Goal: Task Accomplishment & Management: Complete application form

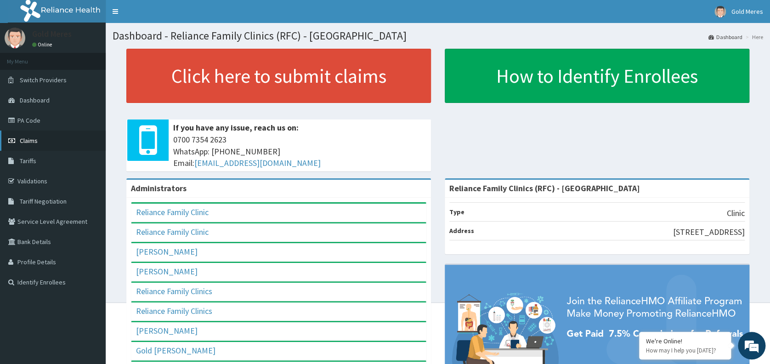
click at [39, 141] on link "Claims" at bounding box center [53, 140] width 106 height 20
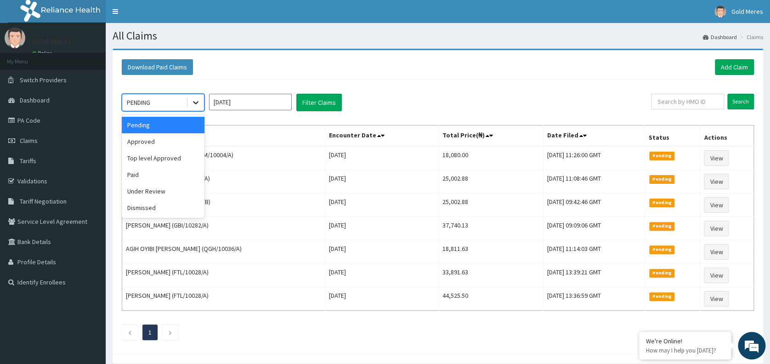
click at [198, 99] on icon at bounding box center [195, 102] width 9 height 9
click at [157, 135] on div "Approved" at bounding box center [163, 141] width 83 height 17
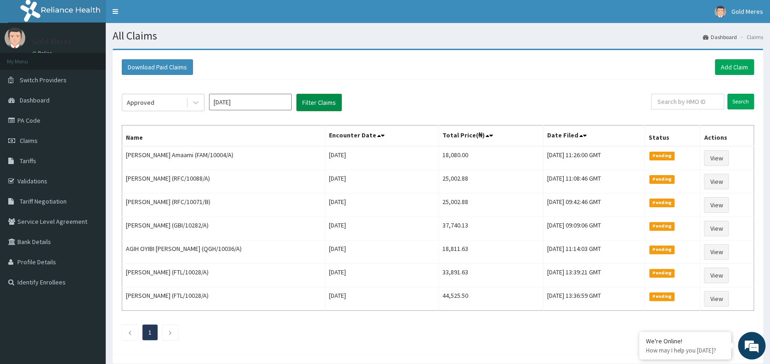
click at [325, 102] on button "Filter Claims" at bounding box center [318, 102] width 45 height 17
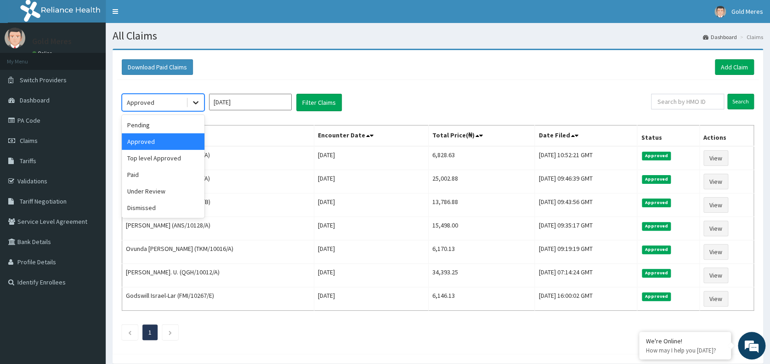
click at [193, 108] on div at bounding box center [195, 102] width 17 height 17
click at [164, 181] on div "Paid" at bounding box center [163, 174] width 83 height 17
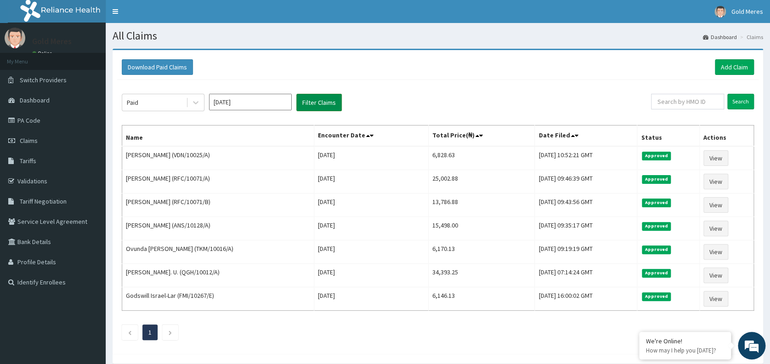
click at [306, 108] on button "Filter Claims" at bounding box center [318, 102] width 45 height 17
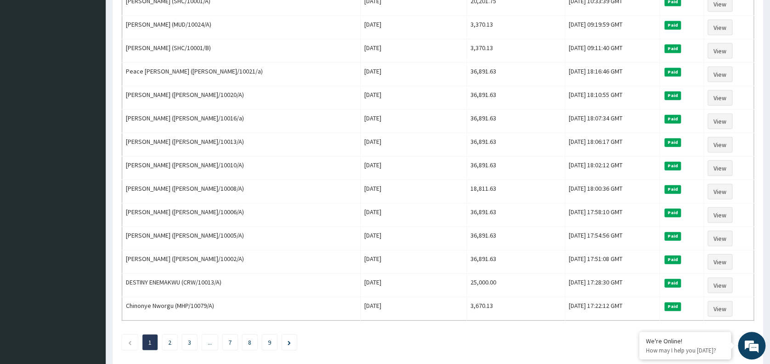
scroll to position [1009, 0]
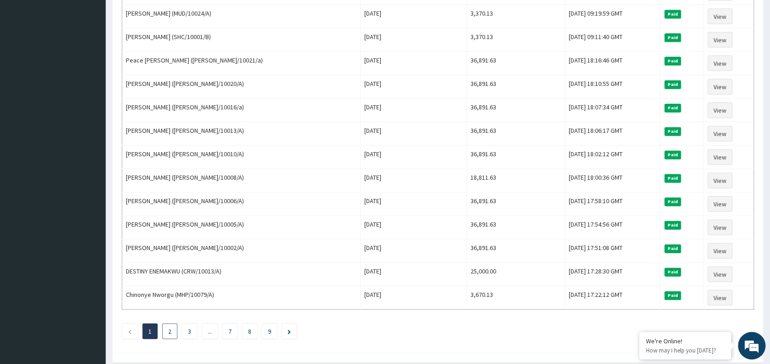
click at [168, 327] on link "2" at bounding box center [169, 331] width 3 height 8
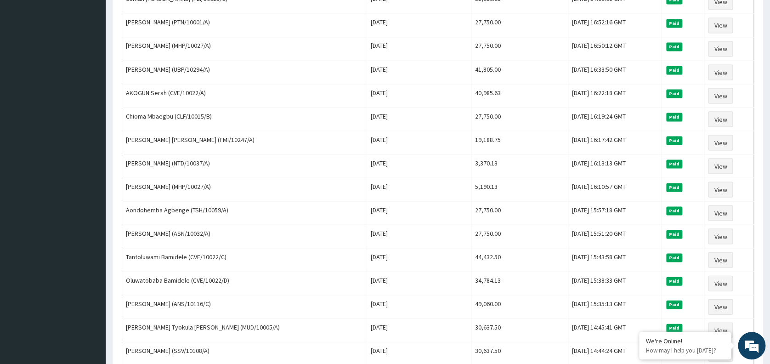
scroll to position [1038, 0]
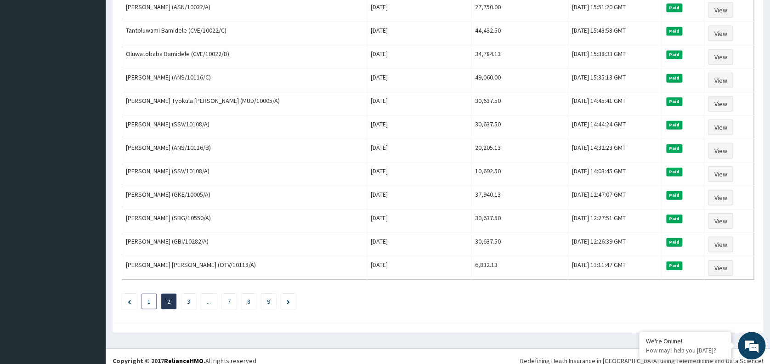
click at [145, 294] on li "1" at bounding box center [149, 302] width 15 height 16
click at [149, 297] on link "1" at bounding box center [148, 301] width 3 height 8
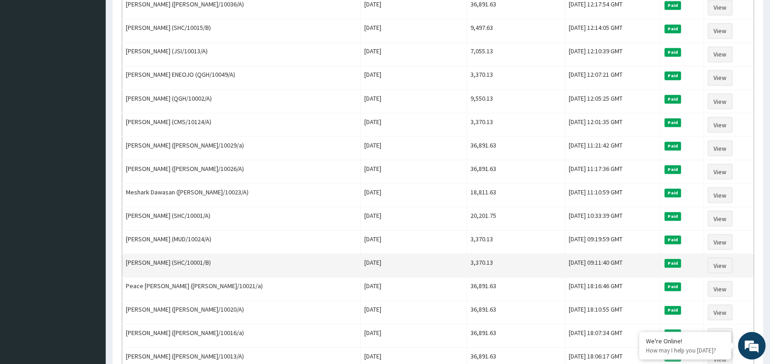
scroll to position [783, 0]
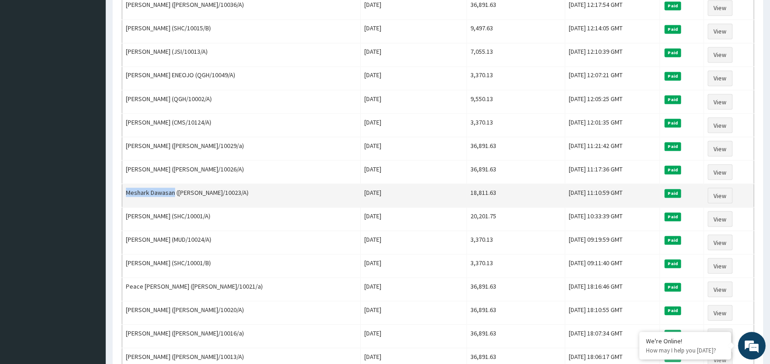
drag, startPoint x: 127, startPoint y: 187, endPoint x: 173, endPoint y: 187, distance: 45.9
click at [173, 187] on td "Meshark Dawasan (ANH/10023/A)" at bounding box center [241, 195] width 238 height 23
copy td "Meshark Dawasan"
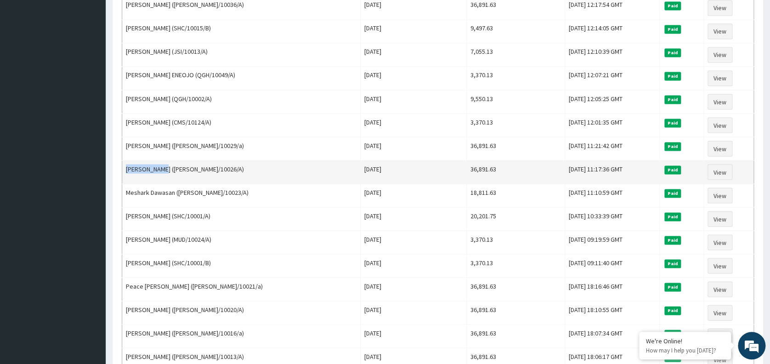
drag, startPoint x: 125, startPoint y: 162, endPoint x: 158, endPoint y: 165, distance: 33.7
click at [158, 165] on td "Allen Freda (ANH/10026/A)" at bounding box center [241, 171] width 238 height 23
copy td "Allen Freda"
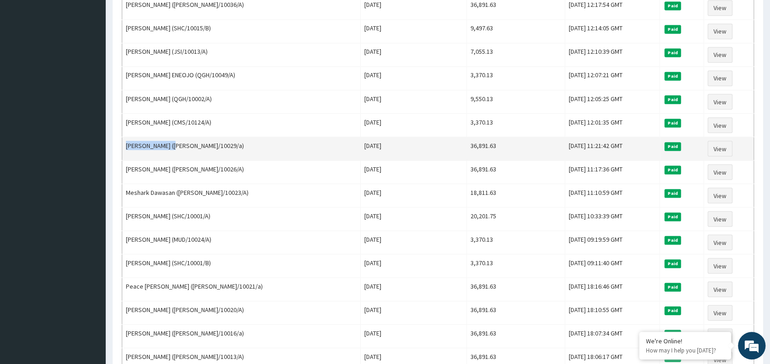
drag, startPoint x: 127, startPoint y: 141, endPoint x: 174, endPoint y: 140, distance: 47.3
click at [174, 140] on td "Ngozi Ezechukwu (anh/10029/a)" at bounding box center [241, 148] width 238 height 23
copy td "Ngozi Ezechukwu"
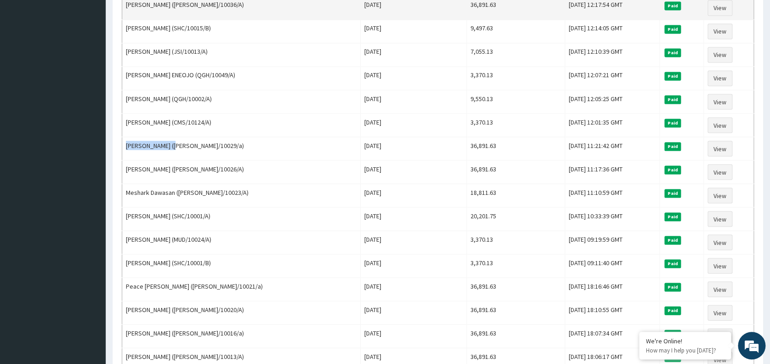
copy td "Ngozi Ezechukwu"
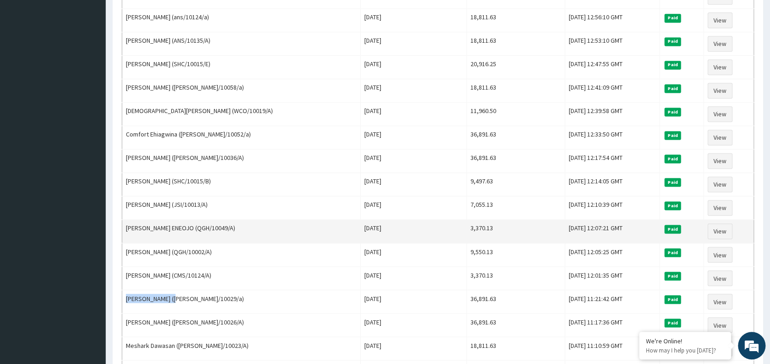
scroll to position [627, 0]
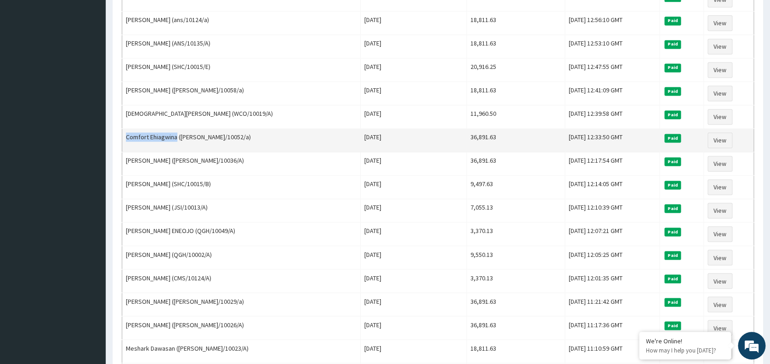
drag, startPoint x: 126, startPoint y: 130, endPoint x: 176, endPoint y: 129, distance: 50.1
click at [176, 129] on td "Comfort Ehiagwina (anh/10052/a)" at bounding box center [241, 140] width 238 height 23
copy td "Comfort Ehiagwina"
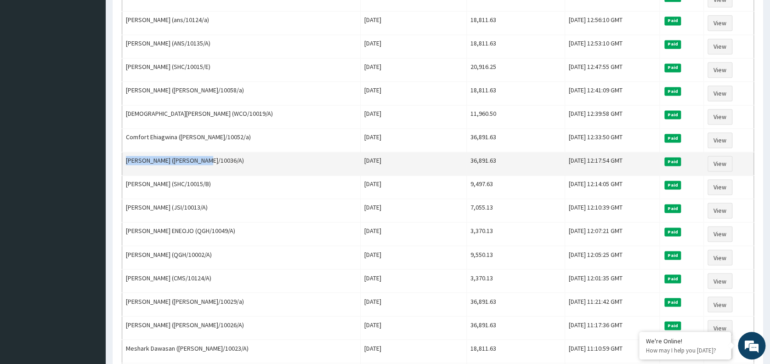
drag, startPoint x: 126, startPoint y: 157, endPoint x: 201, endPoint y: 156, distance: 74.4
click at [201, 156] on td "Toyyibah Oladoyin Adunola (ANH/10036/A)" at bounding box center [241, 163] width 238 height 23
copy td "Toyyibah Oladoyin Adunola"
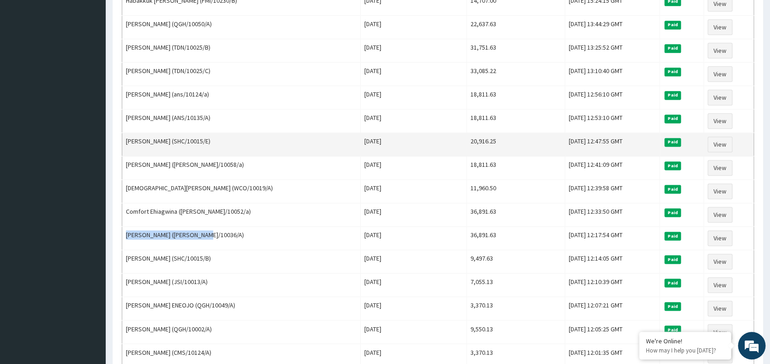
scroll to position [551, 0]
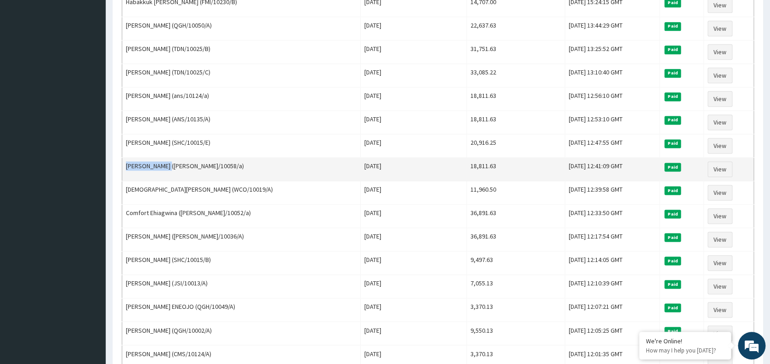
drag, startPoint x: 122, startPoint y: 162, endPoint x: 166, endPoint y: 159, distance: 44.2
click at [166, 159] on td "Moses Ibrahim (anh/10058/a)" at bounding box center [241, 169] width 238 height 23
copy td "Moses Ibrahim"
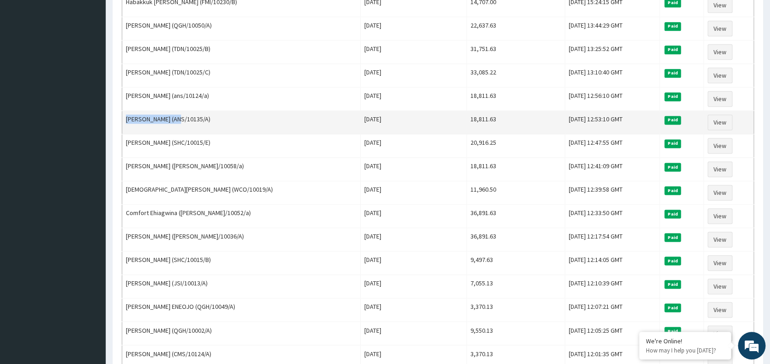
drag, startPoint x: 126, startPoint y: 115, endPoint x: 174, endPoint y: 113, distance: 47.8
click at [174, 113] on td "Faith Nyazi Dauda (ANS/10135/A)" at bounding box center [241, 122] width 238 height 23
copy td "Faith Nyazi Dauda"
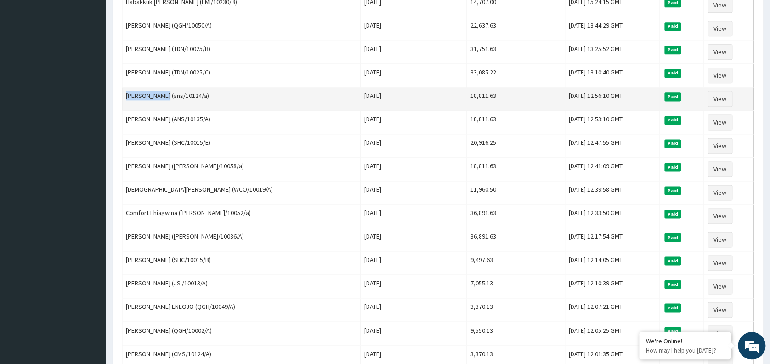
drag, startPoint x: 126, startPoint y: 92, endPoint x: 168, endPoint y: 90, distance: 41.9
click at [168, 90] on td "JOSEPH AYUBA (ans/10124/a)" at bounding box center [241, 98] width 238 height 23
copy td "JOSEPH AYUBA"
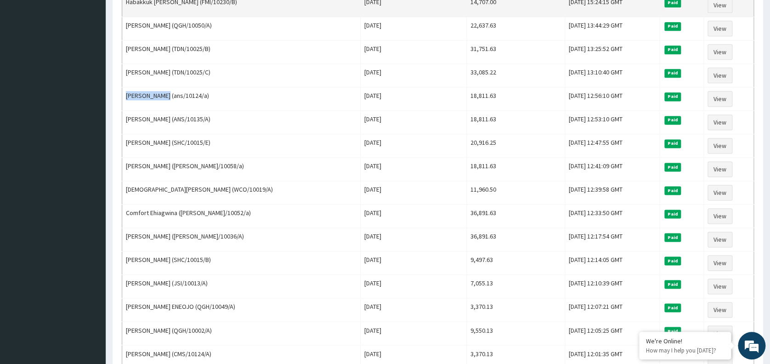
copy td "JOSEPH AYUBA"
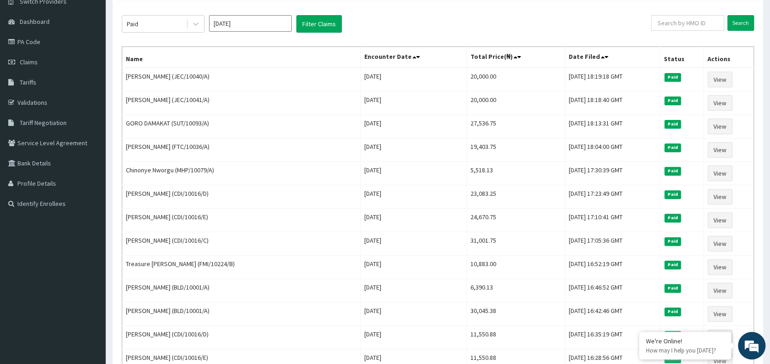
scroll to position [78, 0]
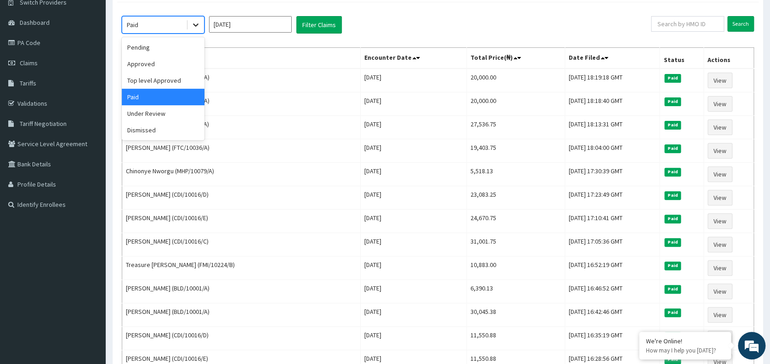
click at [192, 22] on icon at bounding box center [195, 24] width 9 height 9
click at [145, 48] on div "Pending" at bounding box center [163, 47] width 83 height 17
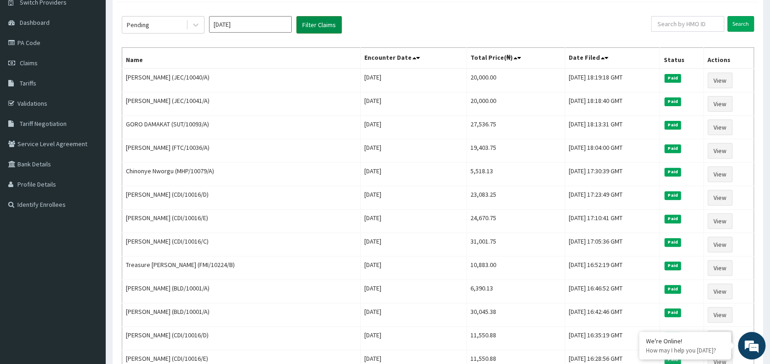
click at [323, 26] on button "Filter Claims" at bounding box center [318, 24] width 45 height 17
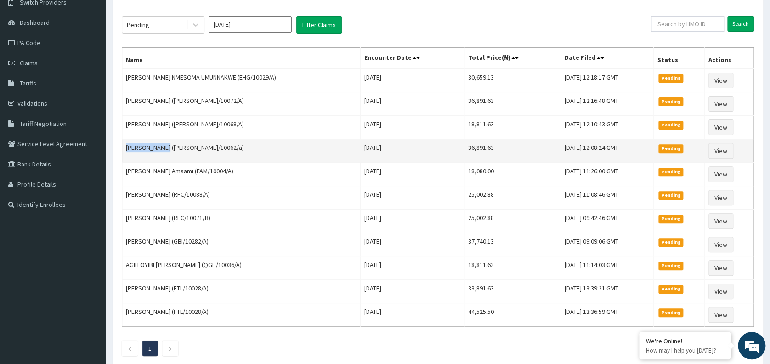
drag, startPoint x: 126, startPoint y: 147, endPoint x: 163, endPoint y: 147, distance: 36.3
click at [163, 147] on td "Lilian Nadabo (anh/10062/a)" at bounding box center [241, 150] width 238 height 23
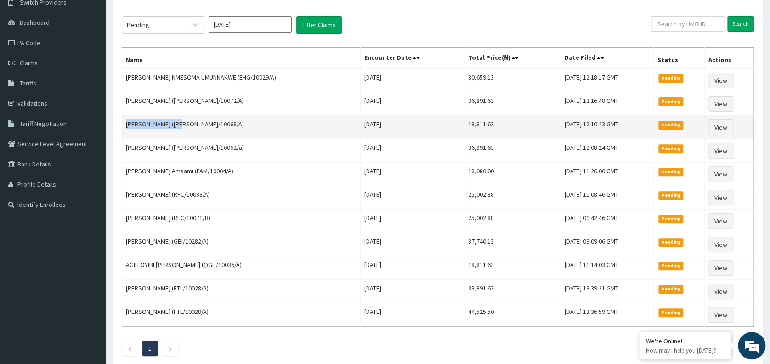
drag, startPoint x: 126, startPoint y: 123, endPoint x: 180, endPoint y: 120, distance: 53.8
click at [180, 120] on td "Kunle Ogunbadeniyi (ANH/10068/A)" at bounding box center [241, 127] width 238 height 23
drag, startPoint x: 181, startPoint y: 123, endPoint x: 124, endPoint y: 116, distance: 56.9
click at [124, 116] on td "Kunle Ogunbadeniyi (ANH/10068/A)" at bounding box center [241, 127] width 238 height 23
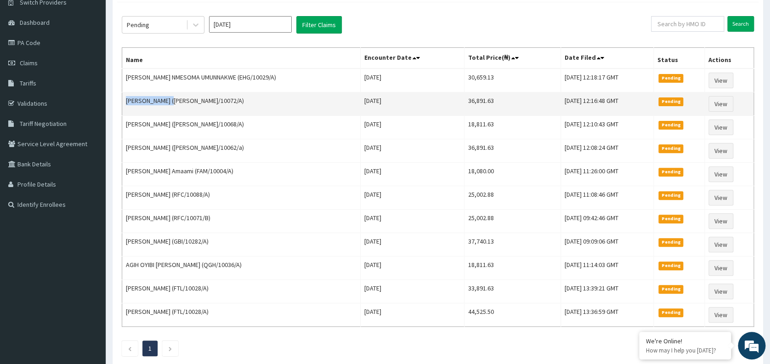
drag, startPoint x: 125, startPoint y: 96, endPoint x: 171, endPoint y: 98, distance: 46.0
click at [171, 98] on td "VICTORIA AKPAN (ANH/10072/A)" at bounding box center [241, 103] width 238 height 23
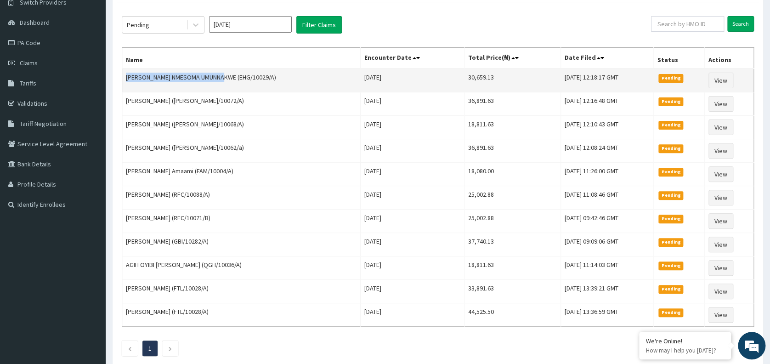
drag, startPoint x: 125, startPoint y: 73, endPoint x: 231, endPoint y: 77, distance: 105.3
click at [231, 77] on td "EMMANUELLA NMESOMA UMUNNAKWE (EHG/10029/A)" at bounding box center [241, 80] width 238 height 24
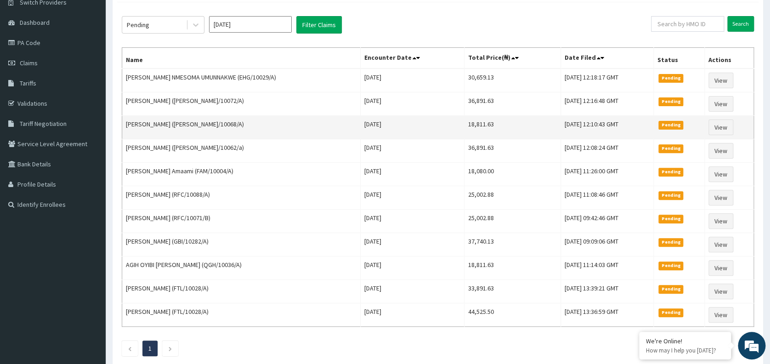
drag, startPoint x: 231, startPoint y: 77, endPoint x: 223, endPoint y: 126, distance: 50.2
click at [223, 126] on td "Kunle Ogunbadeniyi (ANH/10068/A)" at bounding box center [241, 127] width 238 height 23
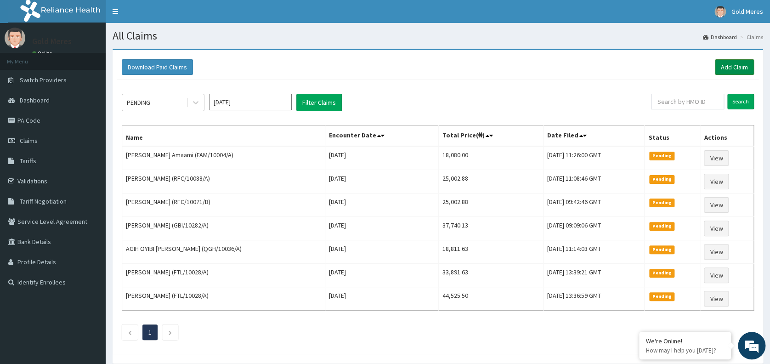
click at [737, 68] on link "Add Claim" at bounding box center [734, 67] width 39 height 16
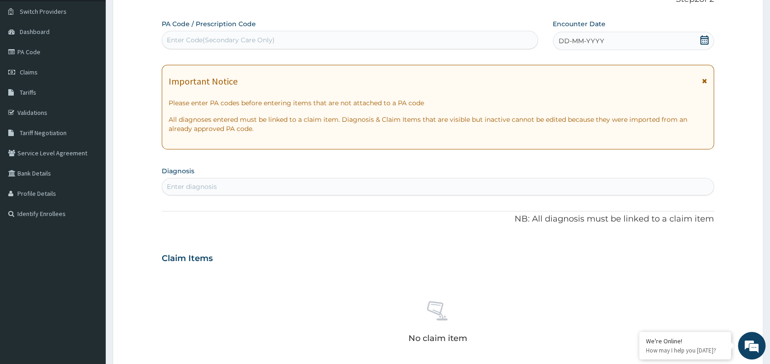
click at [596, 42] on span "DD-MM-YYYY" at bounding box center [581, 40] width 45 height 9
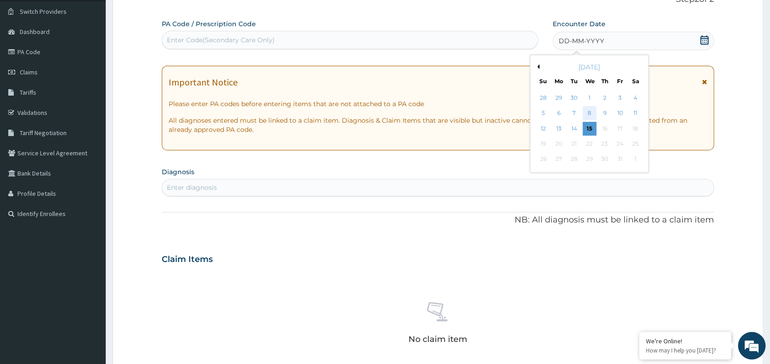
click at [593, 112] on div "8" at bounding box center [590, 114] width 14 height 14
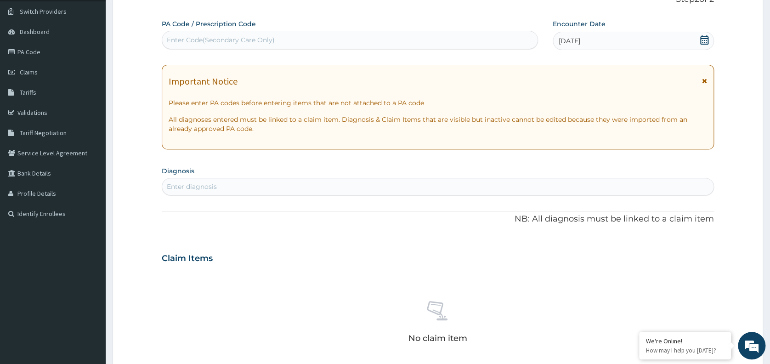
click at [361, 181] on div "Enter diagnosis" at bounding box center [437, 186] width 551 height 15
type input "E"
type input "WELL"
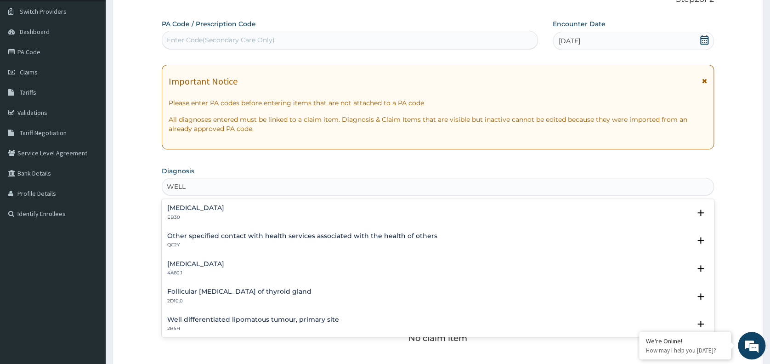
click at [188, 233] on h4 "Other specified contact with health services associated with the health of othe…" at bounding box center [302, 235] width 270 height 7
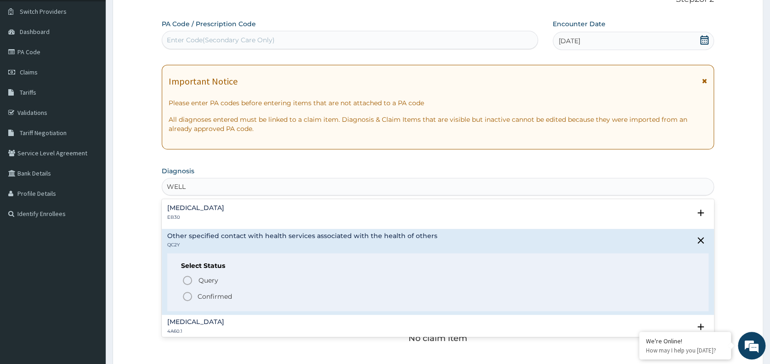
click at [218, 295] on p "Confirmed" at bounding box center [215, 296] width 34 height 9
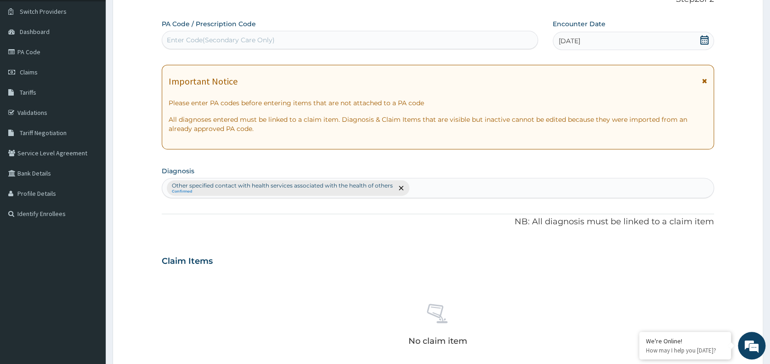
scroll to position [298, 0]
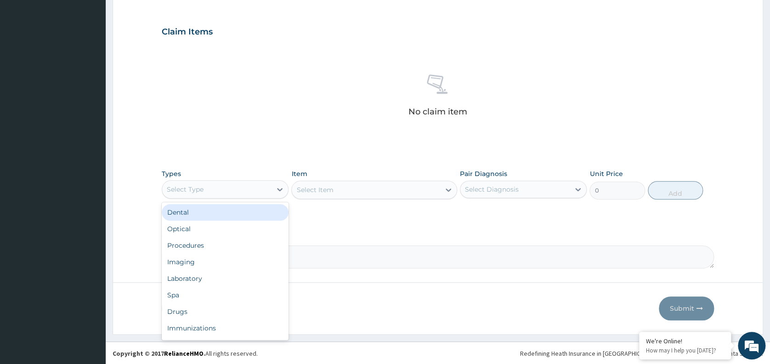
click at [246, 187] on div "Select Type" at bounding box center [216, 189] width 109 height 15
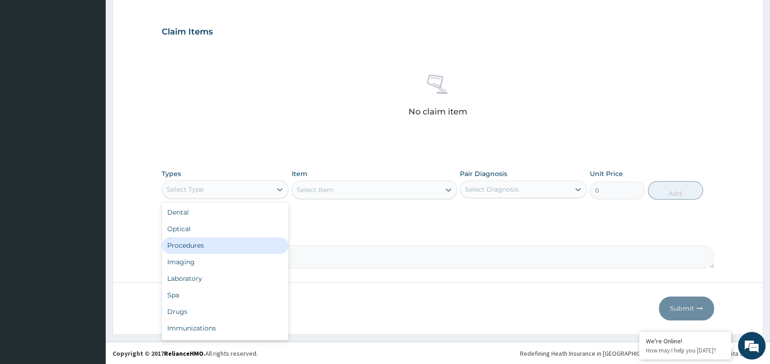
click at [207, 243] on div "Procedures" at bounding box center [225, 245] width 127 height 17
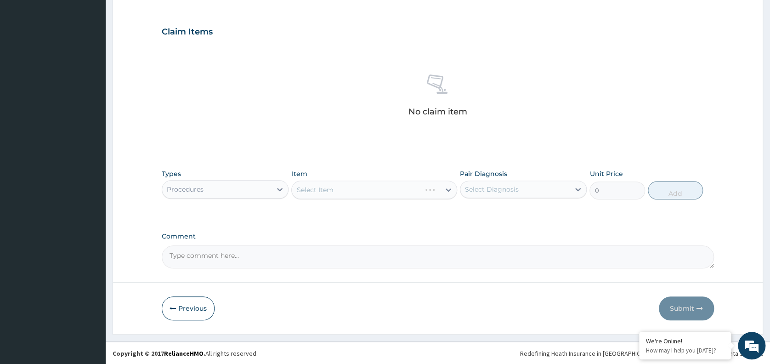
click at [629, 43] on div "Claim Items No claim item" at bounding box center [438, 84] width 552 height 132
click at [251, 190] on div "Procedures" at bounding box center [216, 189] width 109 height 15
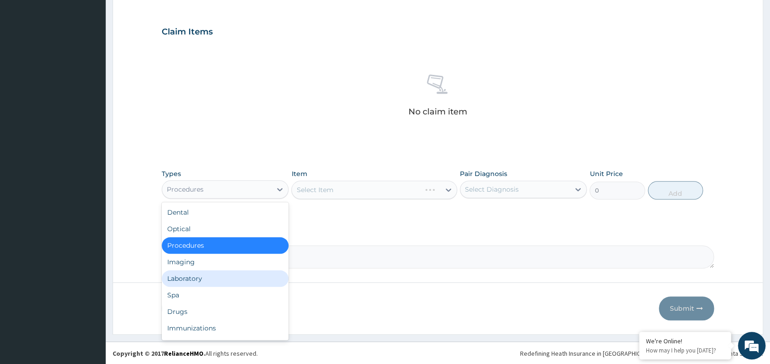
click at [209, 278] on div "Laboratory" at bounding box center [225, 278] width 127 height 17
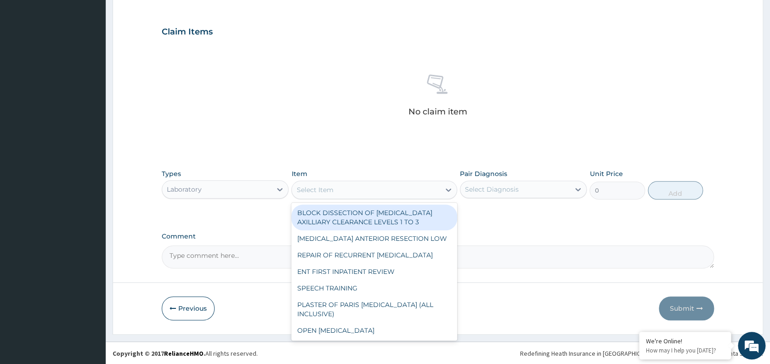
click at [368, 184] on div "Select Item" at bounding box center [366, 189] width 148 height 15
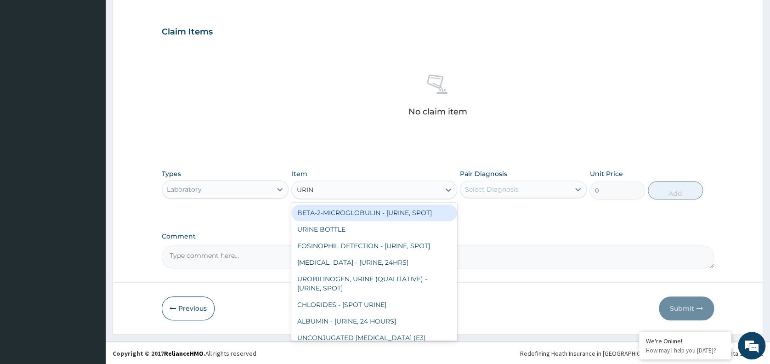
type input "URINA"
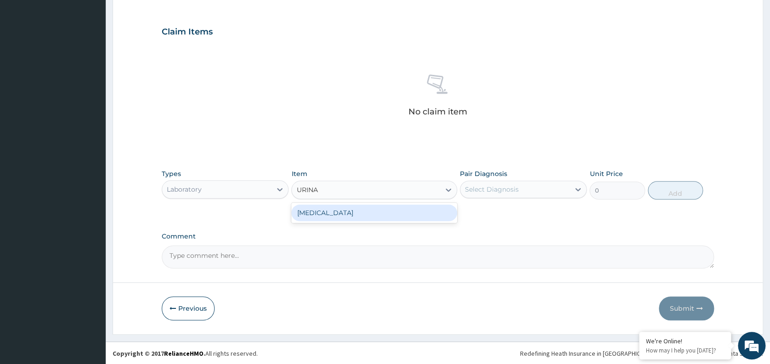
type input "1531.875"
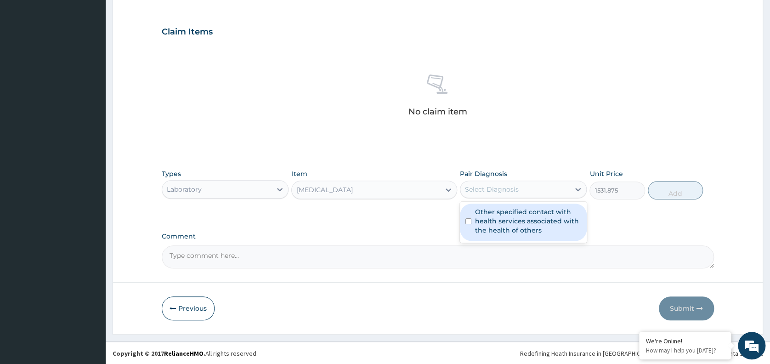
click at [485, 188] on div "Select Diagnosis" at bounding box center [492, 189] width 54 height 9
click at [504, 219] on label "Other specified contact with health services associated with the health of othe…" at bounding box center [528, 221] width 106 height 28
checkbox input "true"
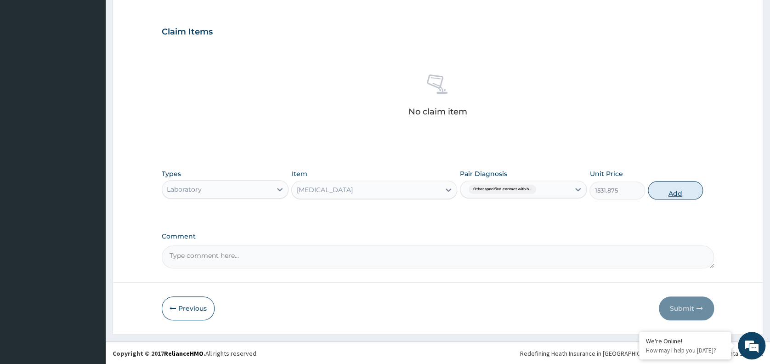
click at [670, 192] on button "Add" at bounding box center [675, 190] width 55 height 18
type input "0"
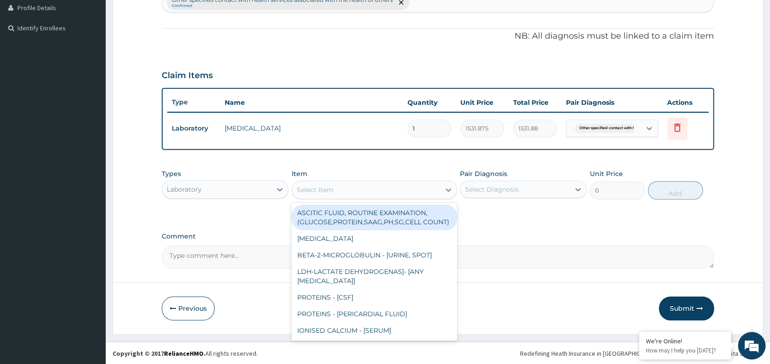
click at [369, 193] on div "Select Item" at bounding box center [366, 189] width 148 height 15
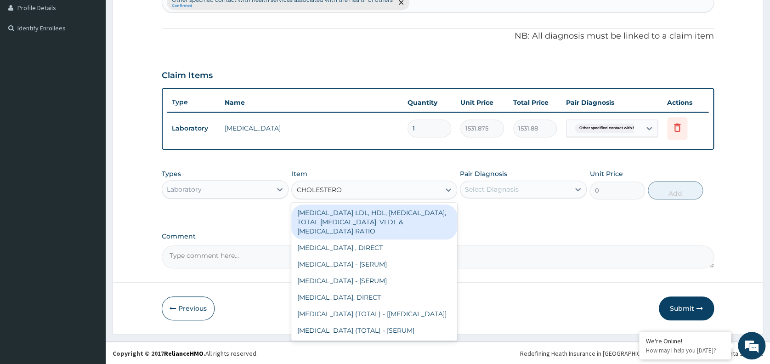
type input "[MEDICAL_DATA]"
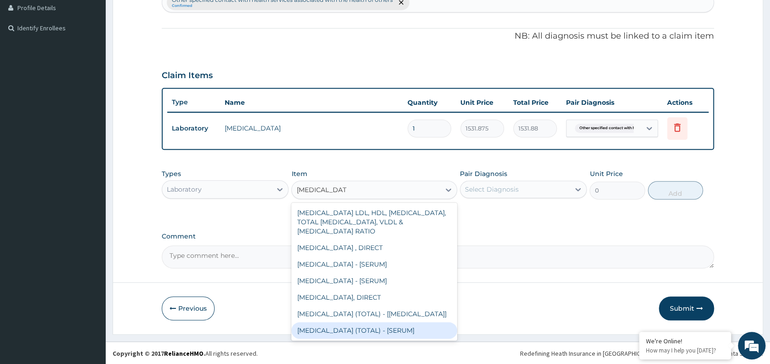
click at [368, 328] on div "[MEDICAL_DATA] (TOTAL) - [SERUM]" at bounding box center [374, 330] width 166 height 17
type input "2880"
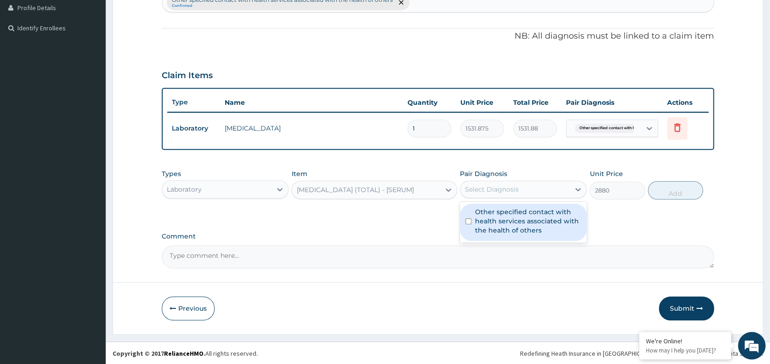
click at [509, 196] on div "Select Diagnosis" at bounding box center [523, 189] width 127 height 17
click at [507, 213] on label "Other specified contact with health services associated with the health of othe…" at bounding box center [528, 221] width 106 height 28
checkbox input "true"
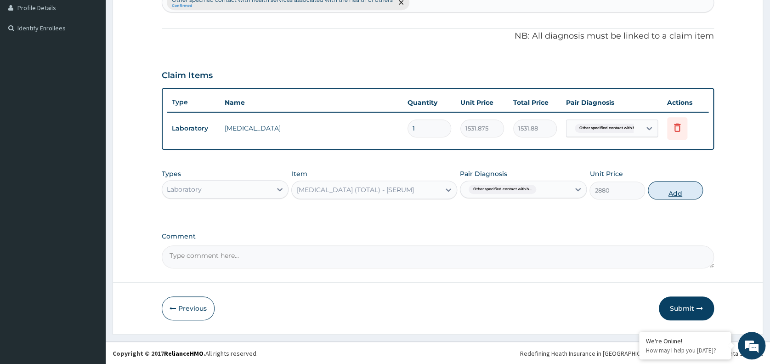
click at [669, 190] on button "Add" at bounding box center [675, 190] width 55 height 18
type input "0"
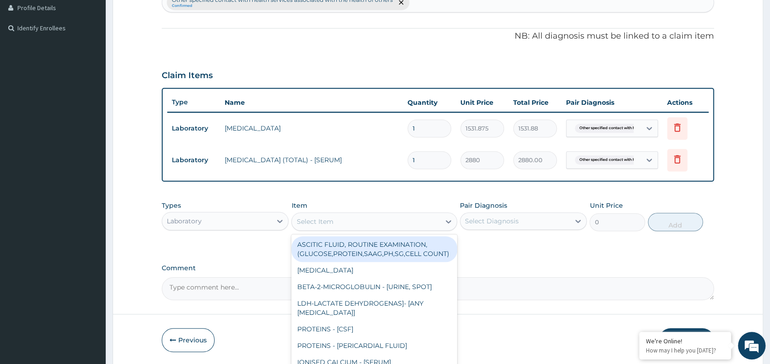
click at [373, 212] on div "Select Item" at bounding box center [374, 221] width 166 height 18
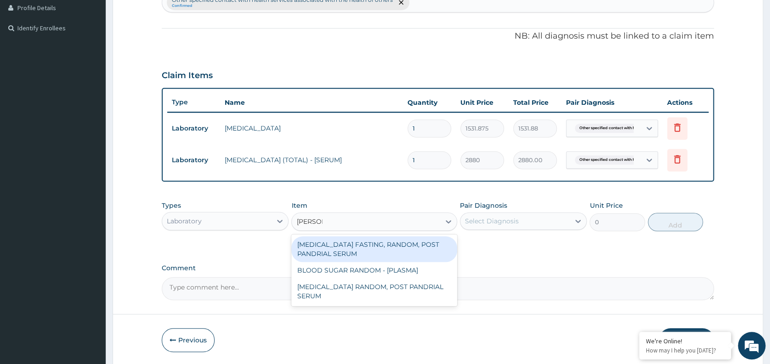
type input "RANDOM"
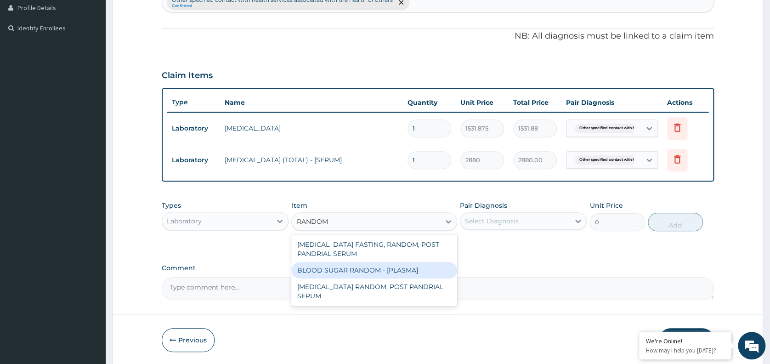
click at [362, 268] on div "BLOOD SUGAR RANDOM - [PLASMA]" at bounding box center [374, 270] width 166 height 17
type input "1800"
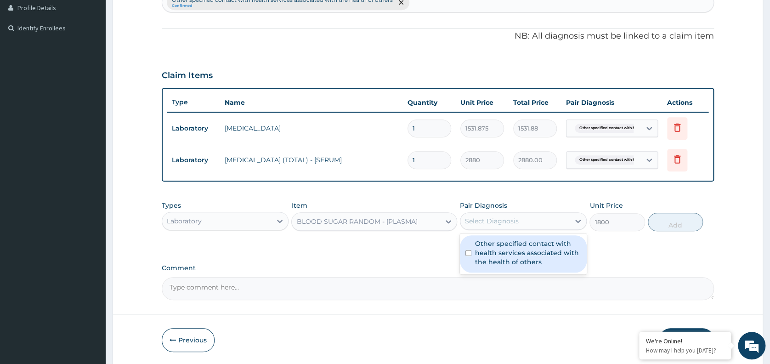
click at [496, 224] on div "Select Diagnosis" at bounding box center [492, 220] width 54 height 9
click at [511, 257] on label "Other specified contact with health services associated with the health of othe…" at bounding box center [528, 253] width 106 height 28
checkbox input "true"
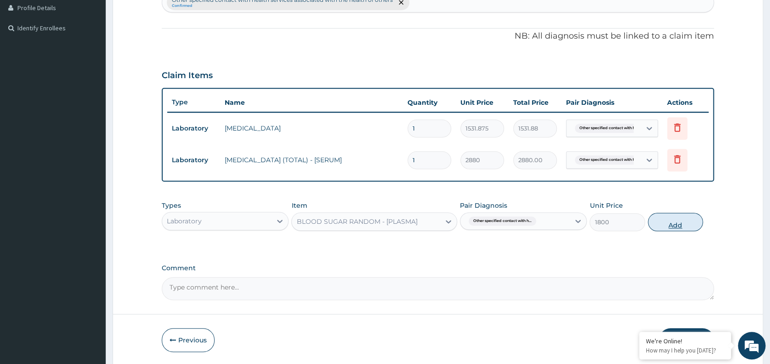
click at [673, 222] on button "Add" at bounding box center [675, 222] width 55 height 18
type input "0"
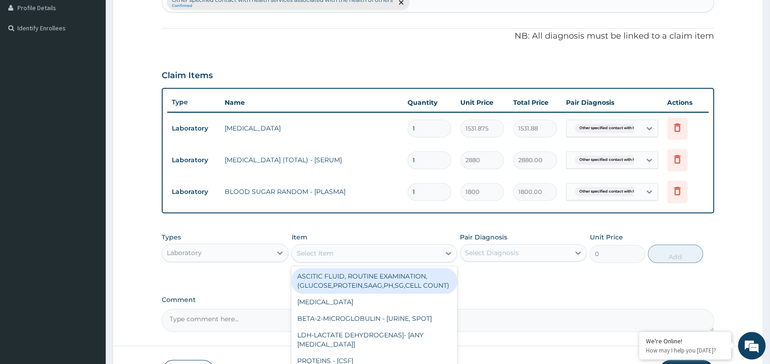
click at [305, 253] on div "Select Item" at bounding box center [314, 253] width 37 height 9
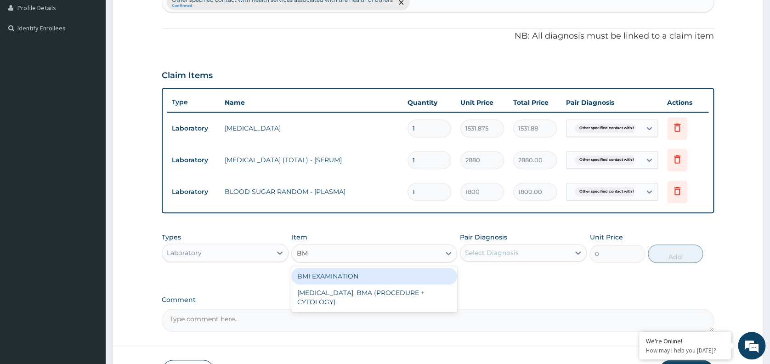
type input "BMI"
type input "1225.5"
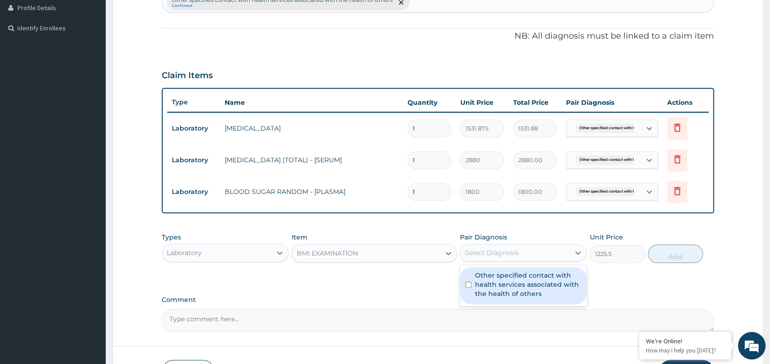
click at [500, 250] on div "Select Diagnosis" at bounding box center [492, 252] width 54 height 9
click at [512, 283] on label "Other specified contact with health services associated with the health of othe…" at bounding box center [528, 285] width 106 height 28
checkbox input "true"
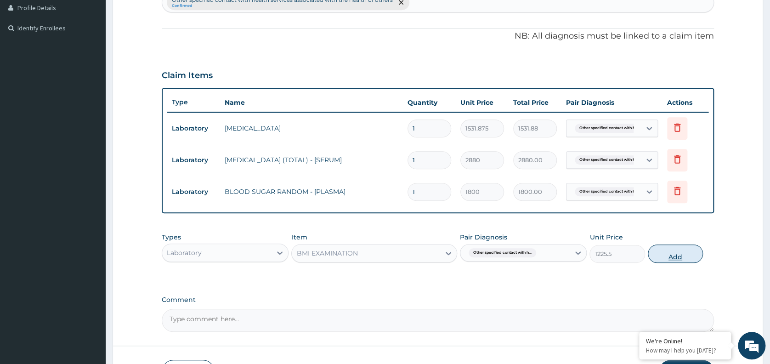
click at [681, 255] on button "Add" at bounding box center [675, 253] width 55 height 18
type input "0"
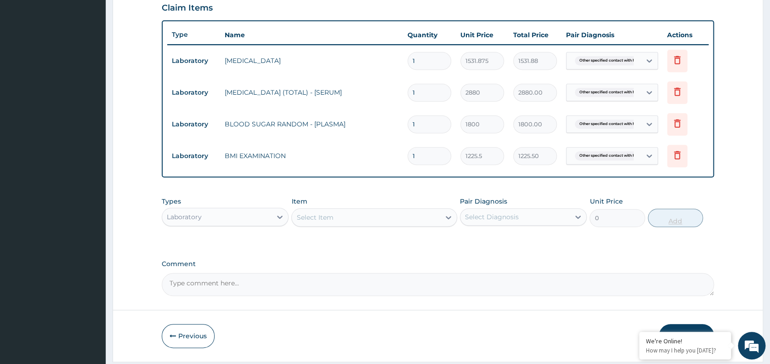
scroll to position [351, 0]
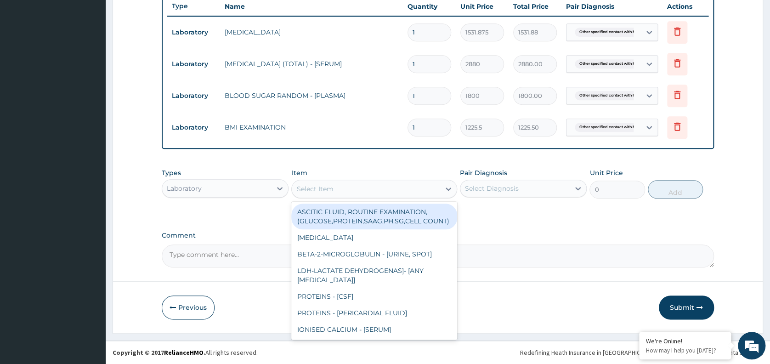
click at [357, 185] on div "Select Item" at bounding box center [366, 188] width 148 height 15
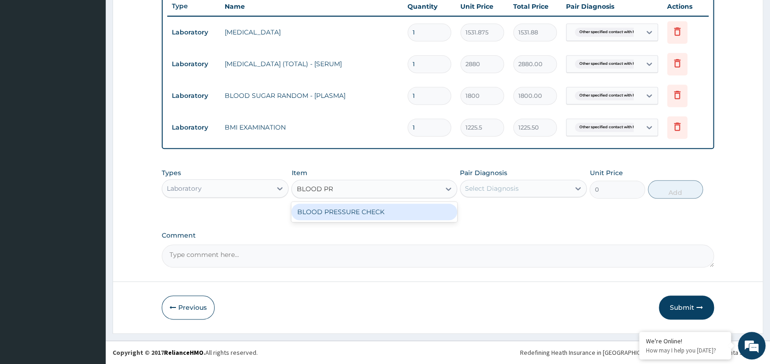
type input "BLOOD PRE"
type input "1225.5"
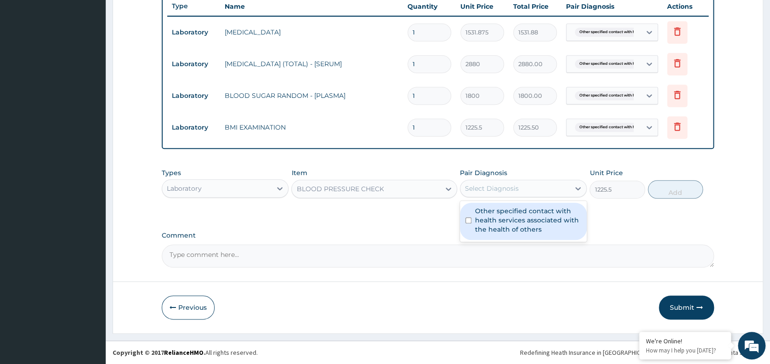
click at [487, 187] on div "Select Diagnosis" at bounding box center [492, 188] width 54 height 9
click at [503, 217] on label "Other specified contact with health services associated with the health of othe…" at bounding box center [528, 220] width 106 height 28
checkbox input "true"
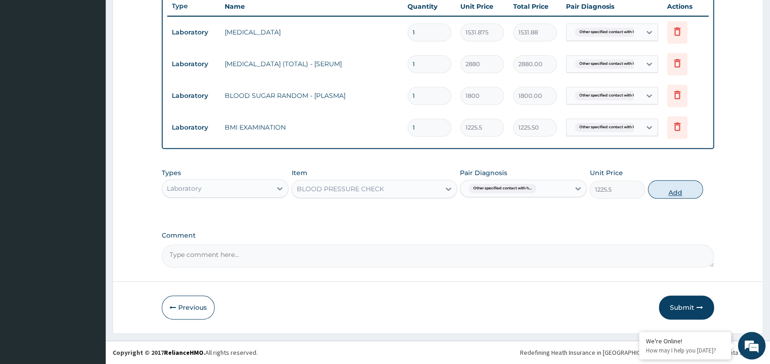
click at [665, 188] on button "Add" at bounding box center [675, 189] width 55 height 18
type input "0"
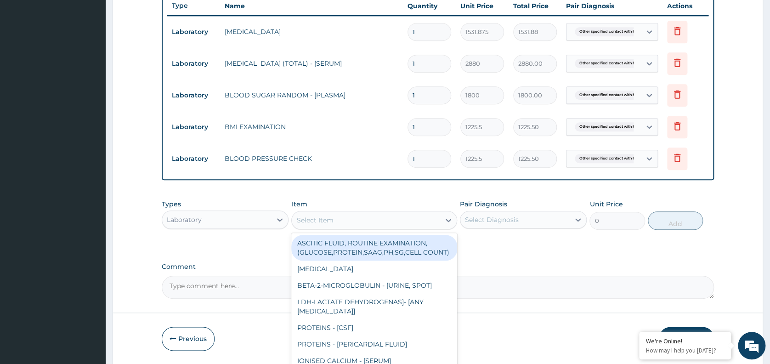
click at [330, 222] on div "Select Item" at bounding box center [314, 219] width 37 height 9
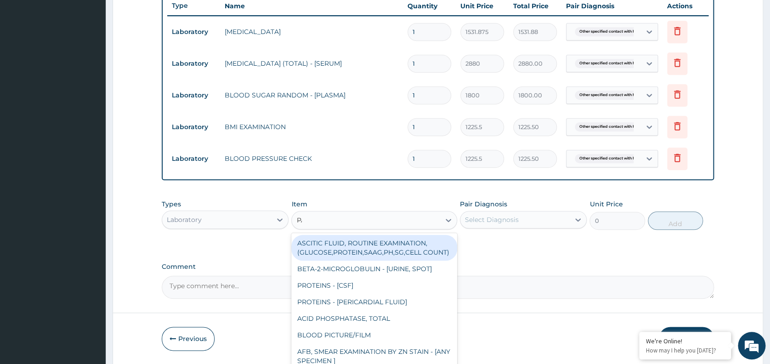
type input "PAP"
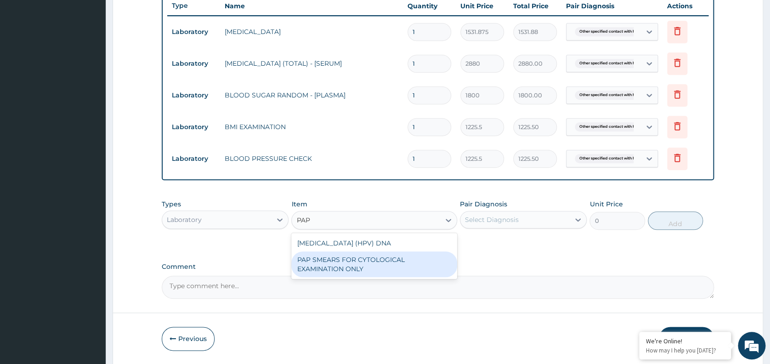
type input "18080"
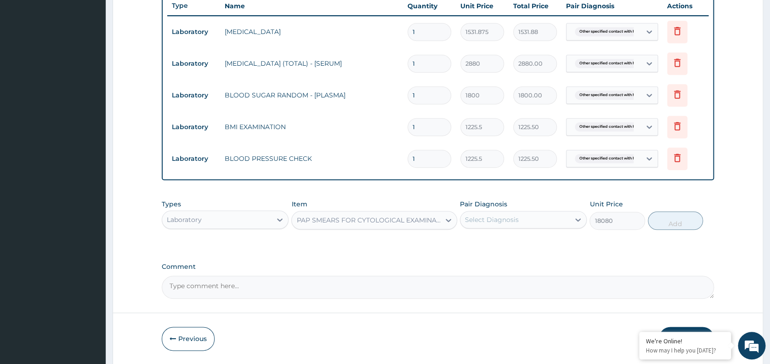
click at [504, 221] on div "Select Diagnosis" at bounding box center [492, 219] width 54 height 9
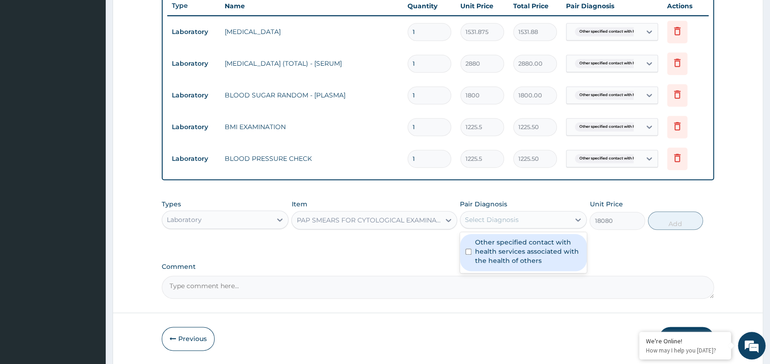
click at [501, 251] on label "Other specified contact with health services associated with the health of othe…" at bounding box center [528, 252] width 106 height 28
checkbox input "true"
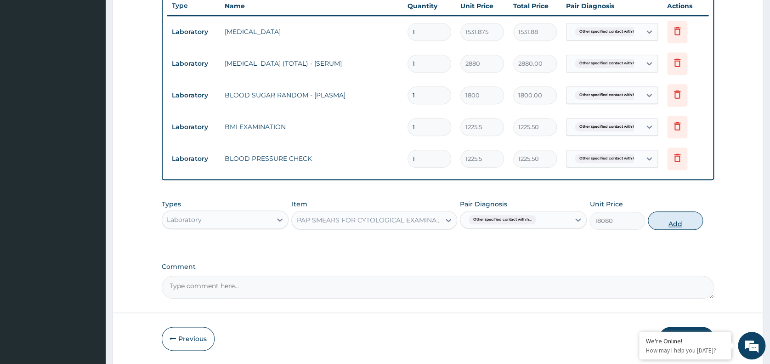
click at [674, 225] on button "Add" at bounding box center [675, 220] width 55 height 18
type input "0"
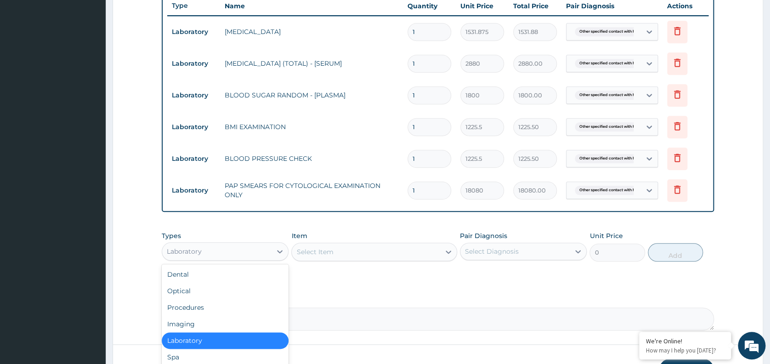
click at [249, 253] on div "Laboratory" at bounding box center [216, 251] width 109 height 15
click at [202, 306] on div "Procedures" at bounding box center [225, 307] width 127 height 17
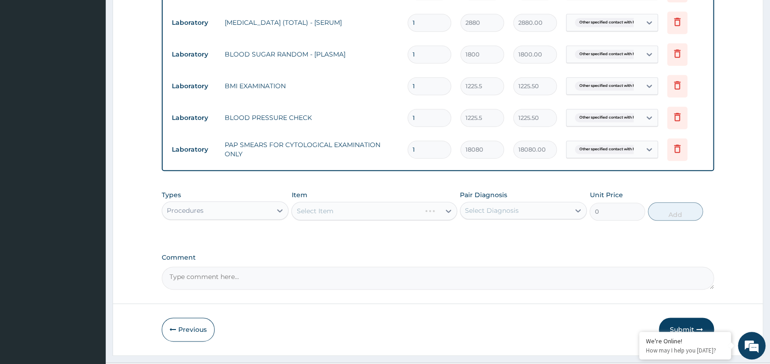
scroll to position [415, 0]
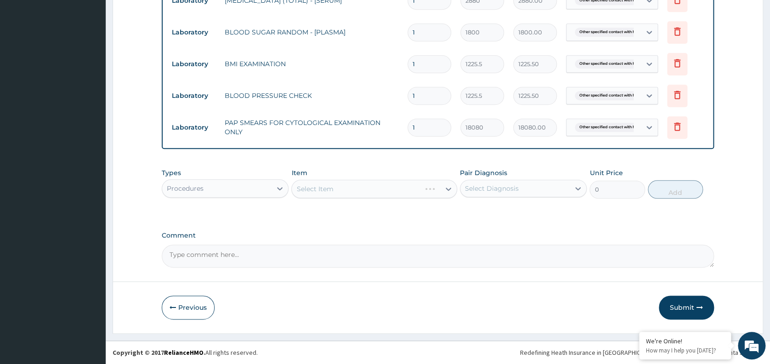
click at [360, 191] on div "Select Item" at bounding box center [374, 189] width 166 height 18
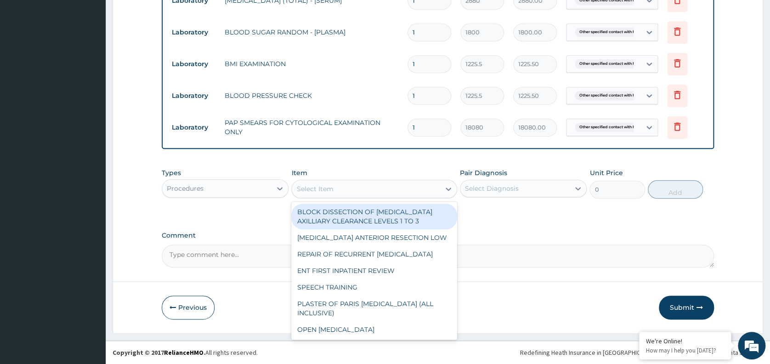
click at [340, 187] on div "Select Item" at bounding box center [366, 188] width 148 height 15
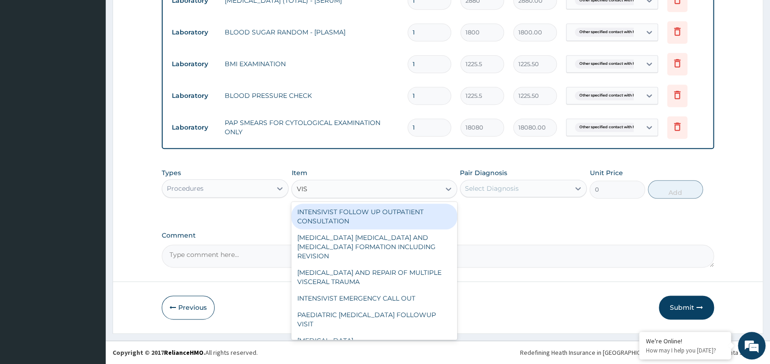
type input "VISU"
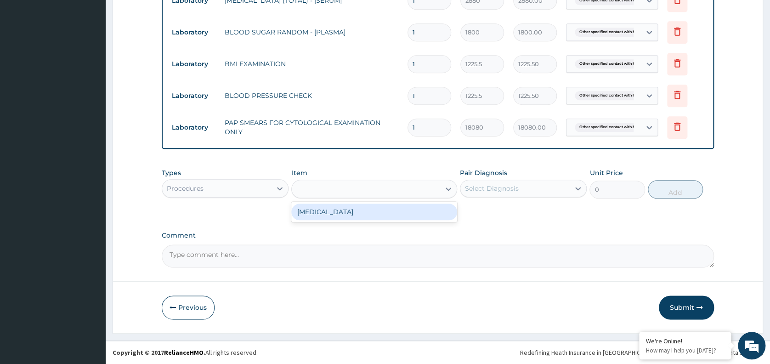
type input "3000"
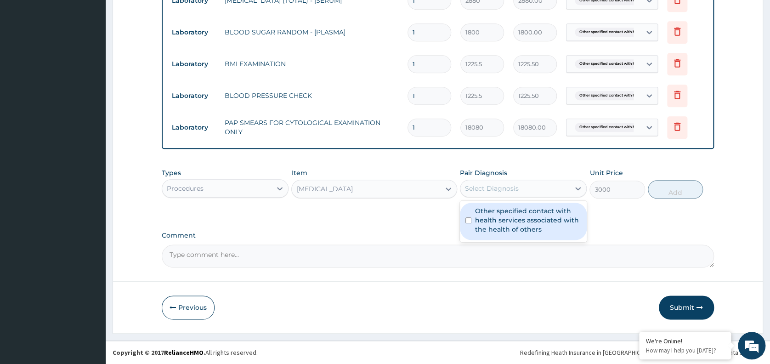
click at [490, 181] on div "Select Diagnosis" at bounding box center [514, 188] width 109 height 15
click at [502, 221] on label "Other specified contact with health services associated with the health of othe…" at bounding box center [528, 220] width 106 height 28
checkbox input "true"
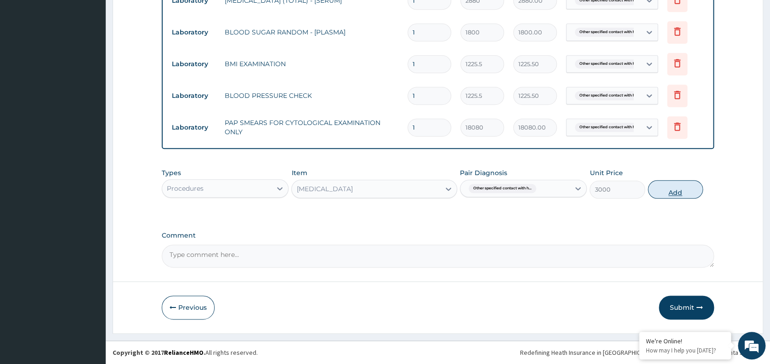
click at [673, 188] on button "Add" at bounding box center [675, 189] width 55 height 18
type input "0"
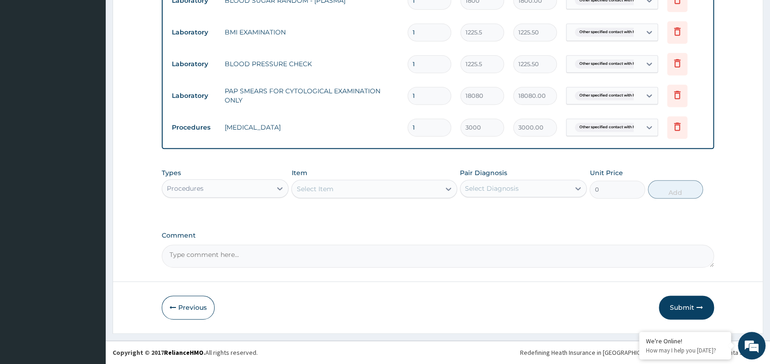
scroll to position [447, 0]
click at [221, 192] on div "Procedures" at bounding box center [216, 188] width 109 height 15
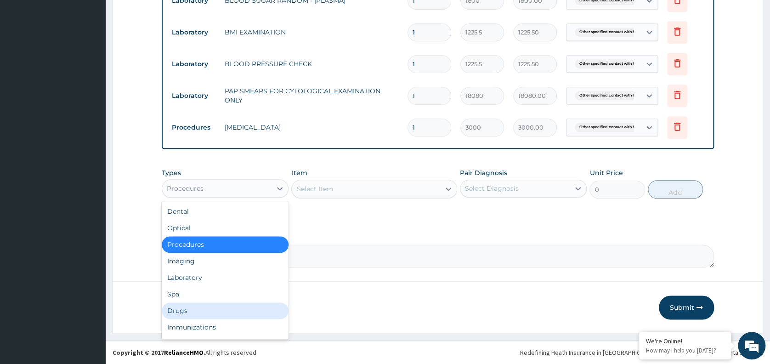
click at [185, 315] on div "Drugs" at bounding box center [225, 310] width 127 height 17
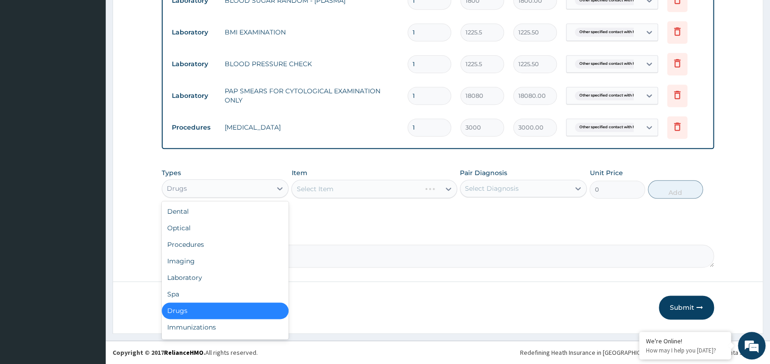
click at [219, 192] on div "Drugs" at bounding box center [216, 188] width 109 height 15
click at [193, 258] on div "Imaging" at bounding box center [225, 261] width 127 height 17
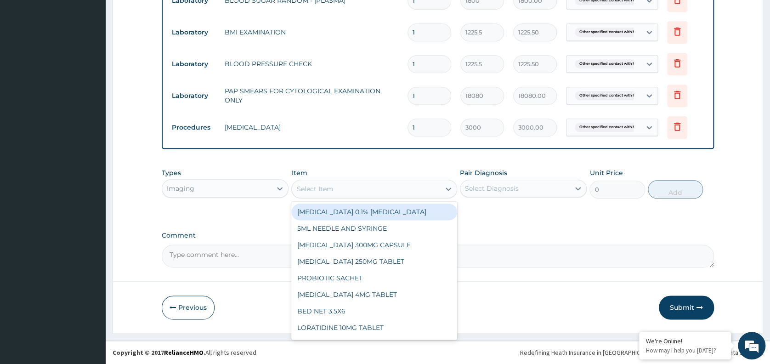
click at [360, 187] on div "Select Item" at bounding box center [366, 188] width 148 height 15
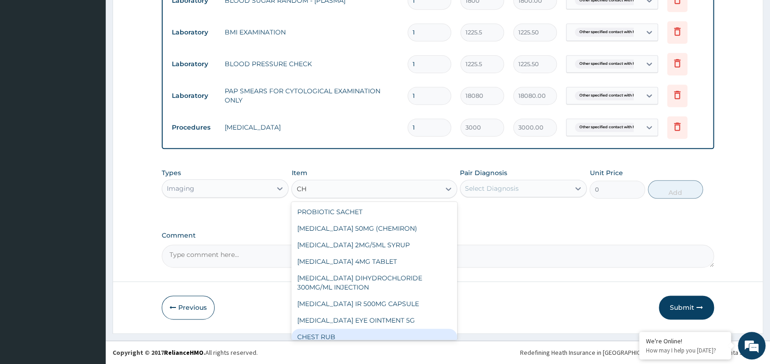
type input "C"
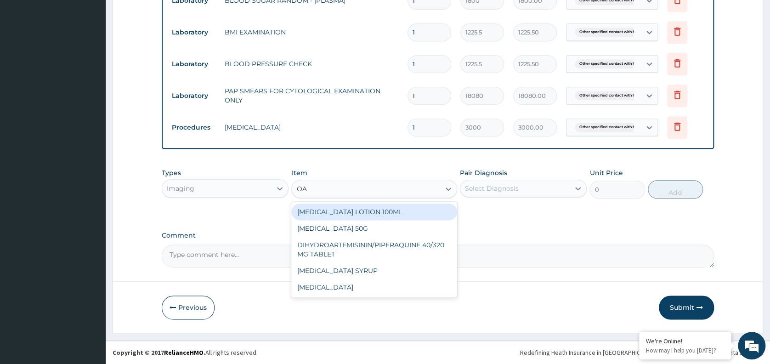
type input "O"
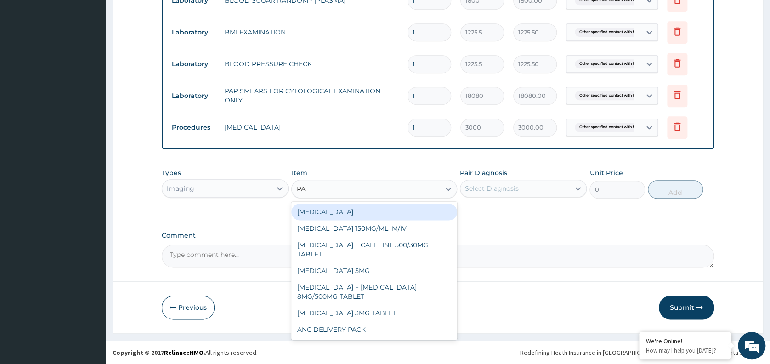
type input "P"
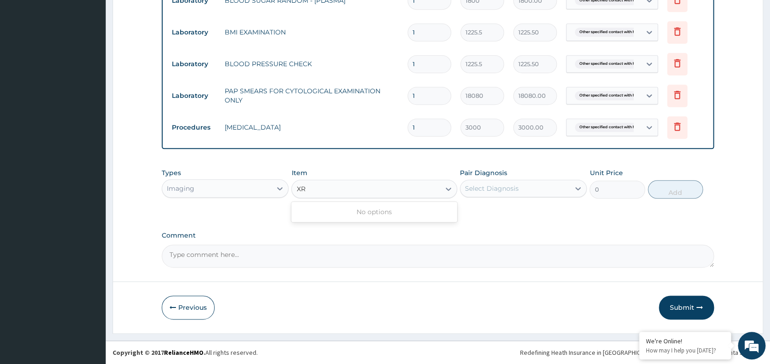
type input "X"
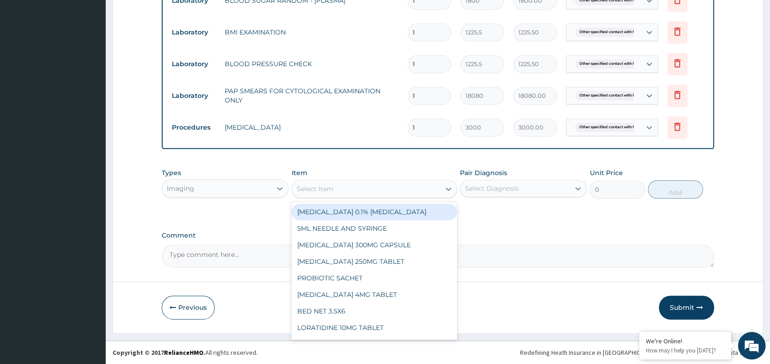
click at [324, 213] on div "DICLOFENAC SODIUM 0.1% EYE DROP" at bounding box center [374, 212] width 166 height 17
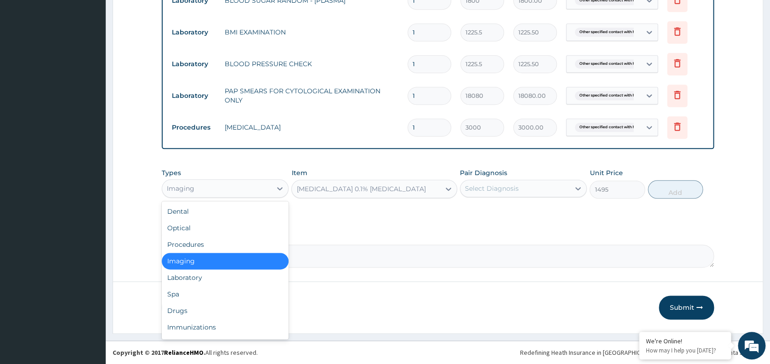
click at [249, 190] on div "Imaging" at bounding box center [216, 188] width 109 height 15
click at [183, 311] on div "Drugs" at bounding box center [225, 310] width 127 height 17
type input "0"
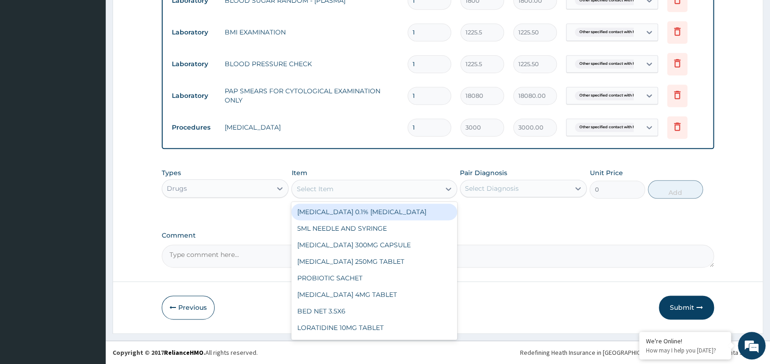
click at [361, 193] on div "Select Item" at bounding box center [366, 188] width 148 height 15
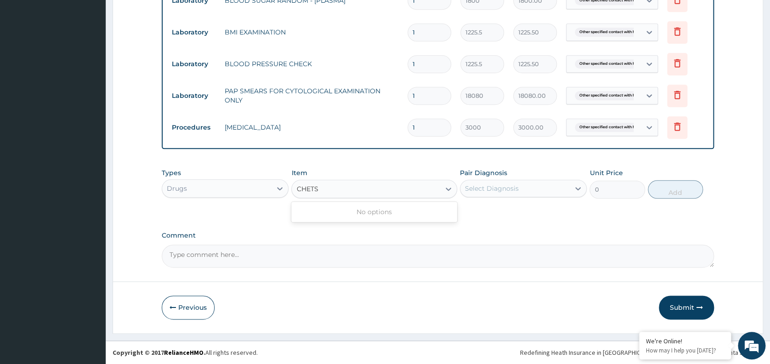
type input "CHETS"
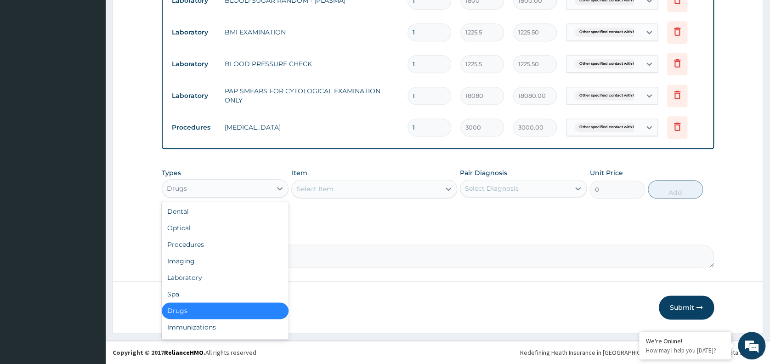
click at [223, 191] on div "Drugs" at bounding box center [216, 188] width 109 height 15
click at [198, 260] on div "Imaging" at bounding box center [225, 261] width 127 height 17
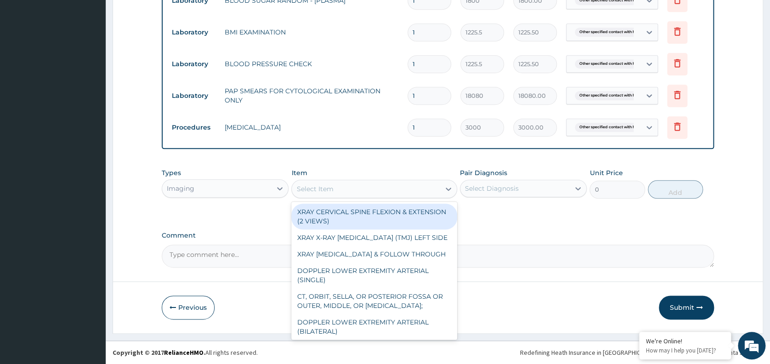
click at [337, 190] on div "Select Item" at bounding box center [366, 188] width 148 height 15
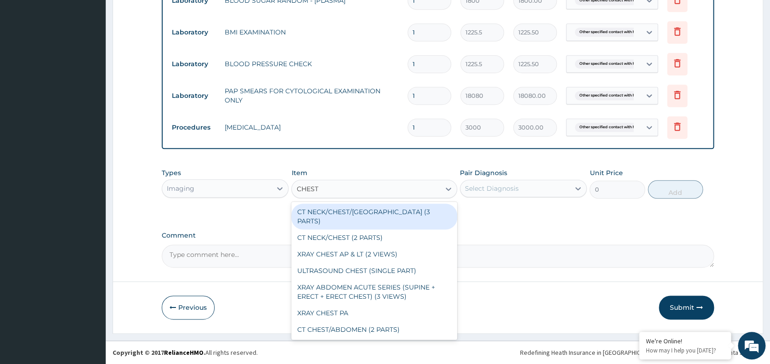
type input "CHEST P"
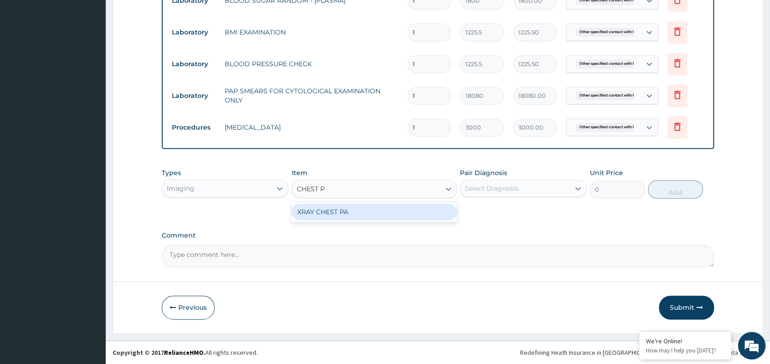
type input "7148.75"
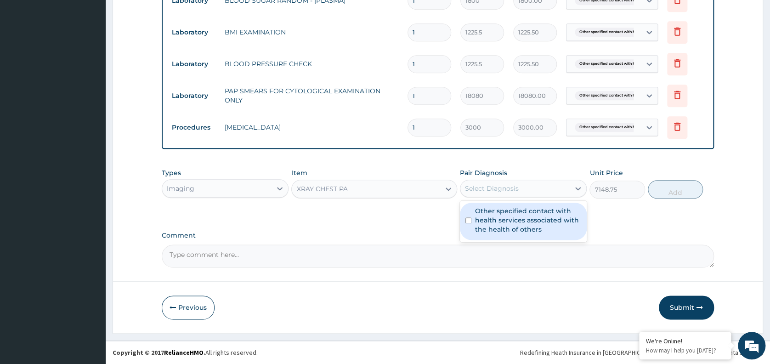
click at [515, 192] on div "Select Diagnosis" at bounding box center [492, 188] width 54 height 9
click at [504, 232] on label "Other specified contact with health services associated with the health of othe…" at bounding box center [528, 220] width 106 height 28
checkbox input "true"
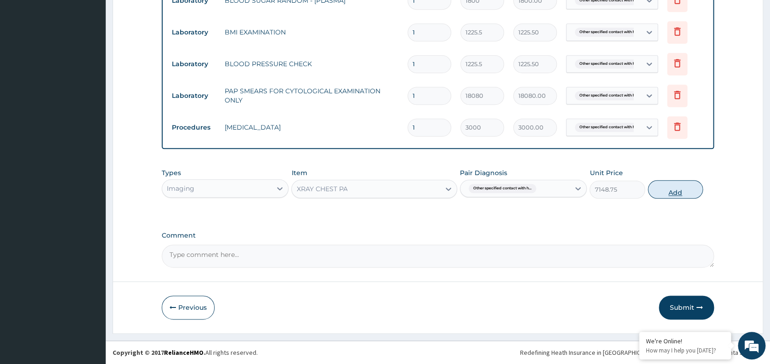
click at [662, 193] on button "Add" at bounding box center [675, 189] width 55 height 18
type input "0"
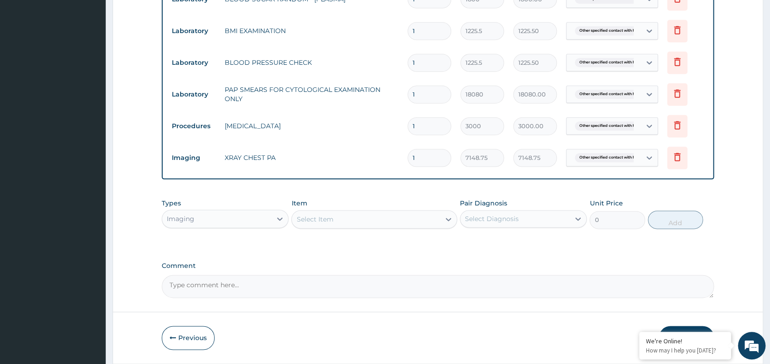
click at [686, 328] on button "Submit" at bounding box center [686, 338] width 55 height 24
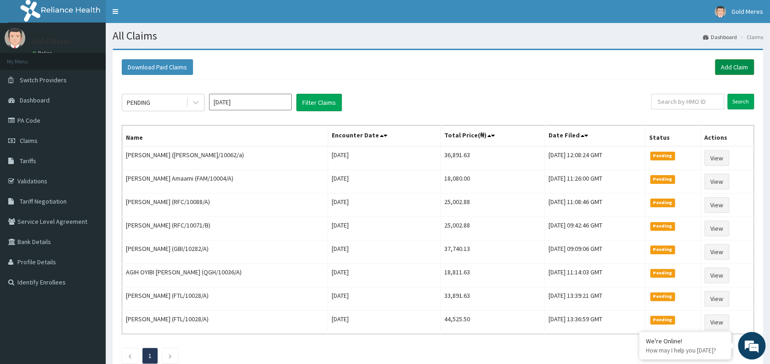
click at [726, 71] on link "Add Claim" at bounding box center [734, 67] width 39 height 16
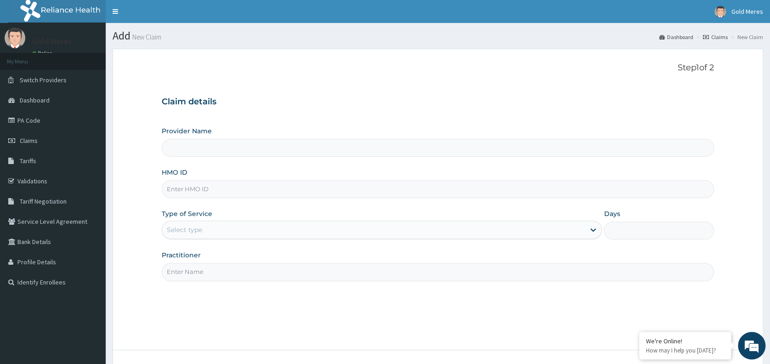
click at [189, 189] on input "HMO ID" at bounding box center [438, 189] width 552 height 18
type input "ANH/10068/A"
type input "Reliance Family Clinics (RFC) - Abuja"
type input "ANH/10068/A"
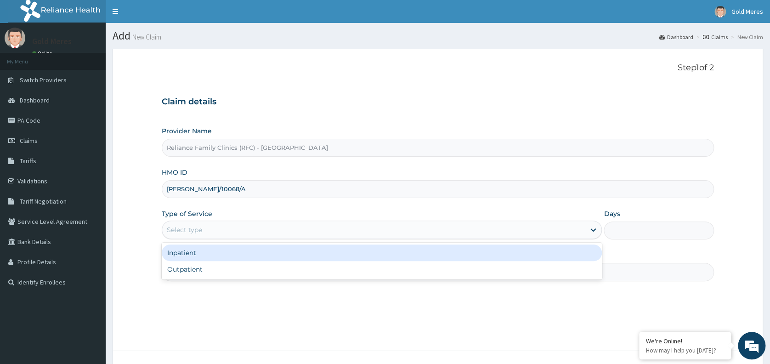
click at [195, 229] on div "Select type" at bounding box center [184, 229] width 35 height 9
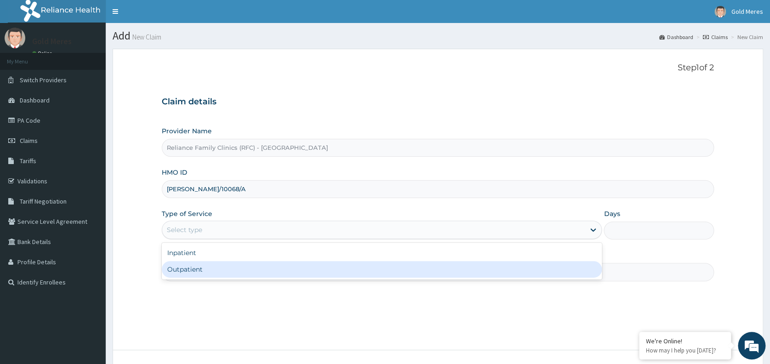
click at [217, 273] on div "Outpatient" at bounding box center [382, 269] width 440 height 17
type input "1"
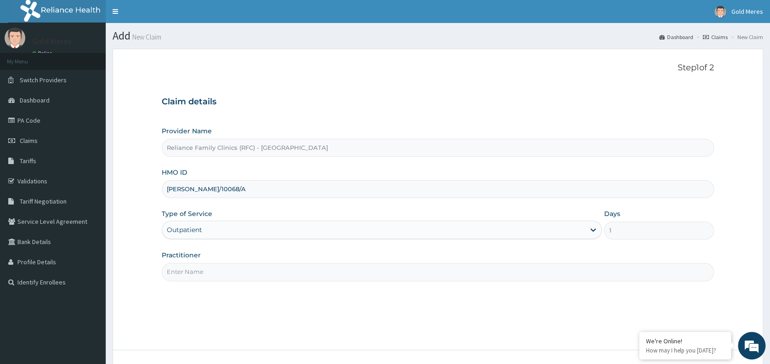
click at [217, 273] on input "Practitioner" at bounding box center [438, 272] width 552 height 18
type input "dr [PERSON_NAME]"
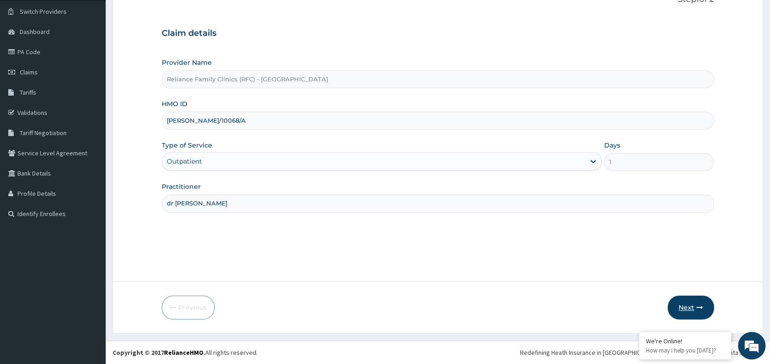
click at [695, 306] on button "Next" at bounding box center [691, 307] width 46 height 24
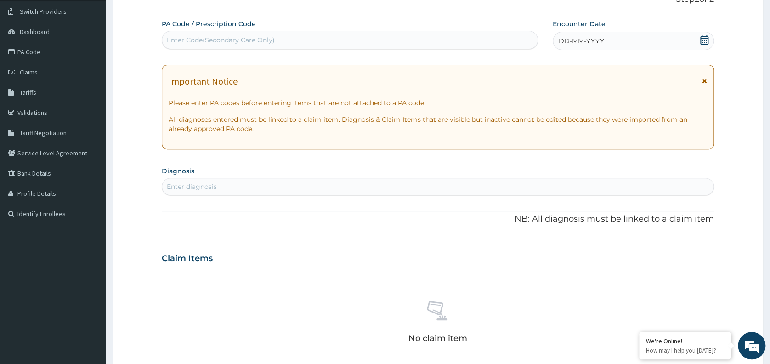
click at [648, 47] on div "DD-MM-YYYY" at bounding box center [633, 41] width 161 height 18
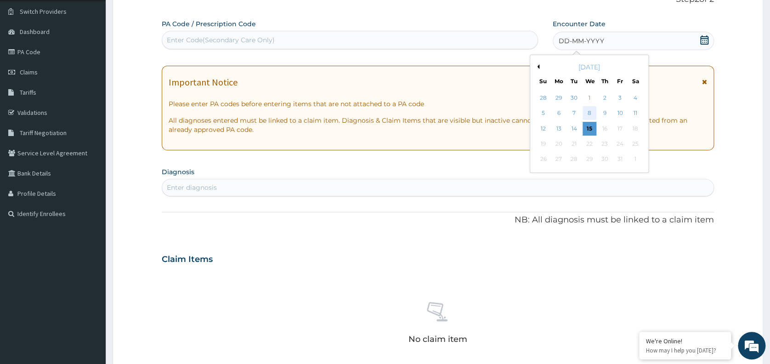
click at [590, 112] on div "8" at bounding box center [590, 114] width 14 height 14
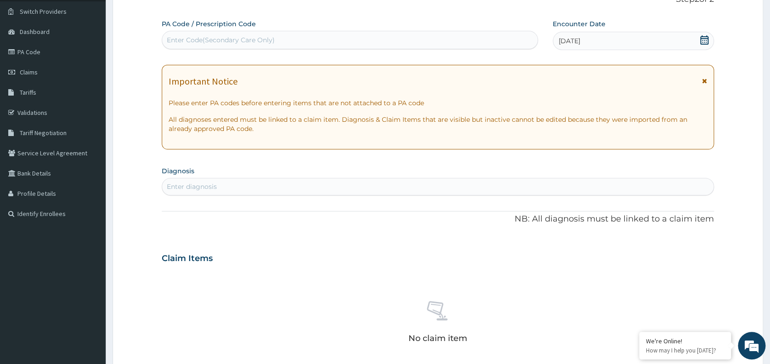
click at [490, 187] on div "Enter diagnosis" at bounding box center [437, 186] width 551 height 15
type input "WELL"
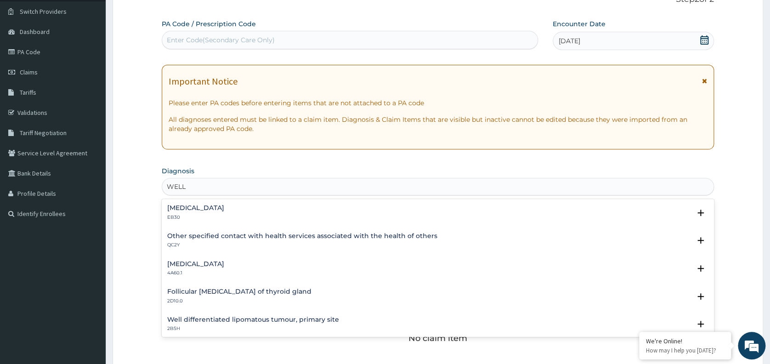
click at [321, 233] on h4 "Other specified contact with health services associated with the health of othe…" at bounding box center [302, 235] width 270 height 7
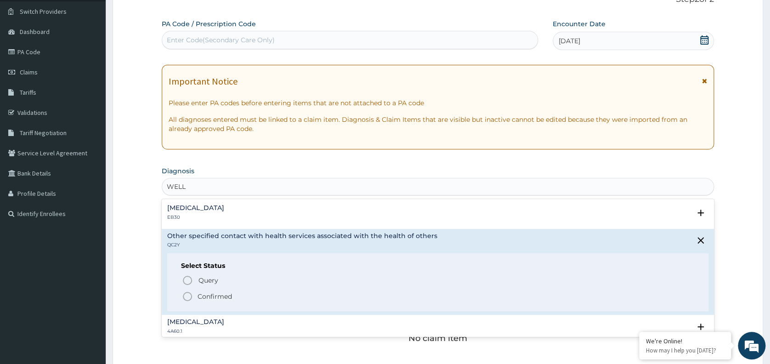
click at [231, 294] on p "Confirmed" at bounding box center [215, 296] width 34 height 9
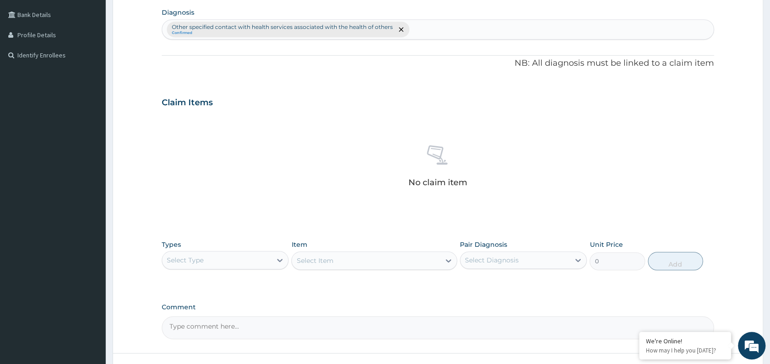
scroll to position [298, 0]
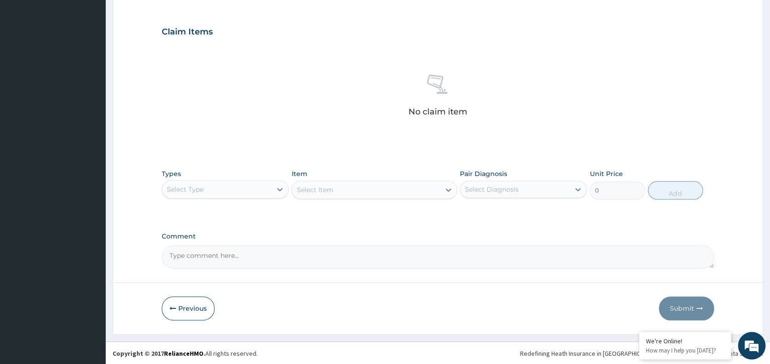
click at [233, 190] on div "Select Type" at bounding box center [216, 189] width 109 height 15
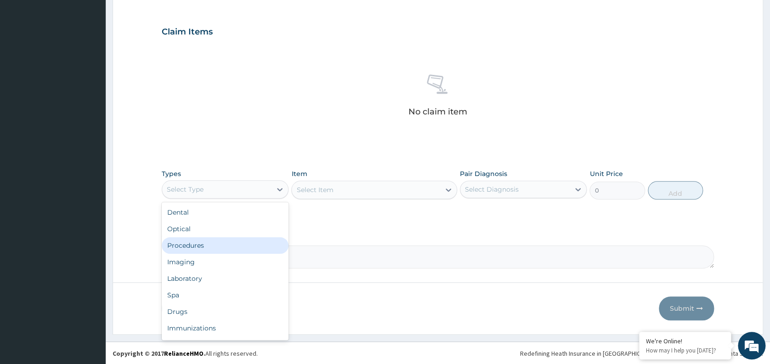
click at [198, 246] on div "Procedures" at bounding box center [225, 245] width 127 height 17
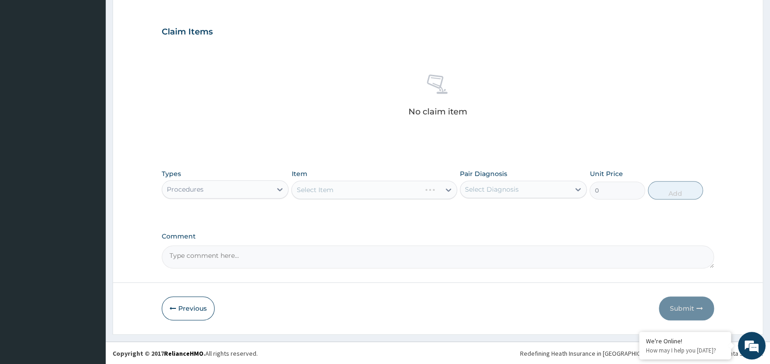
click at [354, 182] on div "Select Item" at bounding box center [374, 190] width 166 height 18
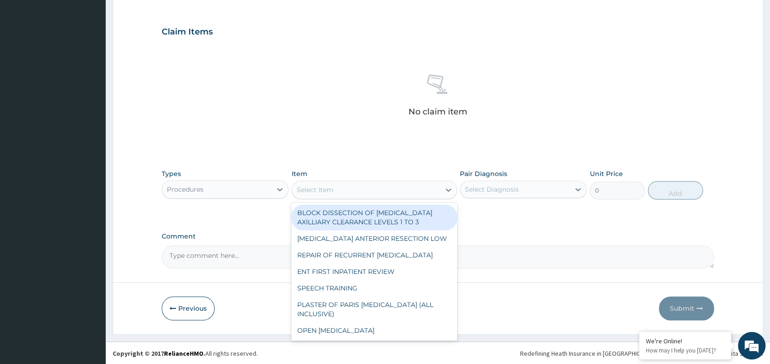
click at [360, 191] on div "Select Item" at bounding box center [366, 189] width 148 height 15
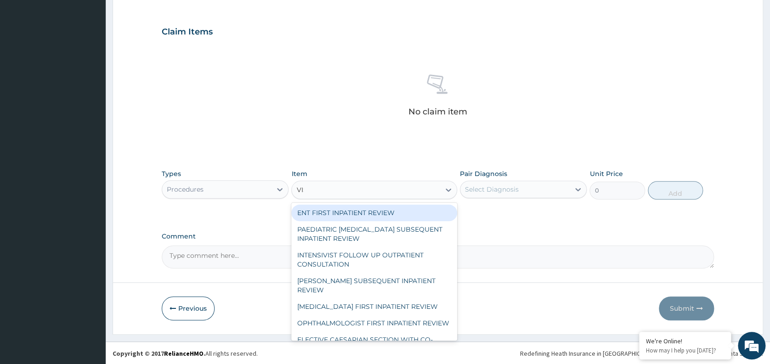
type input "VISU"
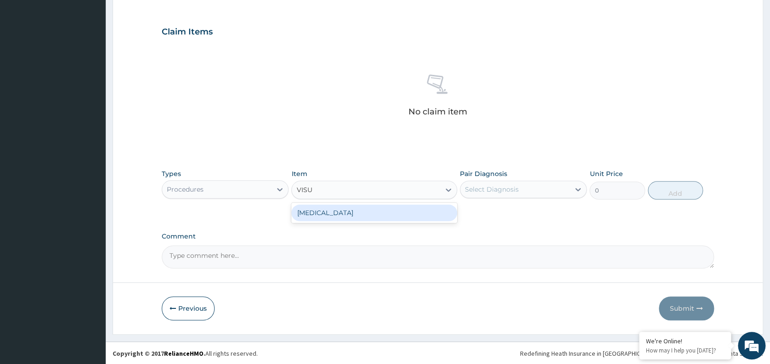
type input "3000"
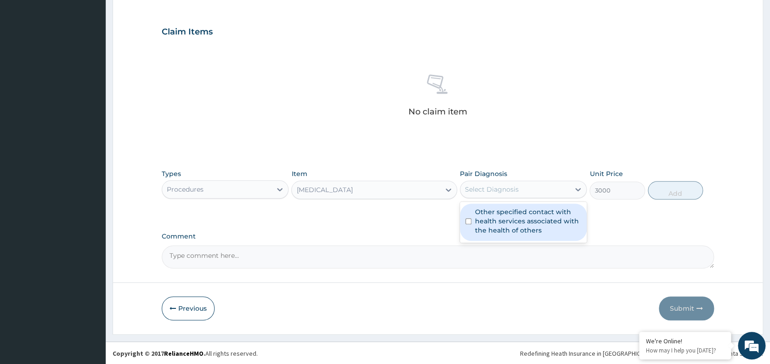
click at [497, 185] on div "Select Diagnosis" at bounding box center [492, 189] width 54 height 9
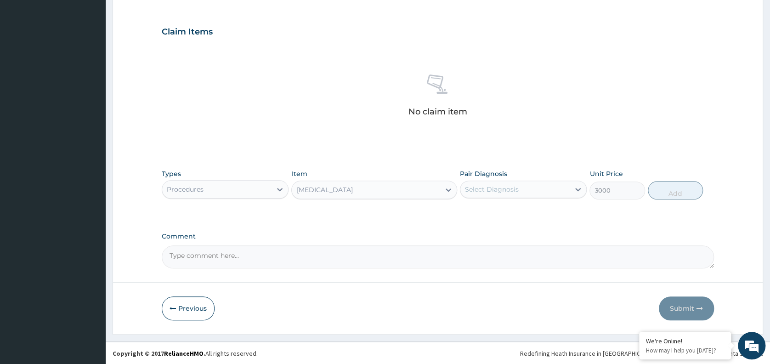
click at [497, 185] on div "Select Diagnosis" at bounding box center [492, 189] width 54 height 9
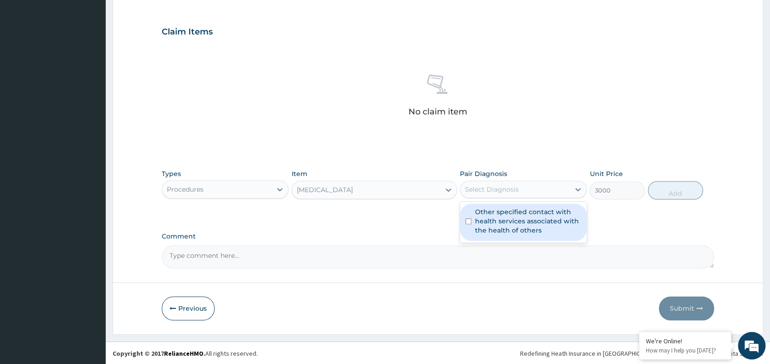
click at [497, 185] on div "Select Diagnosis" at bounding box center [492, 189] width 54 height 9
click at [495, 217] on label "Other specified contact with health services associated with the health of othe…" at bounding box center [528, 221] width 106 height 28
checkbox input "true"
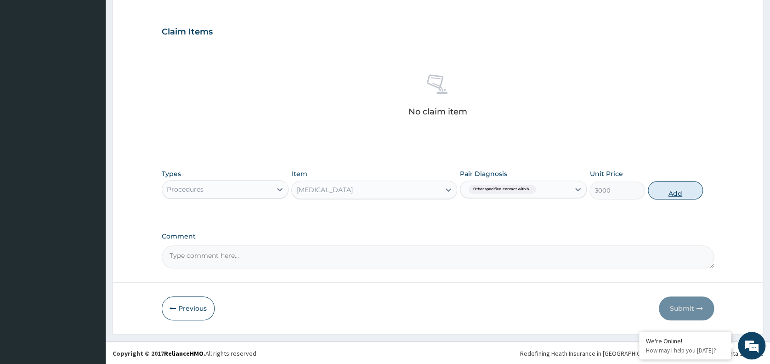
click at [666, 183] on button "Add" at bounding box center [675, 190] width 55 height 18
type input "0"
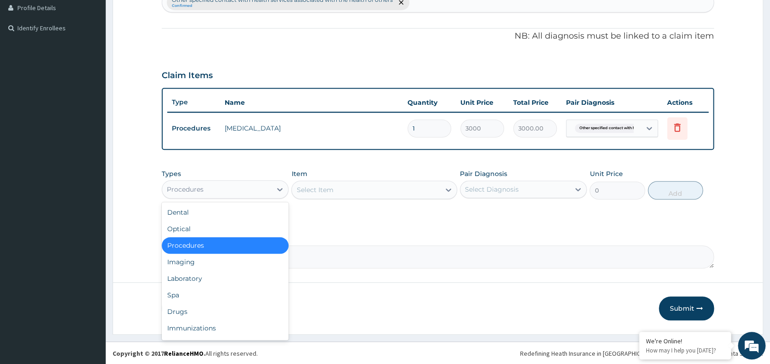
click at [266, 193] on div "Procedures" at bounding box center [216, 189] width 109 height 15
click at [187, 261] on div "Imaging" at bounding box center [225, 262] width 127 height 17
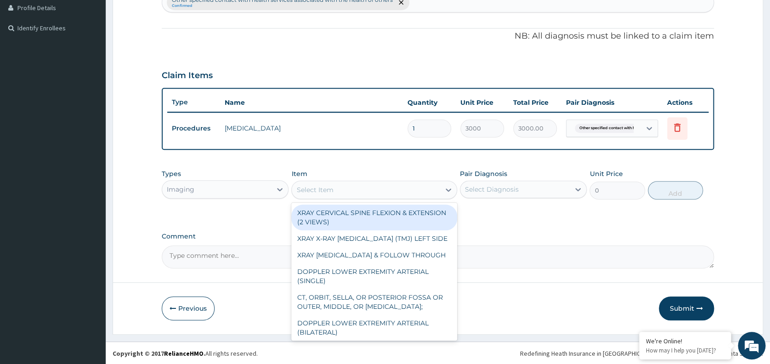
click at [387, 187] on div "Select Item" at bounding box center [366, 189] width 148 height 15
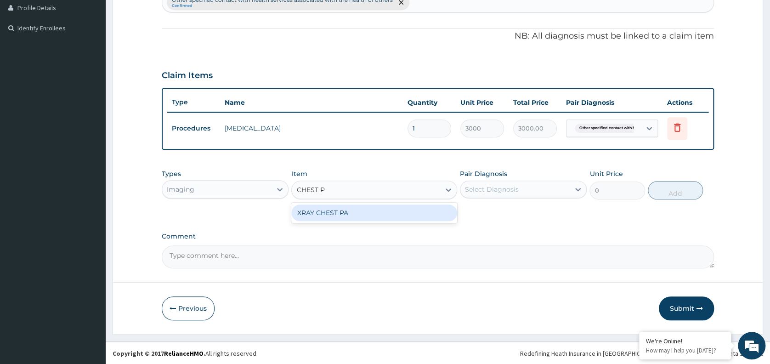
type input "CHEST PA"
type input "7148.75"
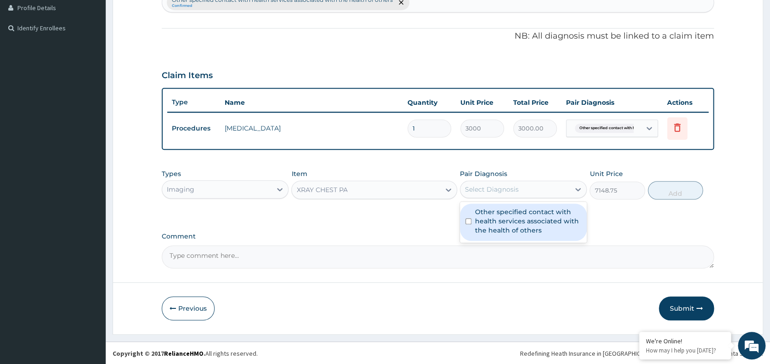
click at [533, 181] on div "Select Diagnosis" at bounding box center [523, 189] width 127 height 17
click at [510, 222] on label "Other specified contact with health services associated with the health of othe…" at bounding box center [528, 221] width 106 height 28
checkbox input "true"
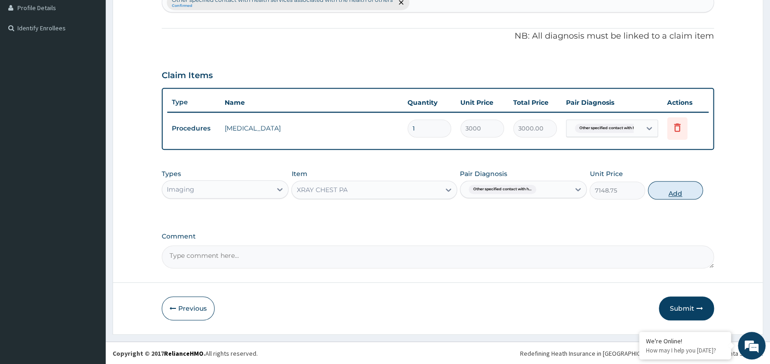
click at [679, 187] on button "Add" at bounding box center [675, 190] width 55 height 18
type input "0"
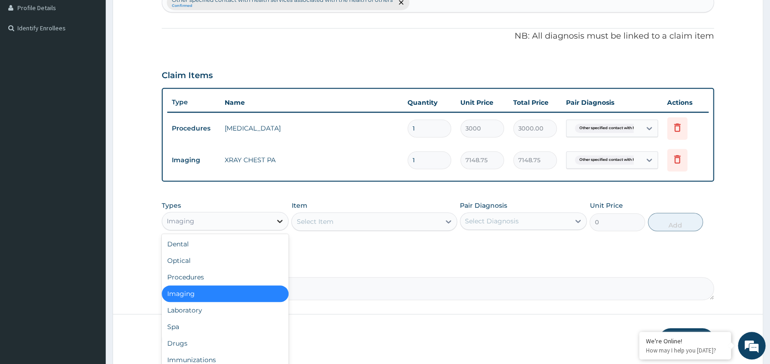
click at [277, 219] on icon at bounding box center [279, 220] width 9 height 9
click at [198, 306] on div "Laboratory" at bounding box center [225, 310] width 127 height 17
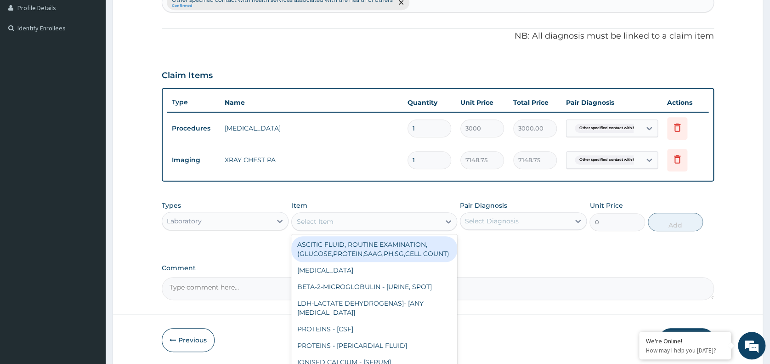
click at [371, 222] on div "Select Item" at bounding box center [366, 221] width 148 height 15
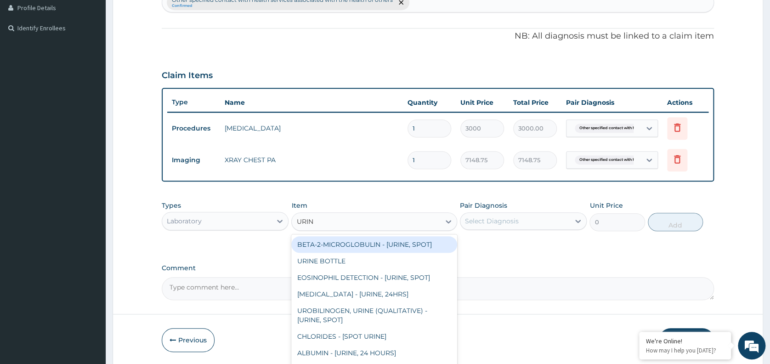
type input "URINA"
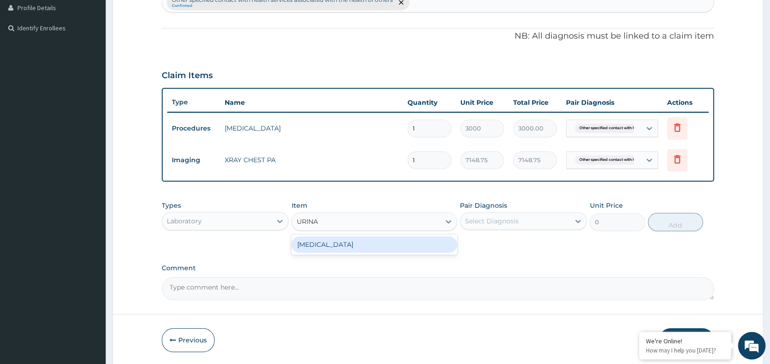
type input "1531.875"
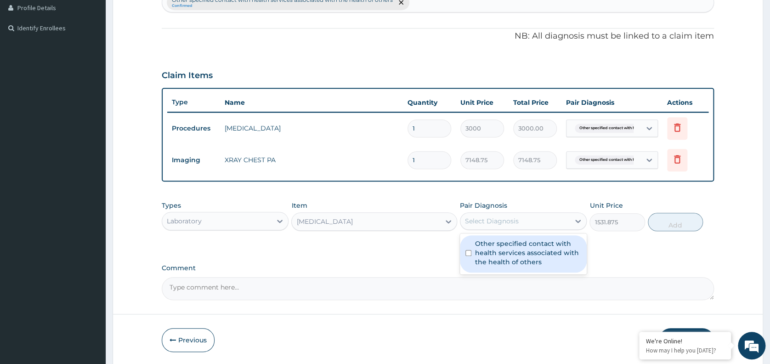
click at [519, 226] on div "Select Diagnosis" at bounding box center [514, 221] width 109 height 15
click at [515, 252] on label "Other specified contact with health services associated with the health of othe…" at bounding box center [528, 253] width 106 height 28
checkbox input "true"
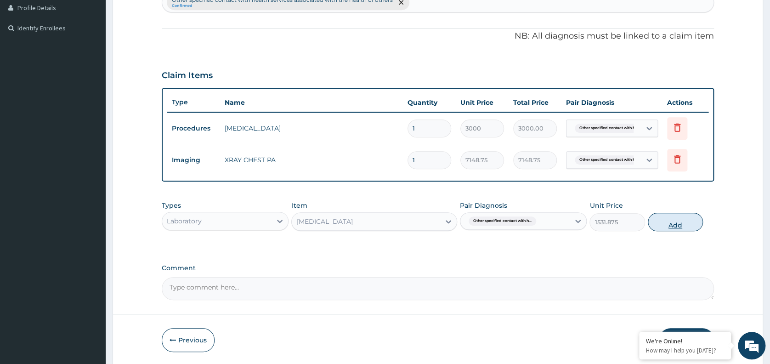
click at [676, 222] on button "Add" at bounding box center [675, 222] width 55 height 18
type input "0"
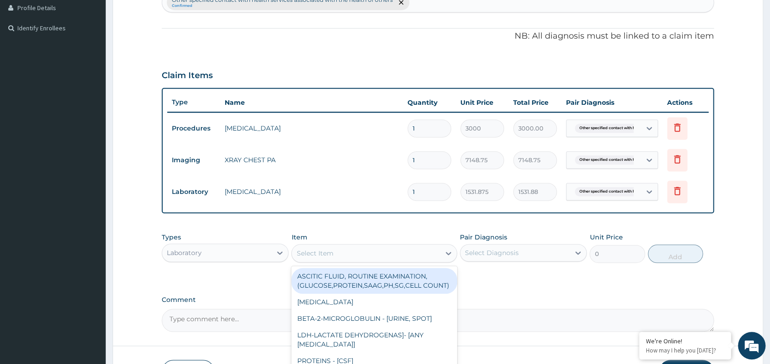
click at [322, 255] on div "Select Item" at bounding box center [314, 253] width 37 height 9
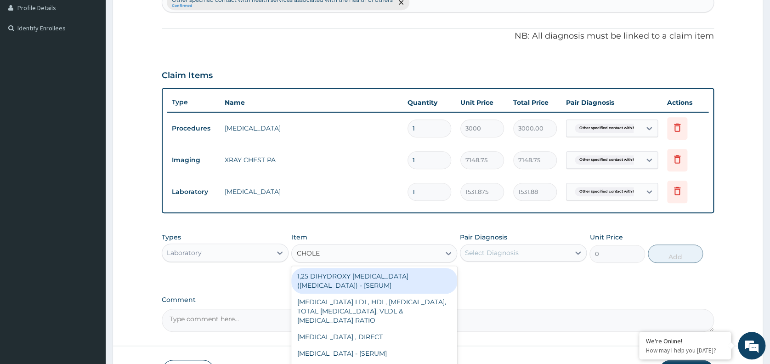
type input "CHOLES"
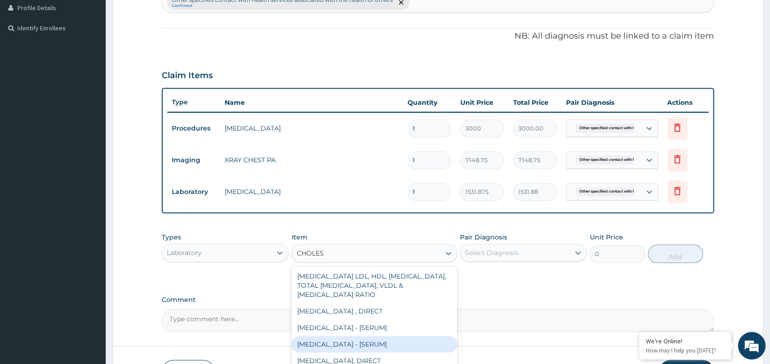
scroll to position [318, 0]
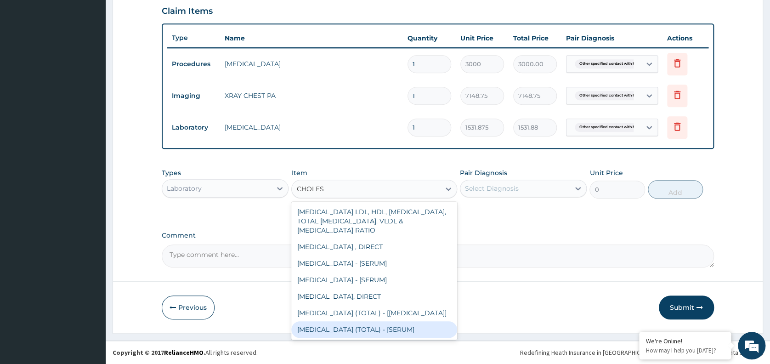
click at [379, 331] on div "[MEDICAL_DATA] (TOTAL) - [SERUM]" at bounding box center [374, 329] width 166 height 17
type input "2880"
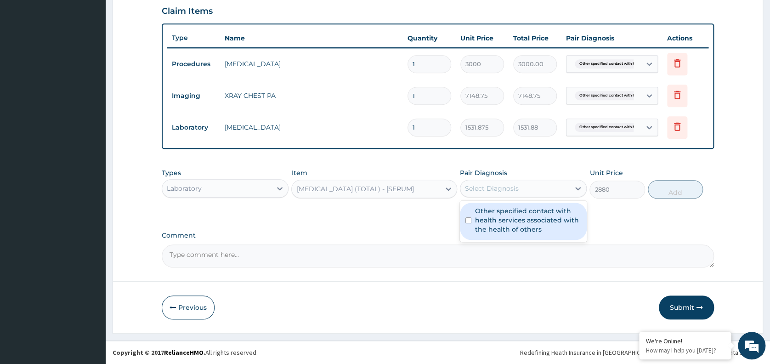
click at [524, 187] on div "Select Diagnosis" at bounding box center [514, 188] width 109 height 15
click at [522, 216] on label "Other specified contact with health services associated with the health of othe…" at bounding box center [528, 220] width 106 height 28
checkbox input "true"
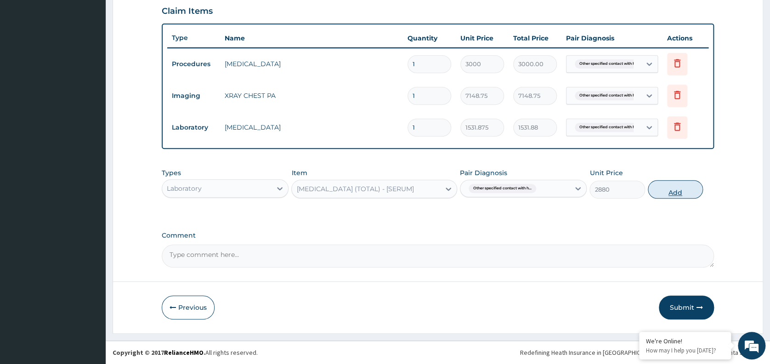
click at [679, 184] on button "Add" at bounding box center [675, 189] width 55 height 18
type input "0"
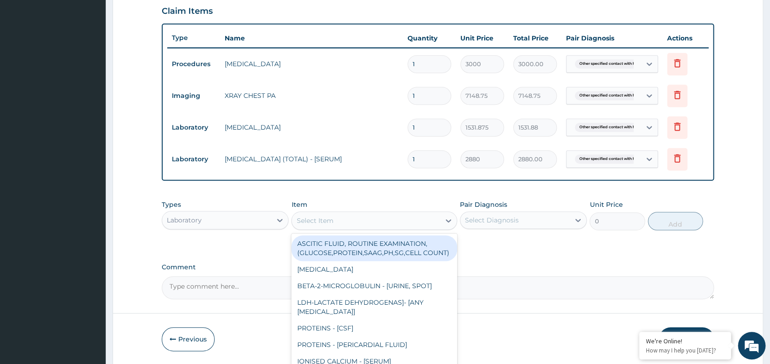
click at [408, 216] on div "Select Item" at bounding box center [366, 220] width 148 height 15
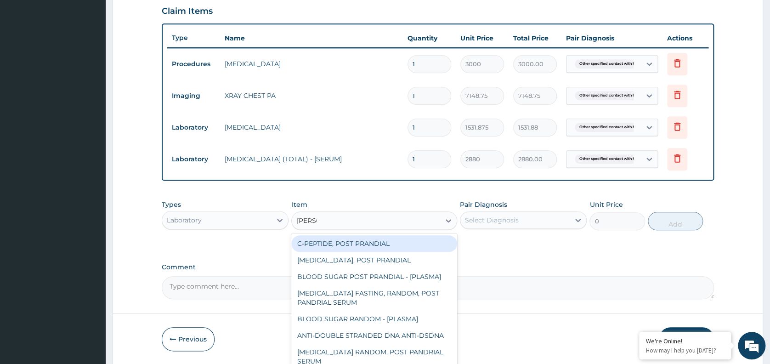
type input "RANDOM"
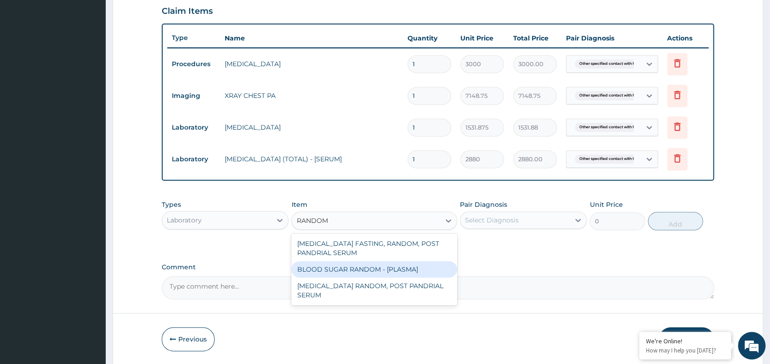
click at [406, 261] on div "BLOOD SUGAR RANDOM - [PLASMA]" at bounding box center [374, 269] width 166 height 17
type input "1800"
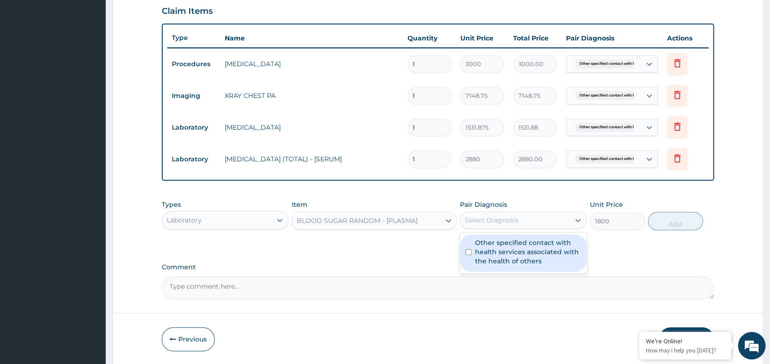
click at [515, 221] on div "Select Diagnosis" at bounding box center [492, 219] width 54 height 9
click at [507, 253] on label "Other specified contact with health services associated with the health of othe…" at bounding box center [528, 252] width 106 height 28
checkbox input "true"
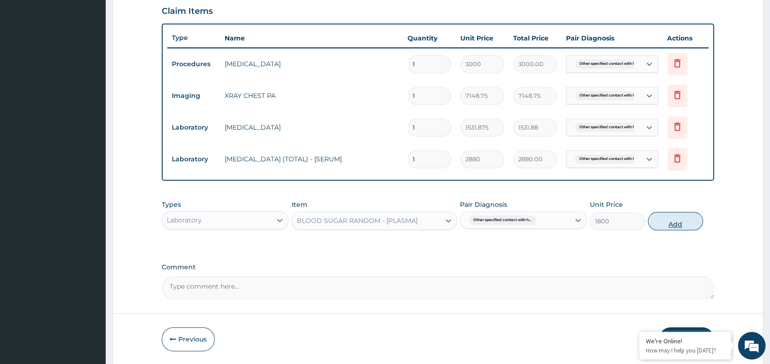
click at [670, 221] on button "Add" at bounding box center [675, 221] width 55 height 18
type input "0"
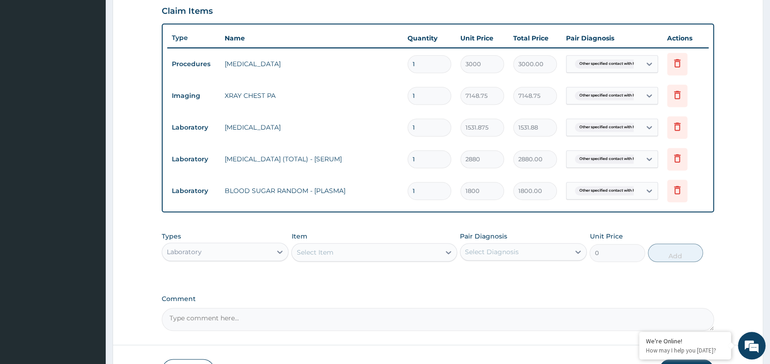
click at [371, 253] on div "Select Item" at bounding box center [366, 252] width 148 height 15
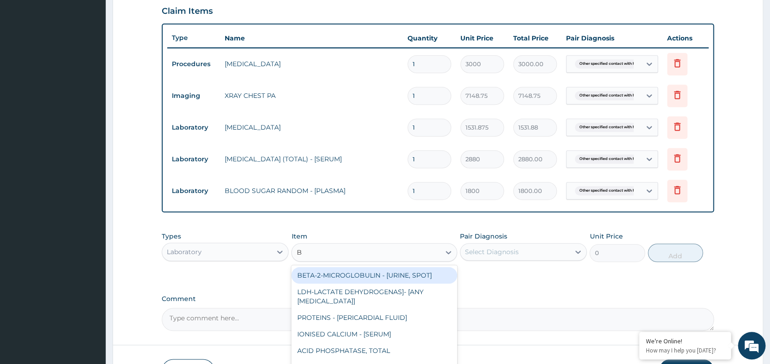
type input "BMI"
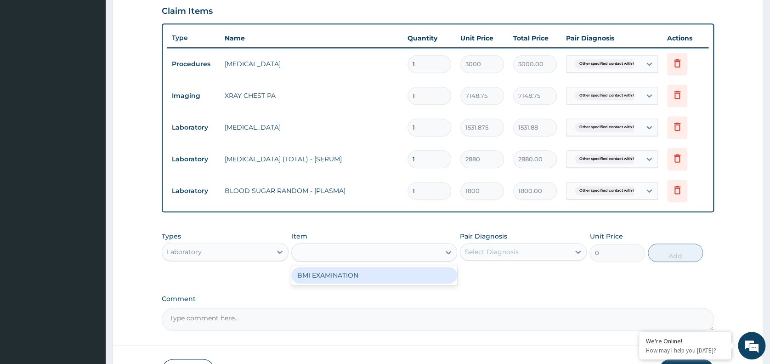
type input "1225.5"
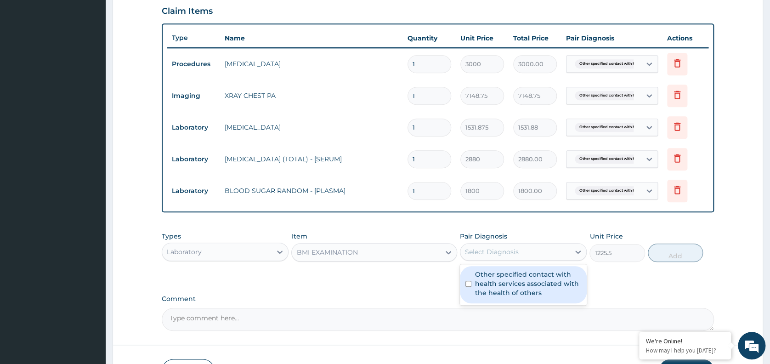
click at [479, 251] on div "Select Diagnosis" at bounding box center [492, 251] width 54 height 9
click at [489, 300] on div "Other specified contact with health services associated with the health of othe…" at bounding box center [523, 284] width 127 height 37
checkbox input "true"
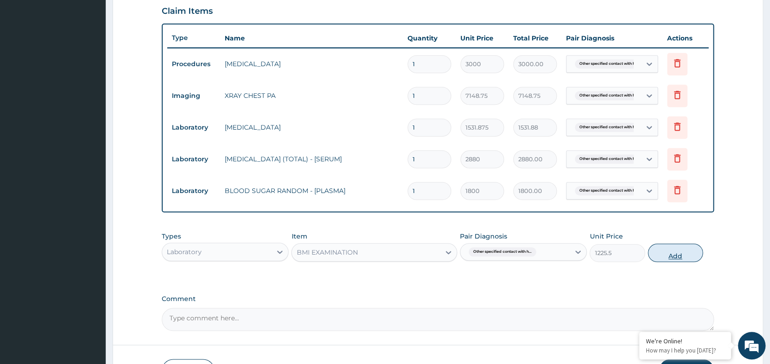
click at [672, 249] on button "Add" at bounding box center [675, 253] width 55 height 18
type input "0"
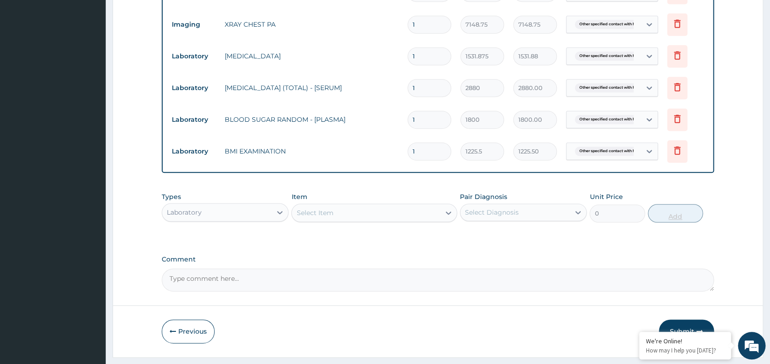
scroll to position [415, 0]
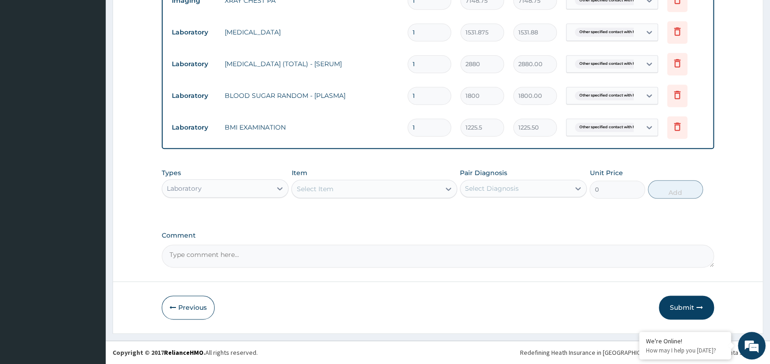
click at [389, 191] on div "Select Item" at bounding box center [366, 188] width 148 height 15
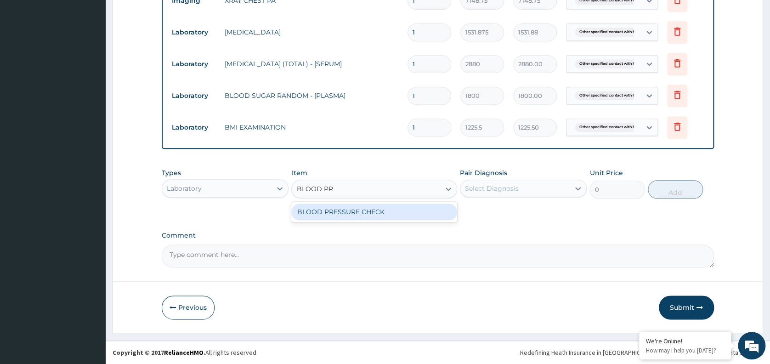
type input "BLOOD PRE"
type input "1225.5"
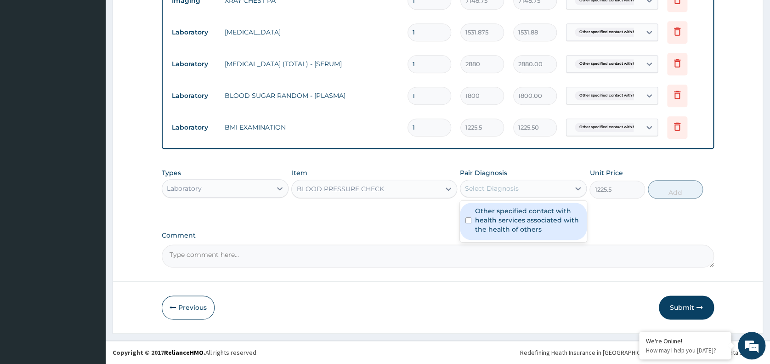
click at [507, 183] on div "Select Diagnosis" at bounding box center [514, 188] width 109 height 15
click at [512, 223] on label "Other specified contact with health services associated with the health of othe…" at bounding box center [528, 220] width 106 height 28
checkbox input "true"
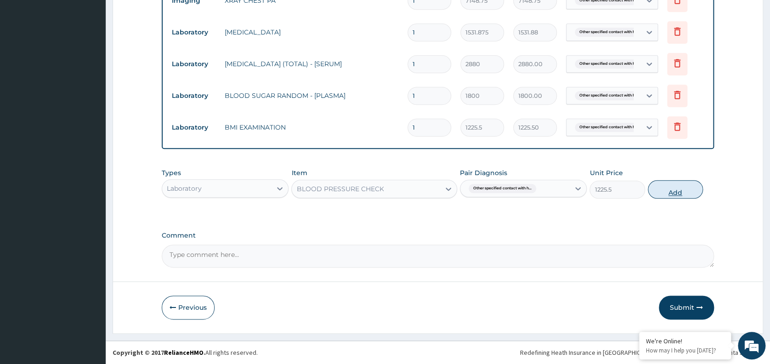
click at [663, 187] on button "Add" at bounding box center [675, 189] width 55 height 18
type input "0"
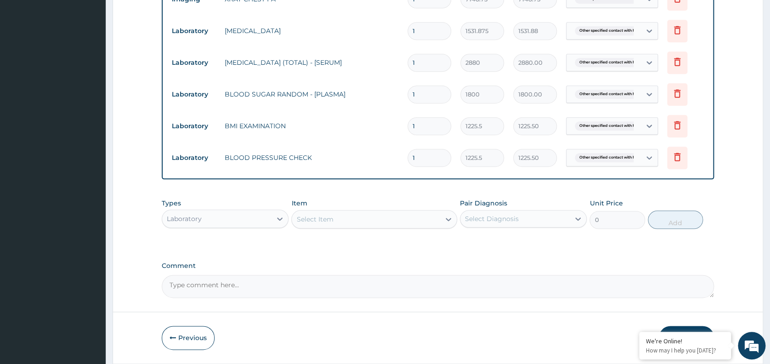
click at [678, 329] on button "Submit" at bounding box center [686, 338] width 55 height 24
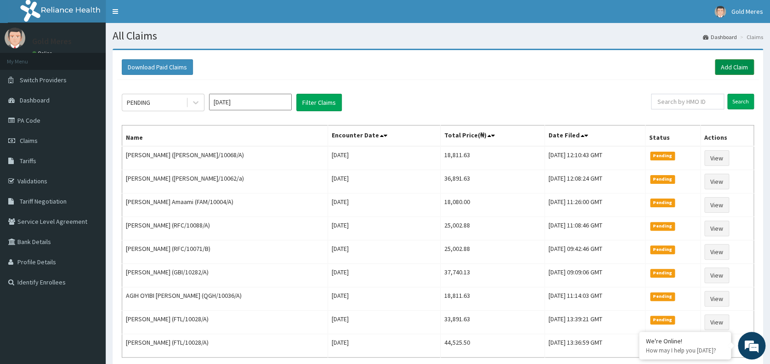
click at [730, 62] on link "Add Claim" at bounding box center [734, 67] width 39 height 16
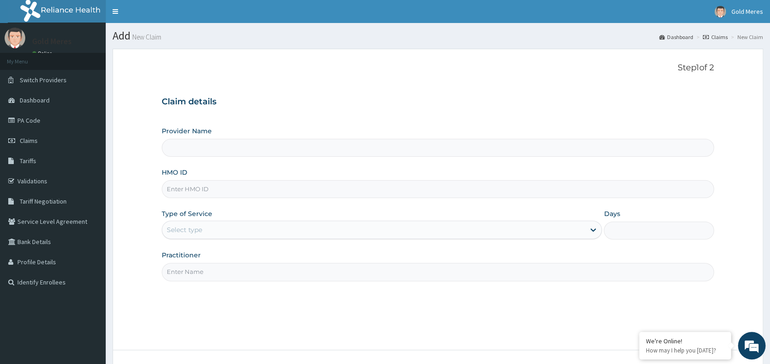
click at [210, 193] on input "HMO ID" at bounding box center [438, 189] width 552 height 18
type input "Reliance Family Clinics (RFC) - [GEOGRAPHIC_DATA]"
type input "[PERSON_NAME]/10072/A"
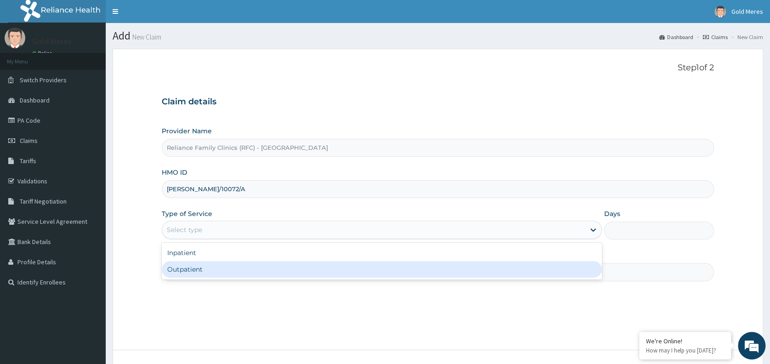
drag, startPoint x: 204, startPoint y: 230, endPoint x: 190, endPoint y: 269, distance: 41.8
click at [190, 239] on div "option Outpatient focused, 2 of 2. 2 results available. Use Up and Down to choo…" at bounding box center [382, 230] width 440 height 18
click at [190, 269] on div "Outpatient" at bounding box center [382, 269] width 440 height 17
type input "1"
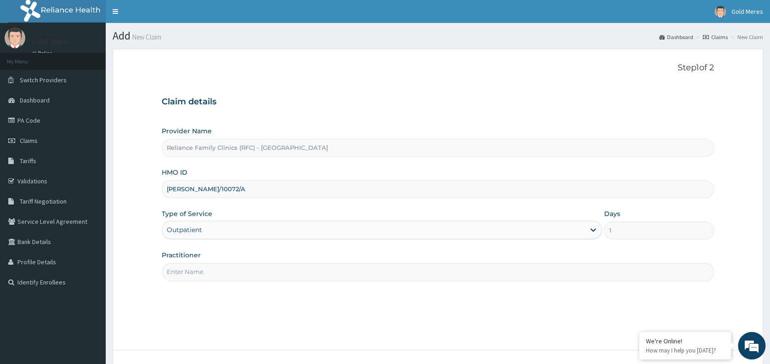
click at [202, 270] on input "Practitioner" at bounding box center [438, 272] width 552 height 18
type input "dr [PERSON_NAME]"
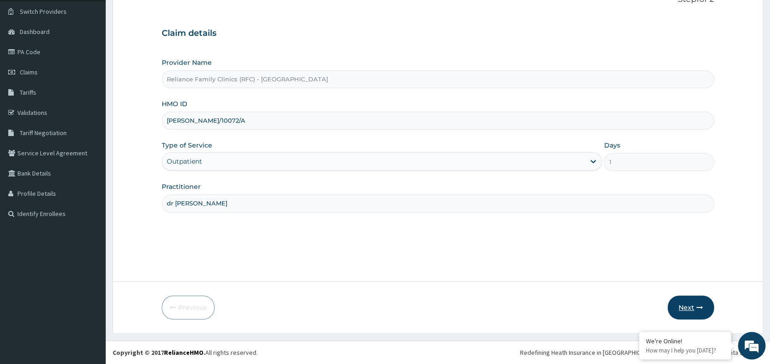
click at [686, 307] on button "Next" at bounding box center [691, 307] width 46 height 24
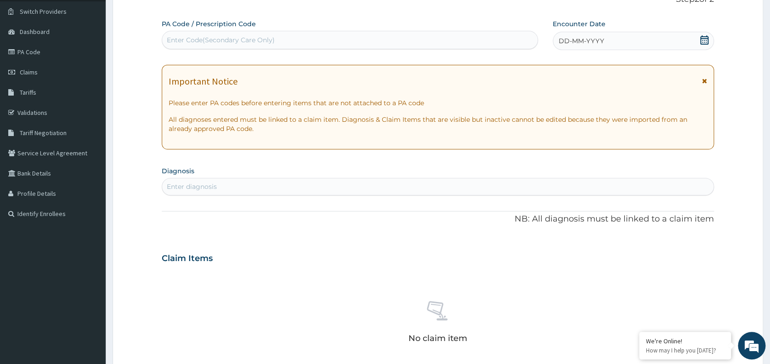
click at [221, 311] on div "No claim item" at bounding box center [438, 324] width 552 height 106
click at [647, 32] on div "DD-MM-YYYY" at bounding box center [633, 41] width 161 height 18
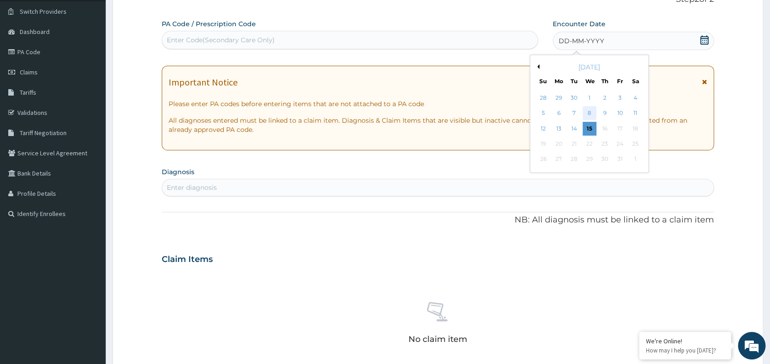
click at [591, 112] on div "8" at bounding box center [590, 114] width 14 height 14
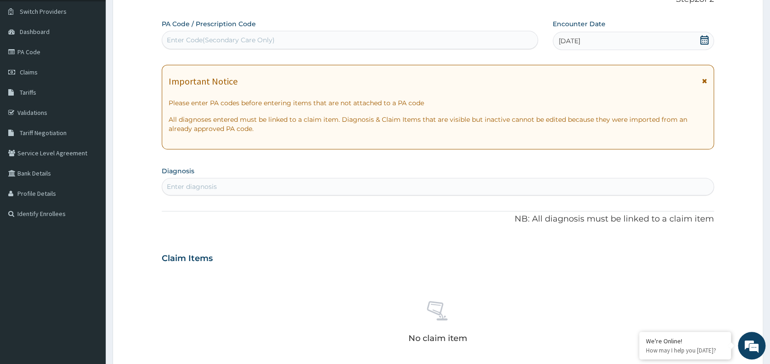
click at [452, 187] on div "Enter diagnosis" at bounding box center [437, 186] width 551 height 15
type input "WELL"
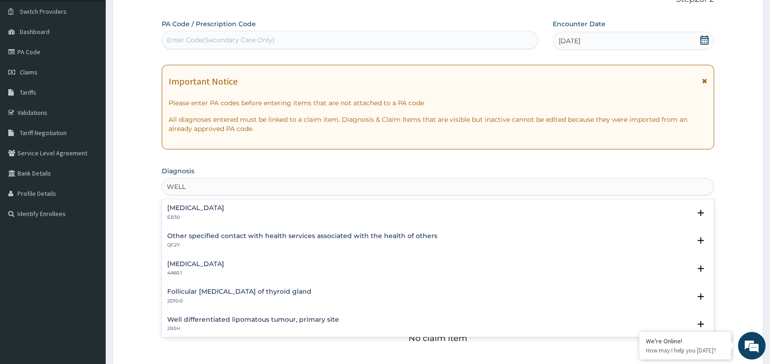
click at [257, 238] on h4 "Other specified contact with health services associated with the health of othe…" at bounding box center [302, 235] width 270 height 7
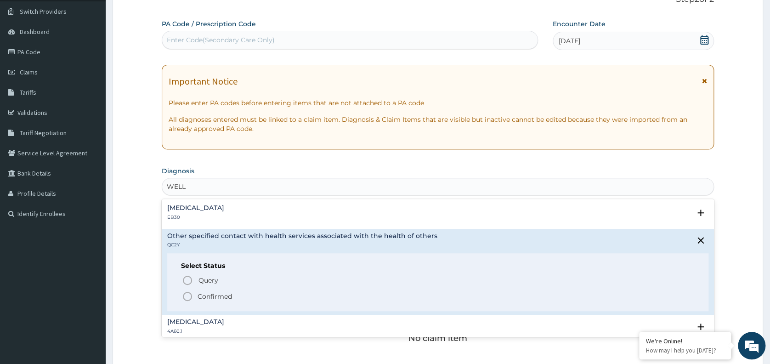
click at [225, 294] on p "Confirmed" at bounding box center [215, 296] width 34 height 9
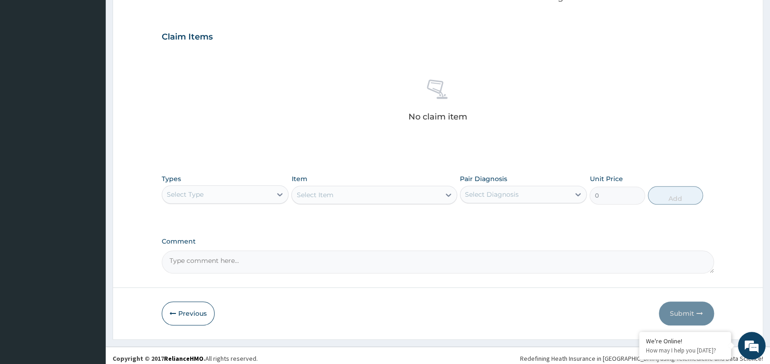
scroll to position [296, 0]
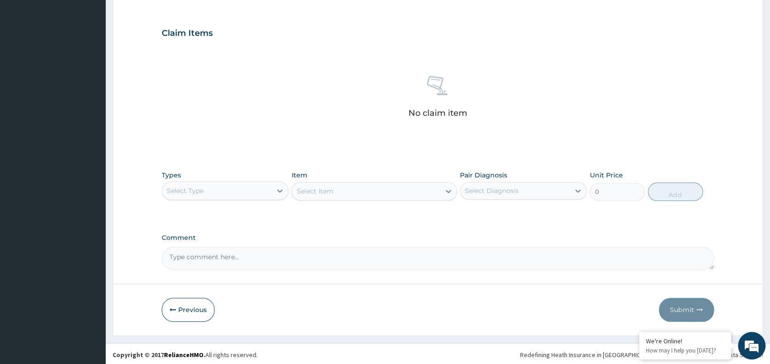
click at [227, 191] on div "Select Type" at bounding box center [216, 190] width 109 height 15
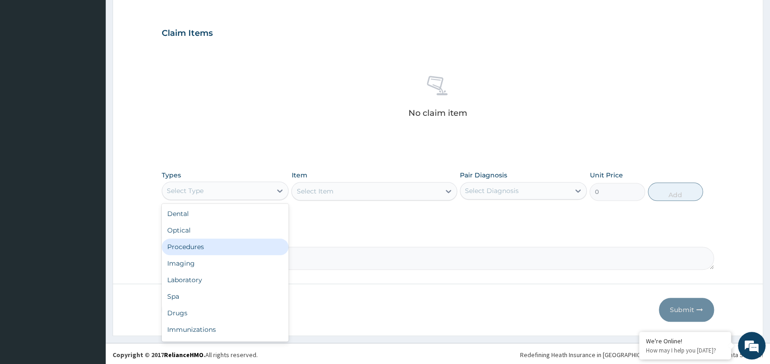
click at [210, 241] on div "Procedures" at bounding box center [225, 246] width 127 height 17
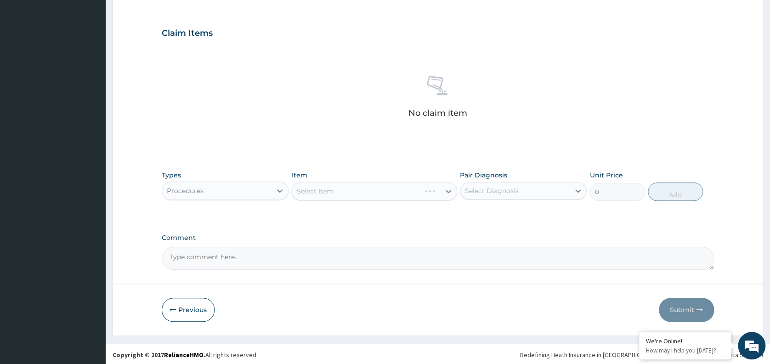
click at [332, 187] on div "Select Item" at bounding box center [374, 191] width 166 height 18
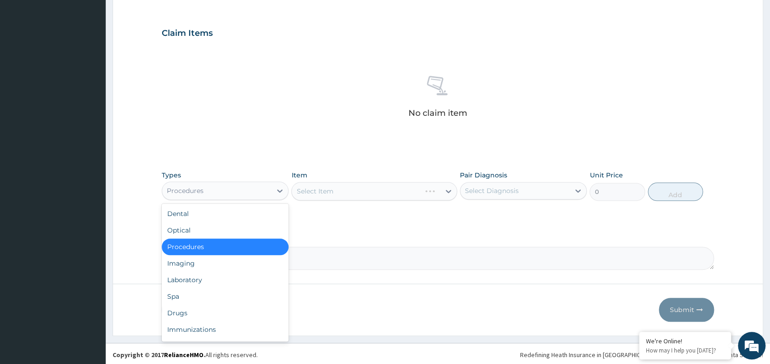
click at [263, 186] on div "Procedures" at bounding box center [216, 190] width 109 height 15
click at [219, 282] on div "Laboratory" at bounding box center [225, 280] width 127 height 17
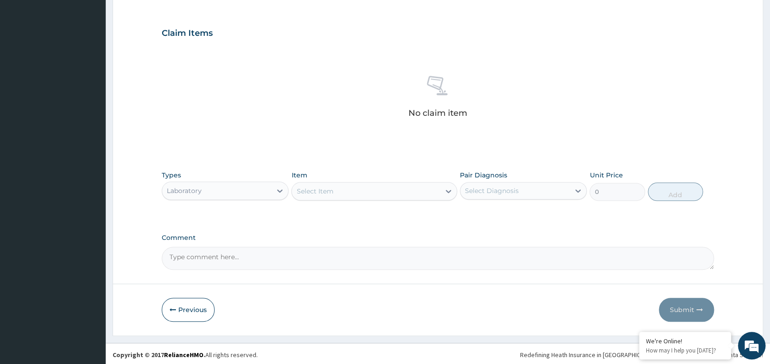
click at [346, 190] on div "Select Item" at bounding box center [366, 191] width 148 height 15
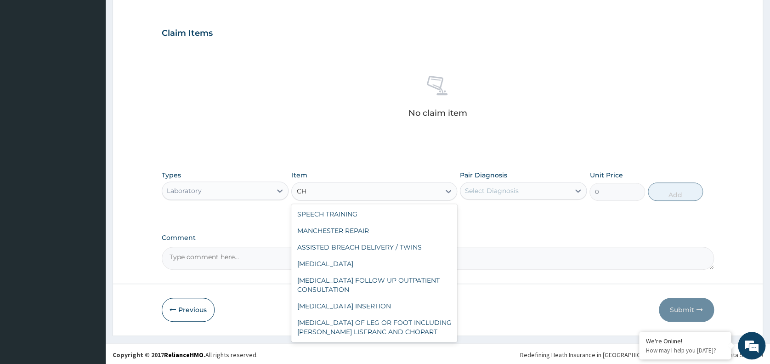
type input "C"
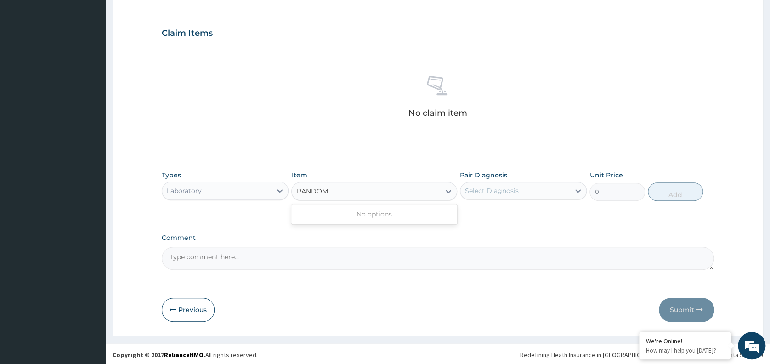
type input "RANDOM"
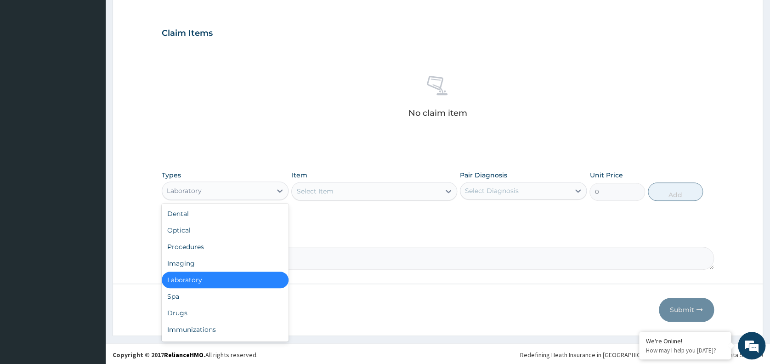
click at [240, 191] on div "Laboratory" at bounding box center [216, 190] width 109 height 15
click at [210, 246] on div "Procedures" at bounding box center [225, 246] width 127 height 17
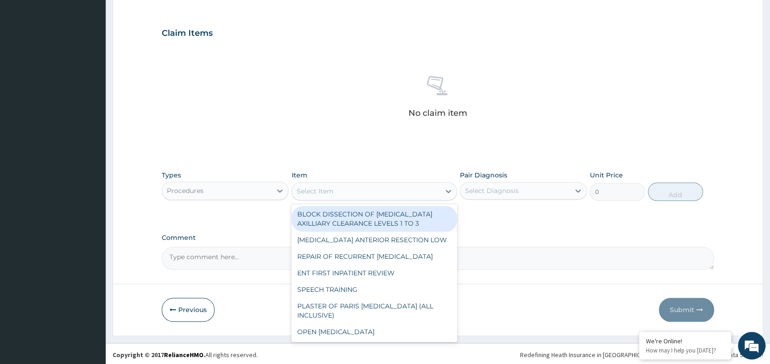
click at [331, 193] on div "Select Item" at bounding box center [314, 191] width 37 height 9
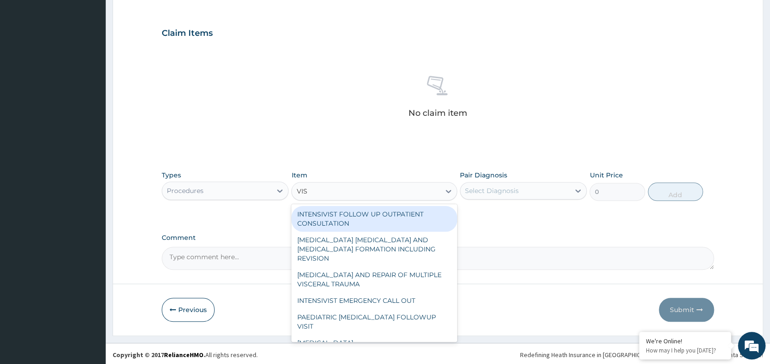
type input "VISU"
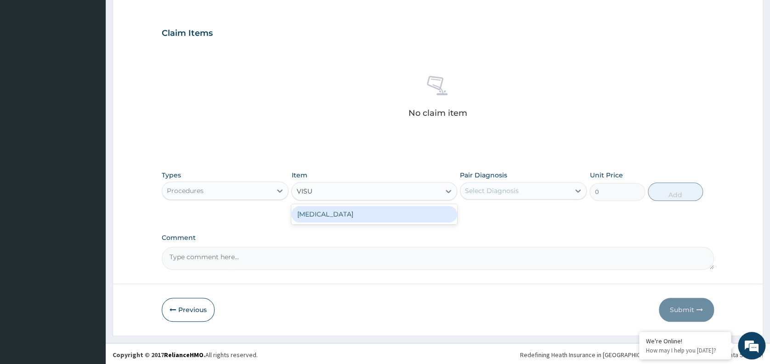
type input "3000"
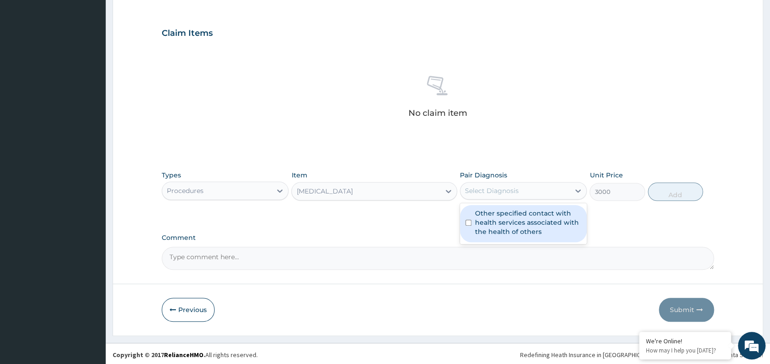
click at [517, 185] on div "Select Diagnosis" at bounding box center [514, 190] width 109 height 15
click at [498, 213] on label "Other specified contact with health services associated with the health of othe…" at bounding box center [528, 223] width 106 height 28
checkbox input "true"
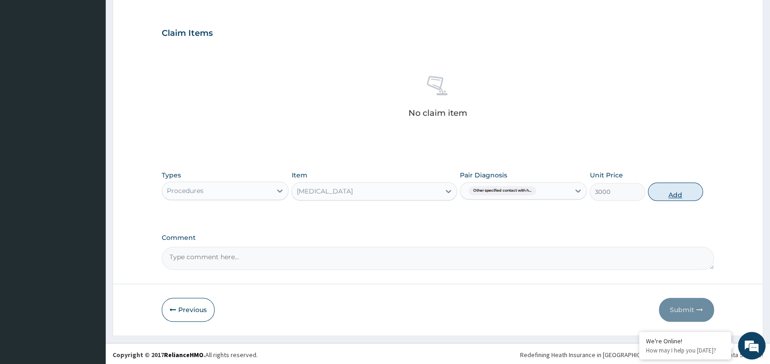
click at [669, 196] on button "Add" at bounding box center [675, 191] width 55 height 18
type input "0"
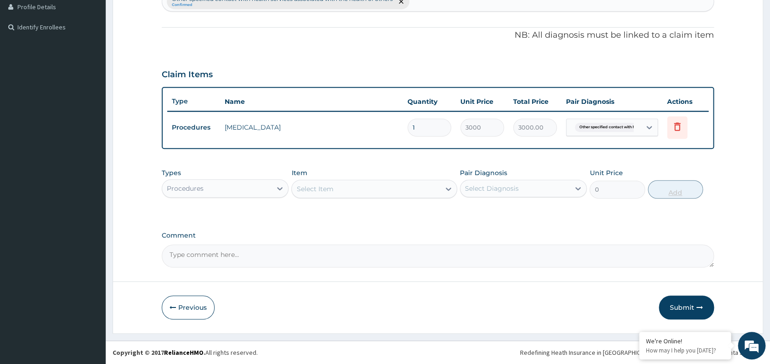
scroll to position [254, 0]
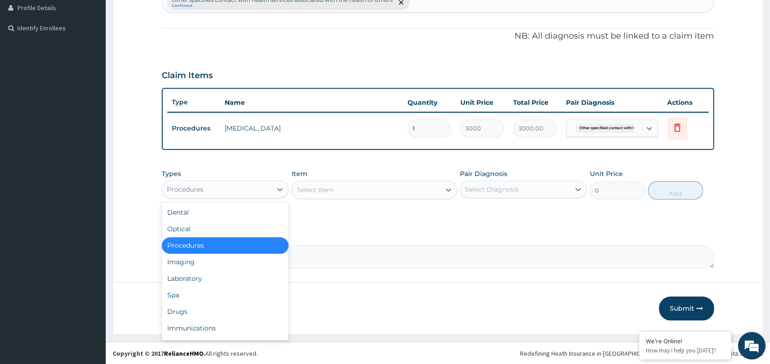
click at [256, 182] on div "Procedures" at bounding box center [216, 189] width 109 height 15
click at [214, 276] on div "Laboratory" at bounding box center [225, 278] width 127 height 17
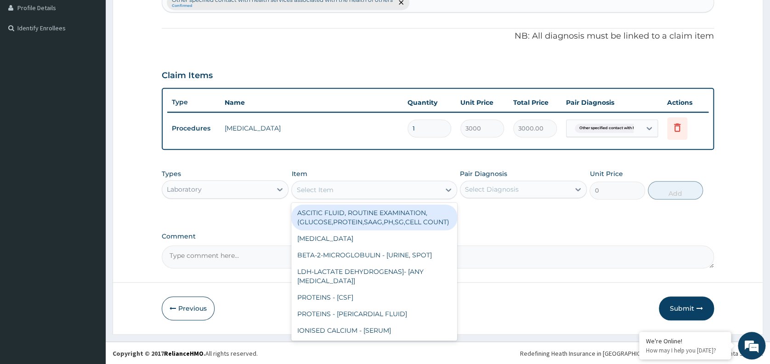
click at [350, 193] on div "Select Item" at bounding box center [366, 189] width 148 height 15
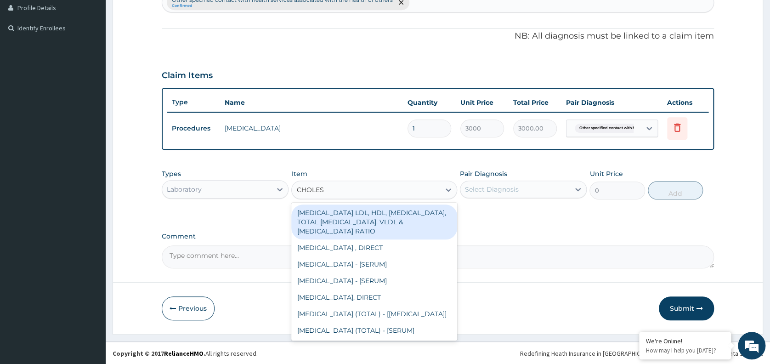
type input "CHOLEST"
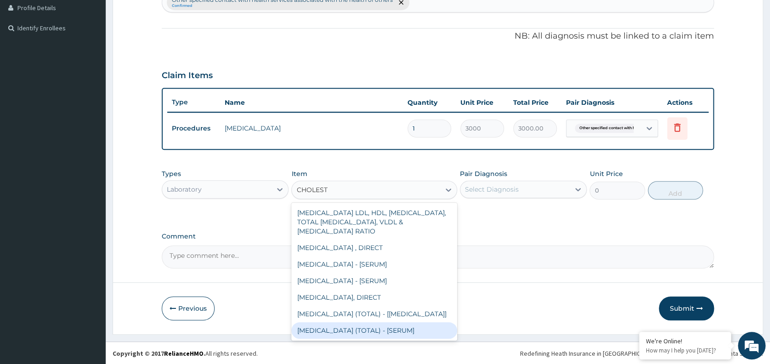
click at [375, 334] on div "[MEDICAL_DATA] (TOTAL) - [SERUM]" at bounding box center [374, 330] width 166 height 17
type input "2880"
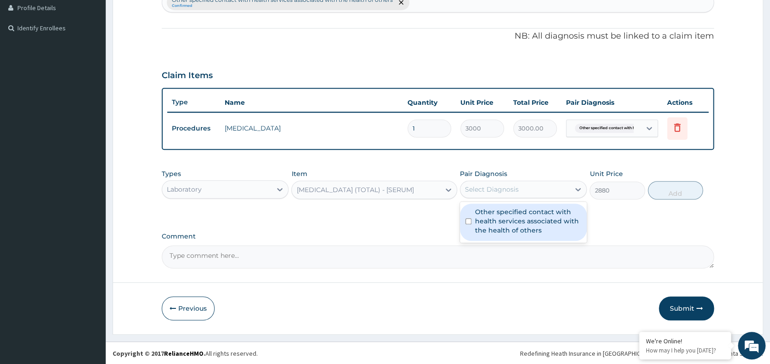
click at [539, 189] on div "Select Diagnosis" at bounding box center [514, 189] width 109 height 15
click at [533, 214] on label "Other specified contact with health services associated with the health of othe…" at bounding box center [528, 221] width 106 height 28
checkbox input "true"
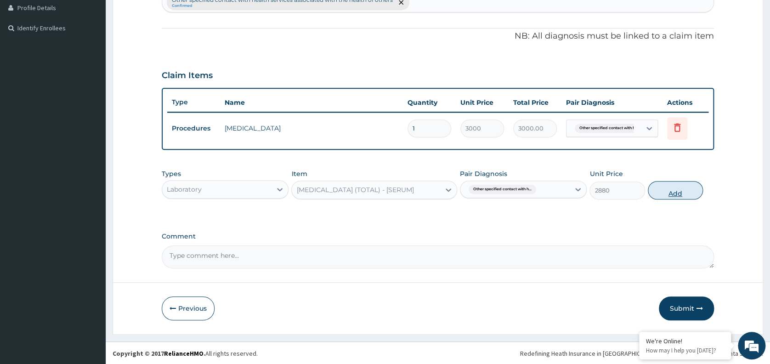
click at [685, 196] on button "Add" at bounding box center [675, 190] width 55 height 18
type input "0"
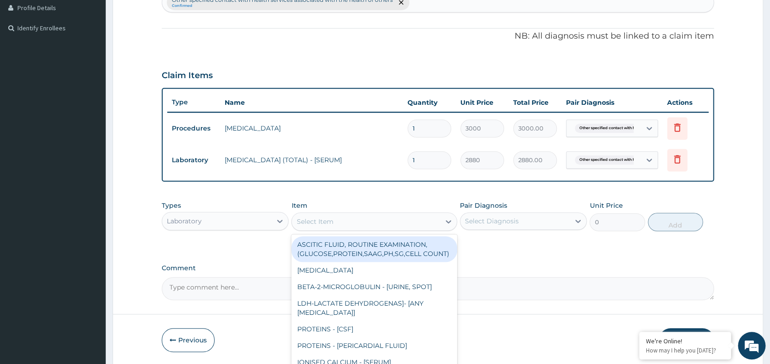
click at [331, 223] on div "Select Item" at bounding box center [314, 221] width 37 height 9
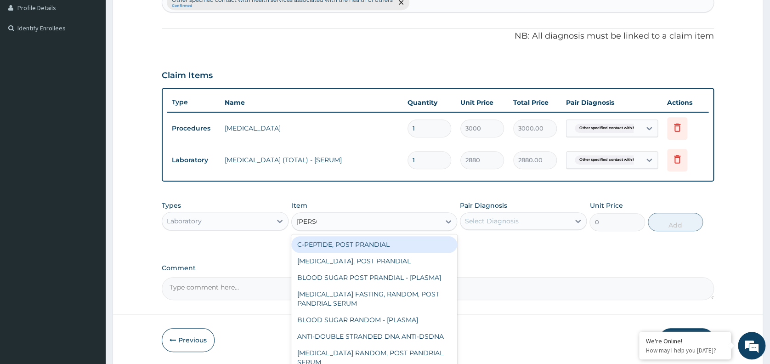
type input "RANDOM"
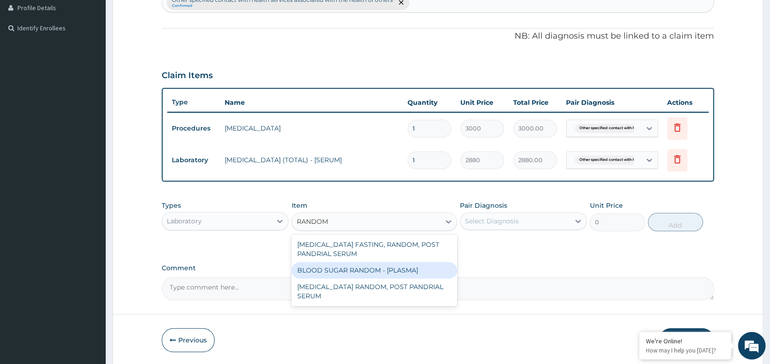
click at [341, 272] on div "BLOOD SUGAR RANDOM - [PLASMA]" at bounding box center [374, 270] width 166 height 17
type input "1800"
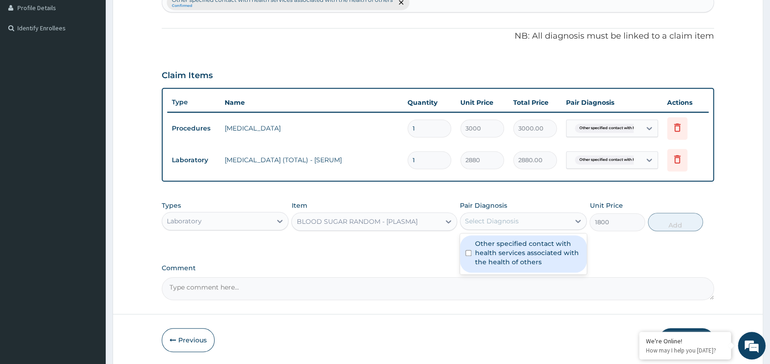
click at [507, 217] on div "Select Diagnosis" at bounding box center [492, 220] width 54 height 9
click at [516, 253] on label "Other specified contact with health services associated with the health of othe…" at bounding box center [528, 253] width 106 height 28
checkbox input "true"
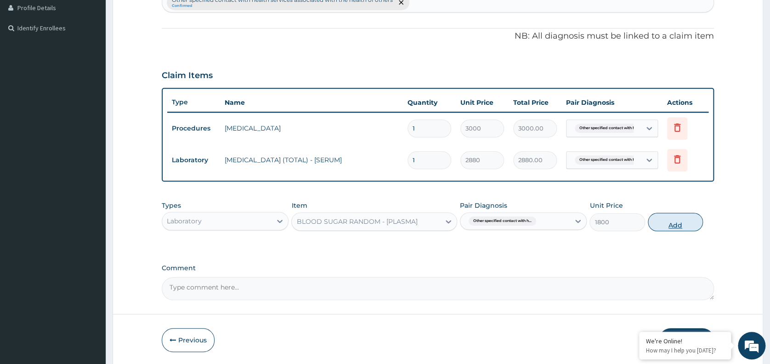
click at [669, 221] on button "Add" at bounding box center [675, 222] width 55 height 18
type input "0"
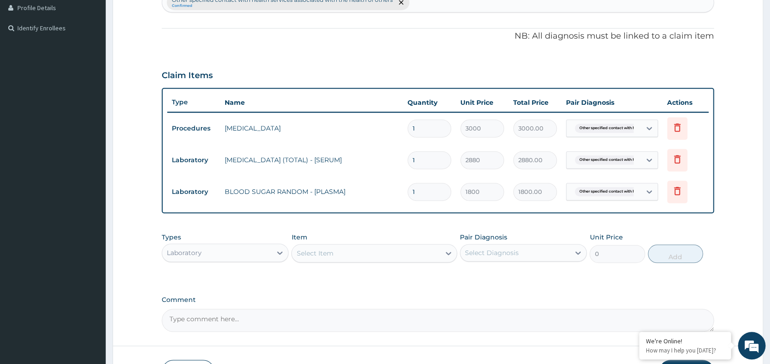
click at [360, 253] on div "Select Item" at bounding box center [366, 253] width 148 height 15
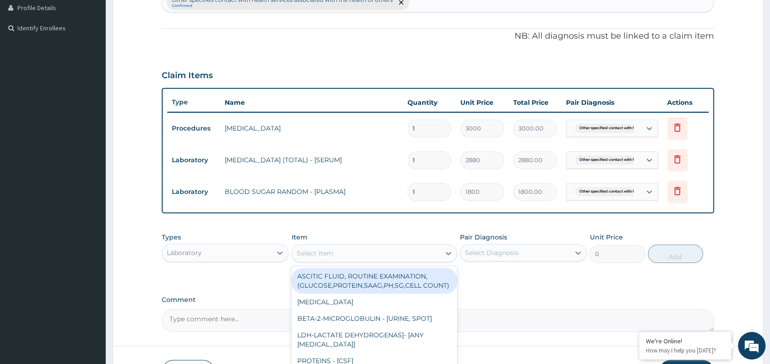
type input "BMI"
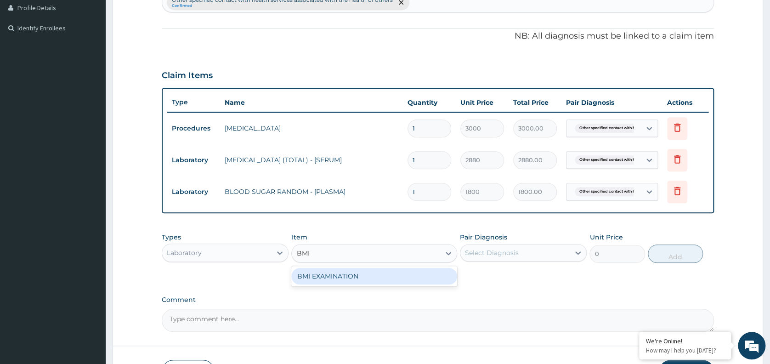
type input "1225.5"
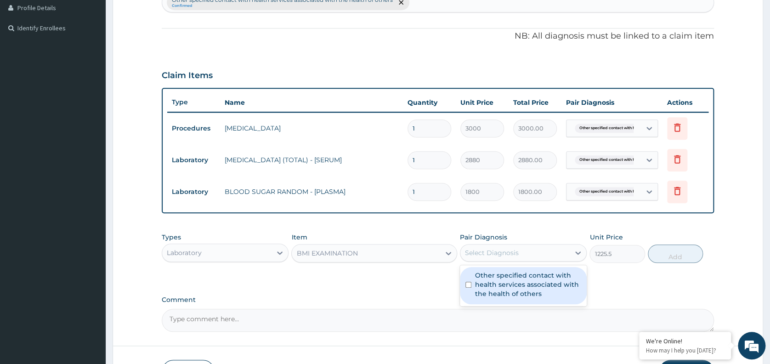
click at [507, 251] on div "Select Diagnosis" at bounding box center [492, 252] width 54 height 9
click at [504, 283] on label "Other specified contact with health services associated with the health of othe…" at bounding box center [528, 285] width 106 height 28
checkbox input "true"
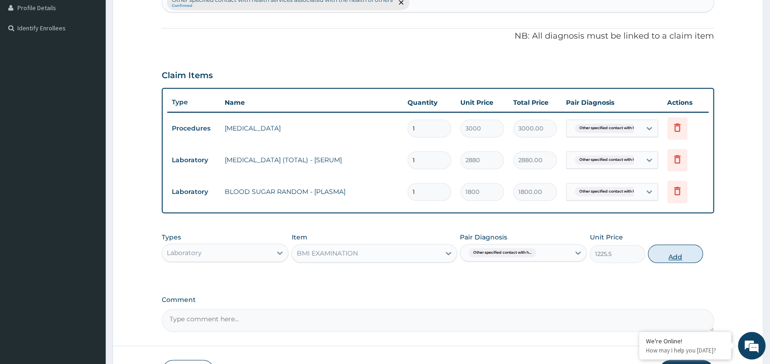
click at [673, 254] on button "Add" at bounding box center [675, 253] width 55 height 18
type input "0"
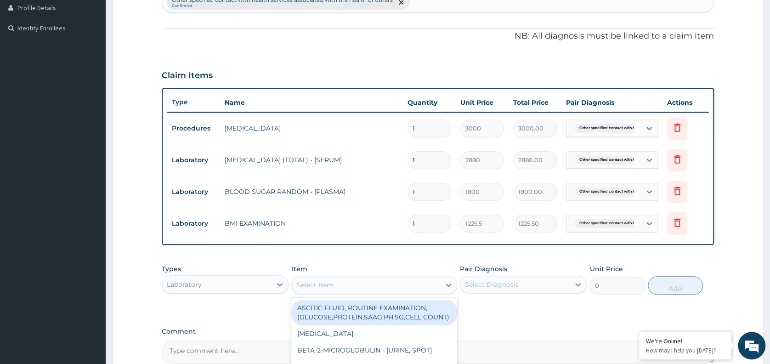
click at [346, 285] on div "Select Item" at bounding box center [366, 285] width 148 height 15
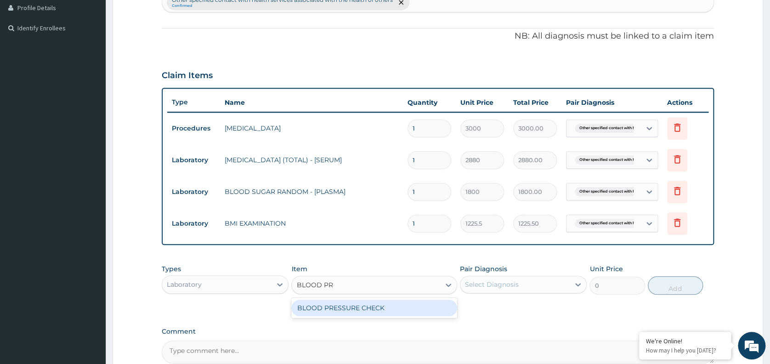
type input "BLOOD PRE"
type input "1225.5"
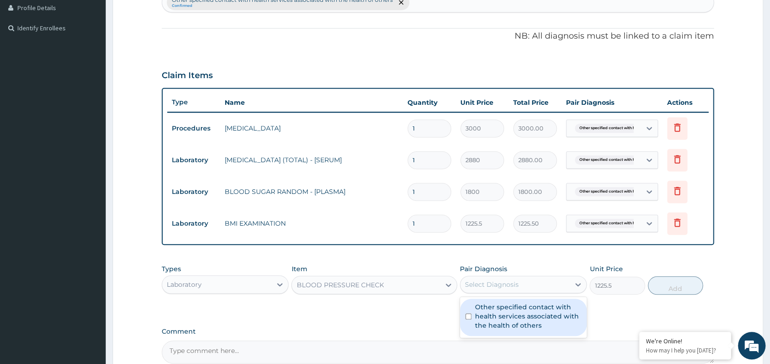
click at [524, 288] on div "Select Diagnosis" at bounding box center [514, 284] width 109 height 15
click at [513, 315] on label "Other specified contact with health services associated with the health of othe…" at bounding box center [528, 316] width 106 height 28
checkbox input "true"
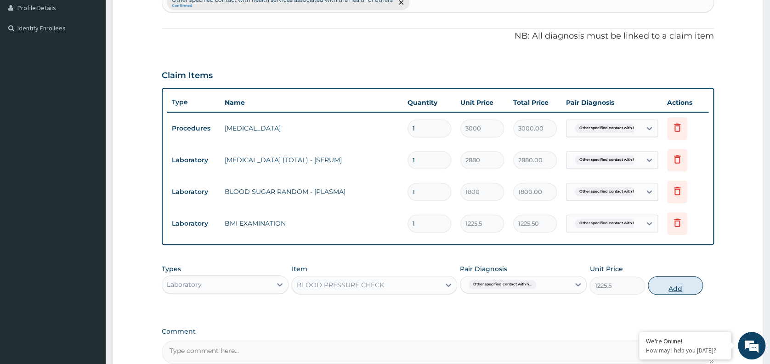
click at [669, 287] on button "Add" at bounding box center [675, 285] width 55 height 18
type input "0"
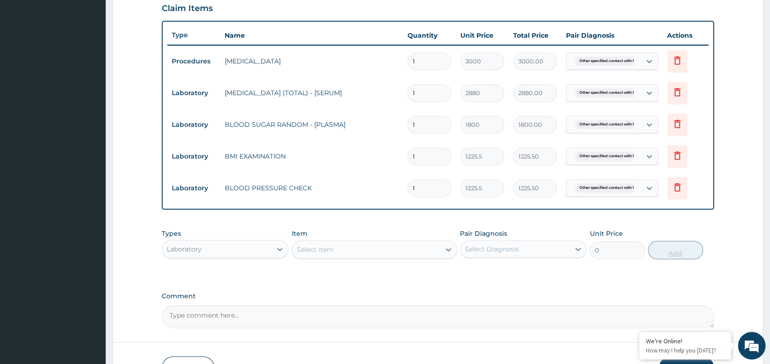
scroll to position [382, 0]
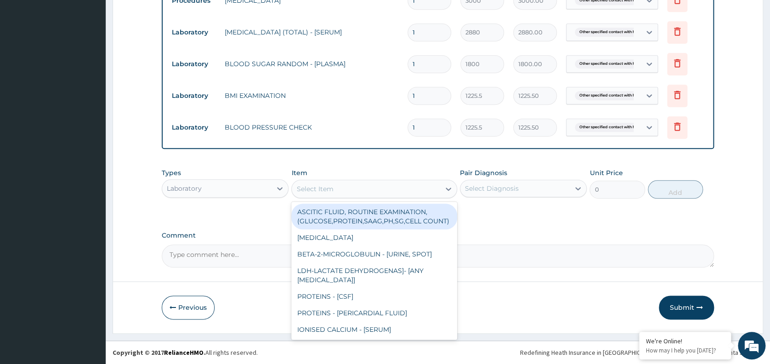
click at [338, 195] on div "Select Item" at bounding box center [366, 188] width 148 height 15
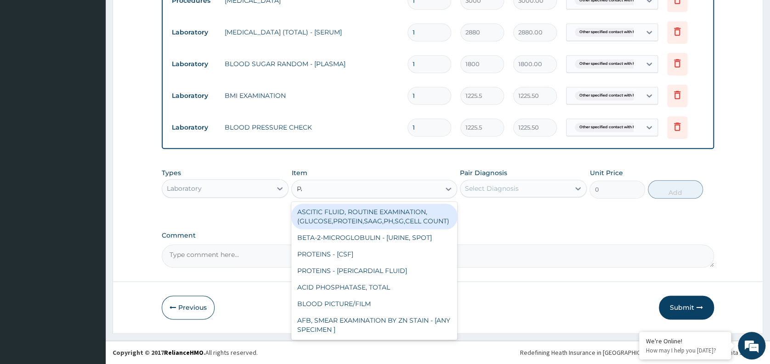
type input "PAP"
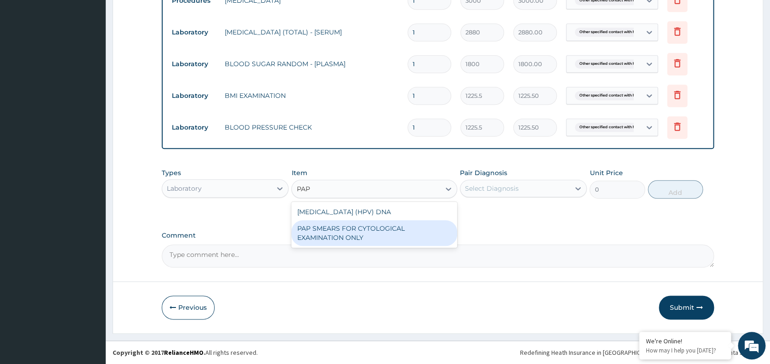
type input "18080"
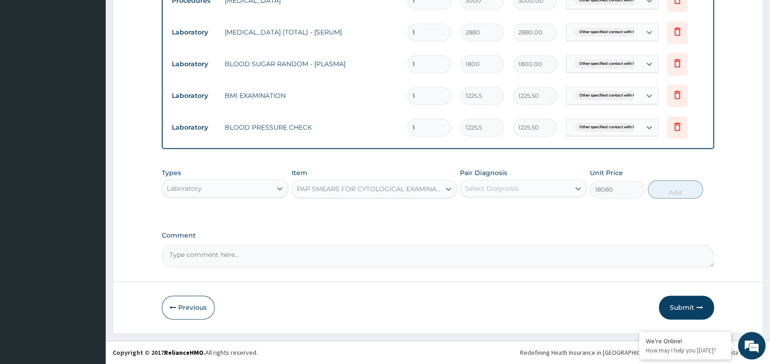
click at [488, 185] on div "Select Diagnosis" at bounding box center [492, 188] width 54 height 9
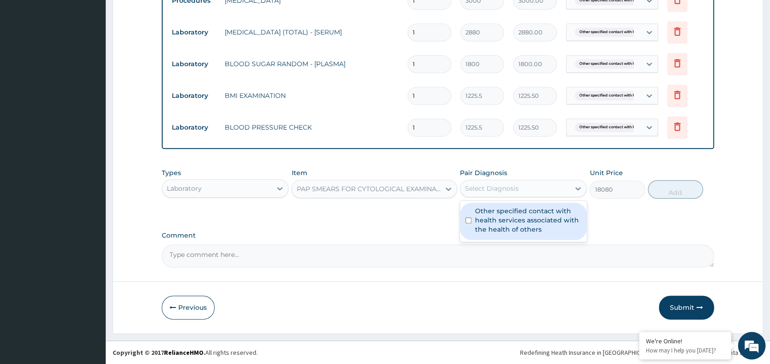
click at [500, 218] on label "Other specified contact with health services associated with the health of othe…" at bounding box center [528, 220] width 106 height 28
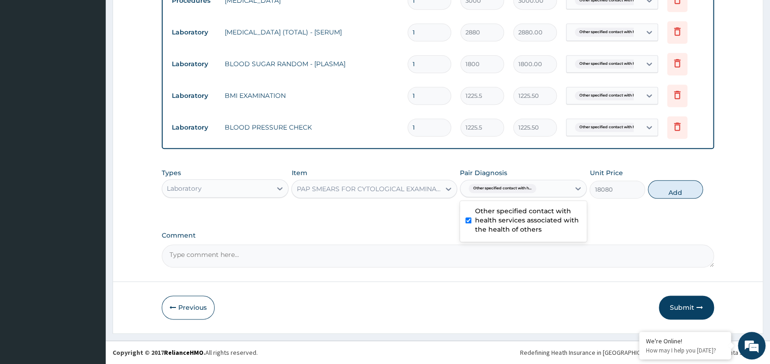
checkbox input "true"
click at [673, 193] on button "Add" at bounding box center [675, 189] width 55 height 18
type input "0"
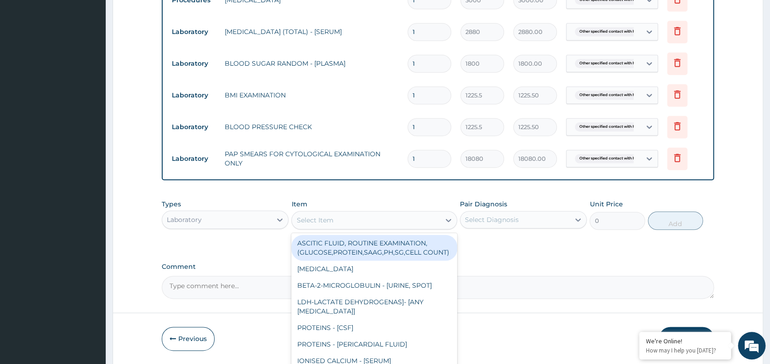
click at [335, 217] on div "Select Item" at bounding box center [366, 220] width 148 height 15
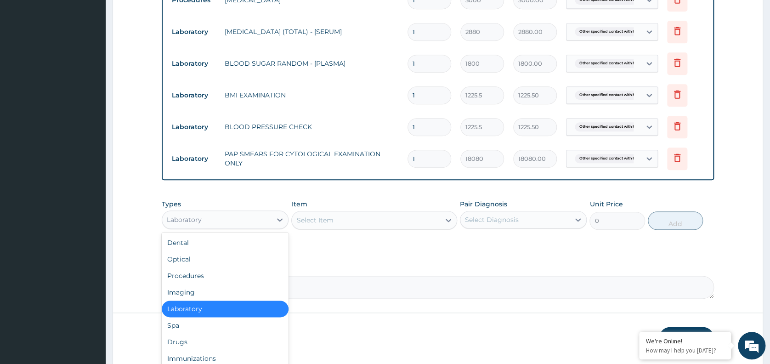
click at [257, 221] on div "Laboratory" at bounding box center [216, 219] width 109 height 15
click at [188, 290] on div "Imaging" at bounding box center [225, 292] width 127 height 17
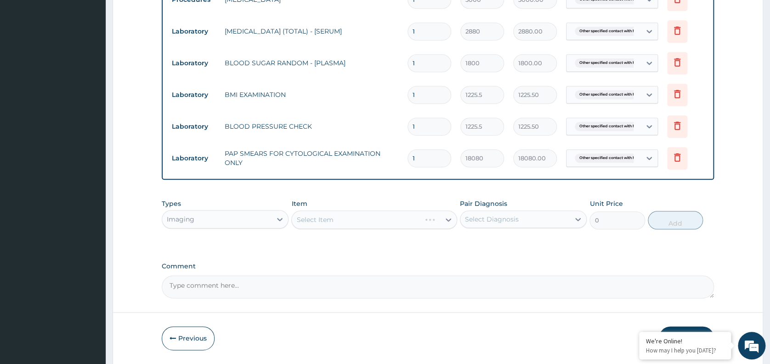
scroll to position [385, 0]
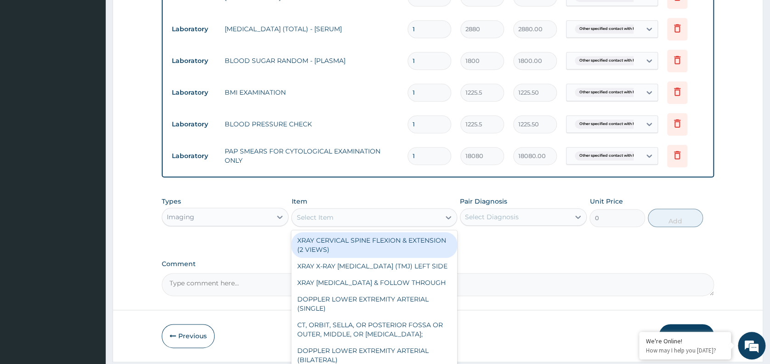
click at [366, 214] on div "Select Item" at bounding box center [366, 217] width 148 height 15
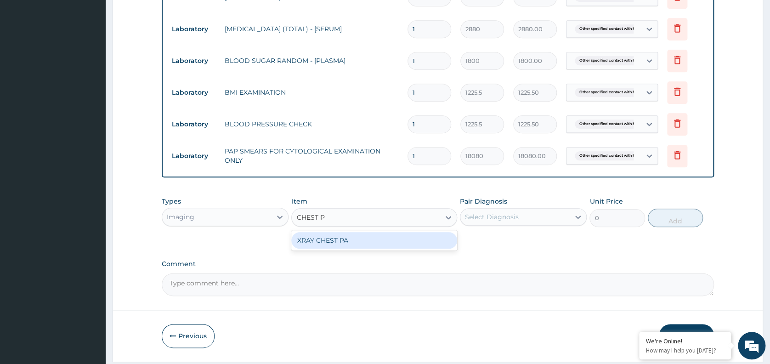
type input "CHEST PA"
type input "7148.75"
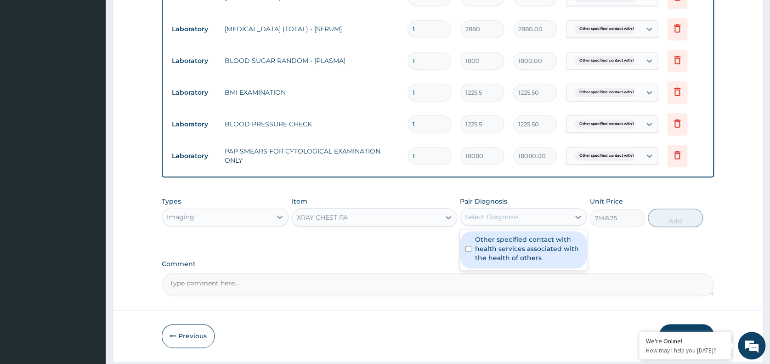
click at [522, 216] on div "Select Diagnosis" at bounding box center [514, 217] width 109 height 15
click at [510, 261] on label "Other specified contact with health services associated with the health of othe…" at bounding box center [528, 249] width 106 height 28
checkbox input "true"
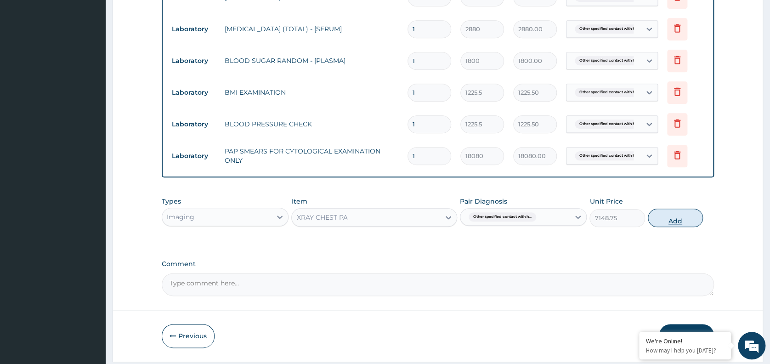
click at [675, 218] on button "Add" at bounding box center [675, 218] width 55 height 18
type input "0"
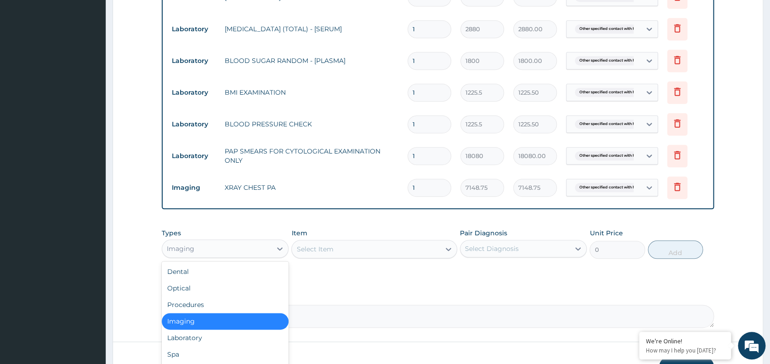
click at [246, 252] on div "Imaging" at bounding box center [216, 248] width 109 height 15
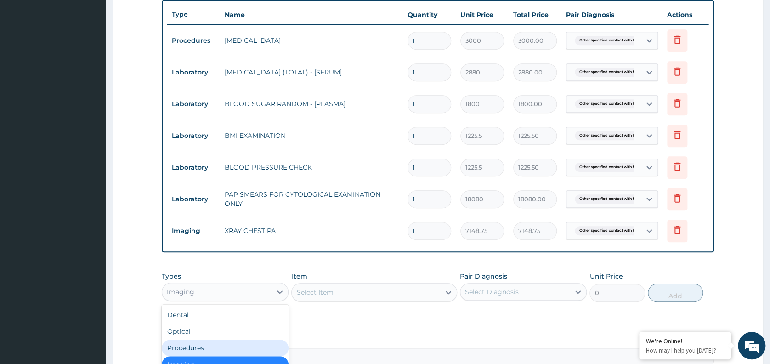
scroll to position [342, 0]
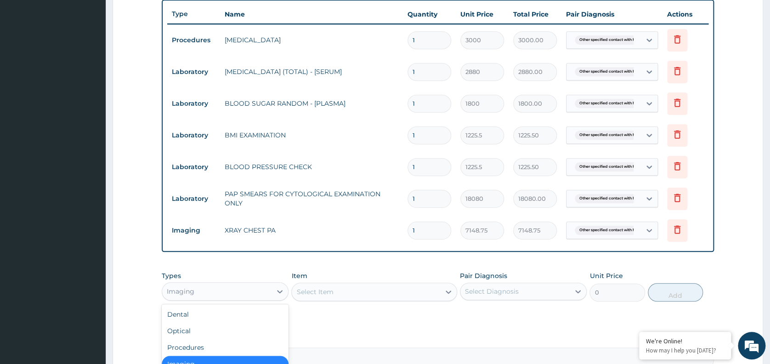
click at [206, 361] on div "Imaging" at bounding box center [225, 364] width 127 height 17
click at [237, 293] on div "Imaging" at bounding box center [216, 291] width 109 height 15
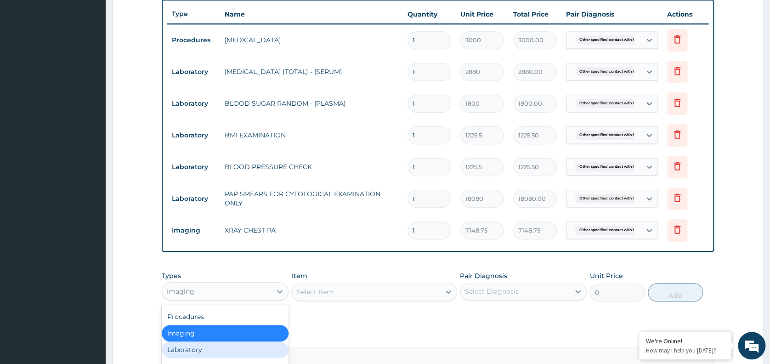
click at [204, 357] on div "Laboratory" at bounding box center [225, 349] width 127 height 17
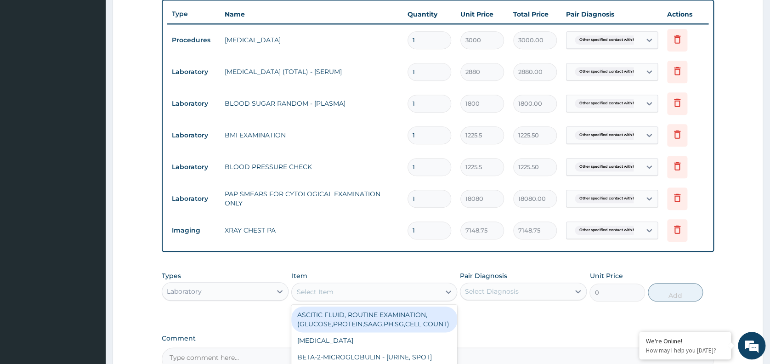
click at [357, 296] on div "Select Item" at bounding box center [366, 291] width 148 height 15
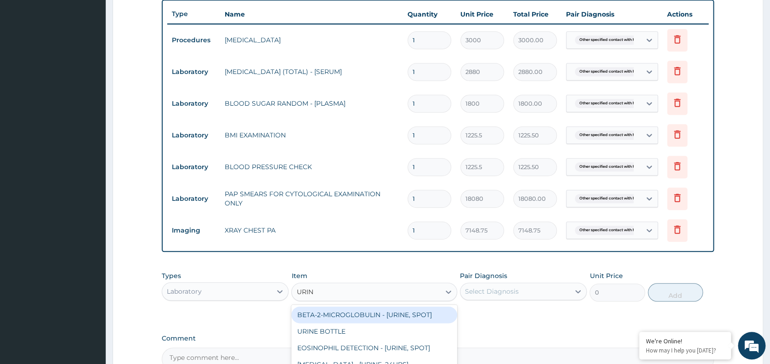
type input "URINA"
type input "1531.875"
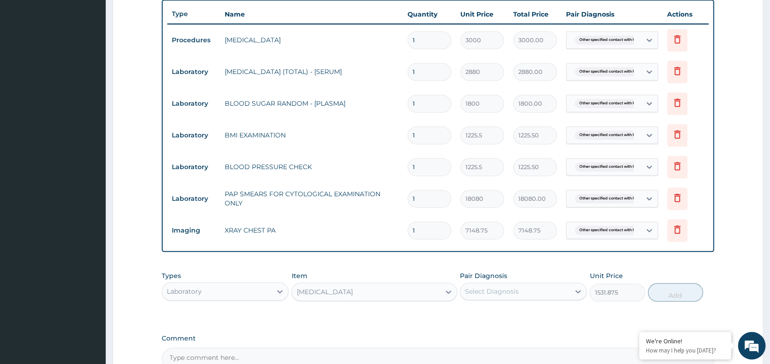
click at [500, 301] on div "Pair Diagnosis Select Diagnosis" at bounding box center [523, 286] width 127 height 30
click at [513, 287] on div "Select Diagnosis" at bounding box center [514, 291] width 109 height 15
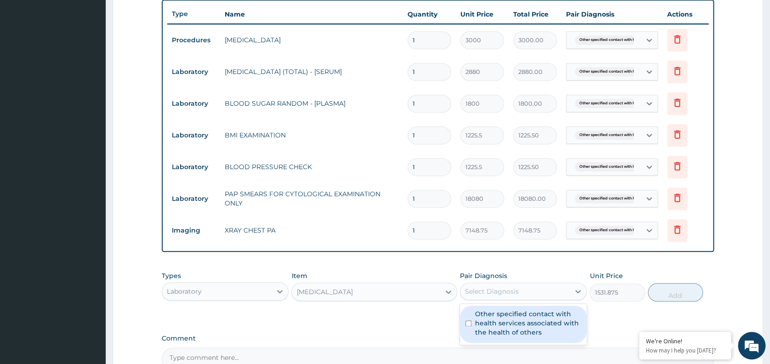
click at [506, 317] on label "Other specified contact with health services associated with the health of othe…" at bounding box center [528, 323] width 106 height 28
checkbox input "true"
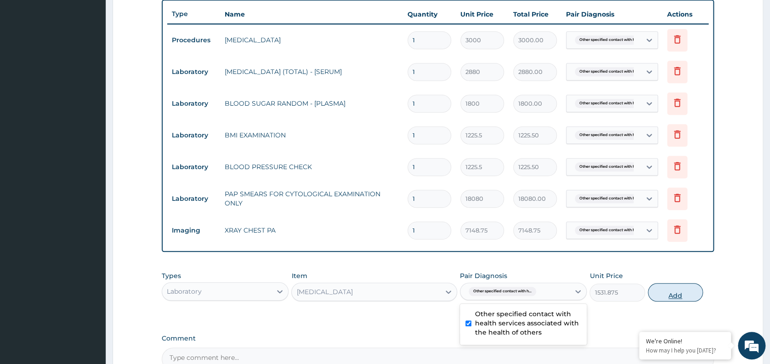
click at [671, 297] on button "Add" at bounding box center [675, 292] width 55 height 18
type input "0"
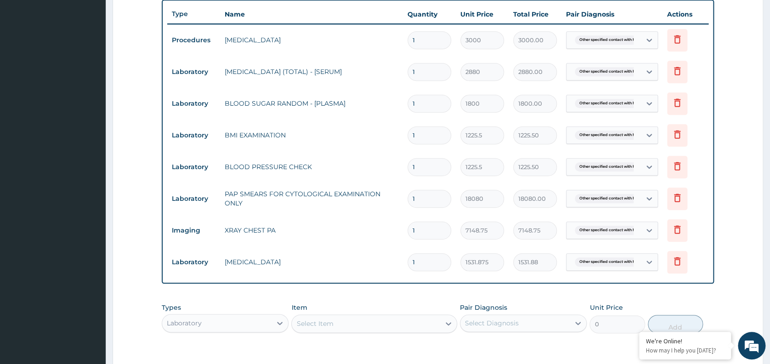
scroll to position [479, 0]
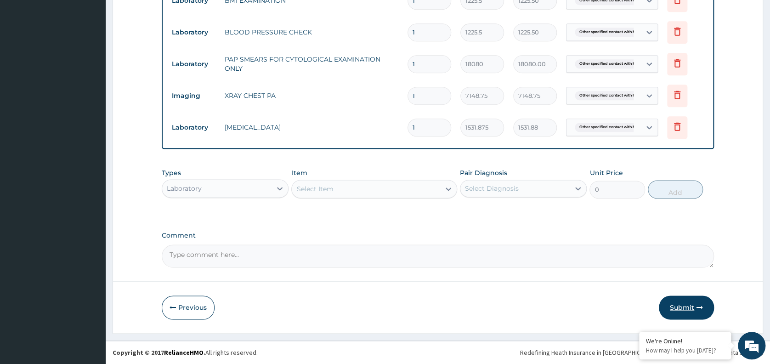
click at [679, 306] on button "Submit" at bounding box center [686, 307] width 55 height 24
click at [678, 305] on button "Submit" at bounding box center [686, 307] width 55 height 24
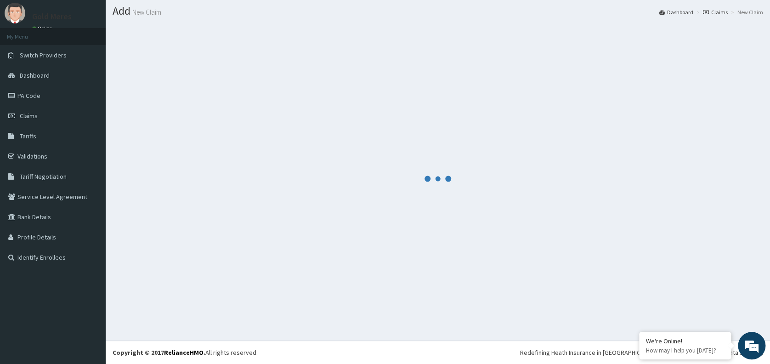
scroll to position [24, 0]
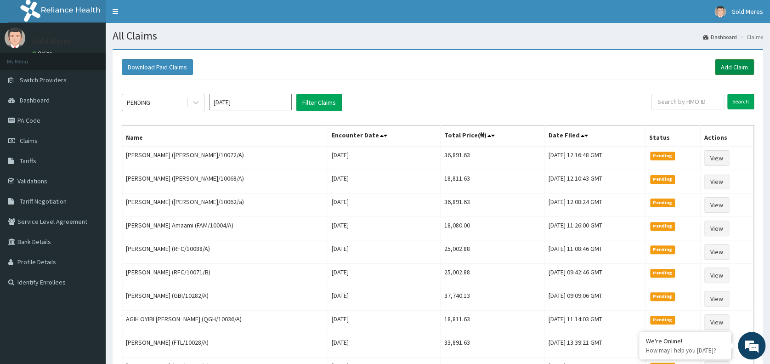
click at [732, 66] on link "Add Claim" at bounding box center [734, 67] width 39 height 16
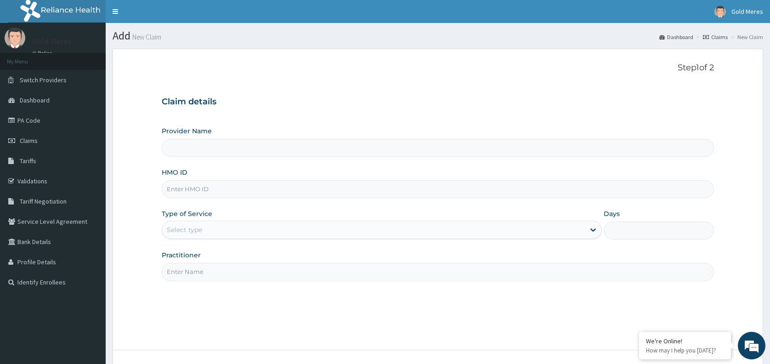
type input "Reliance Family Clinics (RFC) - [GEOGRAPHIC_DATA]"
click at [218, 189] on input "HMO ID" at bounding box center [438, 189] width 552 height 18
type input "[PERSON_NAME]/10073/A"
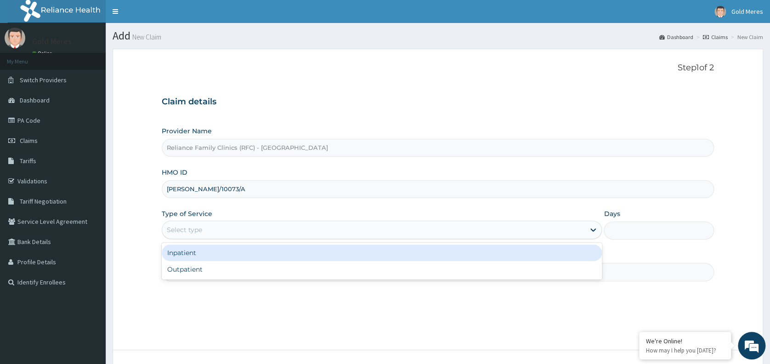
click at [208, 229] on div "Select type" at bounding box center [373, 229] width 423 height 15
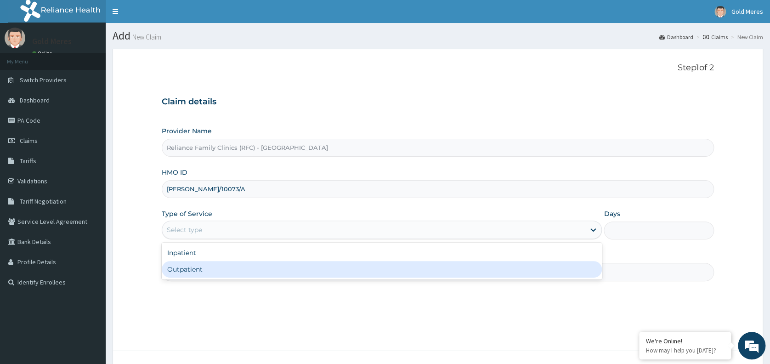
click at [207, 266] on div "Outpatient" at bounding box center [382, 269] width 440 height 17
type input "1"
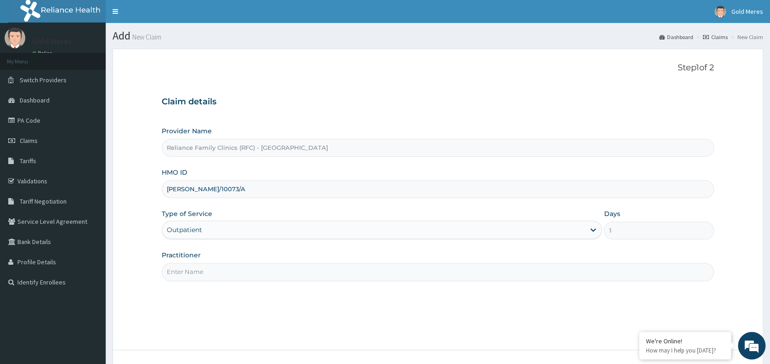
click at [207, 266] on input "Practitioner" at bounding box center [438, 272] width 552 height 18
type input "dr [PERSON_NAME]"
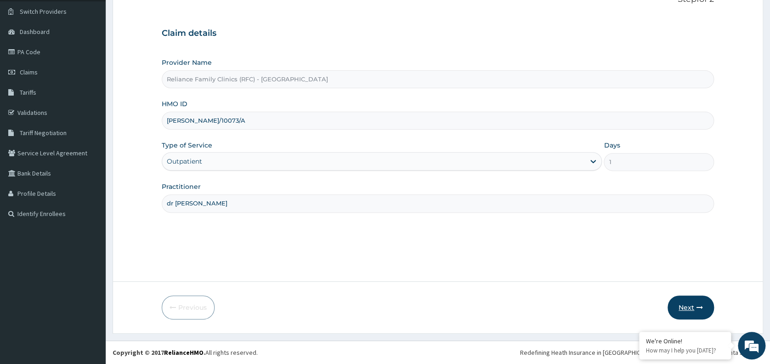
click at [687, 309] on button "Next" at bounding box center [691, 307] width 46 height 24
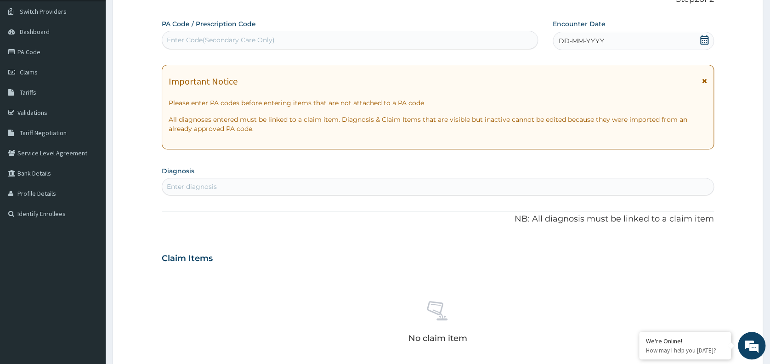
click at [627, 40] on div "DD-MM-YYYY" at bounding box center [633, 41] width 161 height 18
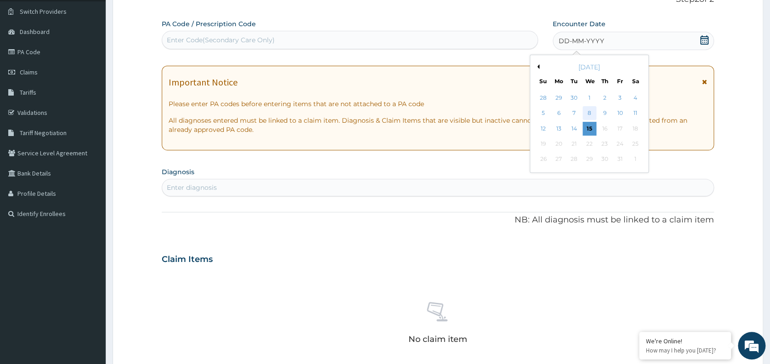
click at [590, 109] on div "8" at bounding box center [590, 114] width 14 height 14
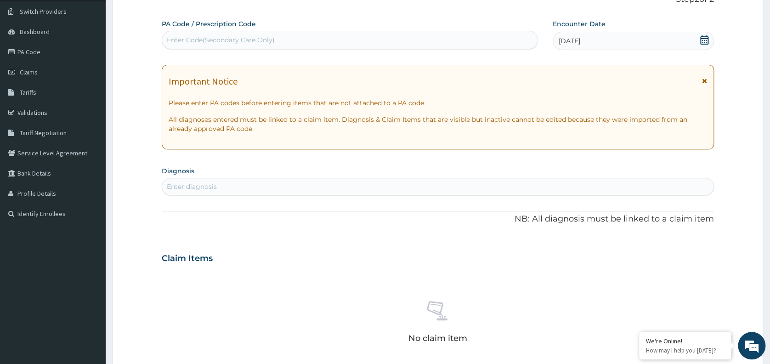
click at [334, 179] on div "Enter diagnosis" at bounding box center [437, 186] width 551 height 15
type input "WELL"
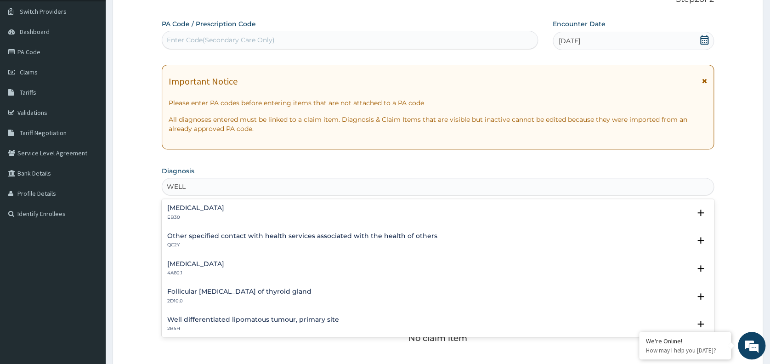
click at [255, 238] on h4 "Other specified contact with health services associated with the health of othe…" at bounding box center [302, 235] width 270 height 7
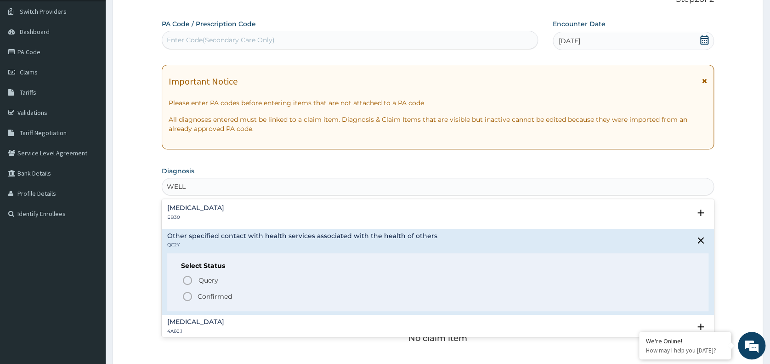
click at [215, 297] on p "Confirmed" at bounding box center [215, 296] width 34 height 9
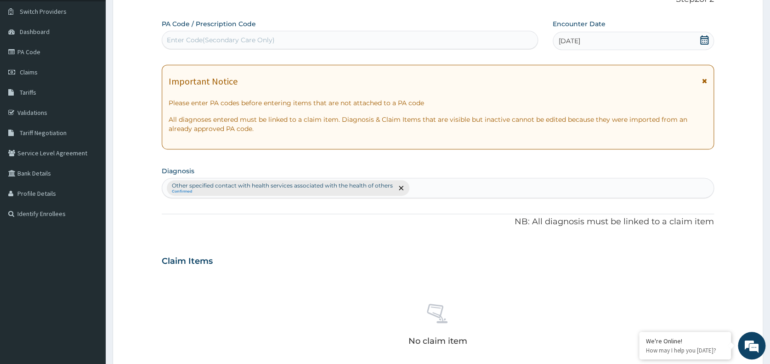
scroll to position [298, 0]
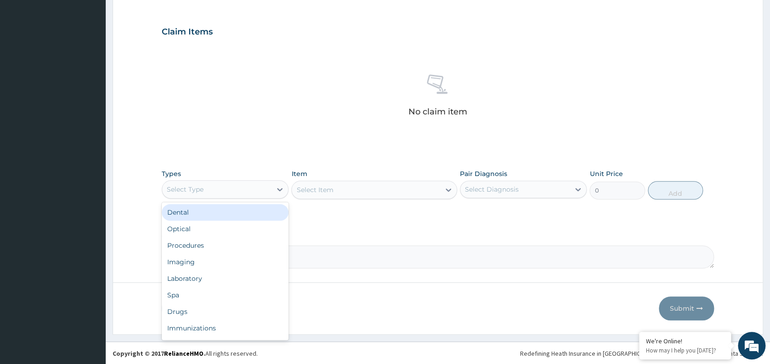
click at [230, 189] on div "Select Type" at bounding box center [216, 189] width 109 height 15
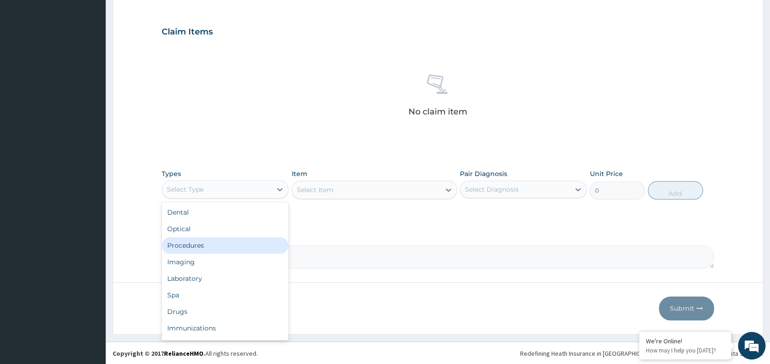
click at [202, 246] on div "Procedures" at bounding box center [225, 245] width 127 height 17
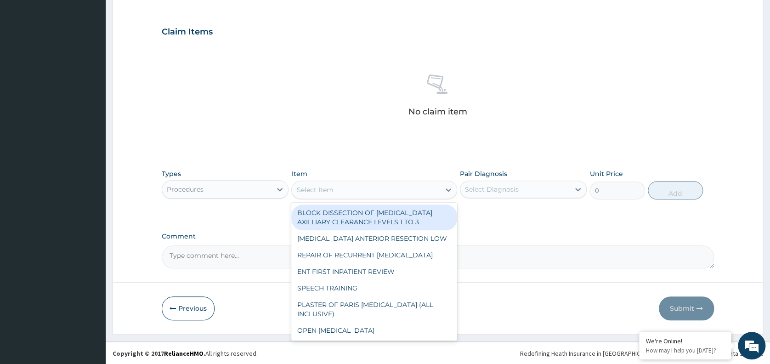
click at [377, 193] on div "Select Item" at bounding box center [366, 189] width 148 height 15
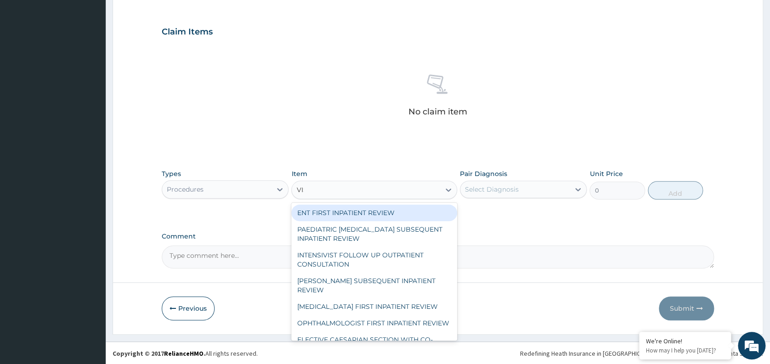
type input "VISU"
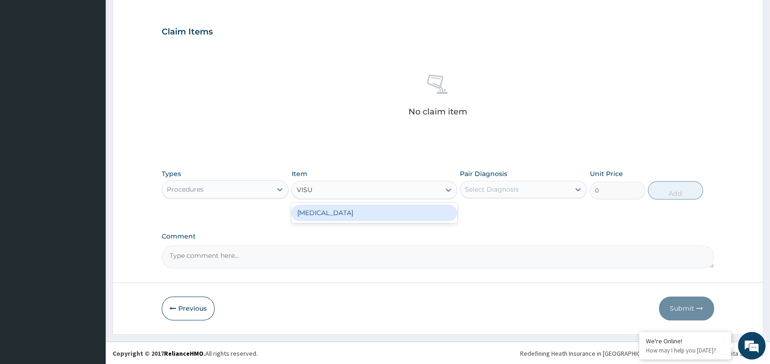
type input "3000"
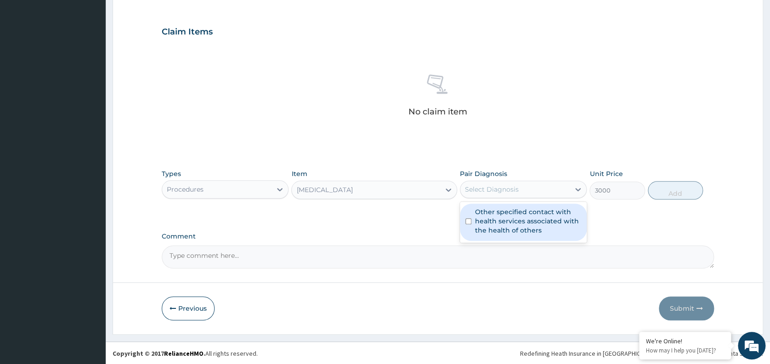
click at [515, 192] on div "Select Diagnosis" at bounding box center [492, 189] width 54 height 9
click at [511, 218] on label "Other specified contact with health services associated with the health of othe…" at bounding box center [528, 221] width 106 height 28
checkbox input "true"
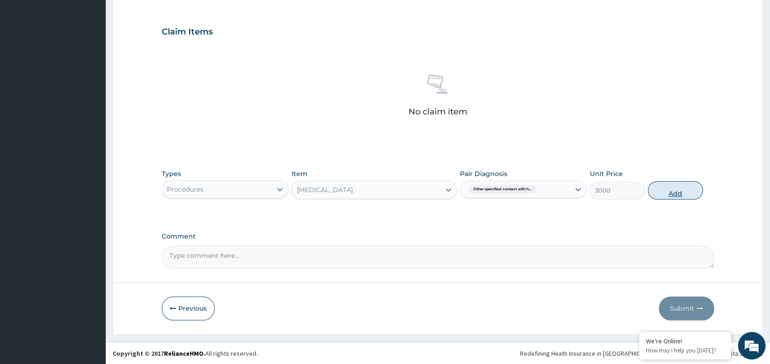
click at [674, 187] on button "Add" at bounding box center [675, 190] width 55 height 18
type input "0"
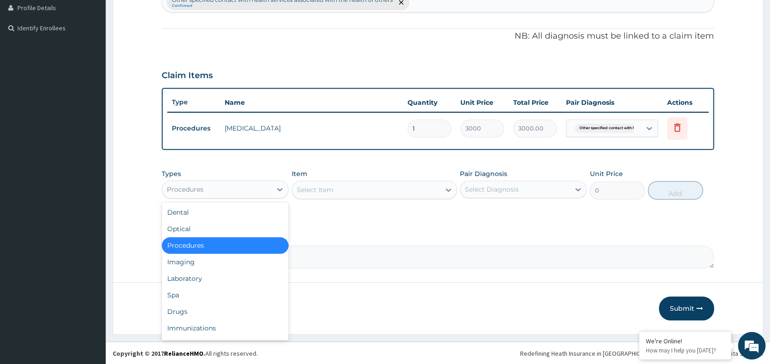
click at [236, 194] on div "Procedures" at bounding box center [216, 189] width 109 height 15
click at [198, 263] on div "Imaging" at bounding box center [225, 262] width 127 height 17
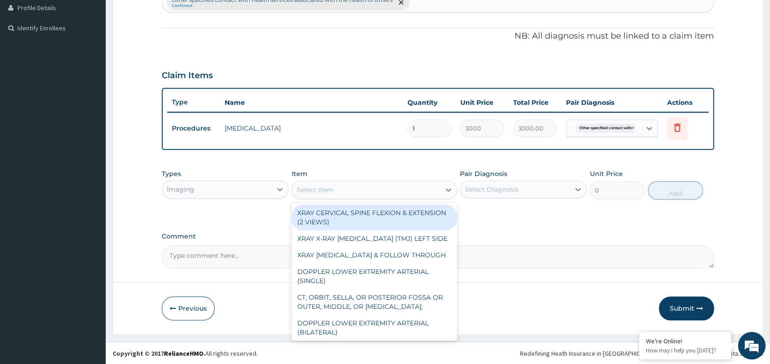
click at [339, 192] on div "Select Item" at bounding box center [366, 189] width 148 height 15
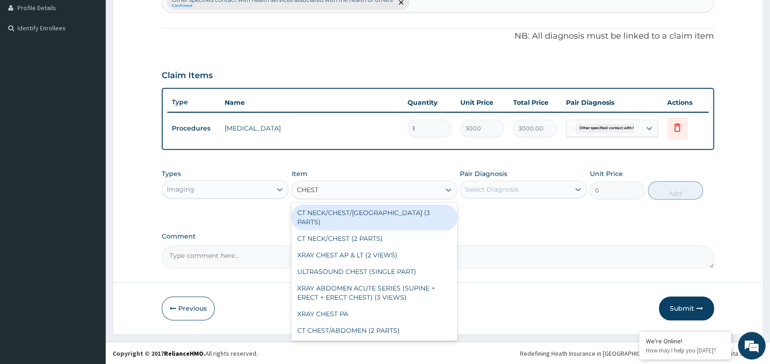
type input "CHEST P"
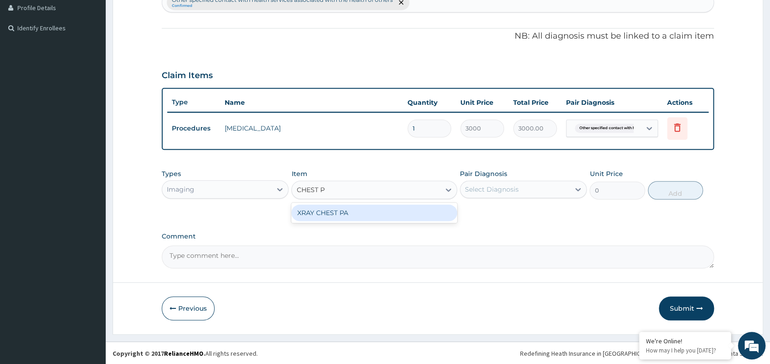
type input "7148.75"
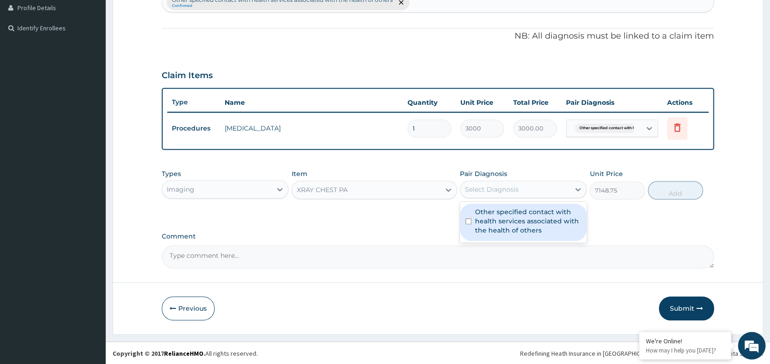
click at [492, 196] on div "Select Diagnosis" at bounding box center [523, 189] width 127 height 17
click at [501, 219] on label "Other specified contact with health services associated with the health of othe…" at bounding box center [528, 221] width 106 height 28
checkbox input "true"
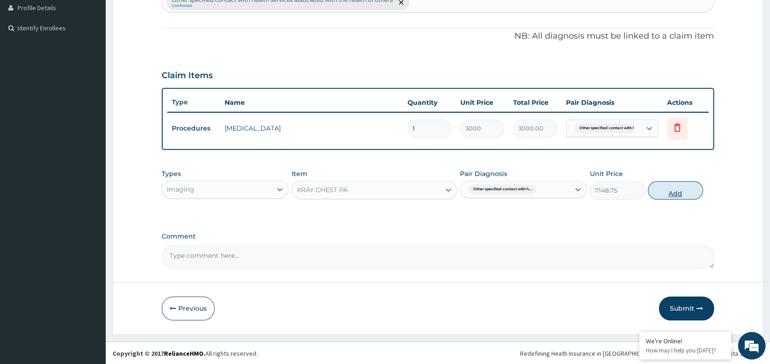
click at [665, 187] on button "Add" at bounding box center [675, 190] width 55 height 18
type input "0"
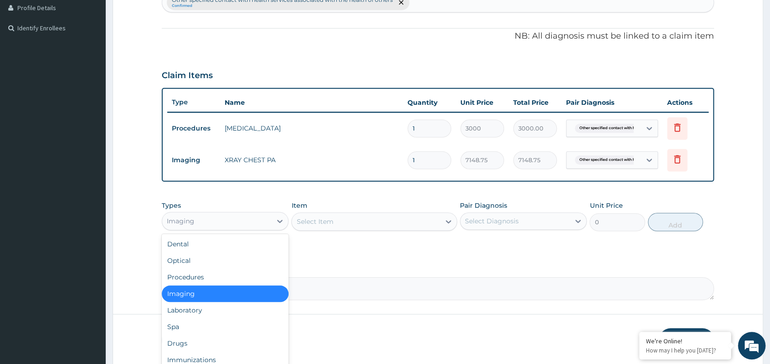
click at [271, 219] on div "Imaging" at bounding box center [216, 221] width 109 height 15
click at [197, 310] on div "Laboratory" at bounding box center [225, 310] width 127 height 17
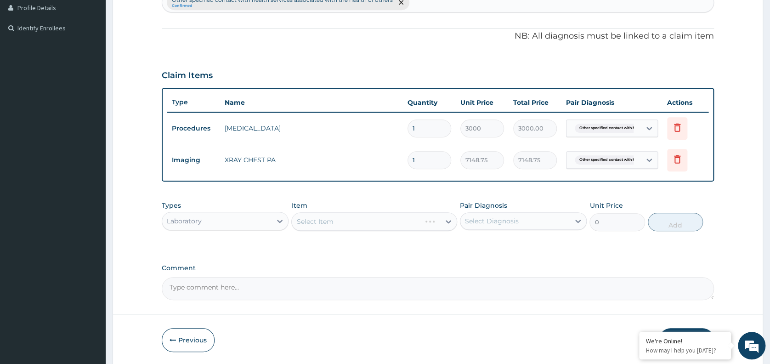
scroll to position [287, 0]
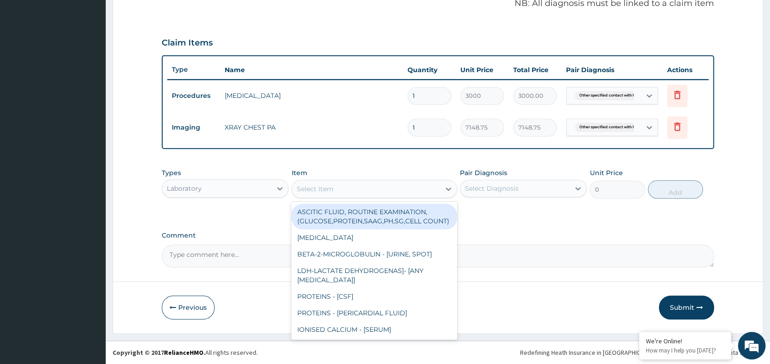
click at [335, 187] on div "Select Item" at bounding box center [366, 188] width 148 height 15
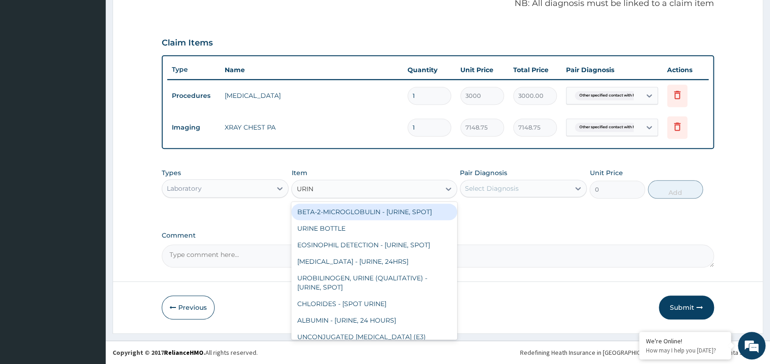
type input "URINA"
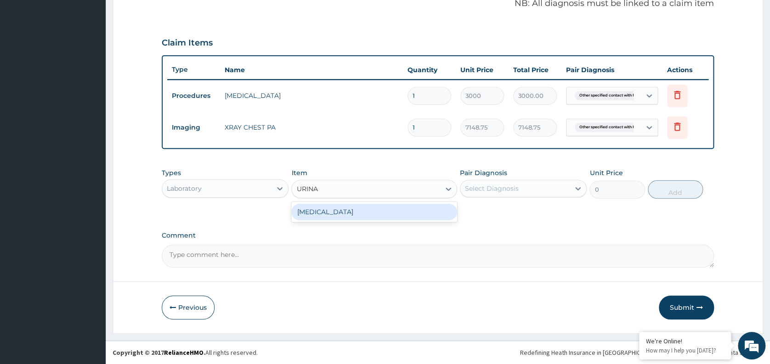
type input "1531.875"
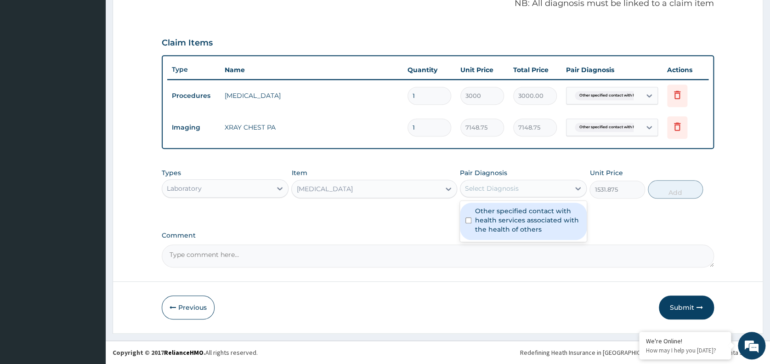
click at [511, 182] on div "Select Diagnosis" at bounding box center [514, 188] width 109 height 15
click at [501, 217] on label "Other specified contact with health services associated with the health of othe…" at bounding box center [528, 220] width 106 height 28
checkbox input "true"
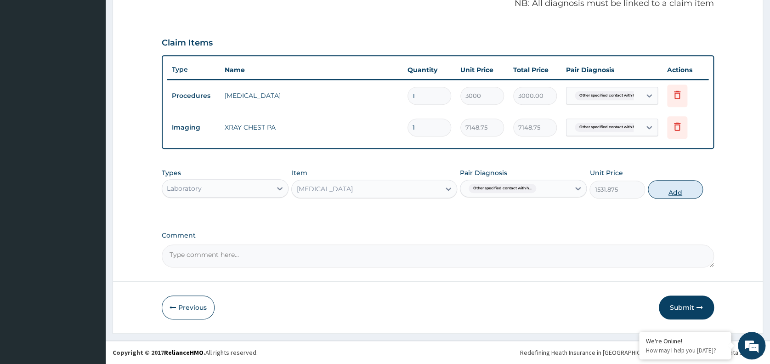
click at [667, 193] on button "Add" at bounding box center [675, 189] width 55 height 18
type input "0"
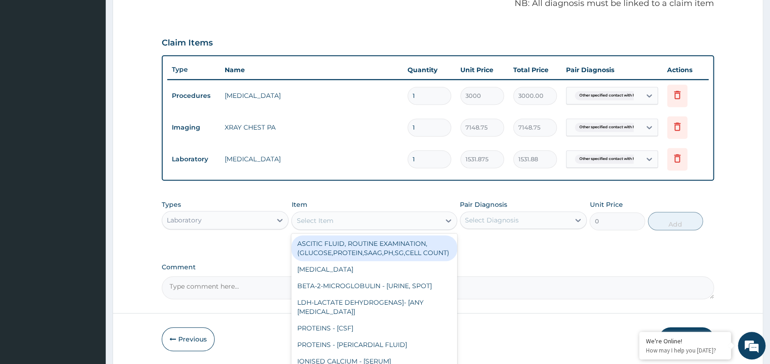
click at [342, 224] on div "Select Item" at bounding box center [366, 220] width 148 height 15
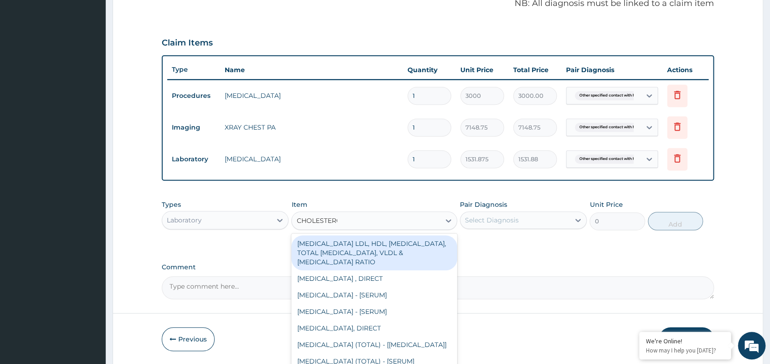
type input "[MEDICAL_DATA]"
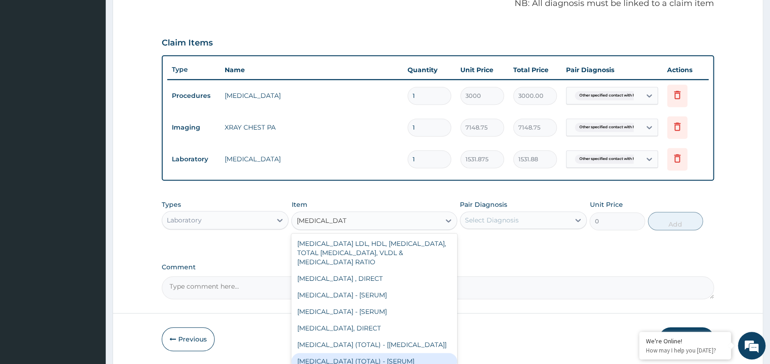
click at [354, 358] on div "[MEDICAL_DATA] (TOTAL) - [SERUM]" at bounding box center [374, 361] width 166 height 17
type input "2880"
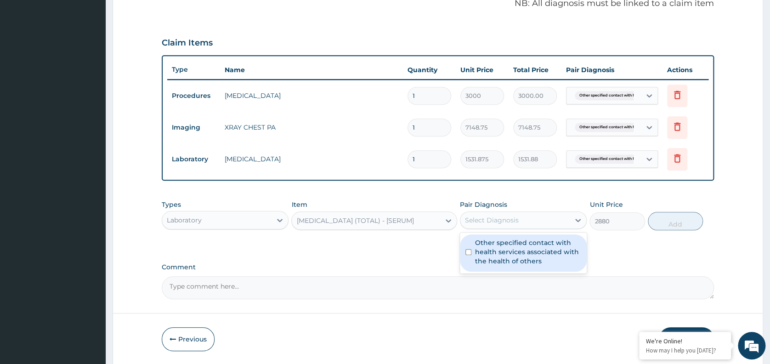
click at [533, 221] on div "Select Diagnosis" at bounding box center [514, 220] width 109 height 15
click at [502, 255] on label "Other specified contact with health services associated with the health of othe…" at bounding box center [528, 252] width 106 height 28
checkbox input "true"
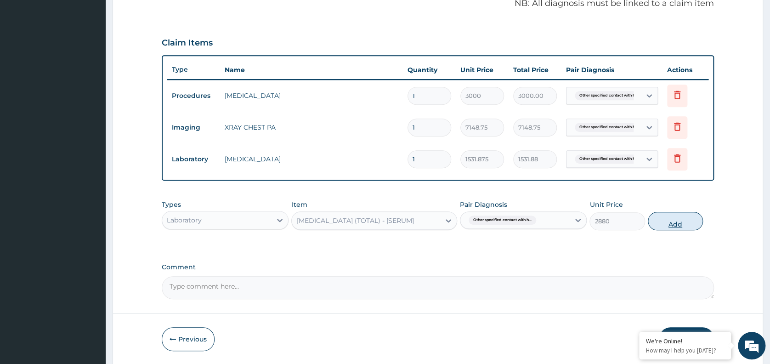
click at [671, 224] on button "Add" at bounding box center [675, 221] width 55 height 18
type input "0"
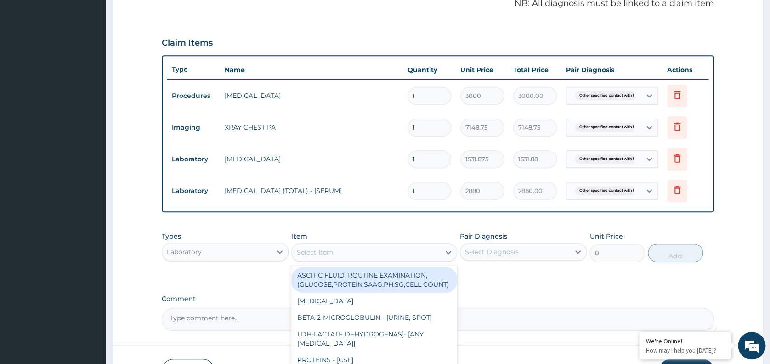
click at [338, 255] on div "Select Item" at bounding box center [366, 252] width 148 height 15
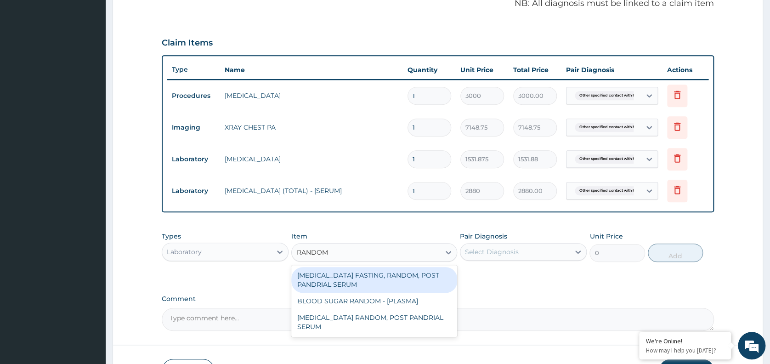
type input "RANDOM"
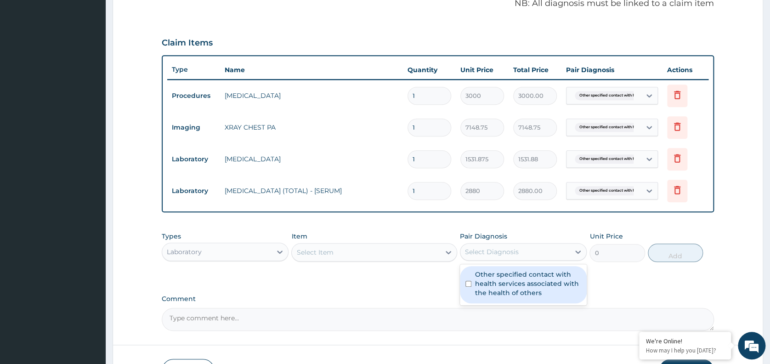
click at [522, 252] on div "Select Diagnosis" at bounding box center [514, 251] width 109 height 15
click at [415, 249] on div "Select Item" at bounding box center [366, 252] width 148 height 15
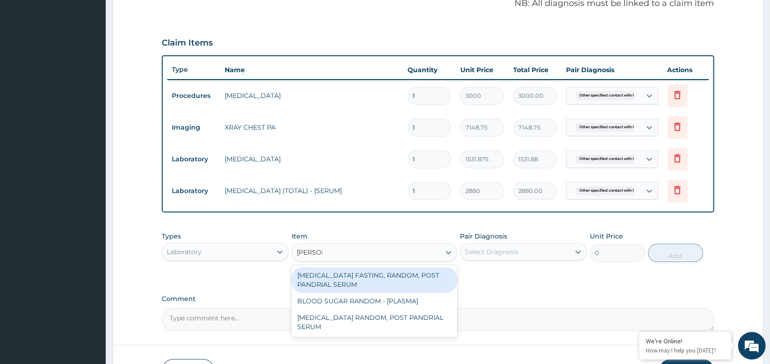
type input "RANDOM"
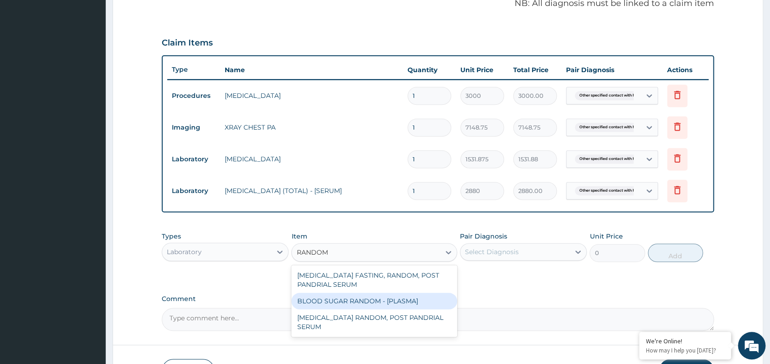
click at [374, 300] on div "BLOOD SUGAR RANDOM - [PLASMA]" at bounding box center [374, 301] width 166 height 17
type input "1800"
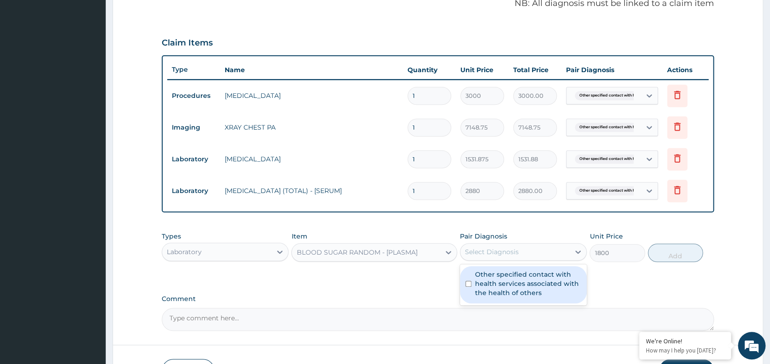
click at [515, 249] on div "Select Diagnosis" at bounding box center [492, 251] width 54 height 9
click at [511, 278] on label "Other specified contact with health services associated with the health of othe…" at bounding box center [528, 284] width 106 height 28
checkbox input "true"
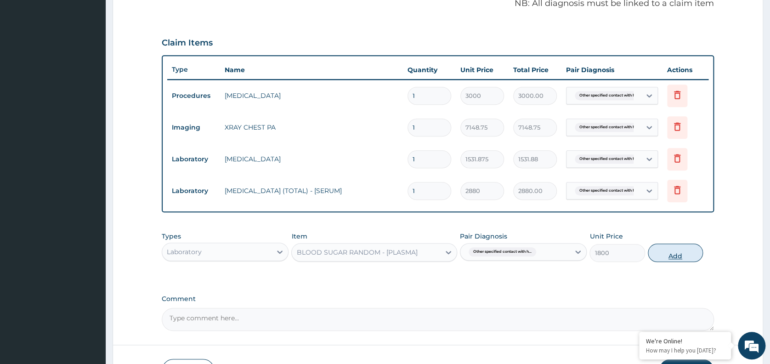
click at [667, 251] on button "Add" at bounding box center [675, 253] width 55 height 18
type input "0"
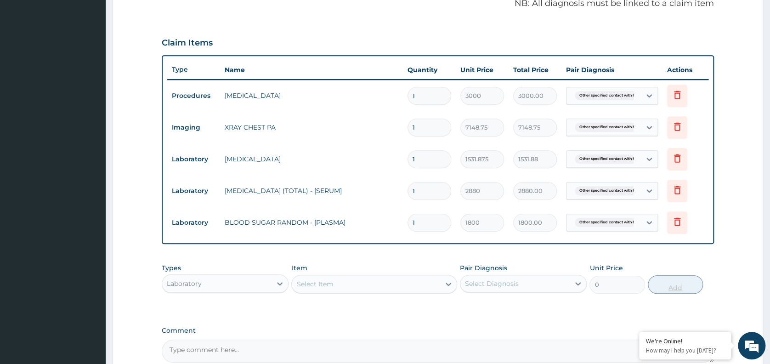
scroll to position [382, 0]
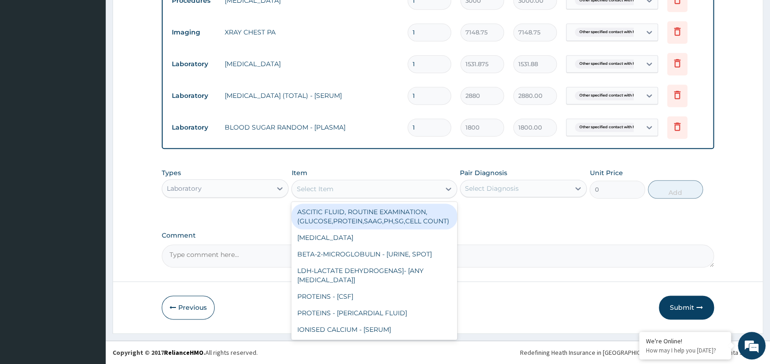
click at [368, 188] on div "Select Item" at bounding box center [366, 188] width 148 height 15
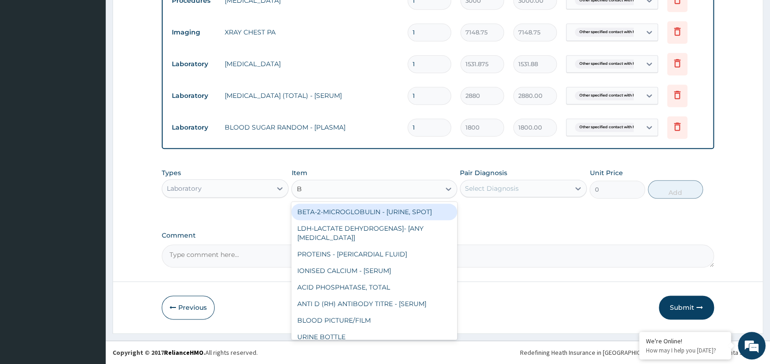
type input "BMI"
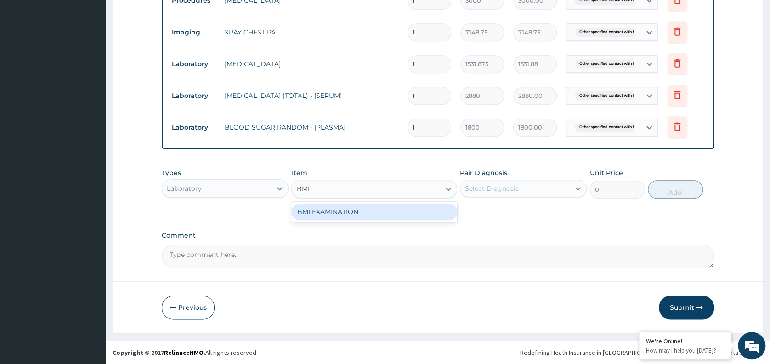
type input "1225.5"
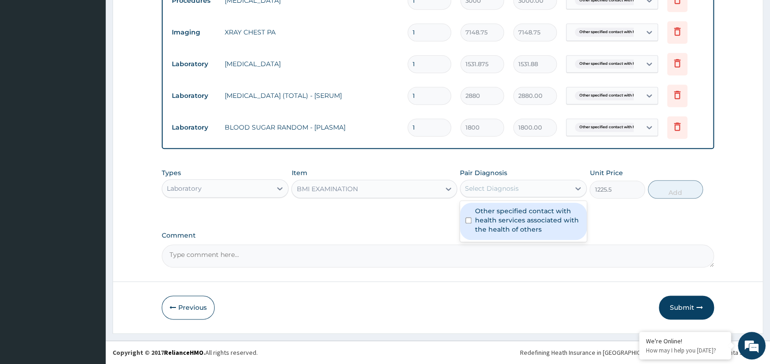
click at [497, 187] on div "Select Diagnosis" at bounding box center [492, 188] width 54 height 9
click at [499, 226] on label "Other specified contact with health services associated with the health of othe…" at bounding box center [528, 220] width 106 height 28
checkbox input "true"
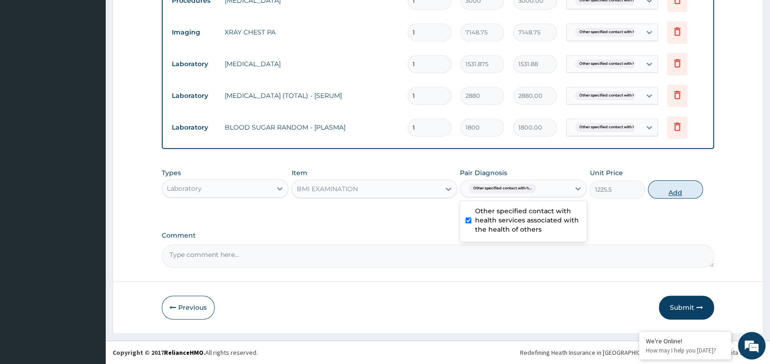
click at [665, 191] on button "Add" at bounding box center [675, 189] width 55 height 18
type input "0"
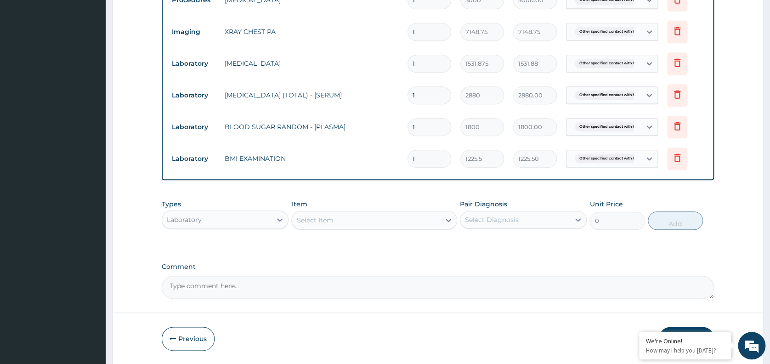
click at [371, 218] on div "Select Item" at bounding box center [366, 220] width 148 height 15
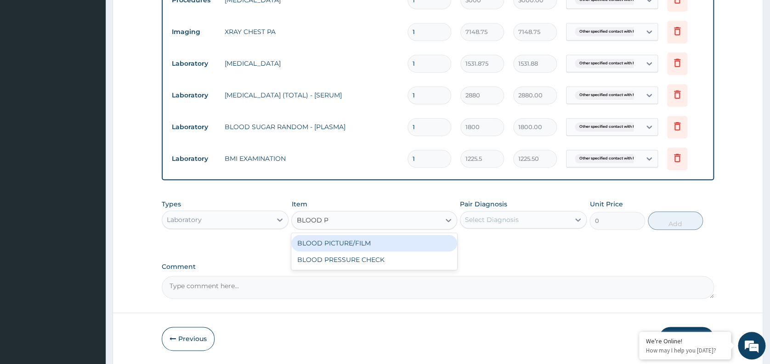
type input "BLOOD PRE"
type input "1225.5"
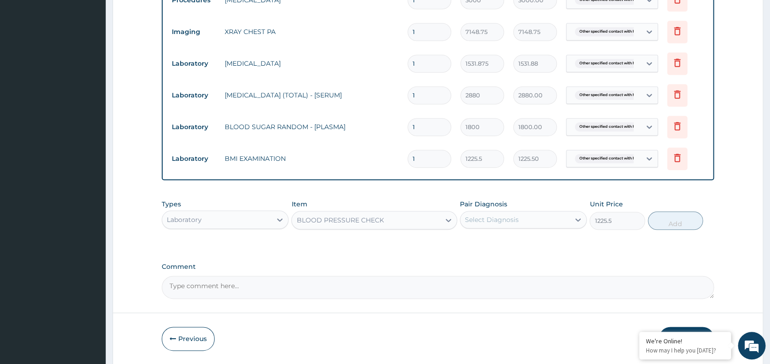
click at [524, 226] on div "Select Diagnosis" at bounding box center [514, 219] width 109 height 15
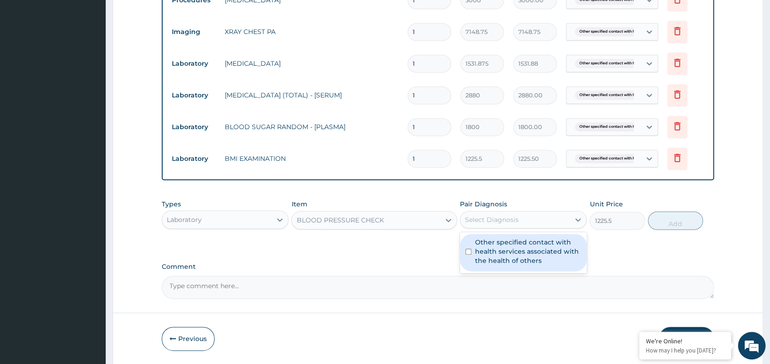
click at [518, 257] on label "Other specified contact with health services associated with the health of othe…" at bounding box center [528, 252] width 106 height 28
checkbox input "true"
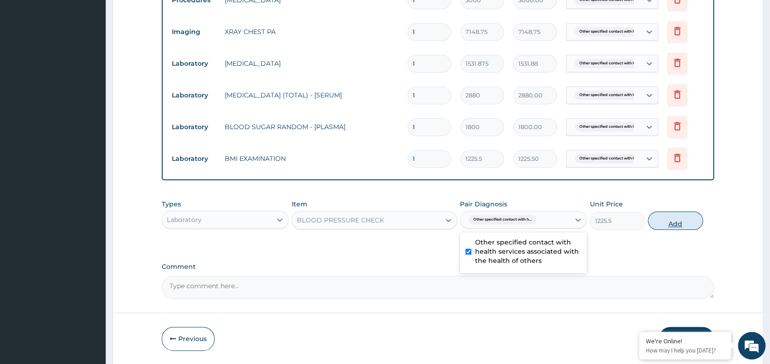
click at [672, 215] on button "Add" at bounding box center [675, 220] width 55 height 18
type input "0"
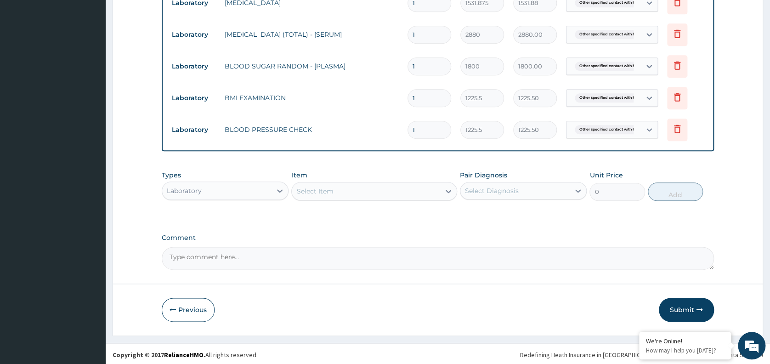
scroll to position [447, 0]
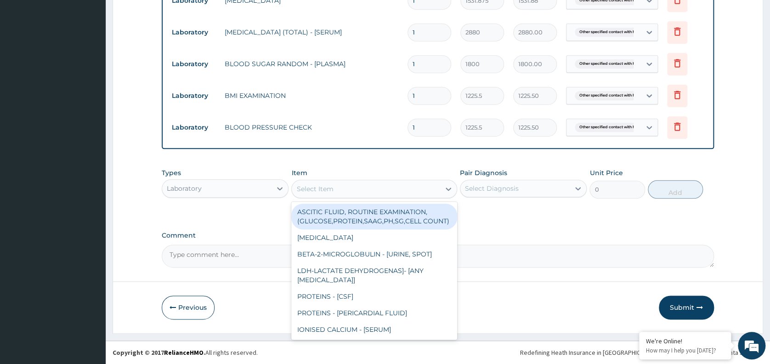
click at [385, 180] on div "Select Item" at bounding box center [374, 189] width 166 height 18
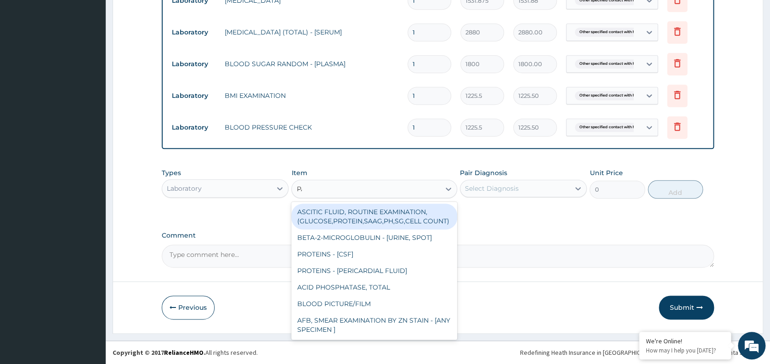
type input "PAP"
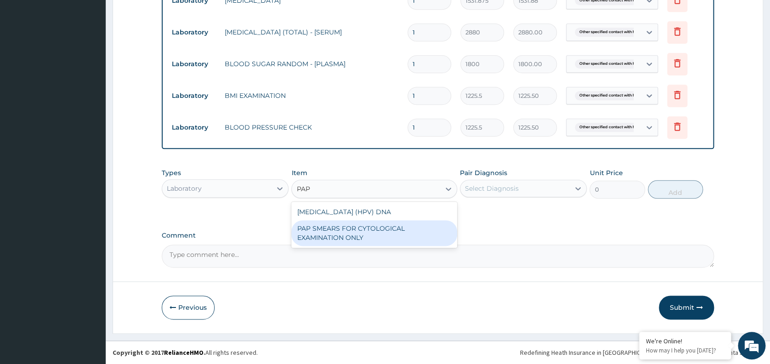
type input "18080"
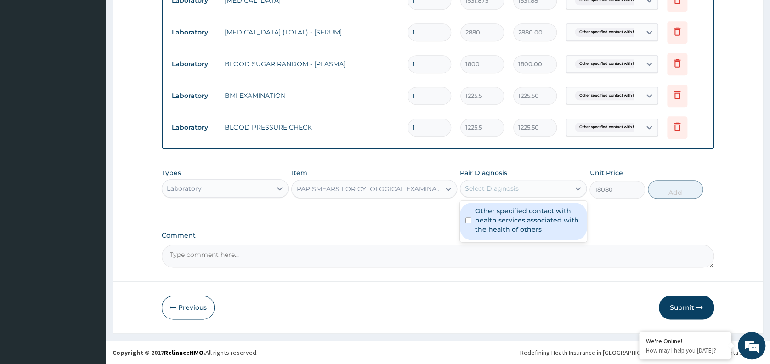
click at [502, 187] on div "Select Diagnosis" at bounding box center [492, 188] width 54 height 9
click at [512, 242] on div "Other specified contact with health services associated with the health of othe…" at bounding box center [523, 221] width 127 height 41
click at [537, 227] on label "Other specified contact with health services associated with the health of othe…" at bounding box center [528, 220] width 106 height 28
checkbox input "true"
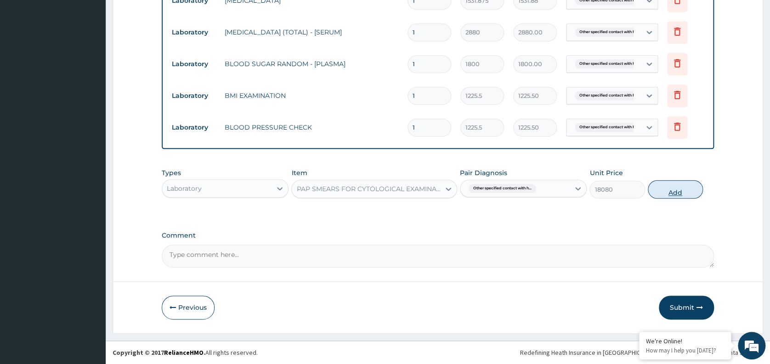
click at [667, 195] on button "Add" at bounding box center [675, 189] width 55 height 18
type input "0"
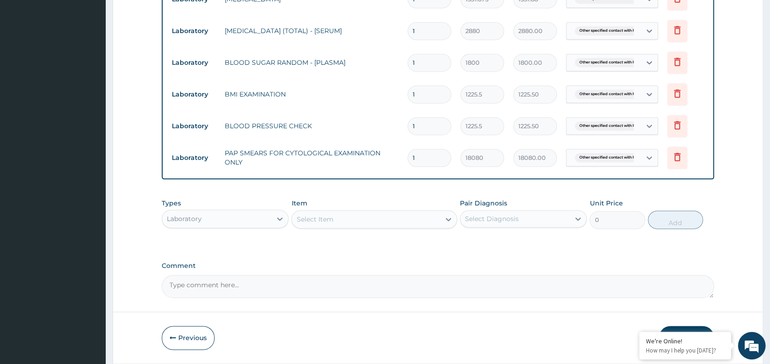
click at [678, 328] on button "Submit" at bounding box center [686, 338] width 55 height 24
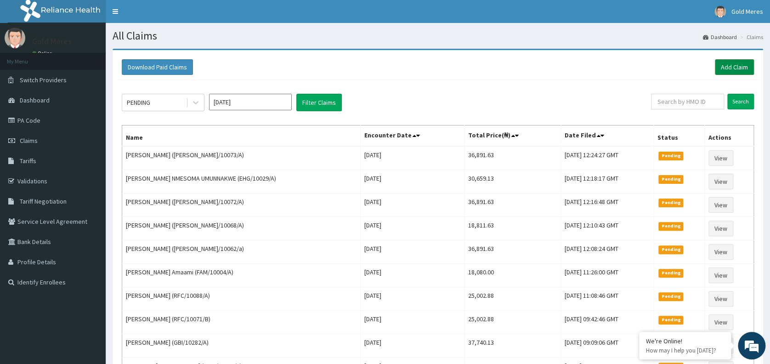
drag, startPoint x: 0, startPoint y: 0, endPoint x: 742, endPoint y: 67, distance: 745.0
click at [742, 67] on link "Add Claim" at bounding box center [734, 67] width 39 height 16
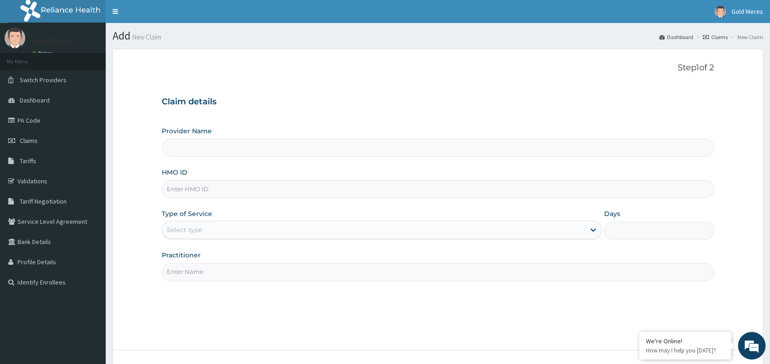
type input "Reliance Family Clinics (RFC) - [GEOGRAPHIC_DATA]"
click at [199, 190] on input "HMO ID" at bounding box center [438, 189] width 552 height 18
type input "ANH/10074/A"
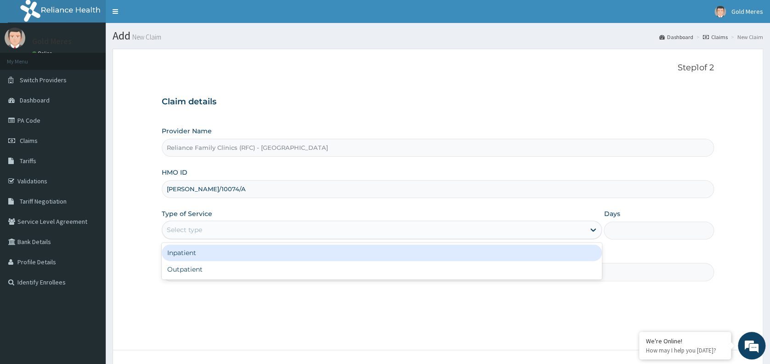
click at [203, 231] on div "Select type" at bounding box center [373, 229] width 423 height 15
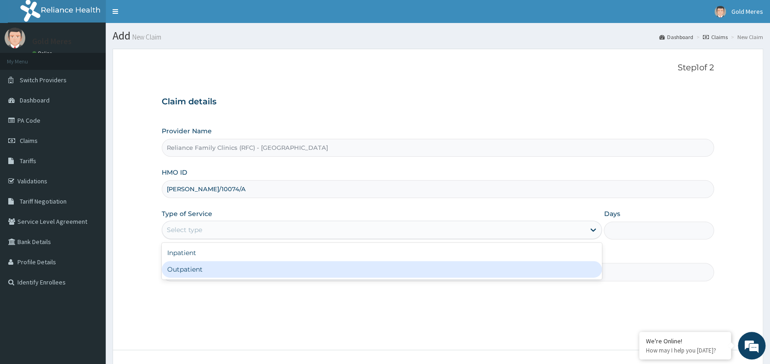
click at [202, 276] on div "Outpatient" at bounding box center [382, 269] width 440 height 17
type input "1"
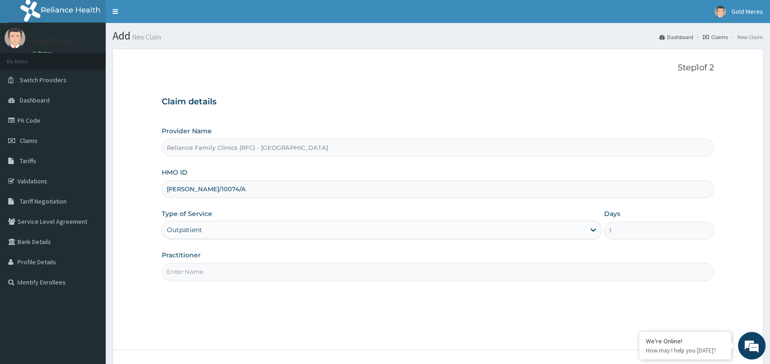
click at [216, 276] on input "Practitioner" at bounding box center [438, 272] width 552 height 18
type input "dr [PERSON_NAME]"
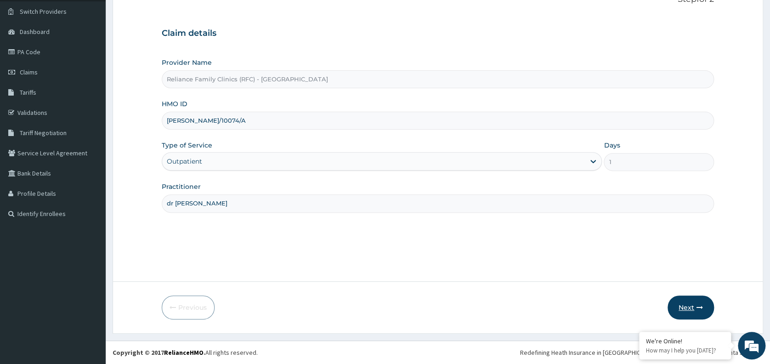
click at [683, 306] on button "Next" at bounding box center [691, 307] width 46 height 24
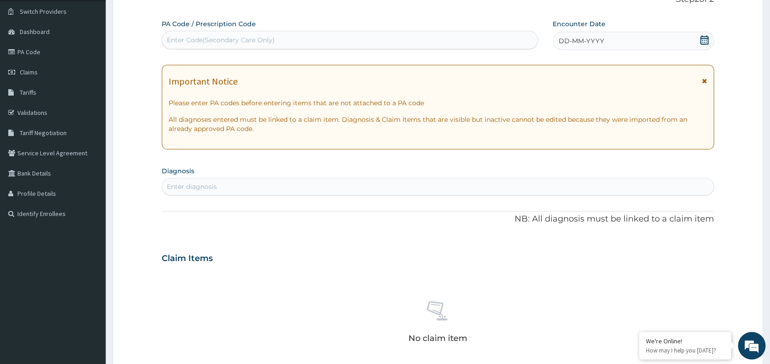
click at [609, 33] on div "DD-MM-YYYY" at bounding box center [633, 41] width 161 height 18
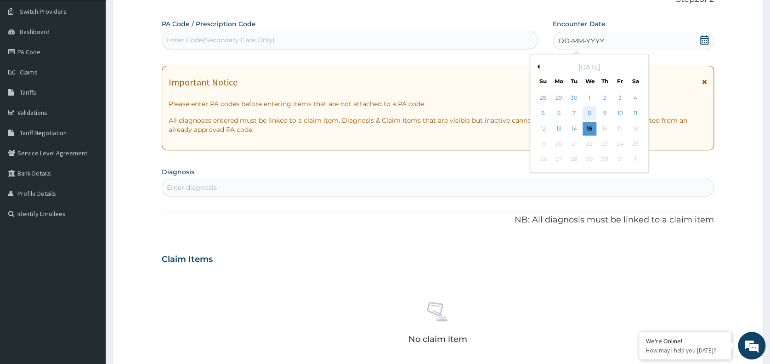
click at [592, 116] on div "8" at bounding box center [590, 114] width 14 height 14
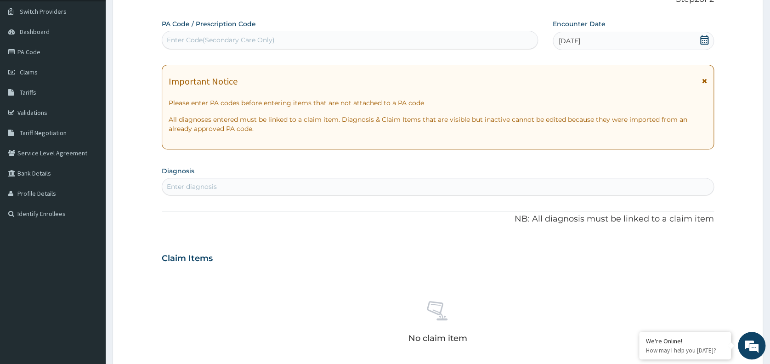
click at [408, 182] on div "Enter diagnosis" at bounding box center [437, 186] width 551 height 15
type input "WELL"
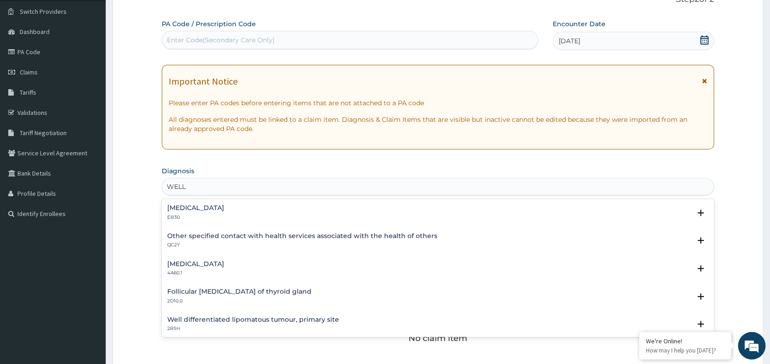
click at [282, 236] on h4 "Other specified contact with health services associated with the health of othe…" at bounding box center [302, 235] width 270 height 7
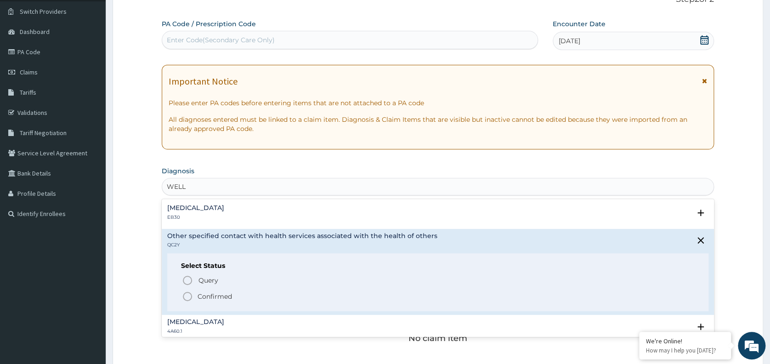
click at [229, 295] on p "Confirmed" at bounding box center [215, 296] width 34 height 9
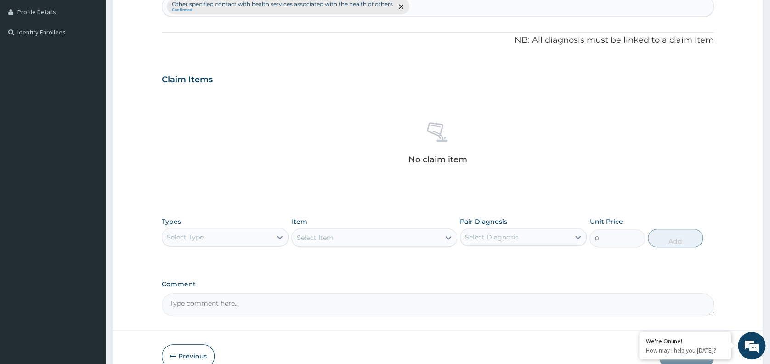
scroll to position [298, 0]
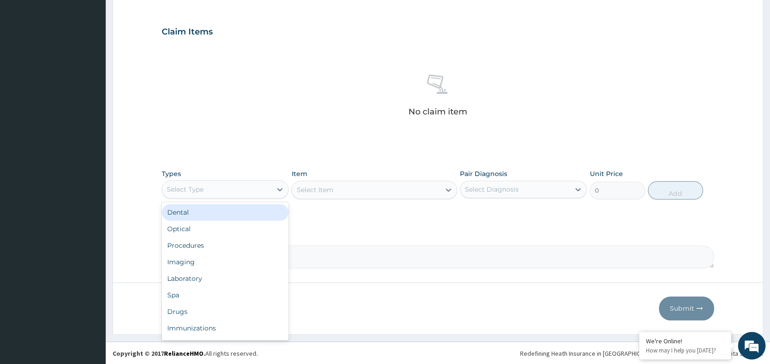
click at [241, 188] on div "Select Type" at bounding box center [216, 189] width 109 height 15
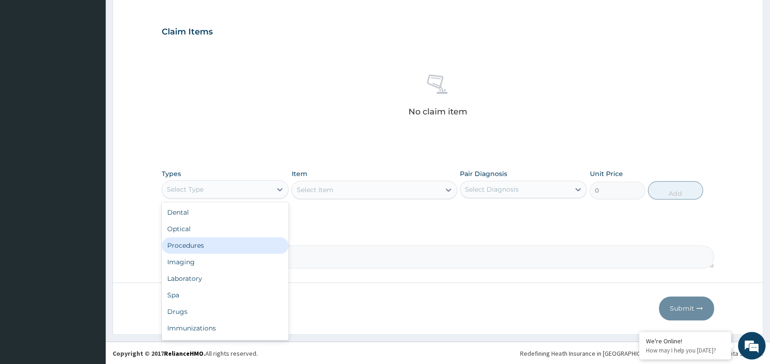
click at [211, 242] on div "Procedures" at bounding box center [225, 245] width 127 height 17
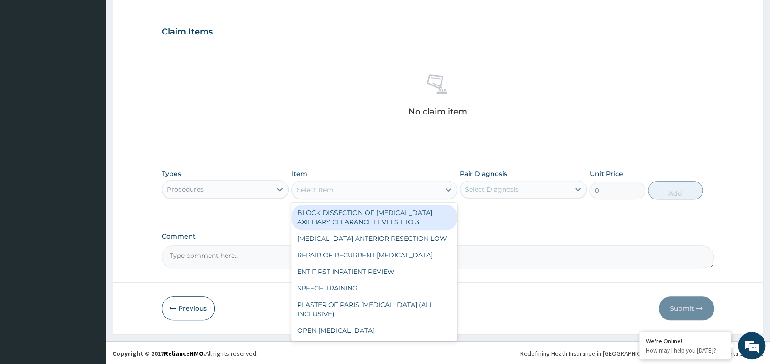
click at [371, 183] on div "Select Item" at bounding box center [366, 189] width 148 height 15
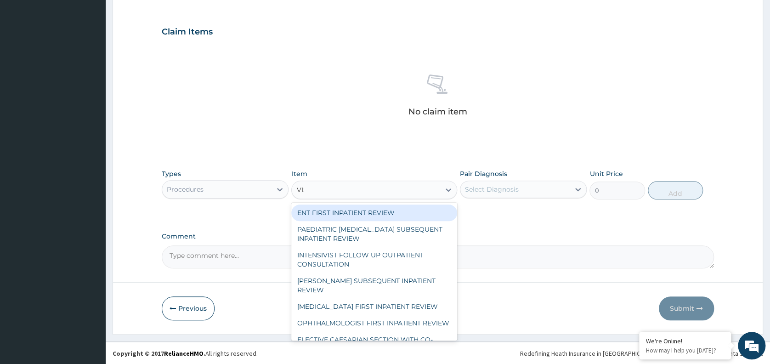
type input "VISU"
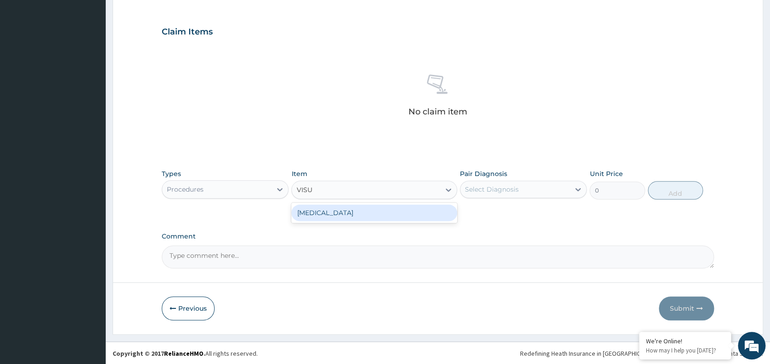
type input "3000"
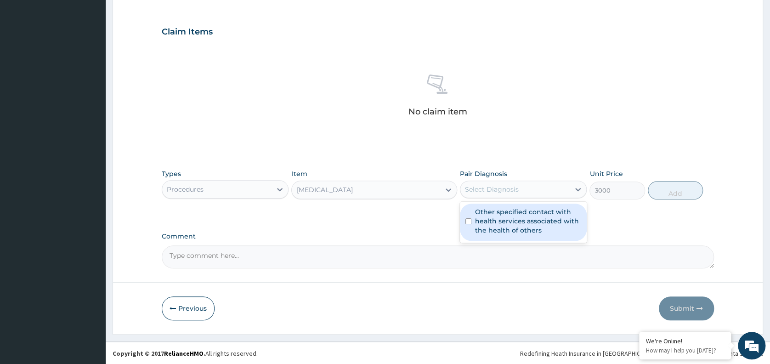
click at [514, 189] on div "Select Diagnosis" at bounding box center [492, 189] width 54 height 9
click at [511, 221] on label "Other specified contact with health services associated with the health of othe…" at bounding box center [528, 221] width 106 height 28
checkbox input "true"
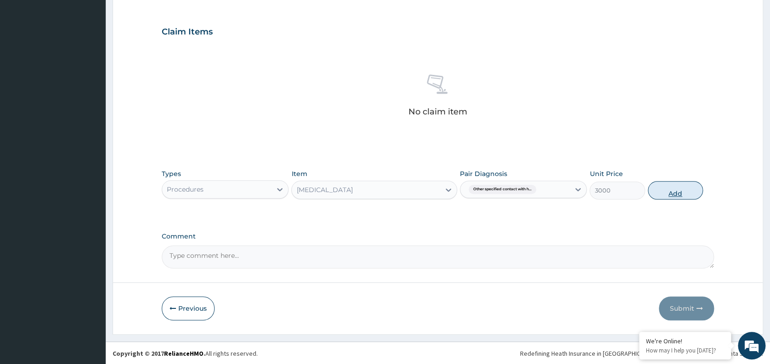
click at [666, 191] on button "Add" at bounding box center [675, 190] width 55 height 18
type input "0"
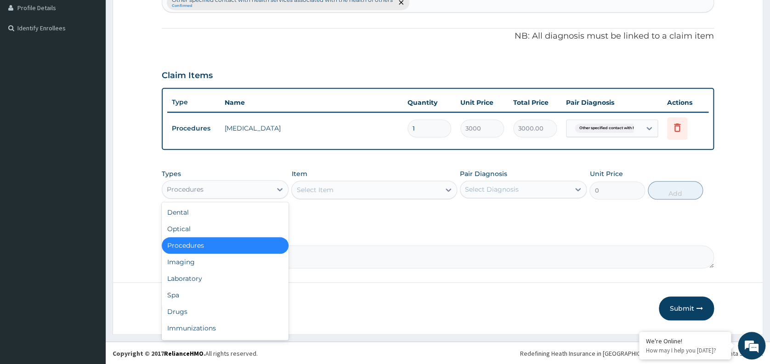
click at [246, 192] on div "Procedures" at bounding box center [216, 189] width 109 height 15
click at [201, 276] on div "Laboratory" at bounding box center [225, 278] width 127 height 17
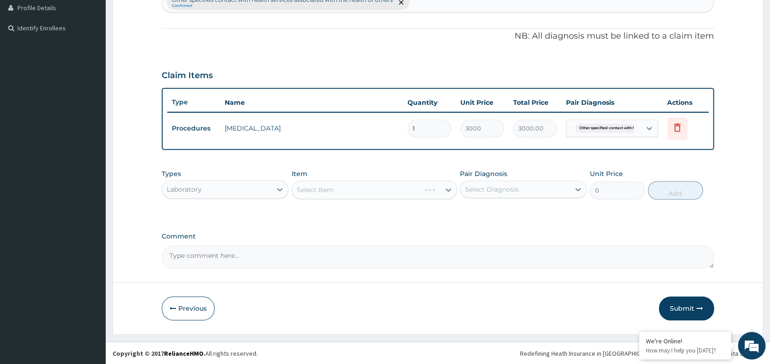
click at [396, 188] on div "Select Item" at bounding box center [374, 190] width 166 height 18
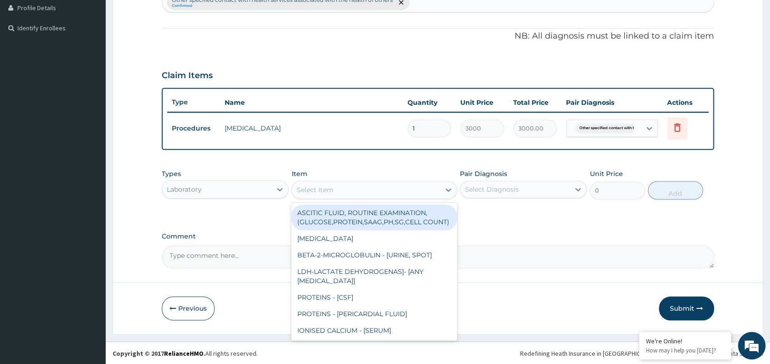
click at [396, 188] on div "Select Item" at bounding box center [366, 189] width 148 height 15
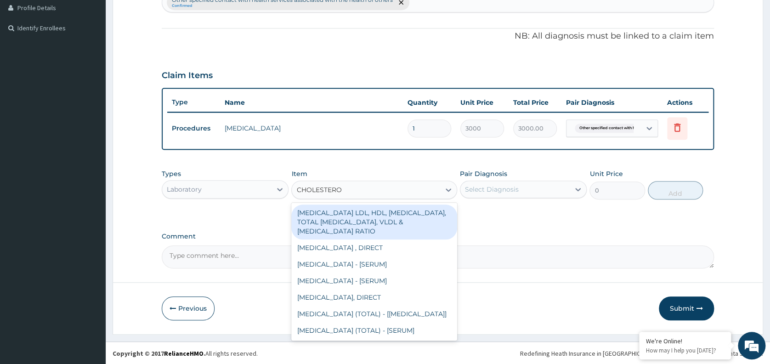
type input "CHOLESTEROL"
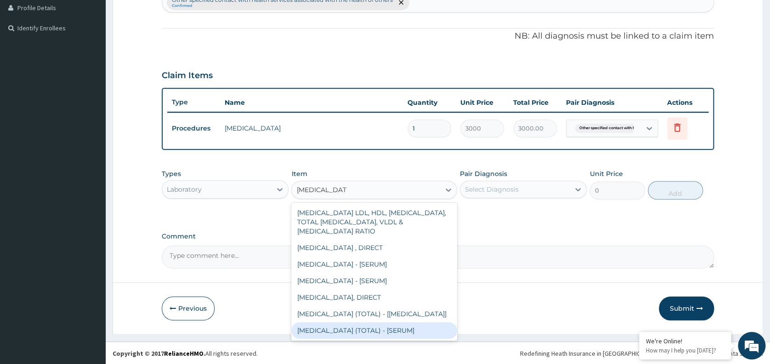
click at [383, 329] on div "CHOLESTEROL (TOTAL) - [SERUM]" at bounding box center [374, 330] width 166 height 17
type input "2880"
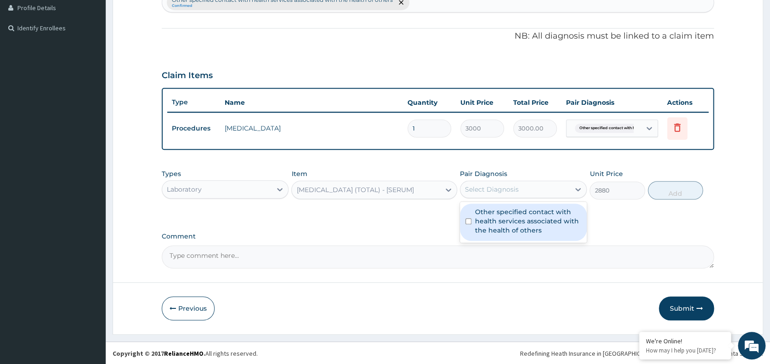
click at [531, 189] on div "Select Diagnosis" at bounding box center [514, 189] width 109 height 15
click at [510, 229] on label "Other specified contact with health services associated with the health of othe…" at bounding box center [528, 221] width 106 height 28
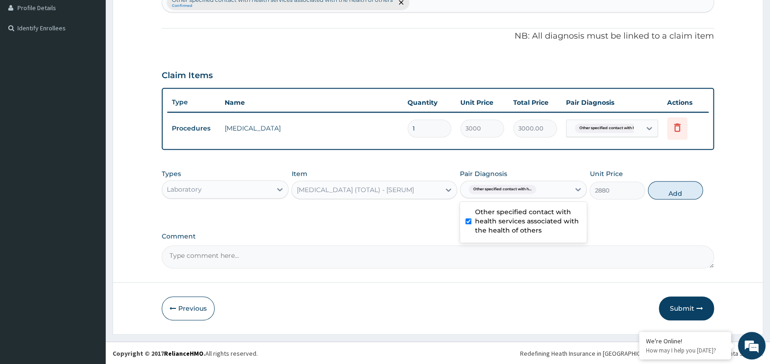
checkbox input "true"
click at [670, 192] on button "Add" at bounding box center [675, 190] width 55 height 18
type input "0"
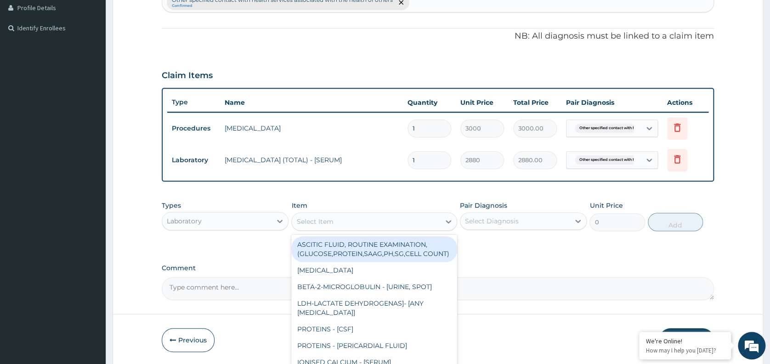
click at [338, 219] on div "Select Item" at bounding box center [366, 221] width 148 height 15
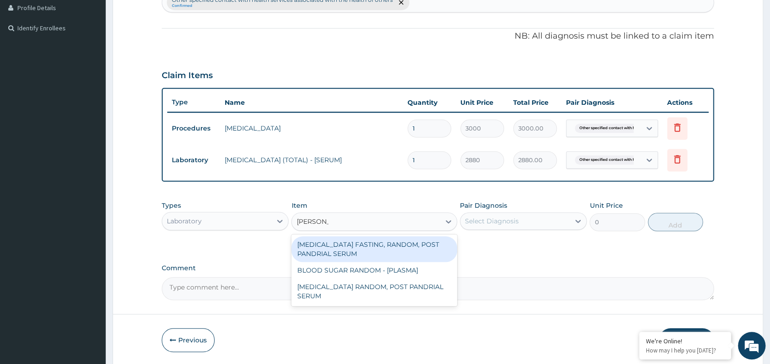
type input "RANDOM"
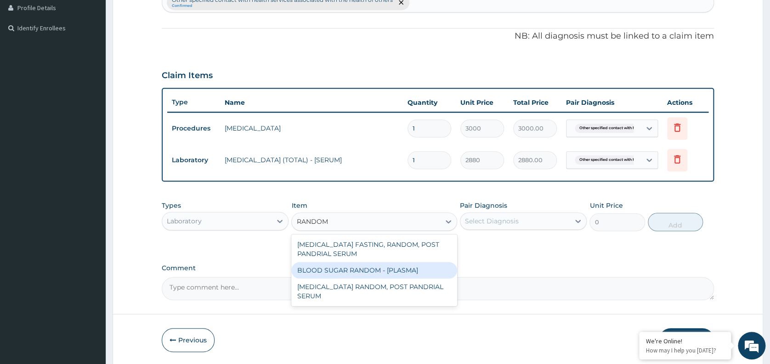
click at [348, 264] on div "BLOOD SUGAR RANDOM - [PLASMA]" at bounding box center [374, 270] width 166 height 17
type input "1800"
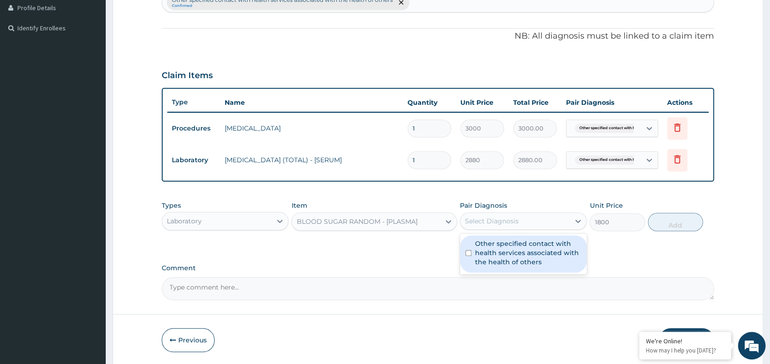
click at [515, 216] on div "Select Diagnosis" at bounding box center [492, 220] width 54 height 9
click at [511, 253] on label "Other specified contact with health services associated with the health of othe…" at bounding box center [528, 253] width 106 height 28
checkbox input "true"
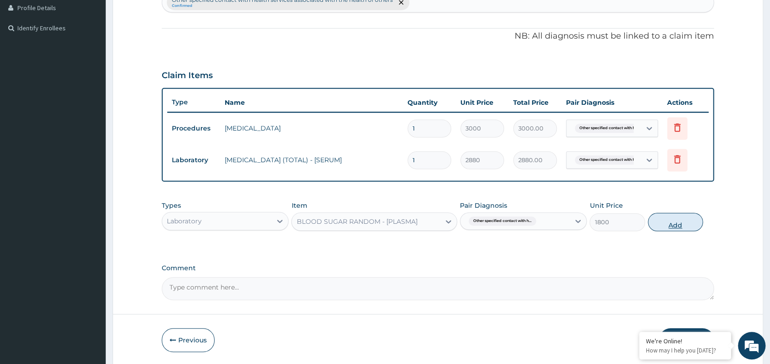
click at [676, 216] on button "Add" at bounding box center [675, 222] width 55 height 18
type input "0"
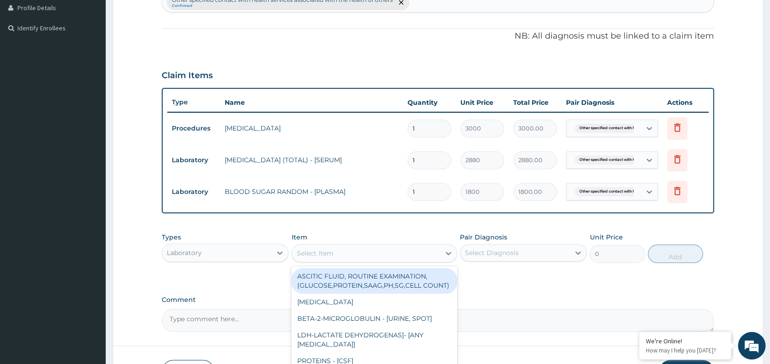
click at [377, 248] on div "Select Item" at bounding box center [366, 253] width 148 height 15
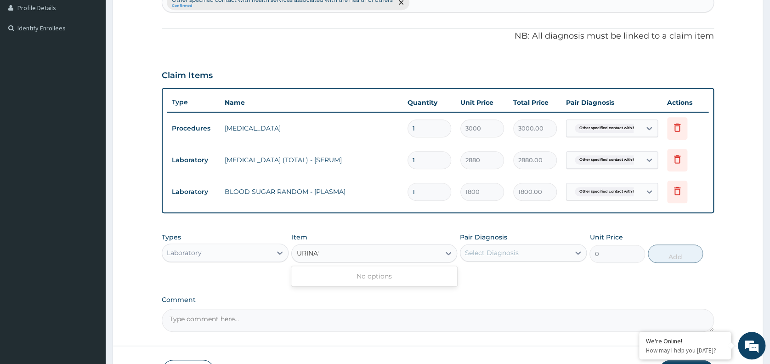
type input "URINA"
click at [365, 281] on div "URINALYSIS" at bounding box center [374, 276] width 166 height 17
type input "1531.875"
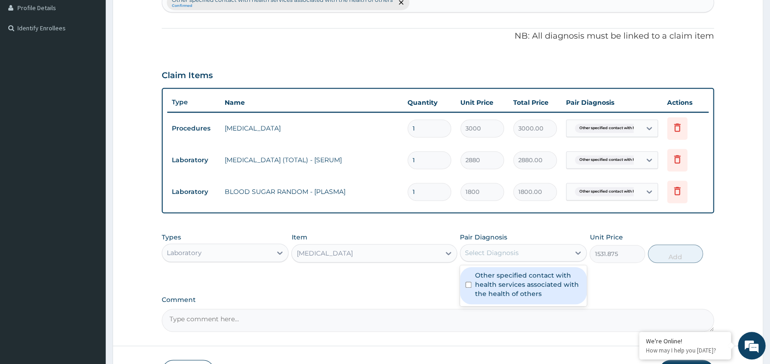
drag, startPoint x: 523, startPoint y: 247, endPoint x: 504, endPoint y: 285, distance: 42.9
click at [504, 261] on div "option Other specified contact with health services associated with the health …" at bounding box center [523, 252] width 127 height 17
click at [504, 285] on label "Other specified contact with health services associated with the health of othe…" at bounding box center [528, 285] width 106 height 28
checkbox input "true"
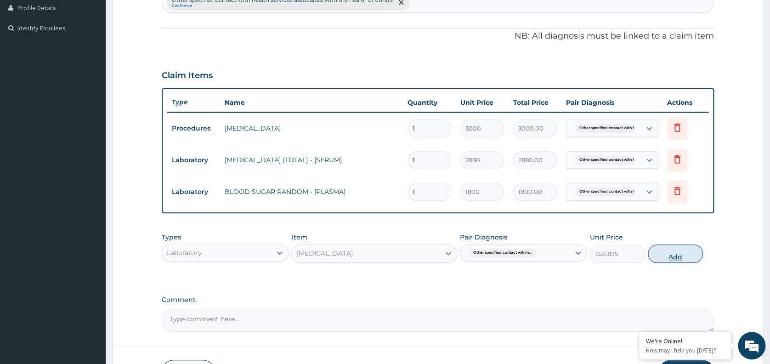
click at [674, 250] on button "Add" at bounding box center [675, 253] width 55 height 18
type input "0"
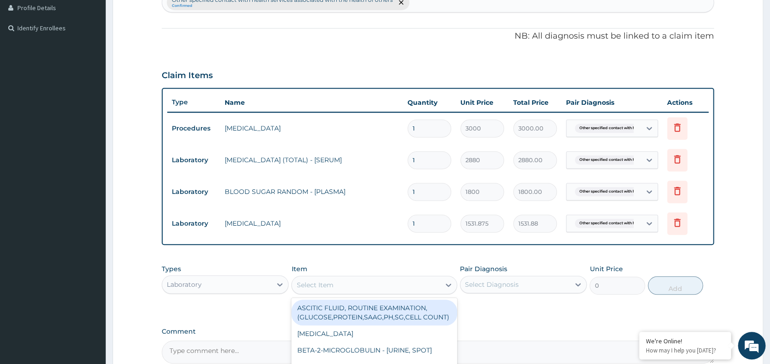
click at [354, 286] on div "Select Item" at bounding box center [366, 285] width 148 height 15
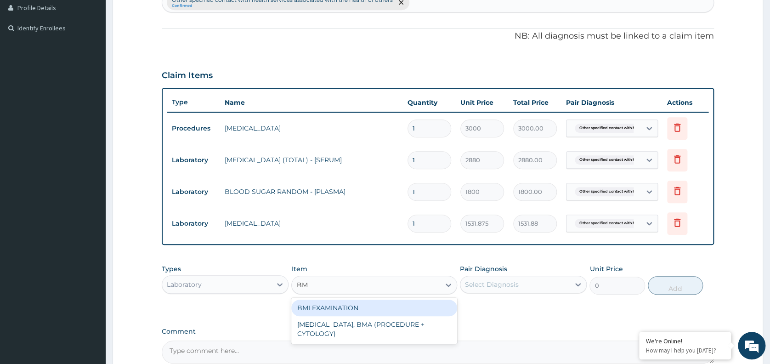
type input "BMI"
type input "1225.5"
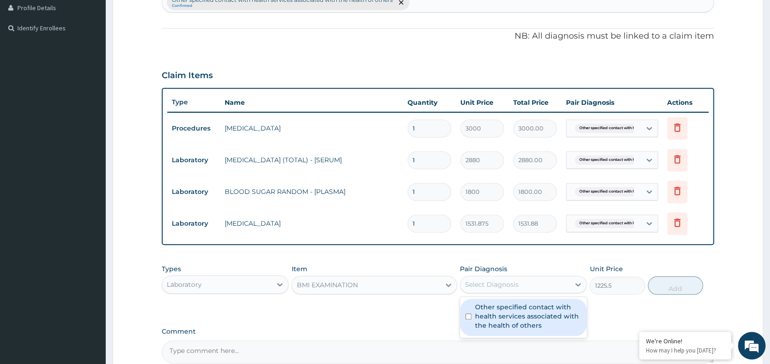
click at [519, 281] on div "Select Diagnosis" at bounding box center [514, 284] width 109 height 15
click at [506, 325] on label "Other specified contact with health services associated with the health of othe…" at bounding box center [528, 316] width 106 height 28
checkbox input "true"
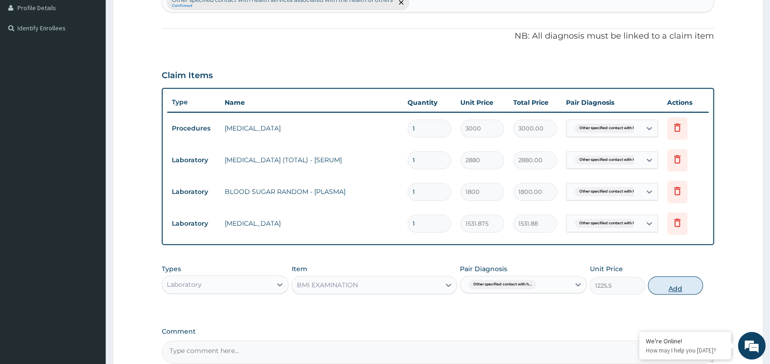
click at [672, 282] on button "Add" at bounding box center [675, 285] width 55 height 18
type input "0"
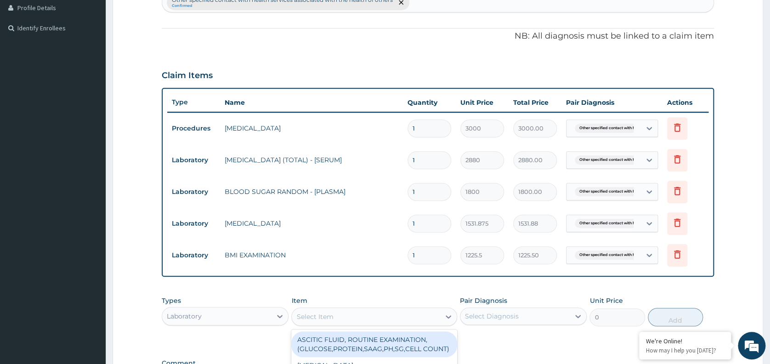
click at [365, 312] on div "Select Item" at bounding box center [366, 316] width 148 height 15
type input "BMI"
click at [356, 316] on div "Select Item" at bounding box center [366, 316] width 148 height 15
type input "PAP SM"
type input "18080"
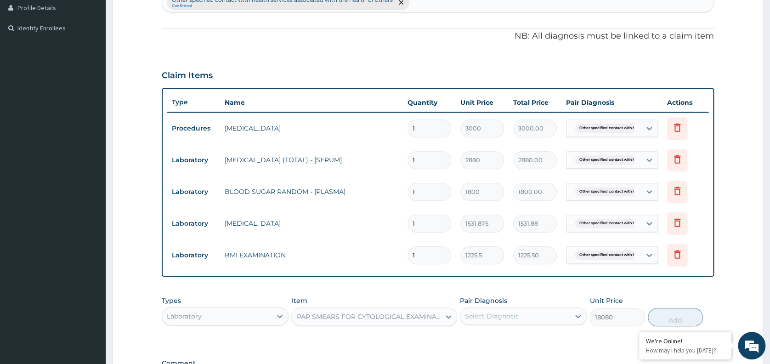
click at [503, 328] on div "Types Laboratory Item PAP SMEARS FOR CYTOLOGICAL EXAMINATION ONLY Pair Diagnosi…" at bounding box center [438, 311] width 552 height 40
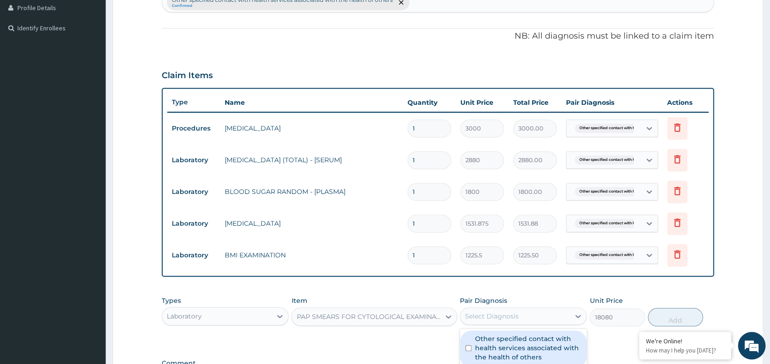
click at [523, 314] on div "Select Diagnosis" at bounding box center [514, 316] width 109 height 15
click at [512, 342] on label "Other specified contact with health services associated with the health of othe…" at bounding box center [528, 348] width 106 height 28
checkbox input "true"
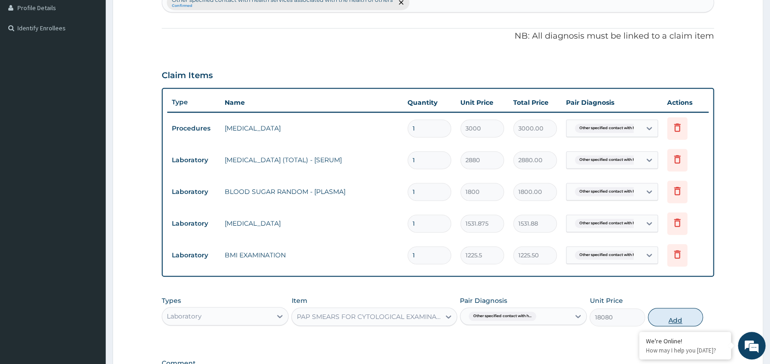
click at [671, 317] on button "Add" at bounding box center [675, 317] width 55 height 18
type input "0"
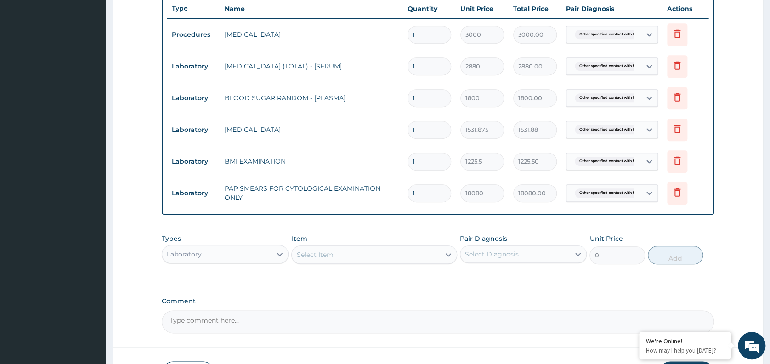
scroll to position [349, 0]
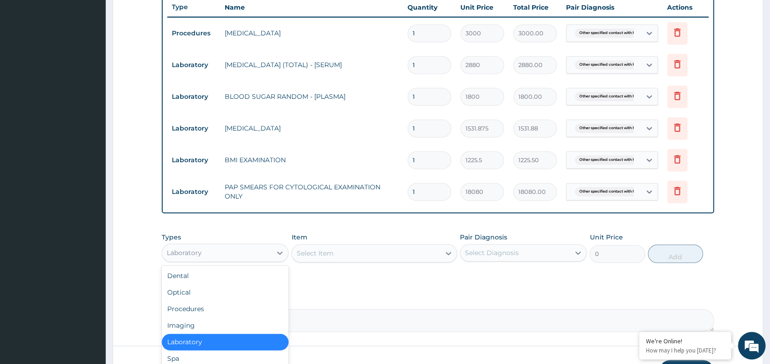
click at [244, 248] on div "Laboratory" at bounding box center [216, 252] width 109 height 15
click at [189, 326] on div "Imaging" at bounding box center [225, 325] width 127 height 17
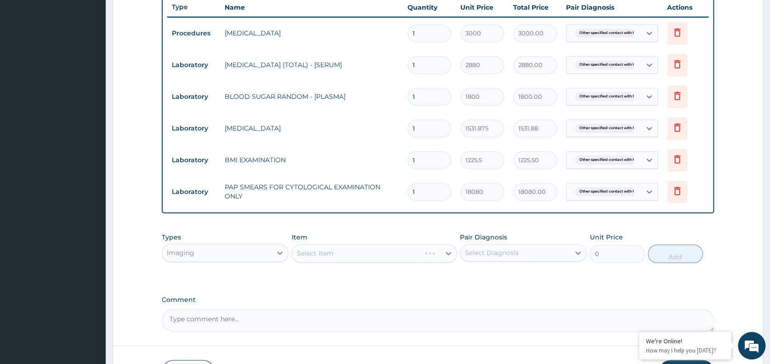
click at [349, 255] on div "Select Item" at bounding box center [374, 253] width 166 height 18
click at [355, 255] on div "Select Item" at bounding box center [374, 253] width 166 height 18
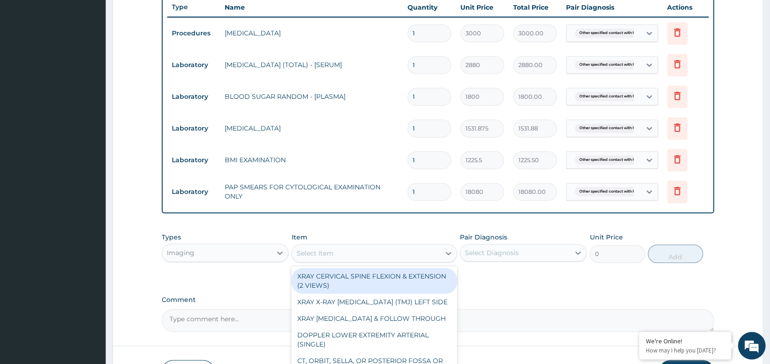
click at [355, 255] on div "Select Item" at bounding box center [366, 253] width 148 height 15
type input "CHEST PA"
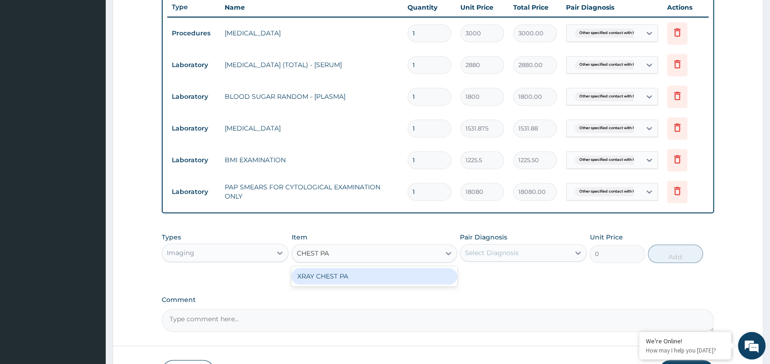
click at [357, 278] on div "XRAY CHEST PA" at bounding box center [374, 276] width 166 height 17
type input "7148.75"
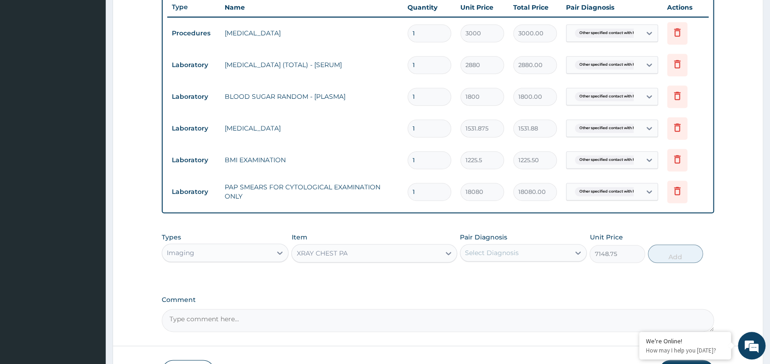
click at [510, 260] on div "Select Diagnosis" at bounding box center [514, 252] width 109 height 15
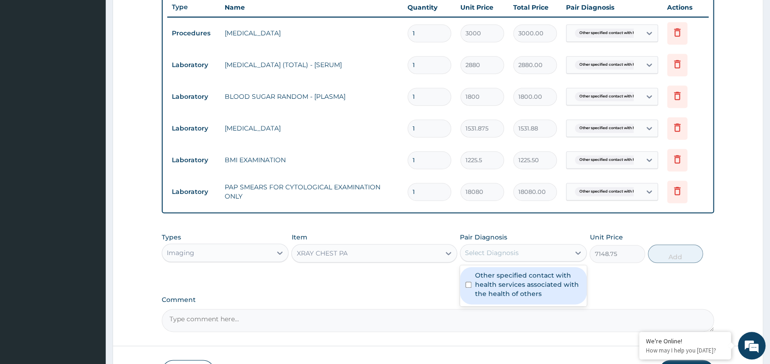
click at [495, 291] on label "Other specified contact with health services associated with the health of othe…" at bounding box center [528, 285] width 106 height 28
checkbox input "true"
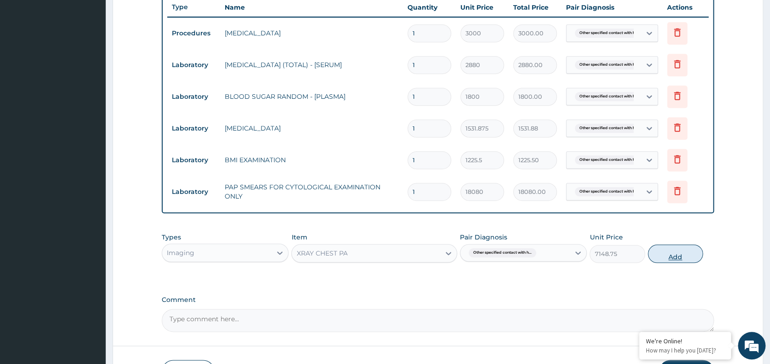
click at [667, 253] on button "Add" at bounding box center [675, 253] width 55 height 18
type input "0"
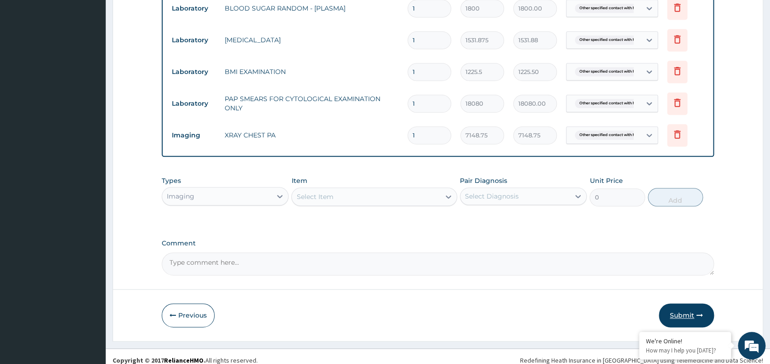
click at [687, 315] on button "Submit" at bounding box center [686, 315] width 55 height 24
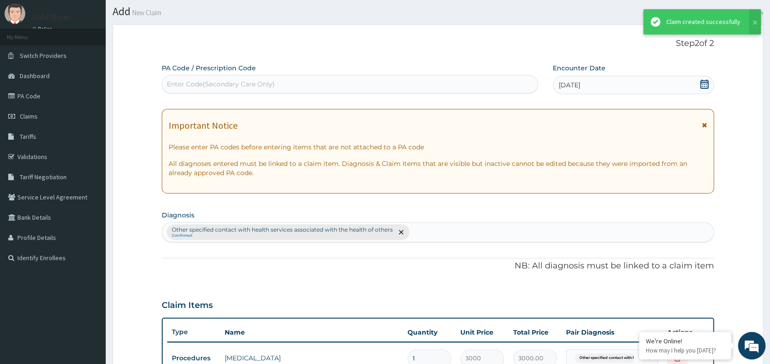
scroll to position [437, 0]
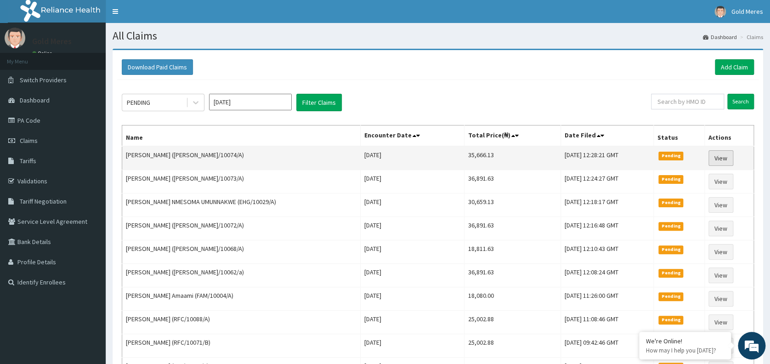
click at [715, 157] on link "View" at bounding box center [721, 158] width 25 height 16
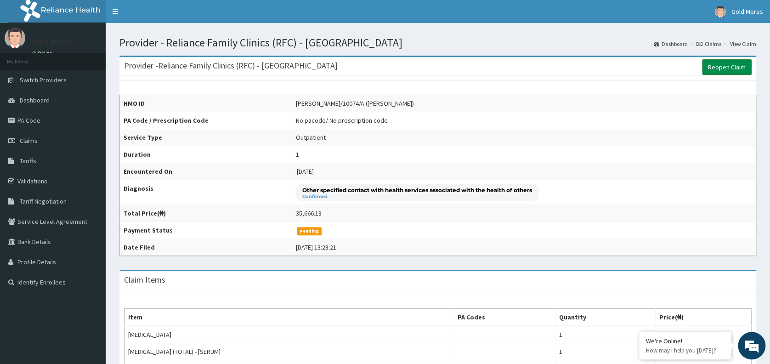
click at [731, 66] on link "Reopen Claim" at bounding box center [727, 67] width 50 height 16
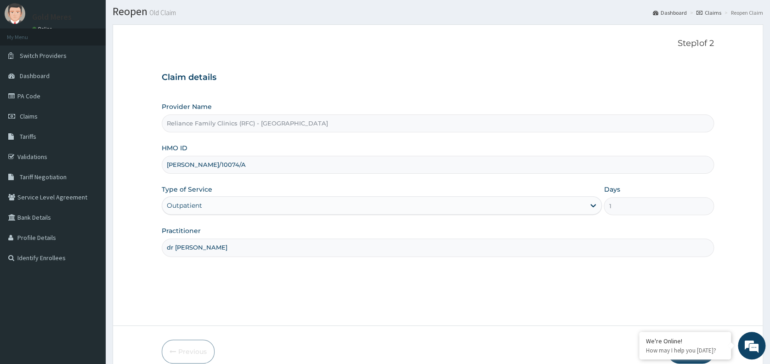
scroll to position [68, 0]
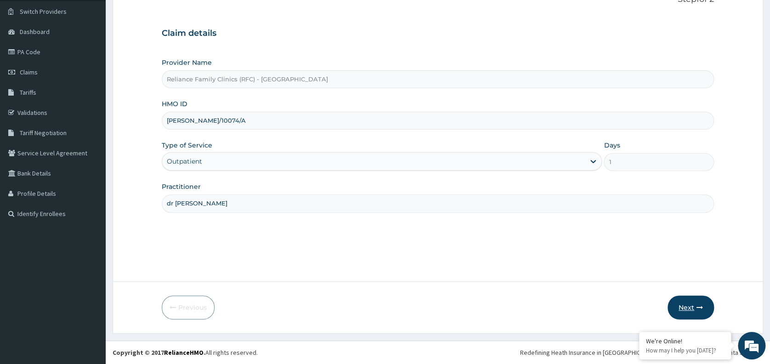
click at [684, 308] on button "Next" at bounding box center [691, 307] width 46 height 24
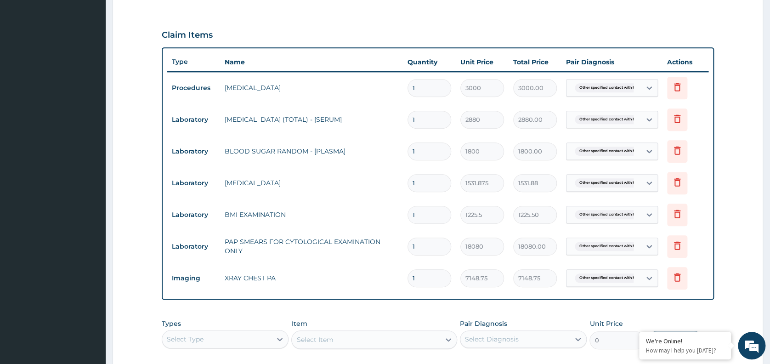
scroll to position [296, 0]
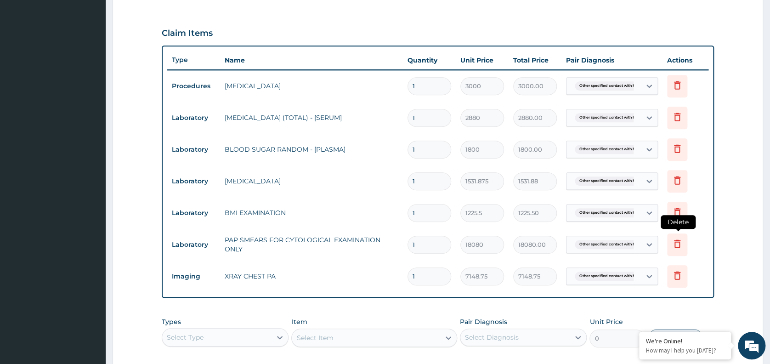
click at [677, 244] on icon at bounding box center [677, 243] width 11 height 11
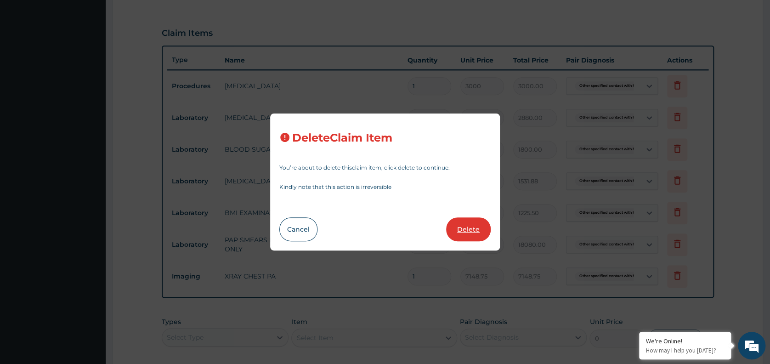
click at [467, 238] on button "Delete" at bounding box center [468, 229] width 45 height 24
type input "7148.75"
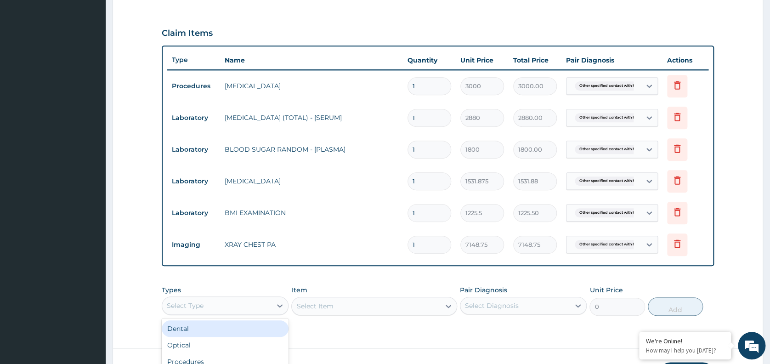
scroll to position [25, 0]
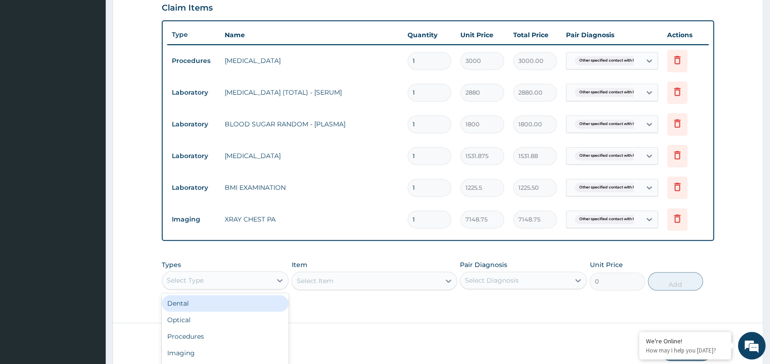
click at [239, 289] on div "option Dental focused, 1 of 10. 10 results available. Use Up and Down to choose…" at bounding box center [225, 280] width 127 height 18
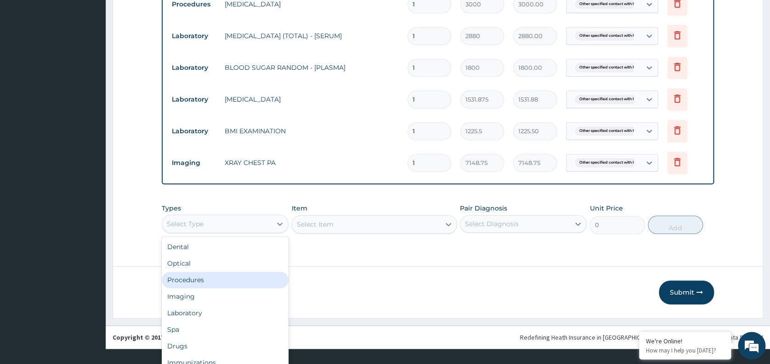
click at [223, 312] on div "Laboratory" at bounding box center [225, 313] width 127 height 17
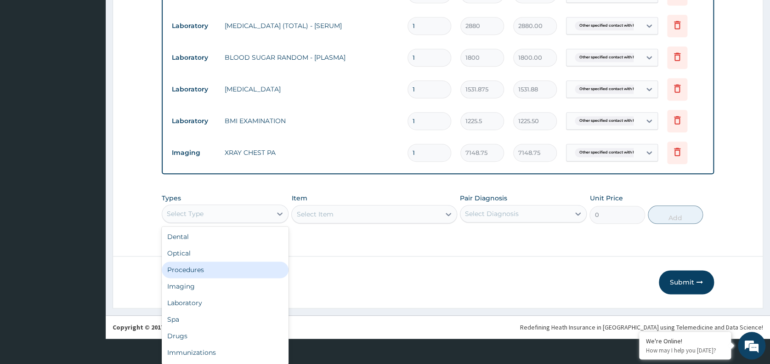
scroll to position [0, 0]
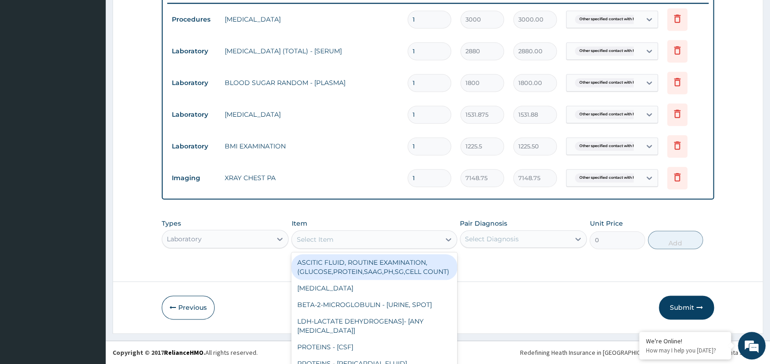
click at [382, 239] on div "option ASCITIC FLUID, ROUTINE EXAMINATION, (GLUCOSE,PROTEIN,SAAG,PH,SG,CELL COU…" at bounding box center [374, 239] width 166 height 18
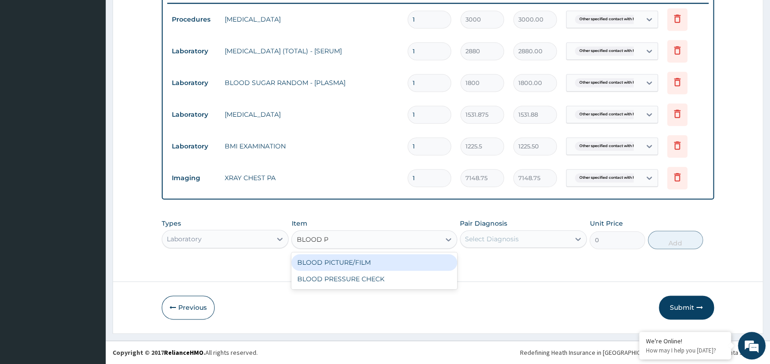
type input "BLOOD PRE"
type input "1225.5"
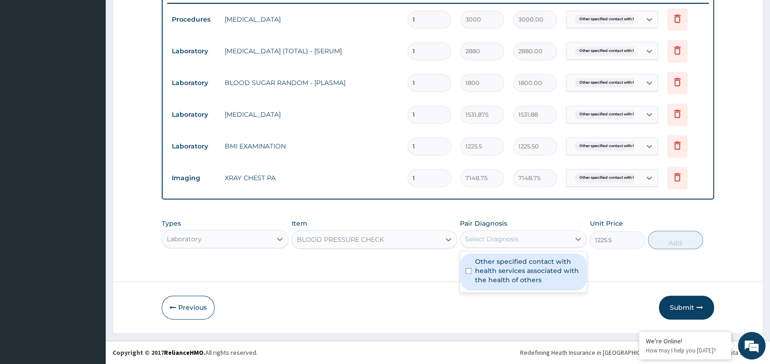
click at [529, 243] on div "Select Diagnosis" at bounding box center [514, 239] width 109 height 15
click at [519, 275] on label "Other specified contact with health services associated with the health of othe…" at bounding box center [528, 271] width 106 height 28
checkbox input "true"
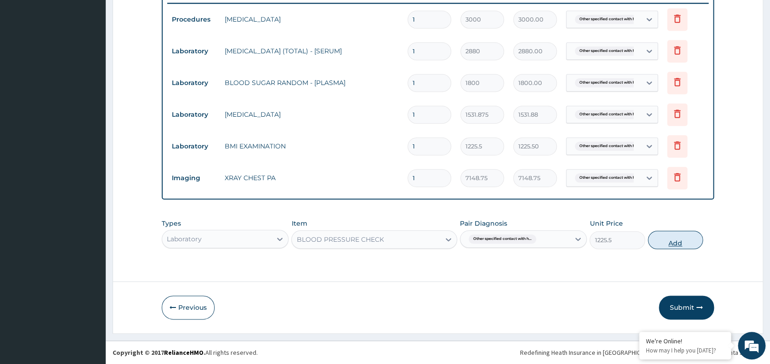
click at [676, 234] on button "Add" at bounding box center [675, 240] width 55 height 18
type input "0"
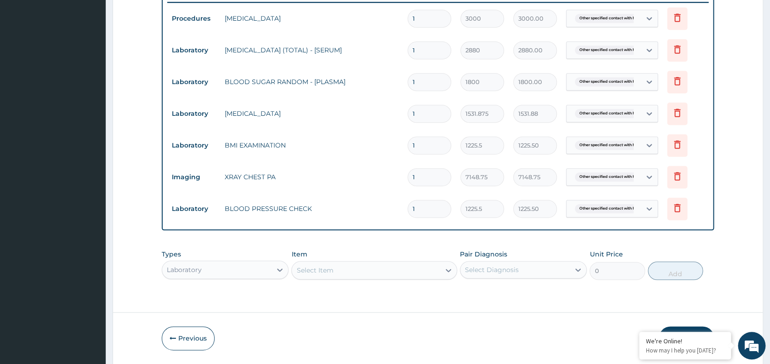
click at [683, 328] on button "Submit" at bounding box center [686, 338] width 55 height 24
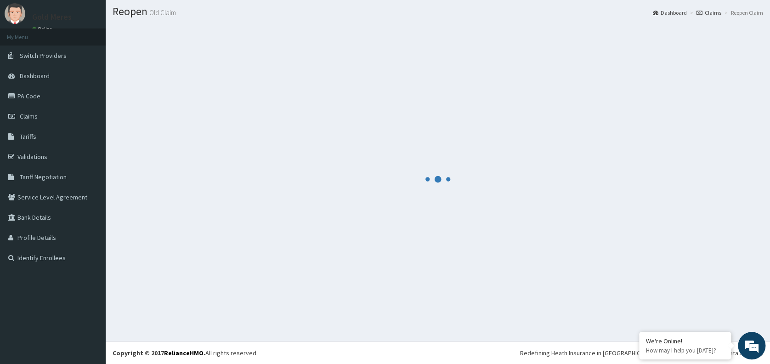
scroll to position [364, 0]
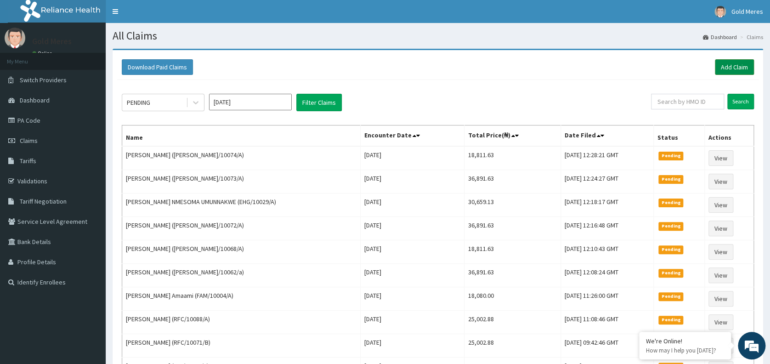
click at [737, 65] on link "Add Claim" at bounding box center [734, 67] width 39 height 16
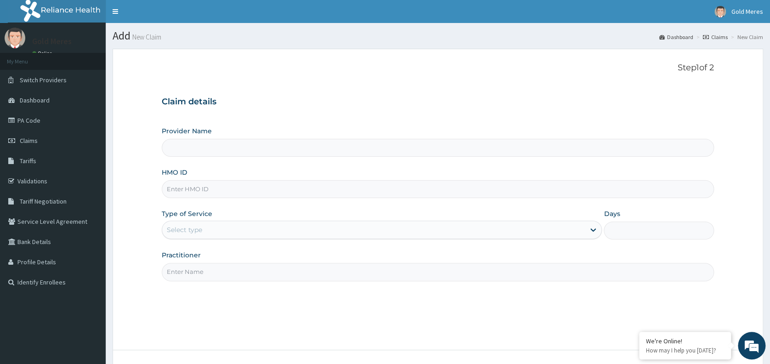
type input "Reliance Family Clinics (RFC) - [GEOGRAPHIC_DATA]"
click at [185, 194] on input "HMO ID" at bounding box center [438, 189] width 552 height 18
type input "[PERSON_NAME]/10078/A"
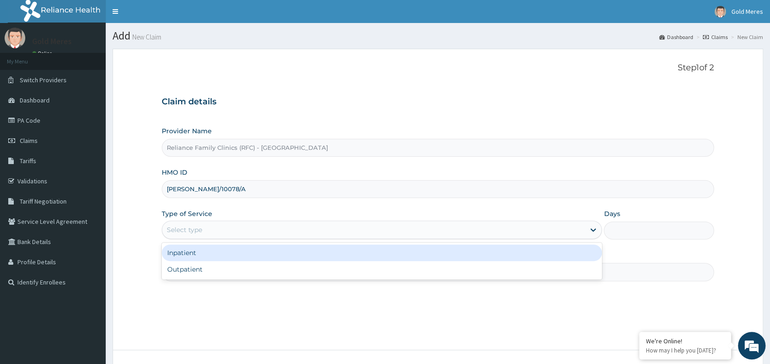
click at [206, 232] on div "Select type" at bounding box center [373, 229] width 423 height 15
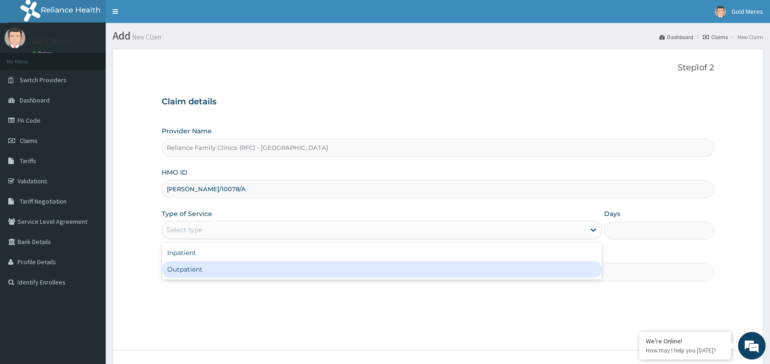
click at [211, 273] on div "Outpatient" at bounding box center [382, 269] width 440 height 17
type input "1"
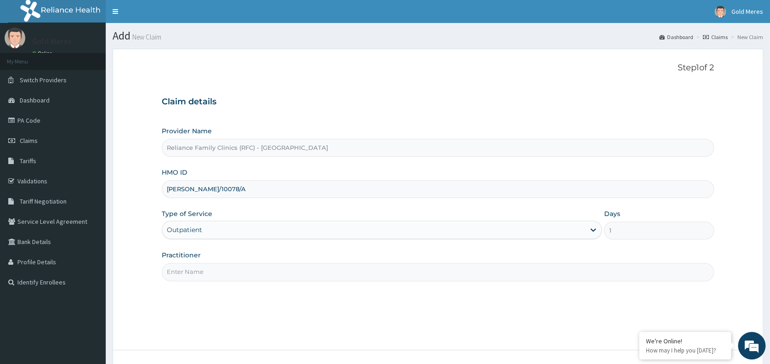
click at [231, 271] on input "Practitioner" at bounding box center [438, 272] width 552 height 18
type input "dr [PERSON_NAME]"
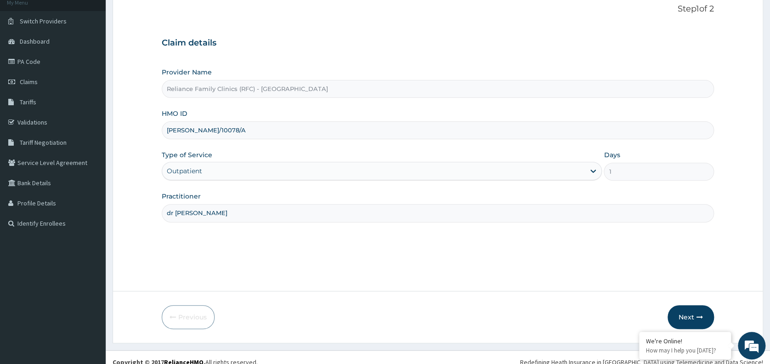
scroll to position [66, 0]
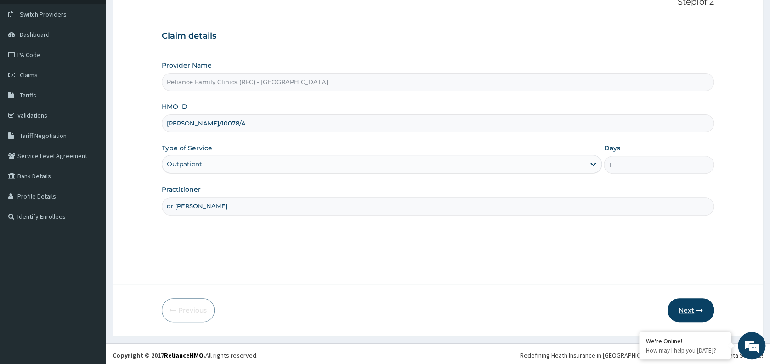
click at [699, 309] on icon "button" at bounding box center [700, 310] width 6 height 6
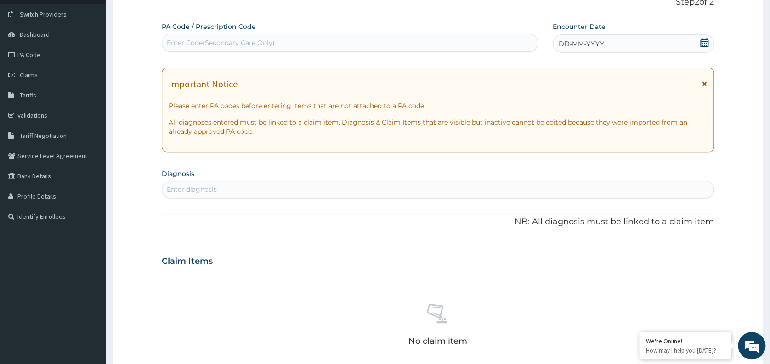
click at [618, 45] on div "DD-MM-YYYY" at bounding box center [633, 43] width 161 height 18
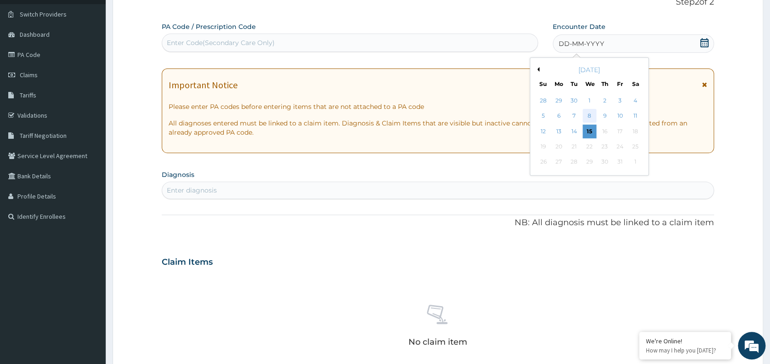
click at [587, 116] on div "8" at bounding box center [590, 116] width 14 height 14
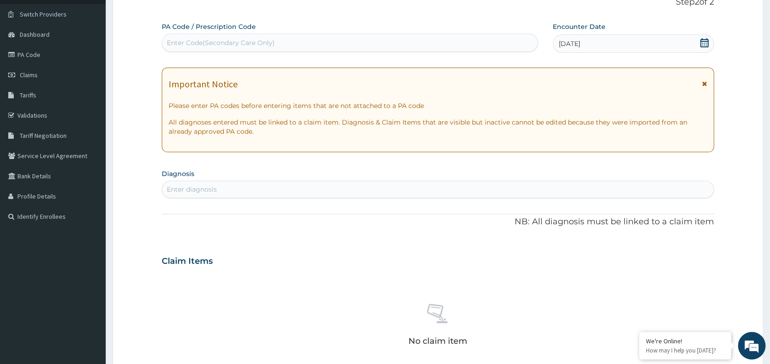
click at [366, 188] on div "Enter diagnosis" at bounding box center [437, 189] width 551 height 15
type input "WELL"
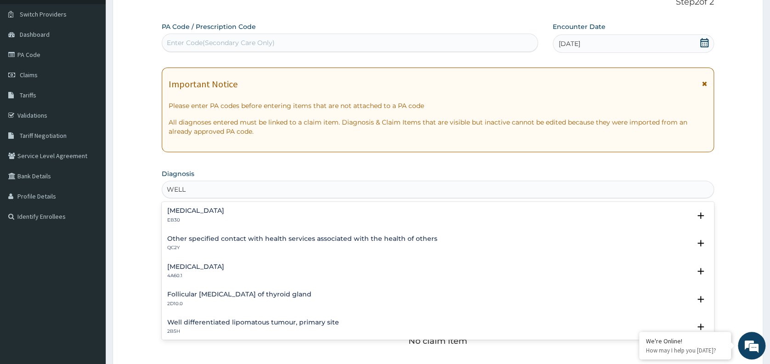
click at [279, 239] on h4 "Other specified contact with health services associated with the health of othe…" at bounding box center [302, 238] width 270 height 7
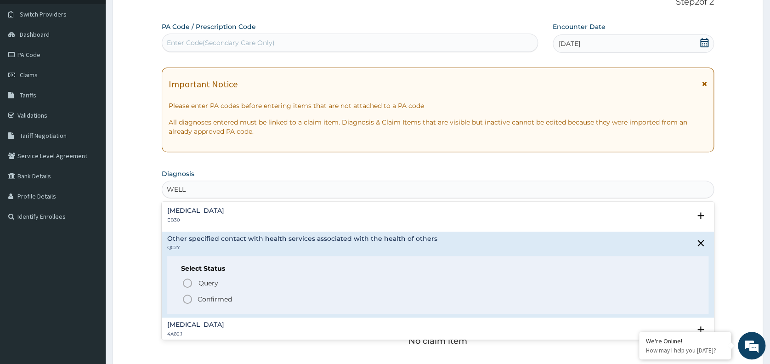
click at [209, 298] on p "Confirmed" at bounding box center [215, 299] width 34 height 9
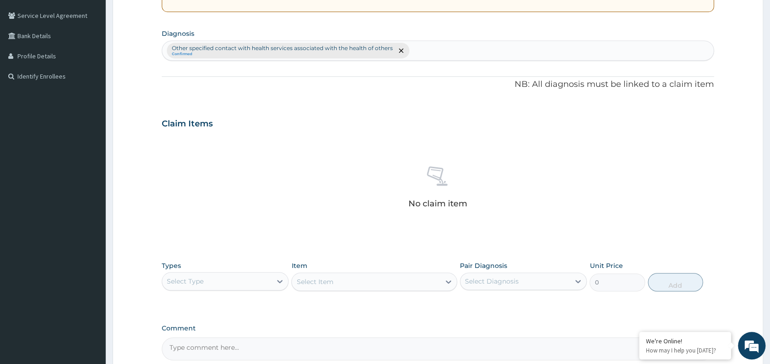
scroll to position [213, 0]
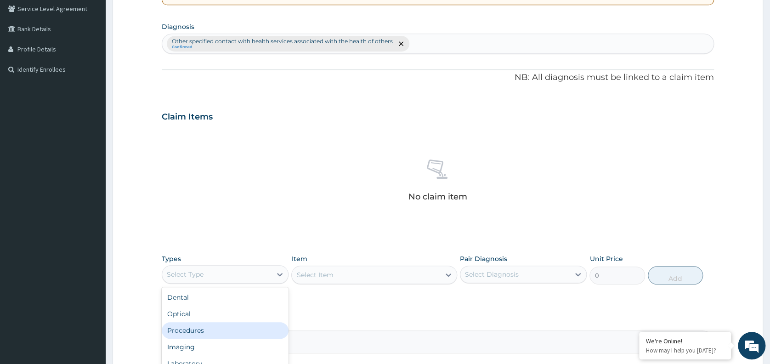
click at [210, 332] on div "Procedures" at bounding box center [225, 330] width 127 height 17
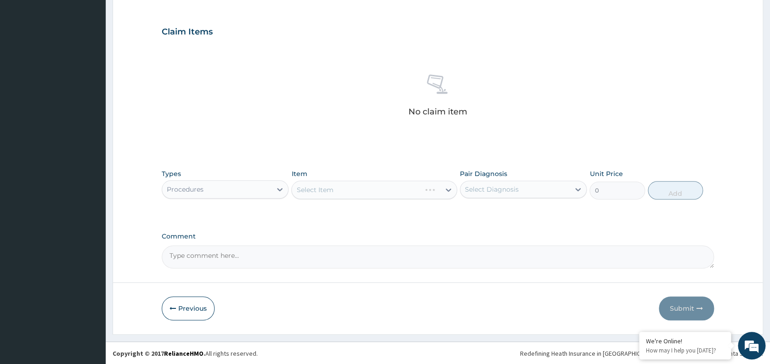
scroll to position [298, 0]
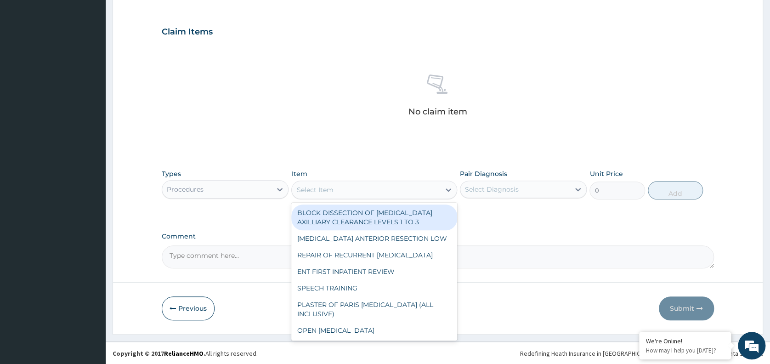
click at [393, 192] on div "Select Item" at bounding box center [366, 189] width 148 height 15
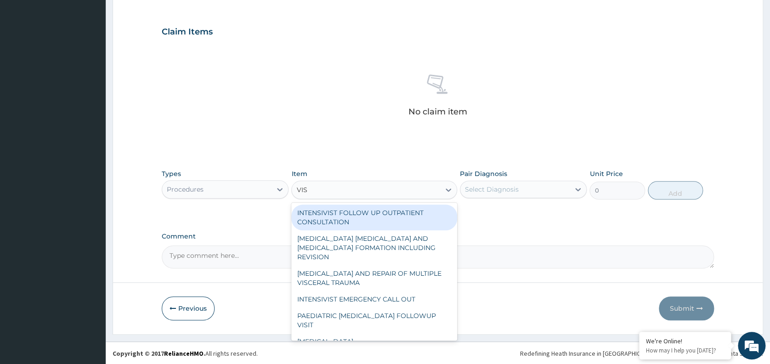
type input "VISU"
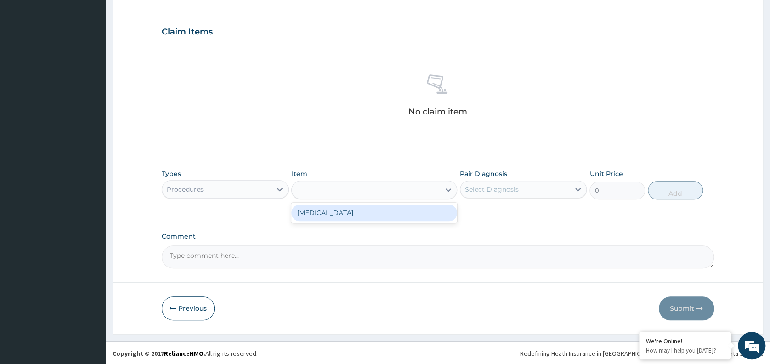
type input "3000"
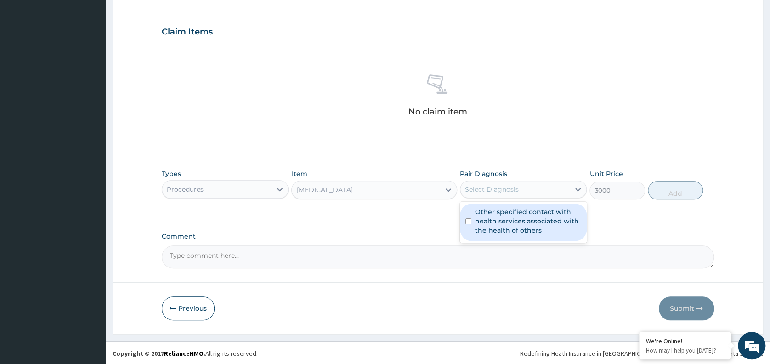
click at [493, 187] on div "Select Diagnosis" at bounding box center [492, 189] width 54 height 9
click at [514, 218] on label "Other specified contact with health services associated with the health of othe…" at bounding box center [528, 221] width 106 height 28
checkbox input "true"
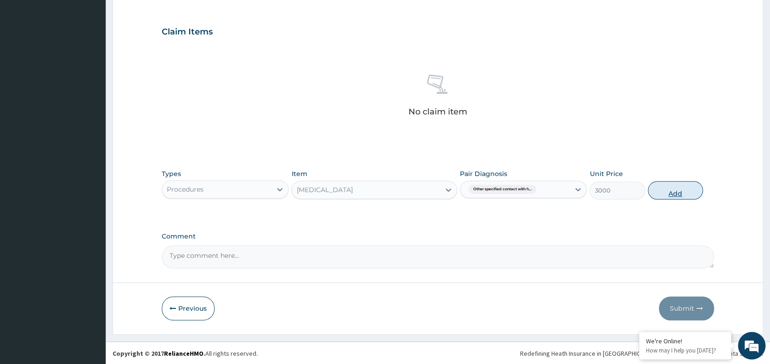
click at [680, 193] on button "Add" at bounding box center [675, 190] width 55 height 18
type input "0"
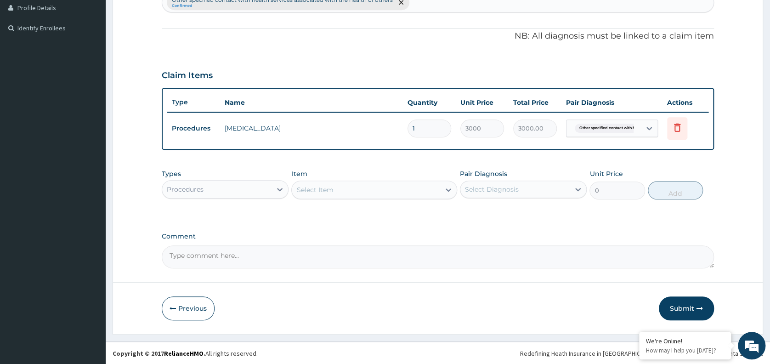
click at [245, 182] on div "Procedures" at bounding box center [216, 189] width 109 height 15
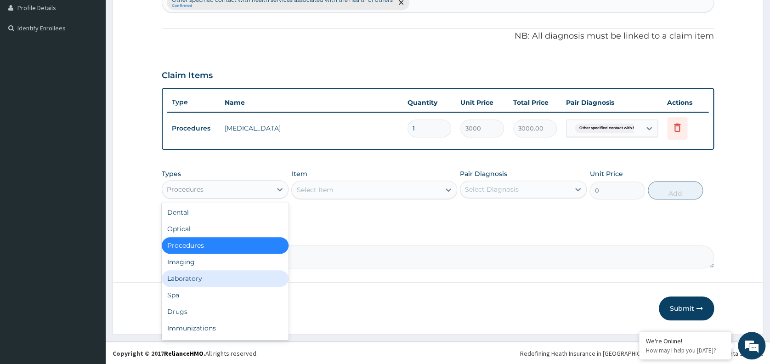
click at [191, 276] on div "Laboratory" at bounding box center [225, 278] width 127 height 17
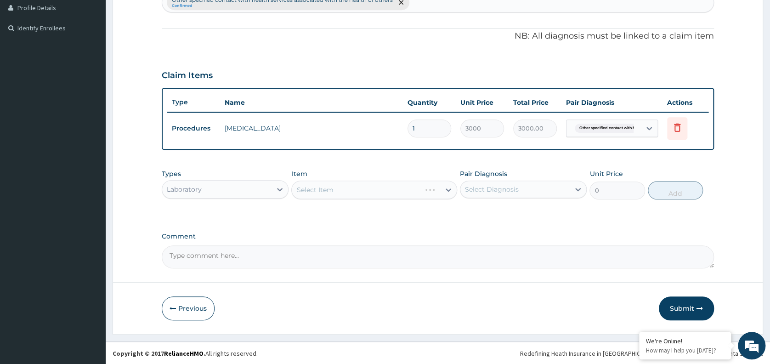
click at [346, 196] on div "Select Item" at bounding box center [374, 190] width 166 height 18
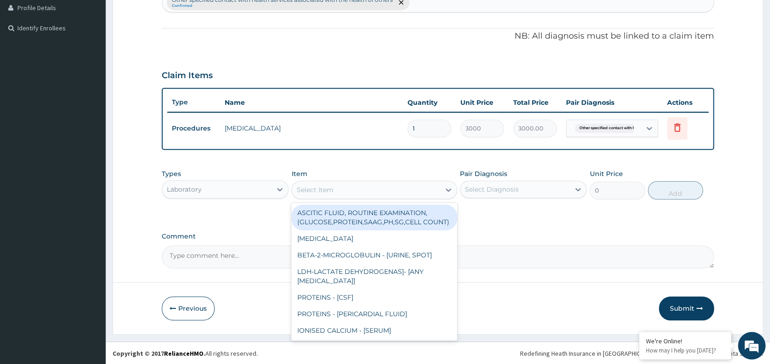
click at [344, 186] on div "Select Item" at bounding box center [366, 189] width 148 height 15
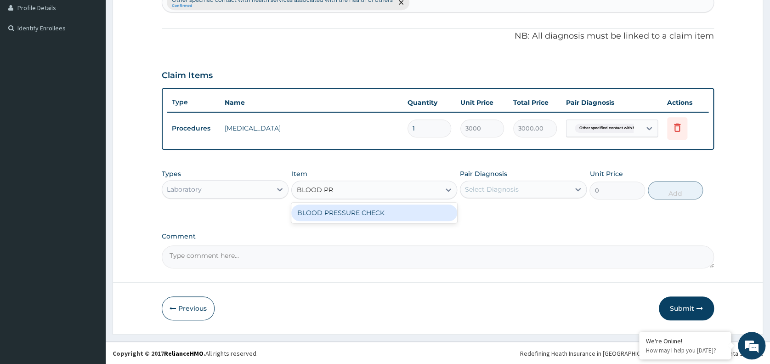
type input "BLOOD PRE"
type input "1225.5"
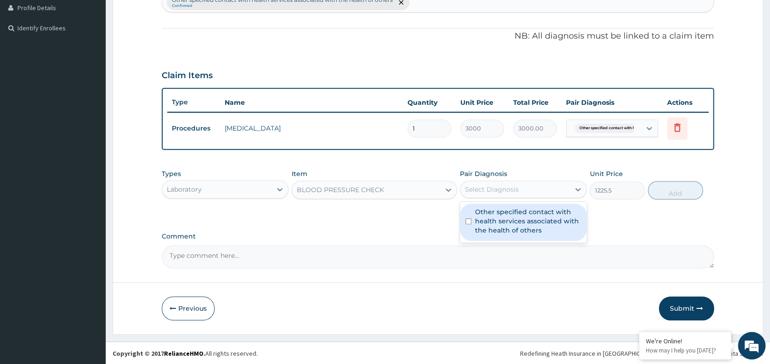
click at [485, 190] on div "Select Diagnosis" at bounding box center [492, 189] width 54 height 9
click at [504, 215] on label "Other specified contact with health services associated with the health of othe…" at bounding box center [528, 221] width 106 height 28
checkbox input "true"
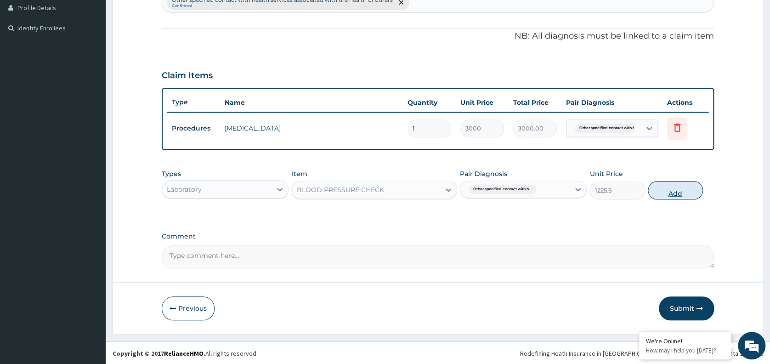
click at [684, 191] on button "Add" at bounding box center [675, 190] width 55 height 18
type input "0"
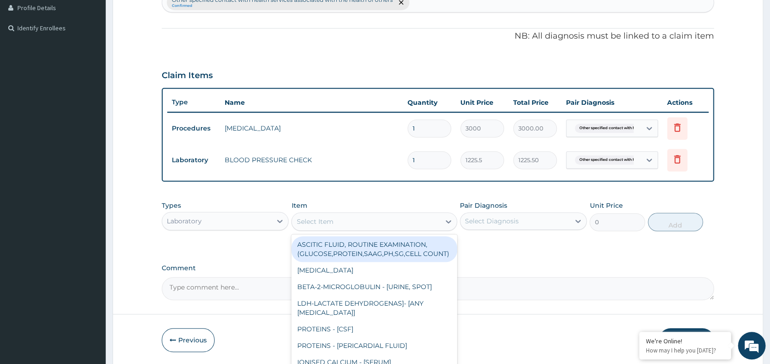
click at [338, 219] on div "Select Item" at bounding box center [366, 221] width 148 height 15
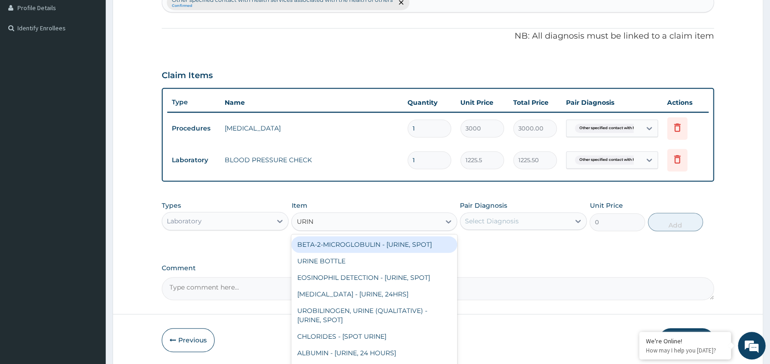
type input "URINA"
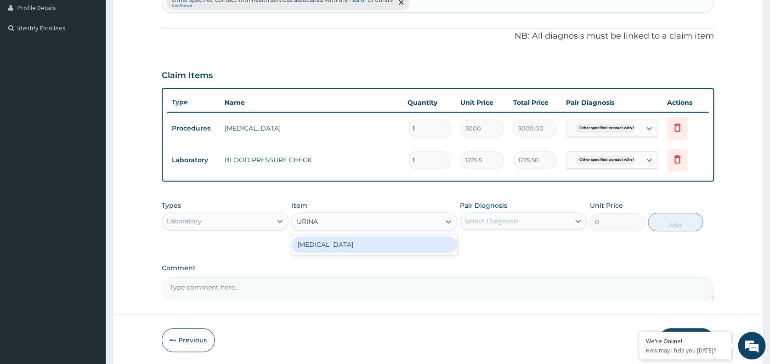
type input "1531.875"
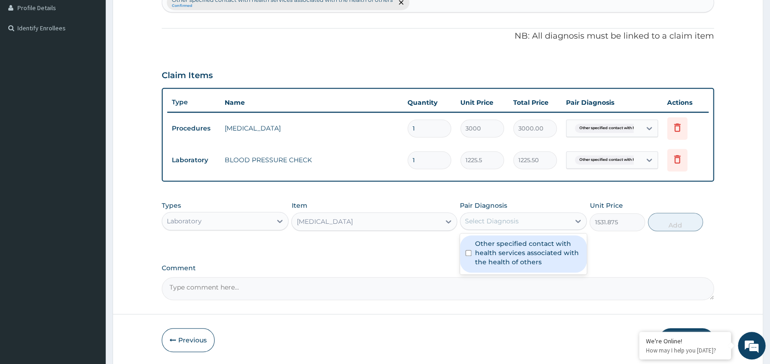
click at [493, 217] on div "Select Diagnosis" at bounding box center [492, 220] width 54 height 9
click at [509, 259] on label "Other specified contact with health services associated with the health of othe…" at bounding box center [528, 253] width 106 height 28
checkbox input "true"
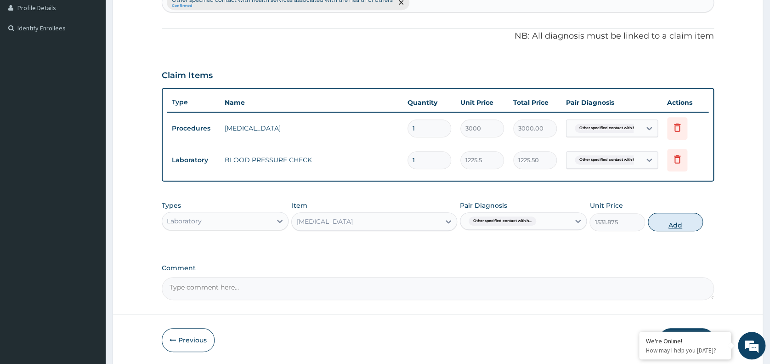
click at [677, 223] on button "Add" at bounding box center [675, 222] width 55 height 18
type input "0"
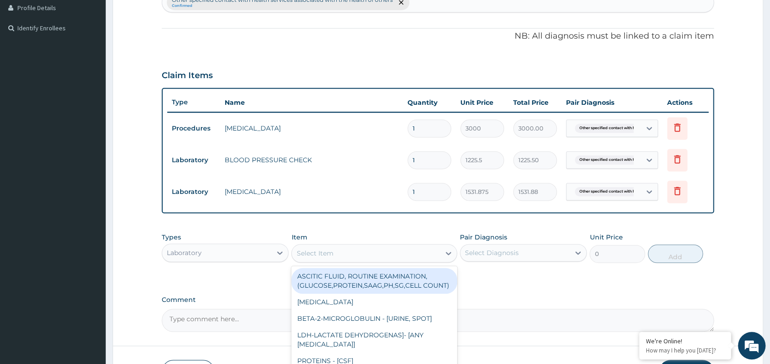
click at [323, 252] on div "Select Item" at bounding box center [314, 253] width 37 height 9
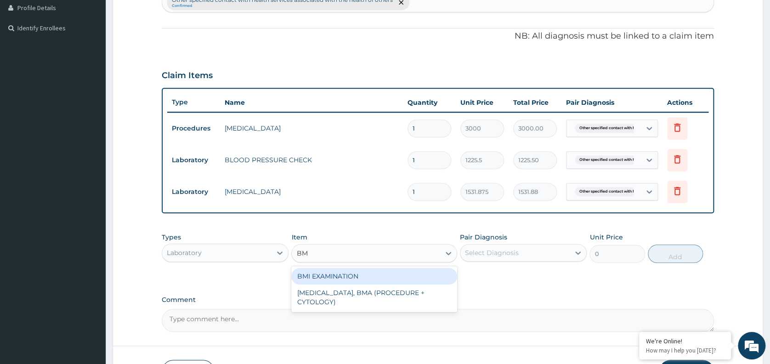
type input "BMI"
type input "1225.5"
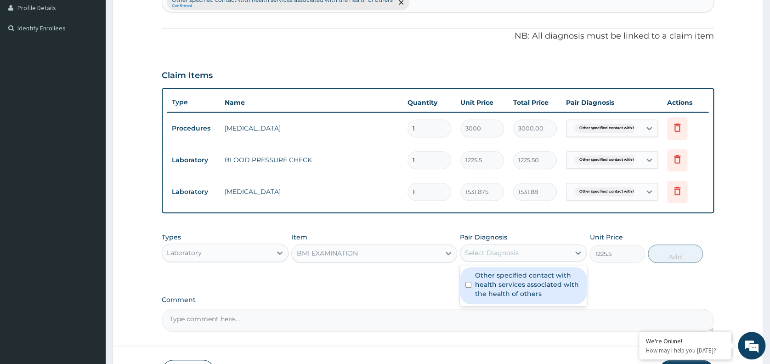
click at [485, 252] on div "Select Diagnosis" at bounding box center [492, 252] width 54 height 9
click at [502, 283] on label "Other specified contact with health services associated with the health of othe…" at bounding box center [528, 285] width 106 height 28
checkbox input "true"
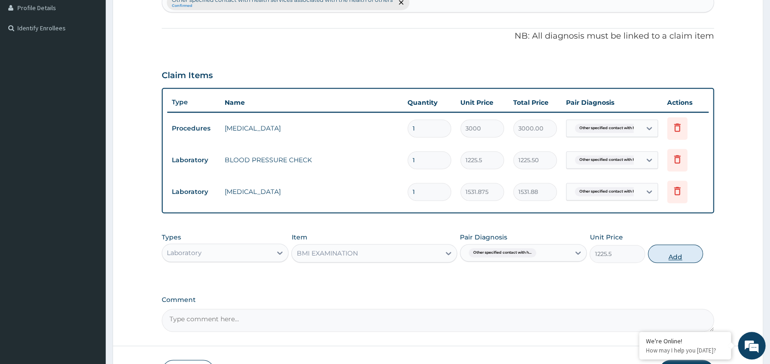
click at [658, 248] on button "Add" at bounding box center [675, 253] width 55 height 18
type input "0"
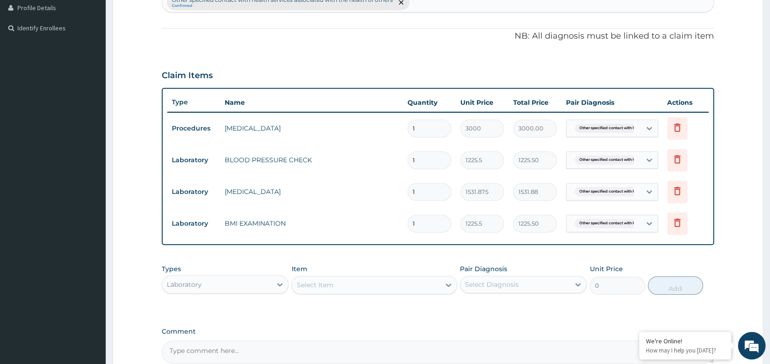
click at [317, 283] on div "Select Item" at bounding box center [314, 284] width 37 height 9
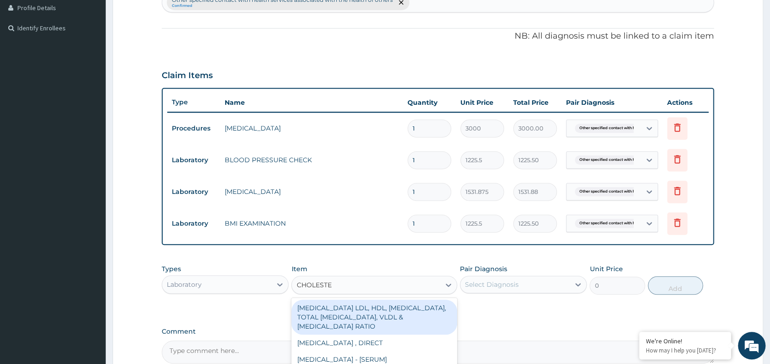
type input "CHOLESTER"
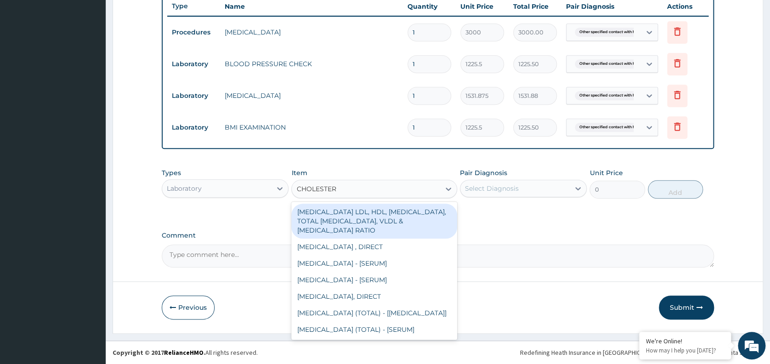
scroll to position [351, 0]
click at [412, 331] on div "CHOLESTEROL (TOTAL) - [SERUM]" at bounding box center [374, 329] width 166 height 17
type input "2880"
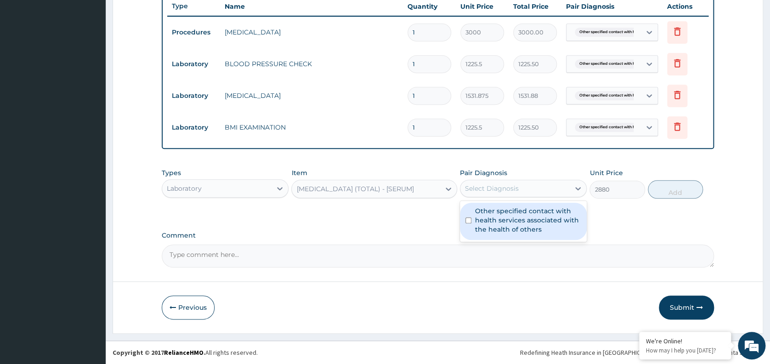
click at [551, 191] on div "Select Diagnosis" at bounding box center [514, 188] width 109 height 15
click at [519, 228] on label "Other specified contact with health services associated with the health of othe…" at bounding box center [528, 220] width 106 height 28
checkbox input "true"
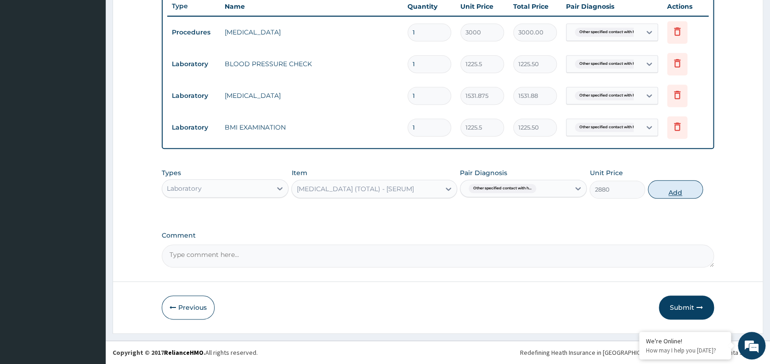
click at [666, 194] on button "Add" at bounding box center [675, 189] width 55 height 18
type input "0"
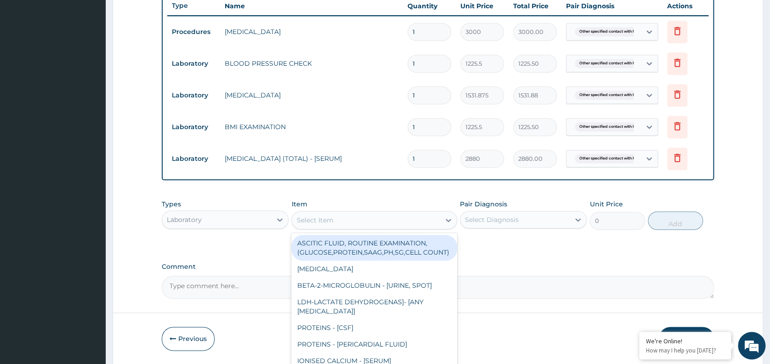
click at [329, 217] on div "Select Item" at bounding box center [314, 219] width 37 height 9
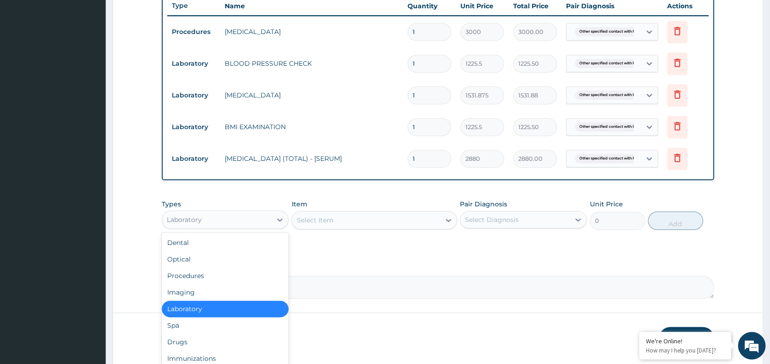
click at [243, 212] on div "Laboratory" at bounding box center [216, 219] width 109 height 15
click at [195, 298] on div "Imaging" at bounding box center [225, 292] width 127 height 17
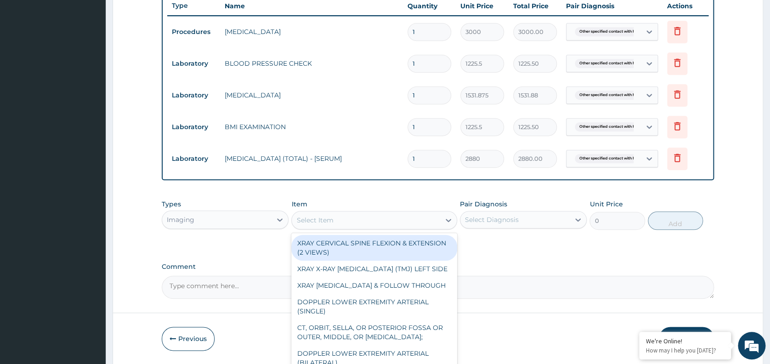
click at [318, 221] on div "Select Item" at bounding box center [314, 219] width 37 height 9
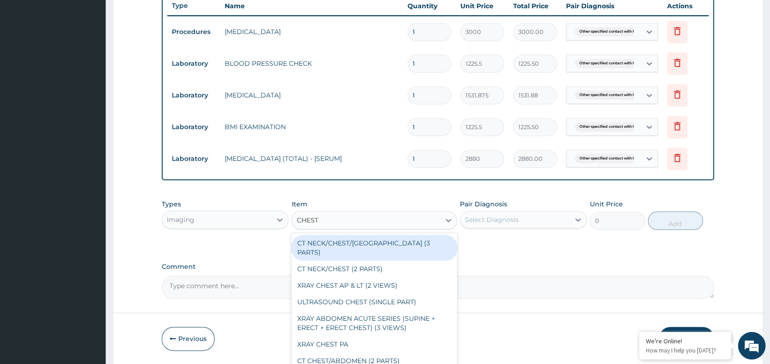
type input "CHEST PA"
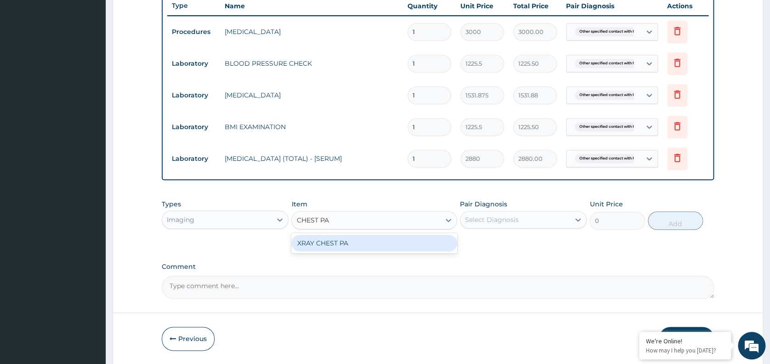
type input "7148.75"
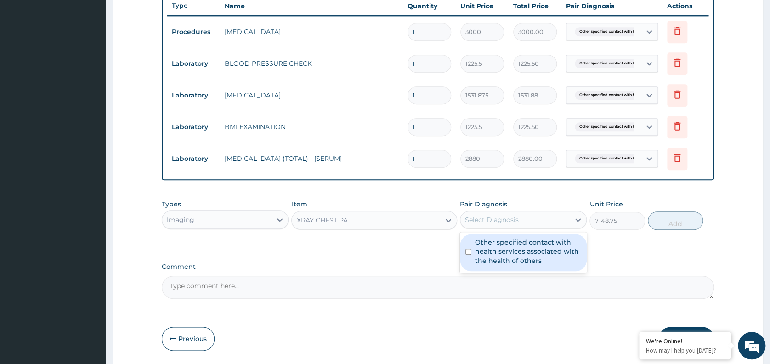
click at [491, 221] on div "Select Diagnosis" at bounding box center [492, 219] width 54 height 9
click at [505, 261] on label "Other specified contact with health services associated with the health of othe…" at bounding box center [528, 252] width 106 height 28
checkbox input "true"
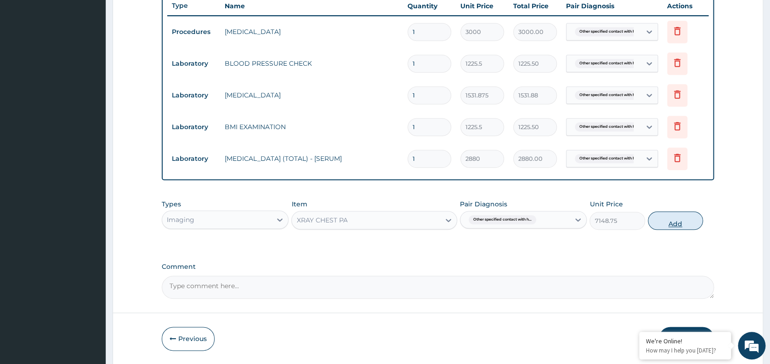
click at [679, 226] on button "Add" at bounding box center [675, 220] width 55 height 18
type input "0"
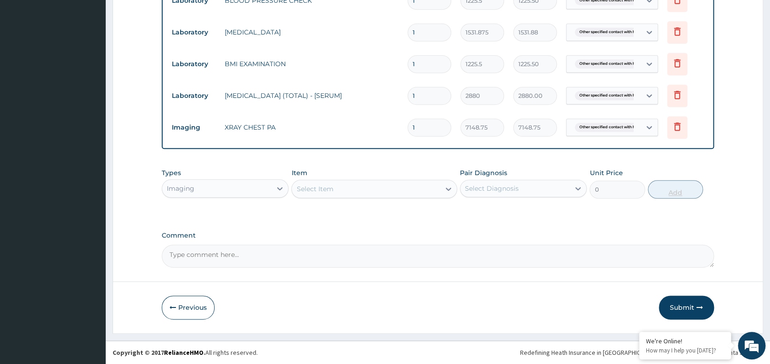
scroll to position [415, 0]
click at [680, 309] on button "Submit" at bounding box center [686, 307] width 55 height 24
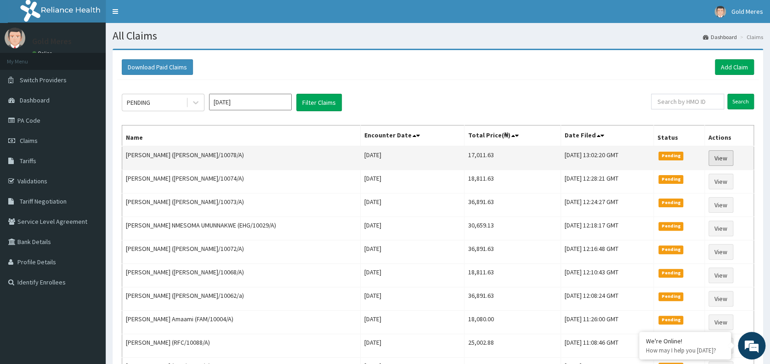
click at [717, 158] on link "View" at bounding box center [721, 158] width 25 height 16
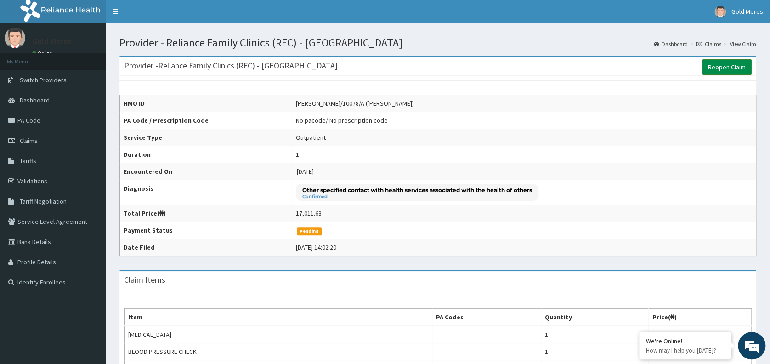
click at [735, 67] on link "Reopen Claim" at bounding box center [727, 67] width 50 height 16
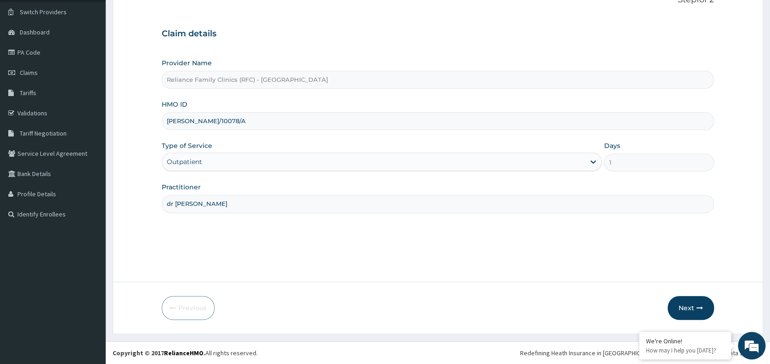
scroll to position [68, 0]
click at [690, 306] on button "Next" at bounding box center [691, 307] width 46 height 24
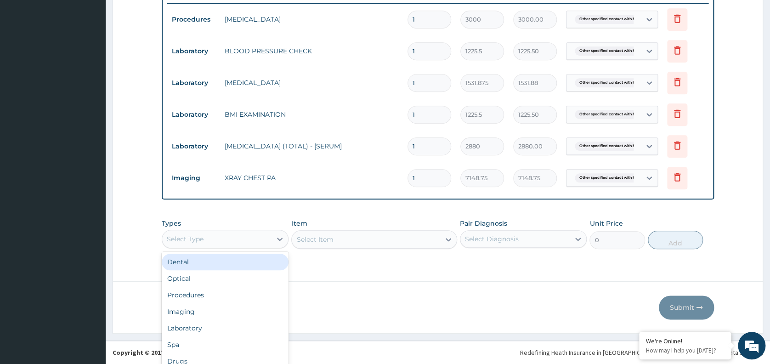
scroll to position [25, 0]
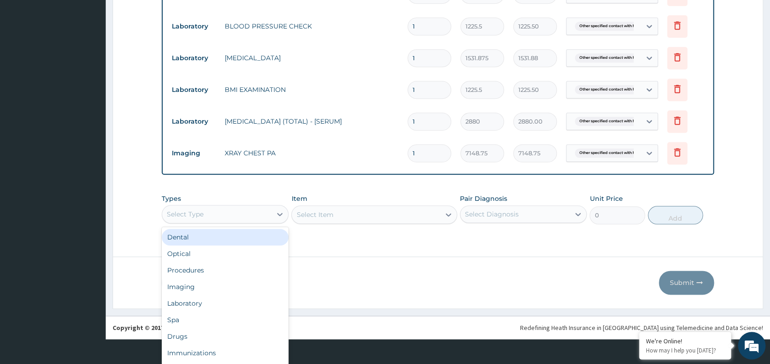
click at [235, 223] on div "option Dental focused, 1 of 10. 10 results available. Use Up and Down to choose…" at bounding box center [225, 214] width 127 height 18
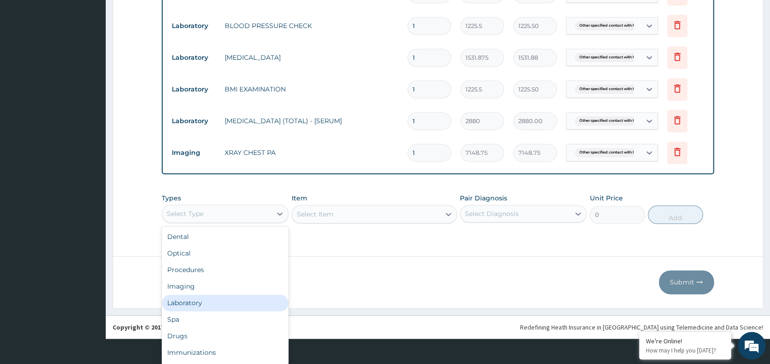
click at [184, 298] on div "Laboratory" at bounding box center [225, 303] width 127 height 17
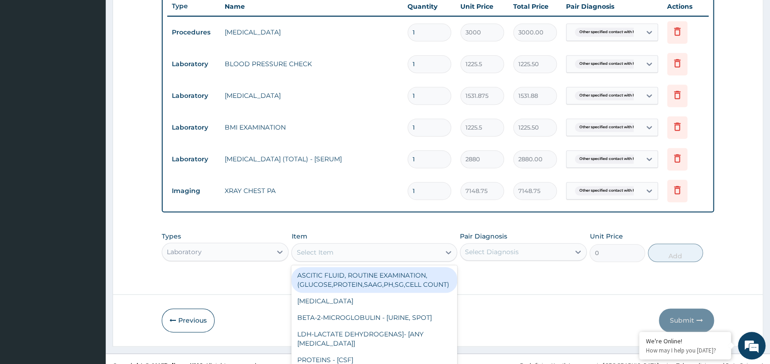
scroll to position [26, 0]
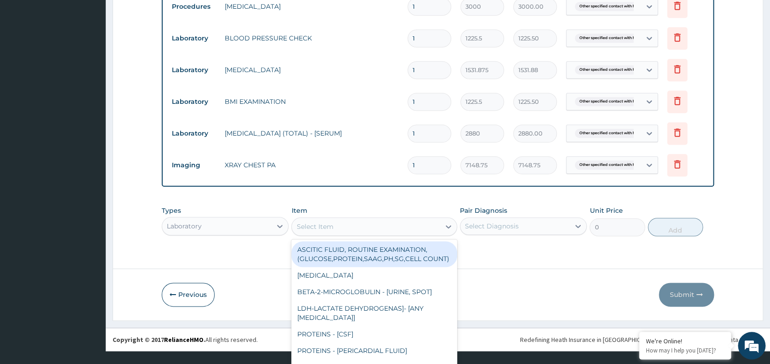
click at [330, 236] on div "option ASCITIC FLUID, ROUTINE EXAMINATION, (GLUCOSE,PROTEIN,SAAG,PH,SG,CELL COU…" at bounding box center [374, 226] width 166 height 18
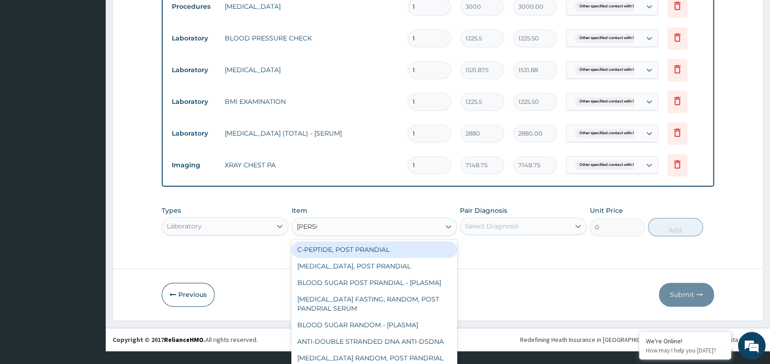
scroll to position [364, 0]
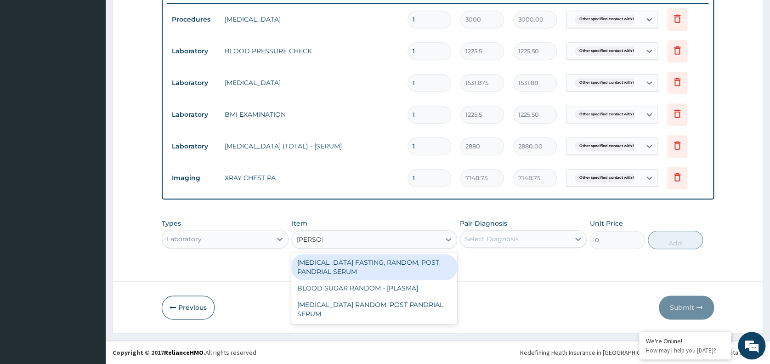
type input "RANDOM"
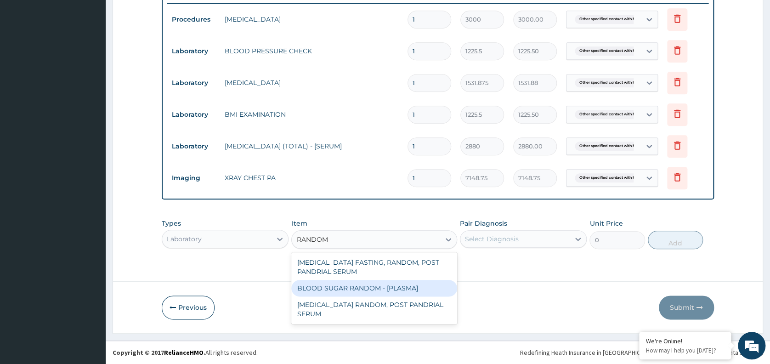
click at [343, 288] on div "BLOOD SUGAR RANDOM - [PLASMA]" at bounding box center [374, 288] width 166 height 17
type input "1800"
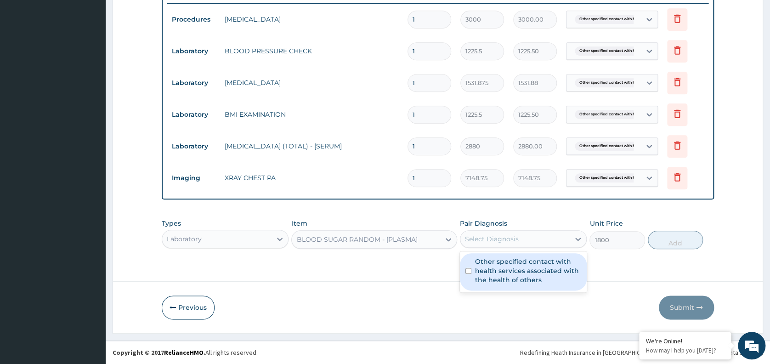
click at [493, 246] on div "Select Diagnosis" at bounding box center [514, 239] width 109 height 15
click at [521, 277] on label "Other specified contact with health services associated with the health of othe…" at bounding box center [528, 271] width 106 height 28
checkbox input "true"
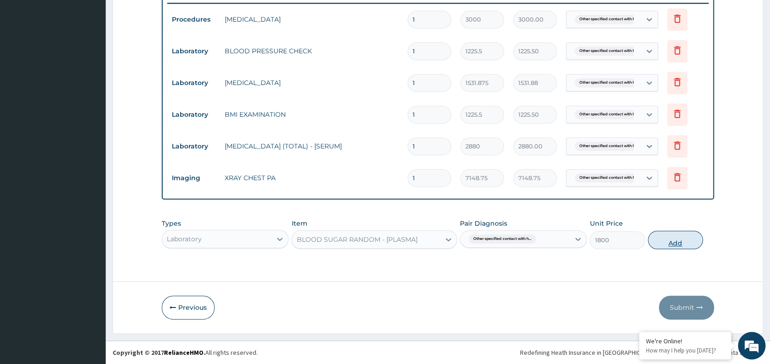
click at [668, 244] on button "Add" at bounding box center [675, 240] width 55 height 18
type input "0"
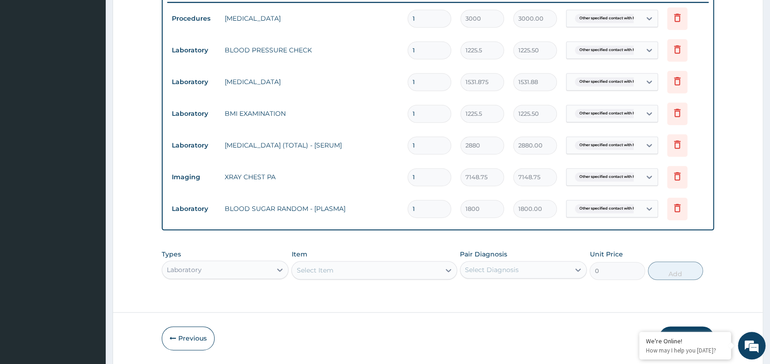
click at [680, 329] on button "Submit" at bounding box center [686, 338] width 55 height 24
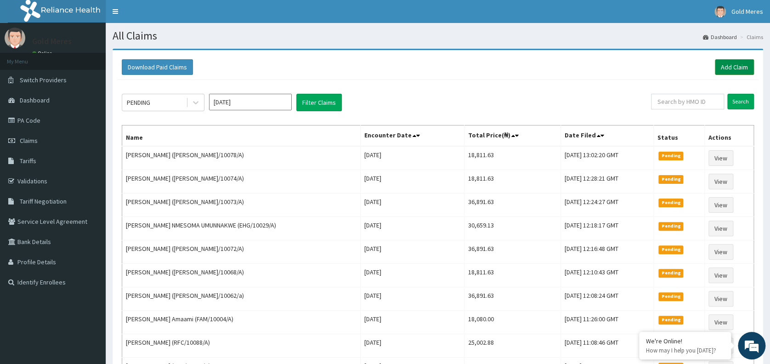
click at [740, 64] on link "Add Claim" at bounding box center [734, 67] width 39 height 16
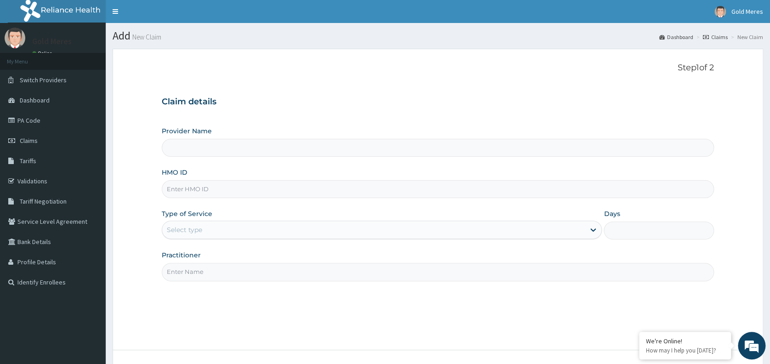
click at [185, 187] on input "HMO ID" at bounding box center [438, 189] width 552 height 18
type input "Reliance Family Clinics (RFC) - [GEOGRAPHIC_DATA]"
type input "[PERSON_NAME]/10080/A"
click at [182, 225] on div "Select type" at bounding box center [184, 229] width 35 height 9
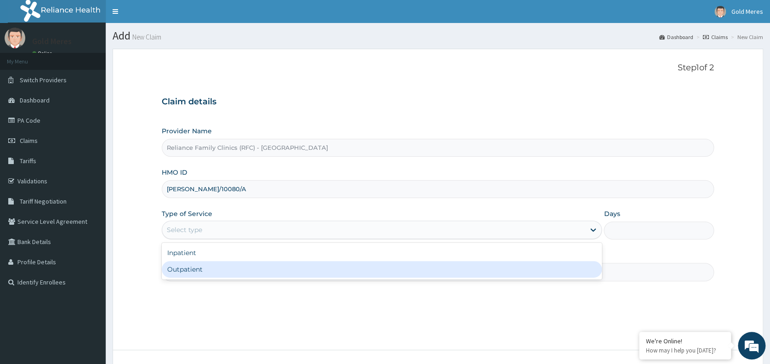
click at [204, 269] on div "Outpatient" at bounding box center [382, 269] width 440 height 17
type input "1"
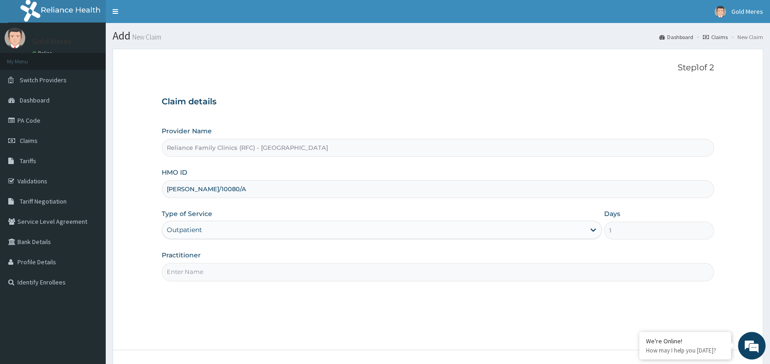
click at [204, 269] on input "Practitioner" at bounding box center [438, 272] width 552 height 18
type input "dr [PERSON_NAME]"
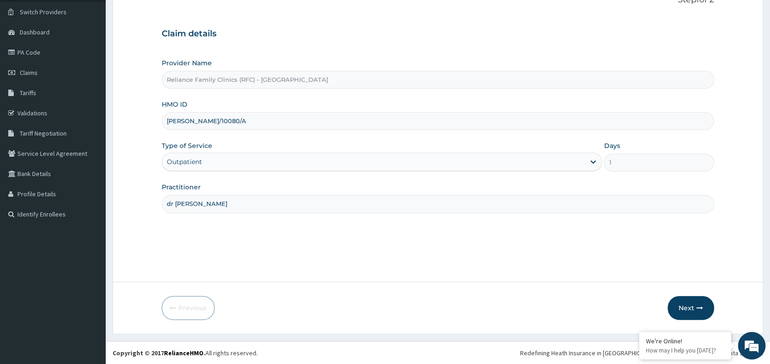
scroll to position [68, 0]
click at [691, 310] on button "Next" at bounding box center [691, 307] width 46 height 24
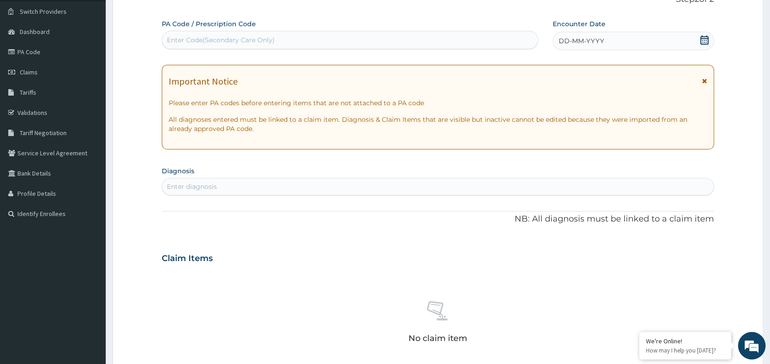
click at [590, 40] on span "DD-MM-YYYY" at bounding box center [581, 40] width 45 height 9
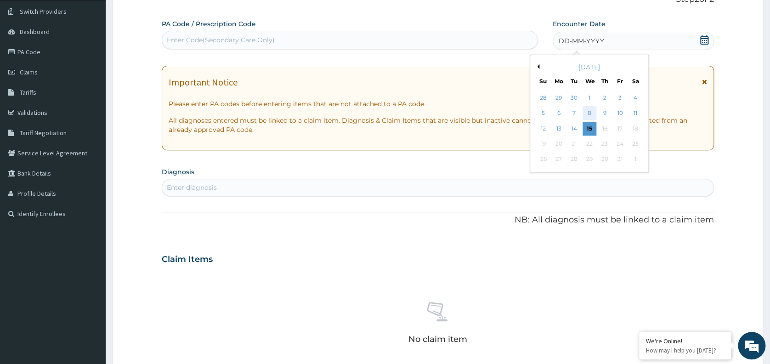
click at [591, 109] on div "8" at bounding box center [590, 114] width 14 height 14
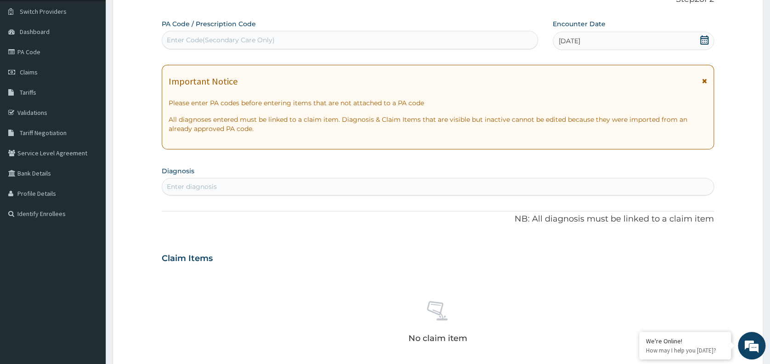
click at [357, 182] on div "Enter diagnosis" at bounding box center [437, 186] width 551 height 15
type input "WELL"
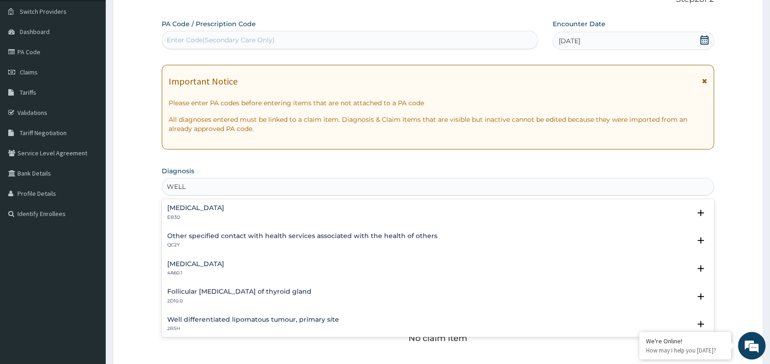
click at [214, 235] on h4 "Other specified contact with health services associated with the health of othe…" at bounding box center [302, 235] width 270 height 7
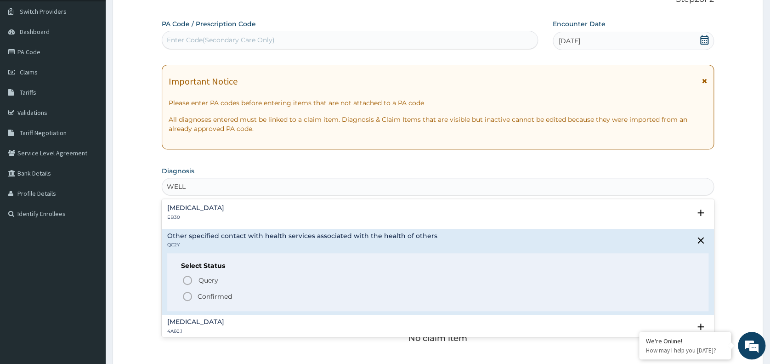
click at [224, 290] on div "Query Query covers suspected (?), Keep in view (kiv), Ruled out (r/o) Confirmed" at bounding box center [438, 288] width 514 height 28
click at [217, 299] on p "Confirmed" at bounding box center [215, 296] width 34 height 9
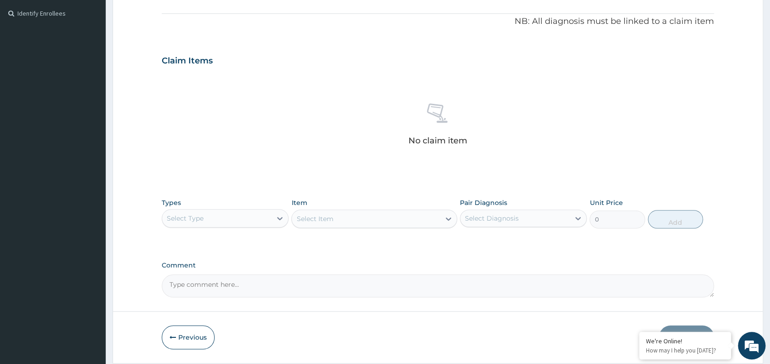
scroll to position [270, 0]
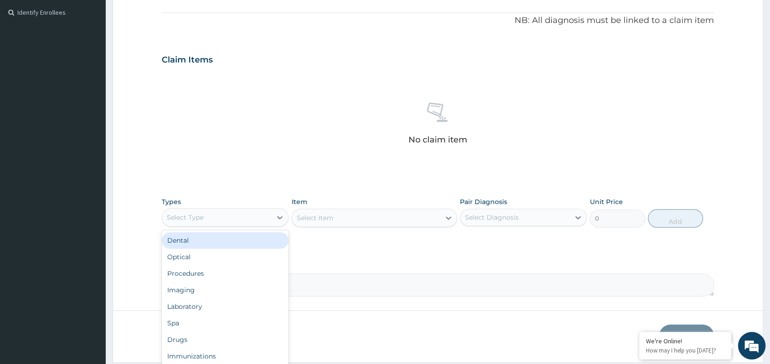
click at [236, 272] on div "Procedures" at bounding box center [225, 273] width 127 height 17
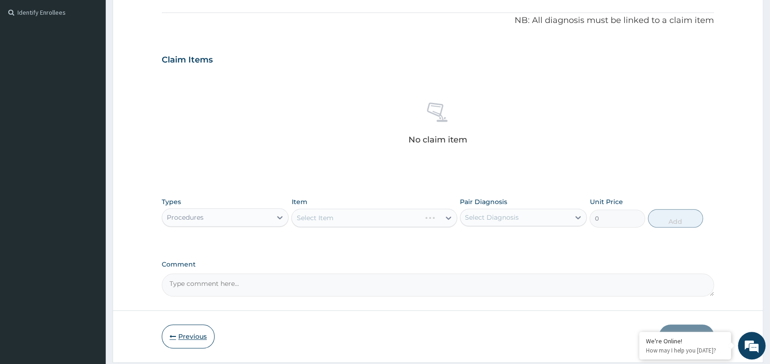
click at [184, 332] on button "Previous" at bounding box center [188, 336] width 53 height 24
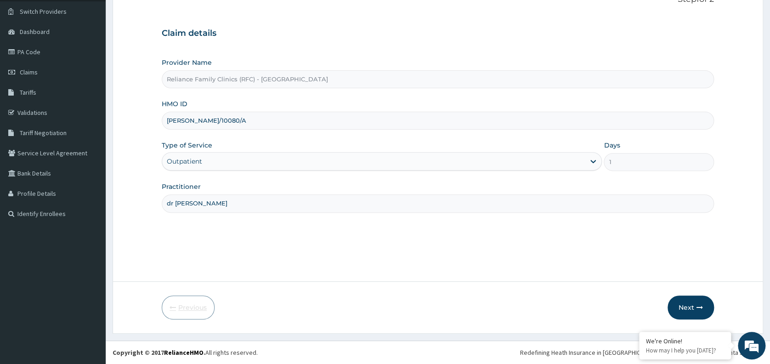
scroll to position [68, 0]
click at [689, 301] on button "Next" at bounding box center [691, 307] width 46 height 24
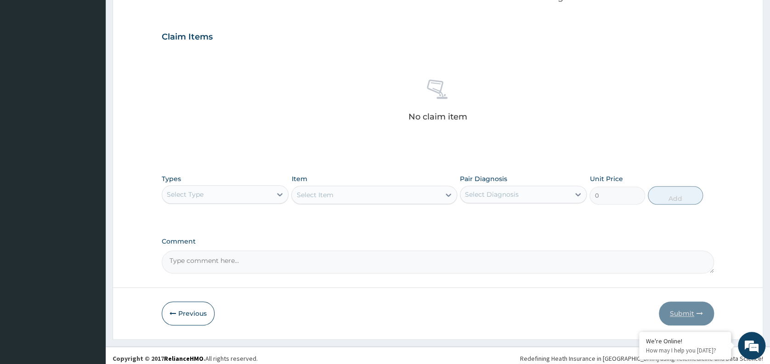
scroll to position [298, 0]
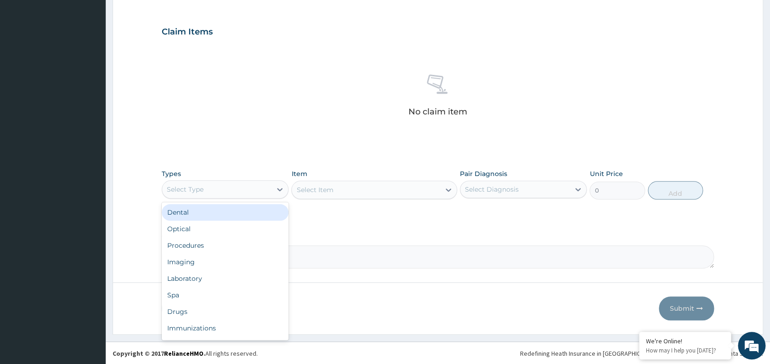
click at [270, 185] on div "Select Type" at bounding box center [216, 189] width 109 height 15
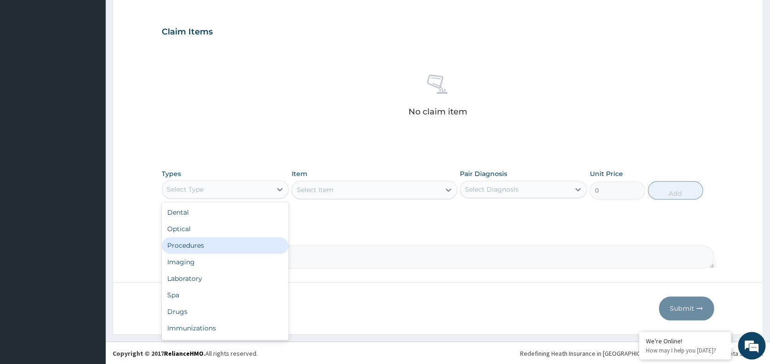
click at [182, 239] on div "Procedures" at bounding box center [225, 245] width 127 height 17
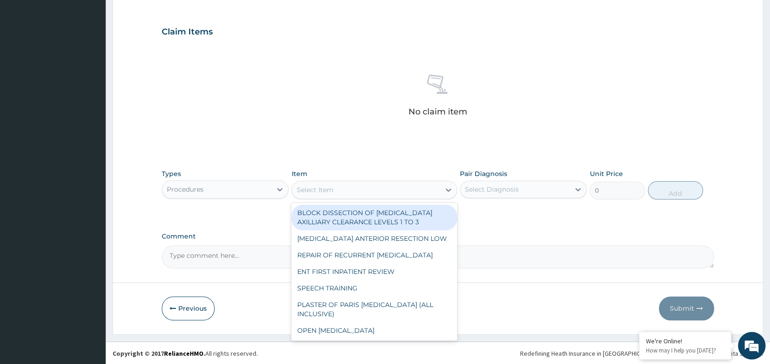
click at [353, 191] on div "Select Item" at bounding box center [366, 189] width 148 height 15
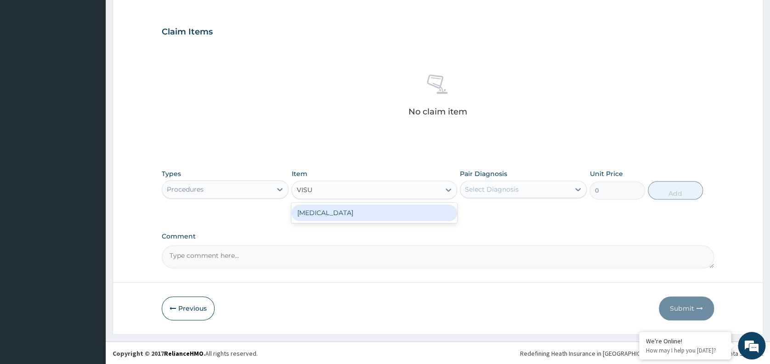
type input "VISUA"
type input "3000"
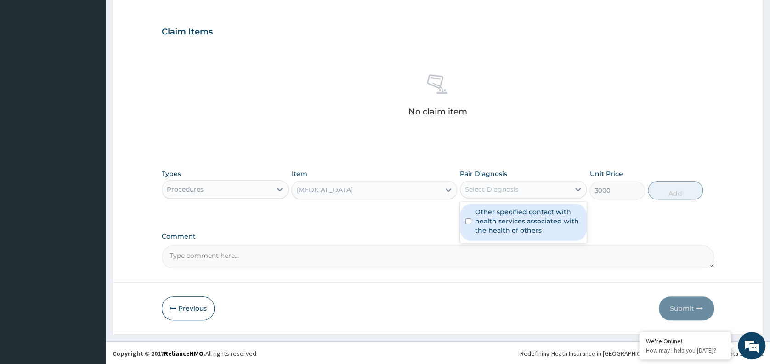
click at [485, 190] on div "Select Diagnosis" at bounding box center [492, 189] width 54 height 9
click at [507, 227] on label "Other specified contact with health services associated with the health of othe…" at bounding box center [528, 221] width 106 height 28
checkbox input "true"
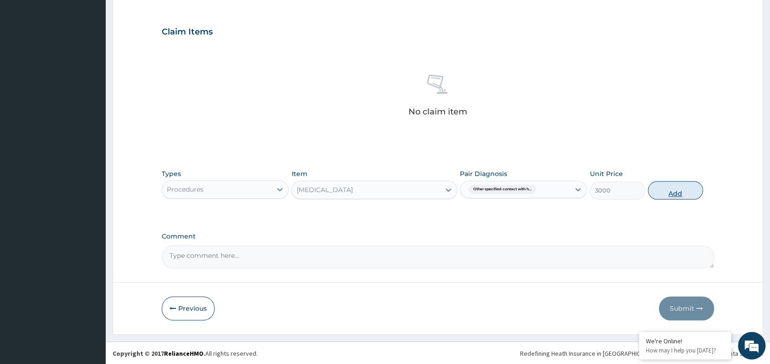
click at [663, 193] on button "Add" at bounding box center [675, 190] width 55 height 18
type input "0"
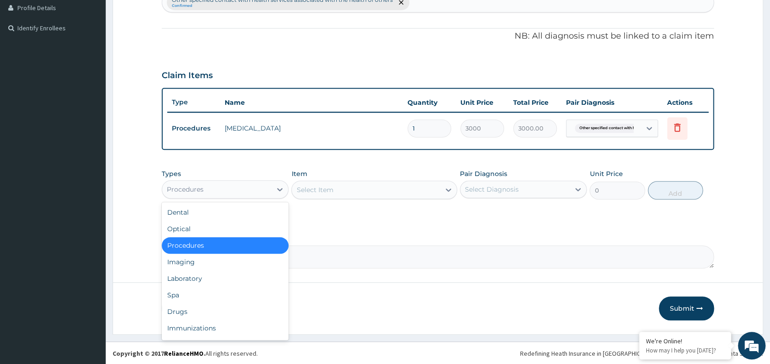
click at [263, 189] on div "Procedures" at bounding box center [216, 189] width 109 height 15
click at [195, 275] on div "Laboratory" at bounding box center [225, 278] width 127 height 17
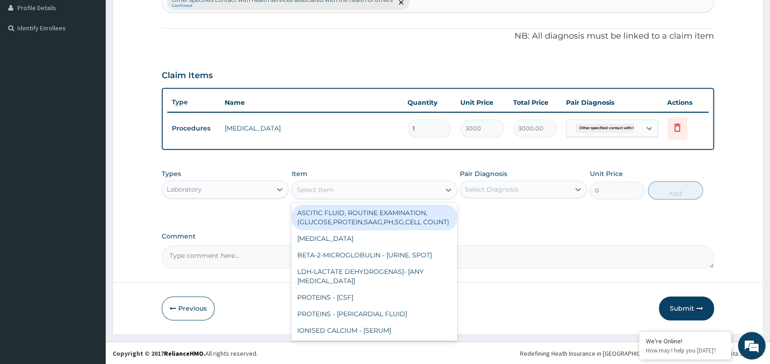
click at [402, 189] on div "Select Item" at bounding box center [366, 189] width 148 height 15
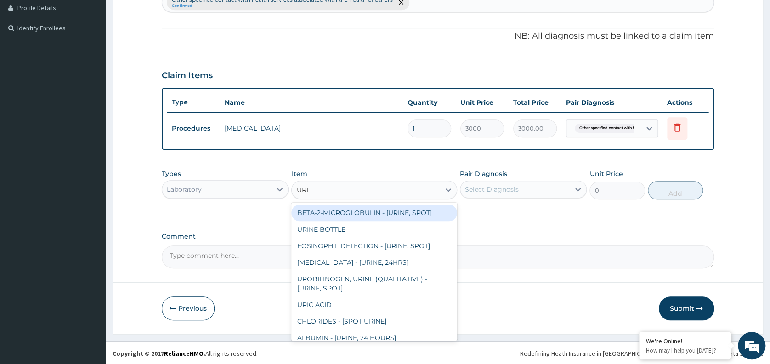
type input "URINA"
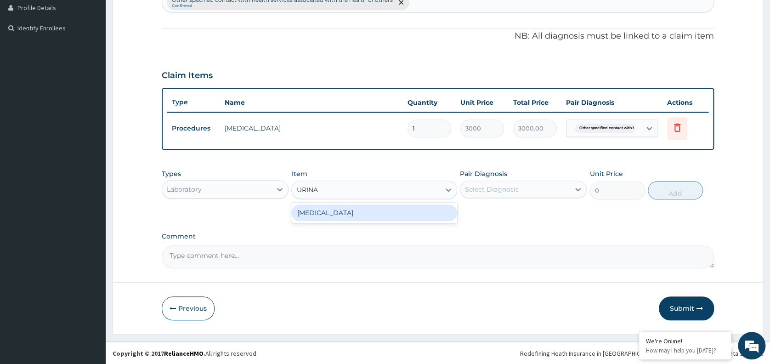
type input "1531.875"
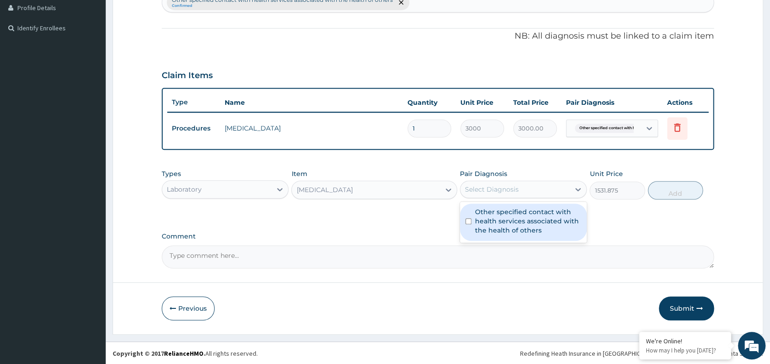
click at [533, 187] on div "Select Diagnosis" at bounding box center [514, 189] width 109 height 15
click at [511, 219] on label "Other specified contact with health services associated with the health of othe…" at bounding box center [528, 221] width 106 height 28
checkbox input "true"
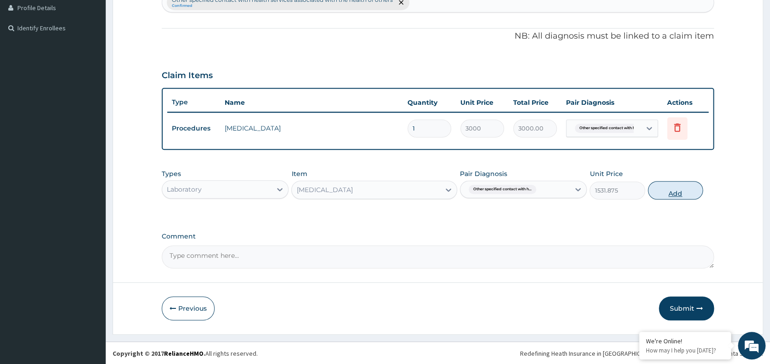
click at [671, 185] on button "Add" at bounding box center [675, 190] width 55 height 18
type input "0"
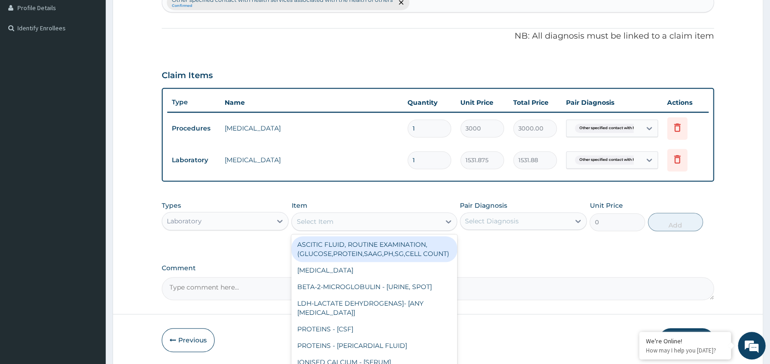
click at [327, 219] on div "Select Item" at bounding box center [314, 221] width 37 height 9
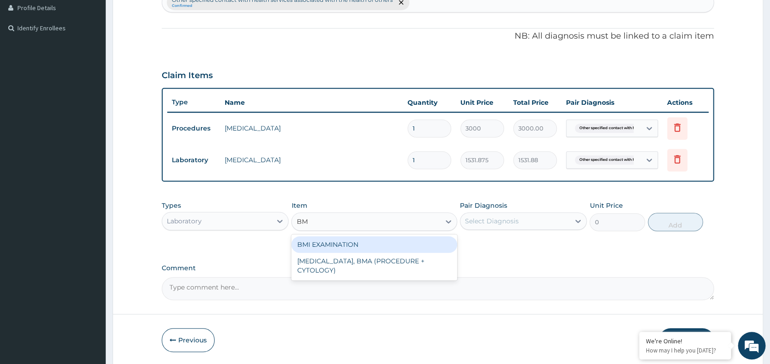
type input "BMI"
type input "1225.5"
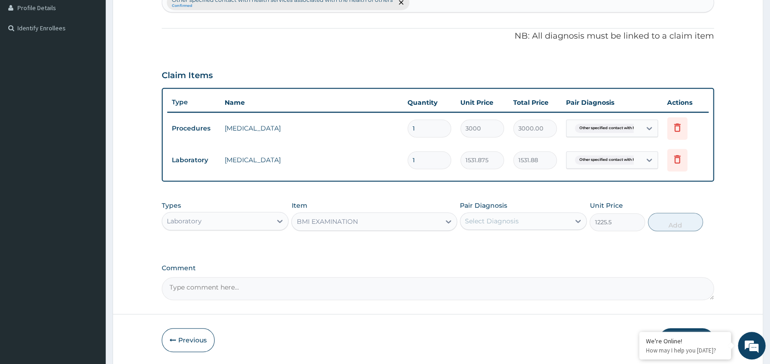
click at [486, 222] on div "Select Diagnosis" at bounding box center [492, 220] width 54 height 9
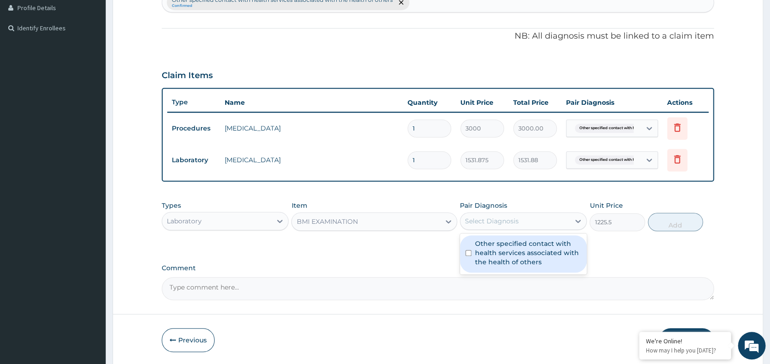
click at [504, 264] on label "Other specified contact with health services associated with the health of othe…" at bounding box center [528, 253] width 106 height 28
checkbox input "true"
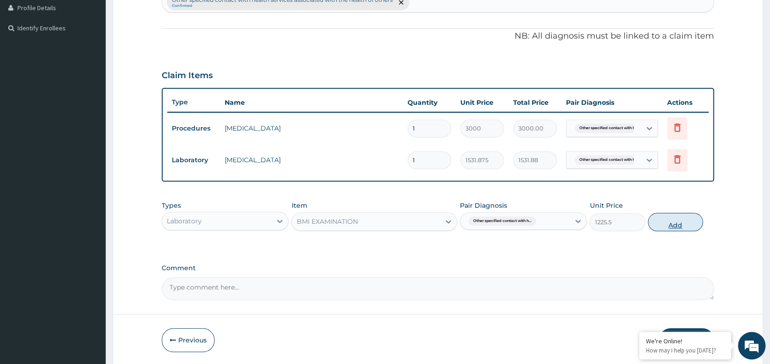
click at [675, 222] on button "Add" at bounding box center [675, 222] width 55 height 18
type input "0"
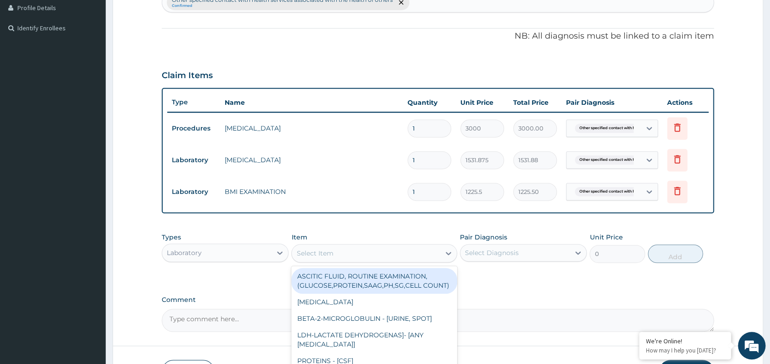
click at [357, 249] on div "Select Item" at bounding box center [366, 253] width 148 height 15
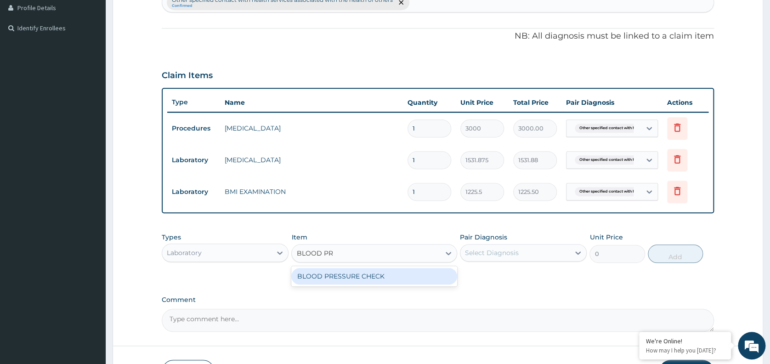
type input "BLOOD PRE"
type input "1225.5"
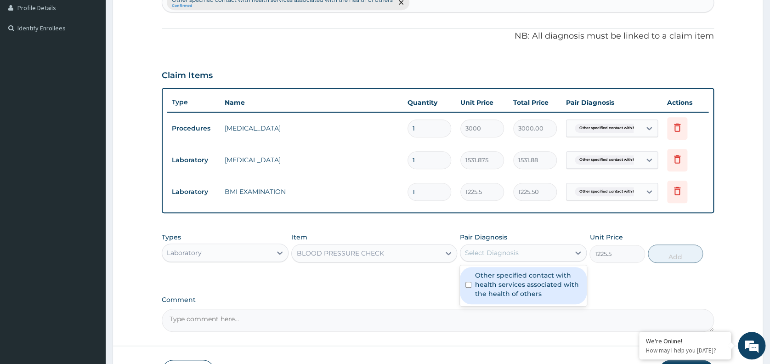
click at [510, 246] on div "Select Diagnosis" at bounding box center [514, 252] width 109 height 15
click at [503, 285] on label "Other specified contact with health services associated with the health of othe…" at bounding box center [528, 285] width 106 height 28
checkbox input "true"
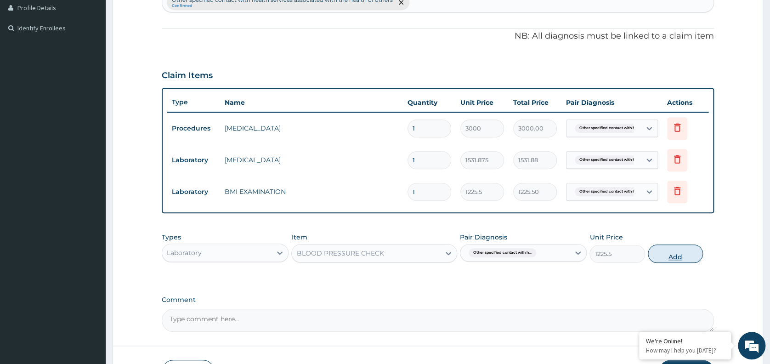
click at [658, 250] on button "Add" at bounding box center [675, 253] width 55 height 18
type input "0"
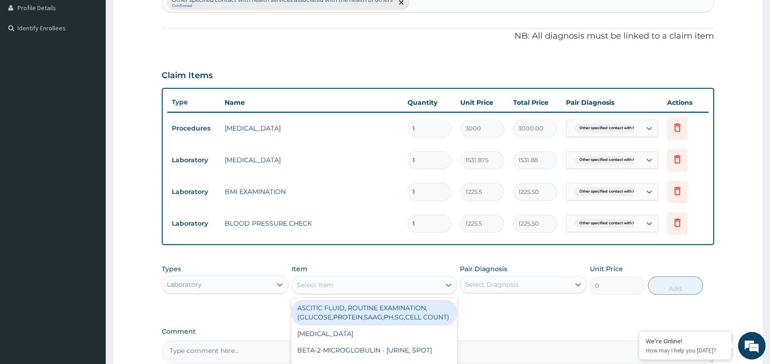
click at [309, 283] on div "Select Item" at bounding box center [314, 284] width 37 height 9
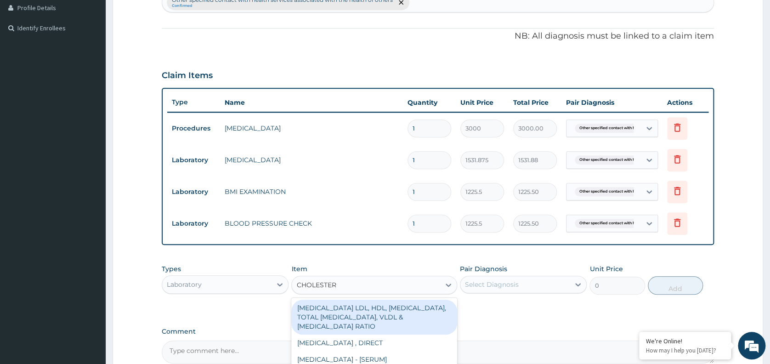
type input "CHOLESTERO"
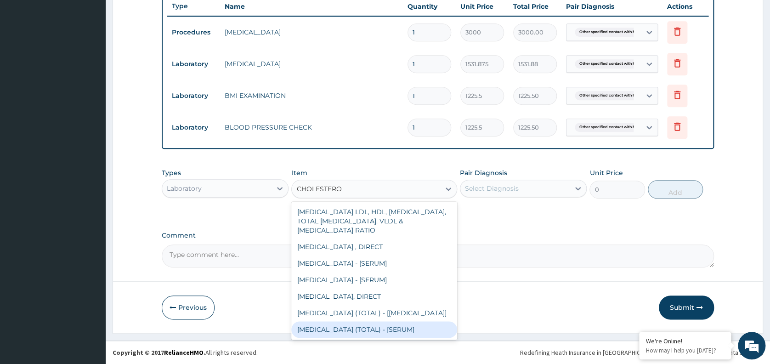
click at [395, 322] on div "[MEDICAL_DATA] (TOTAL) - [SERUM]" at bounding box center [374, 329] width 166 height 17
type input "2880"
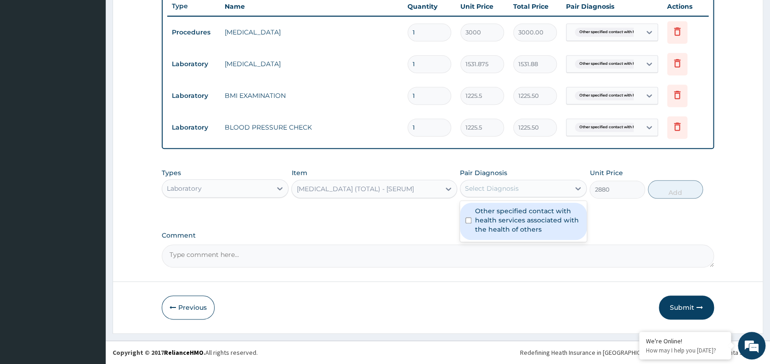
click at [510, 187] on div "Select Diagnosis" at bounding box center [492, 188] width 54 height 9
click at [507, 220] on label "Other specified contact with health services associated with the health of othe…" at bounding box center [528, 220] width 106 height 28
checkbox input "true"
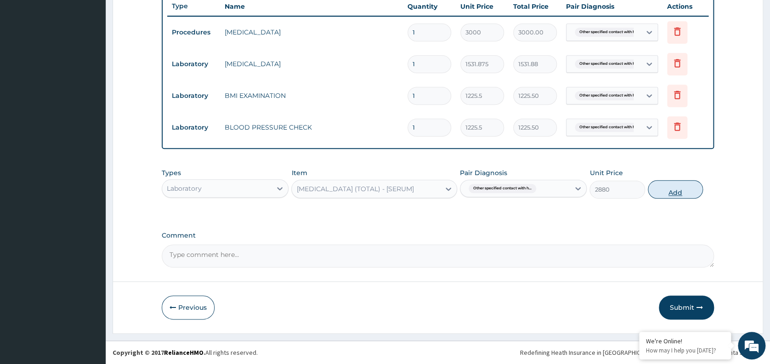
click at [669, 187] on button "Add" at bounding box center [675, 189] width 55 height 18
type input "0"
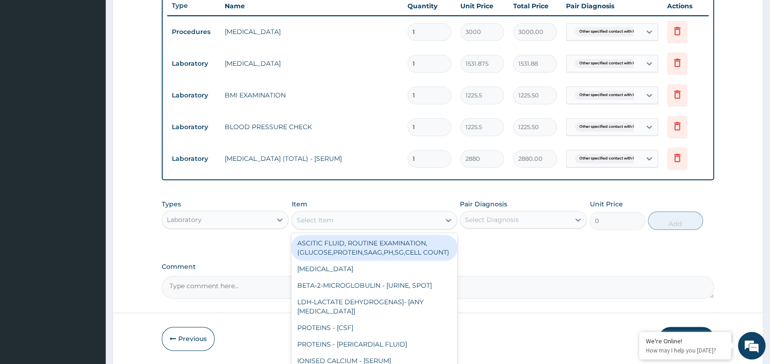
click at [349, 219] on div "Select Item" at bounding box center [366, 220] width 148 height 15
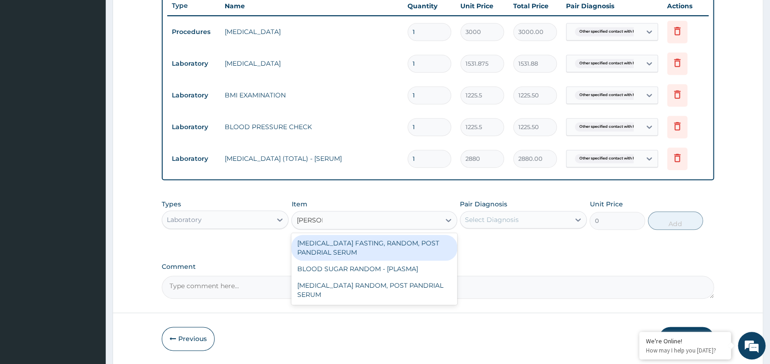
type input "RANDOM"
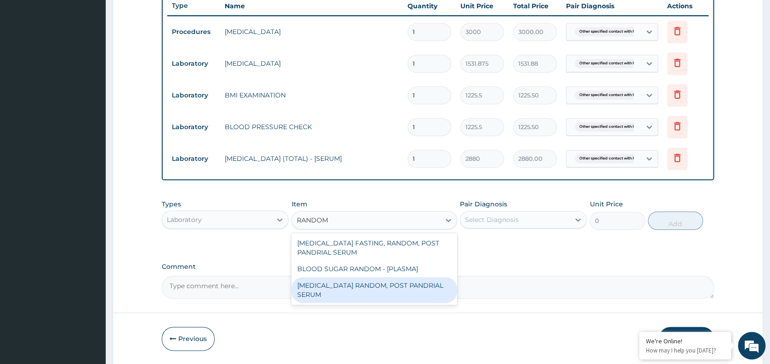
click at [359, 278] on div "[MEDICAL_DATA] RANDOM, POST PANDRIAL SERUM" at bounding box center [374, 290] width 166 height 26
type input "2451"
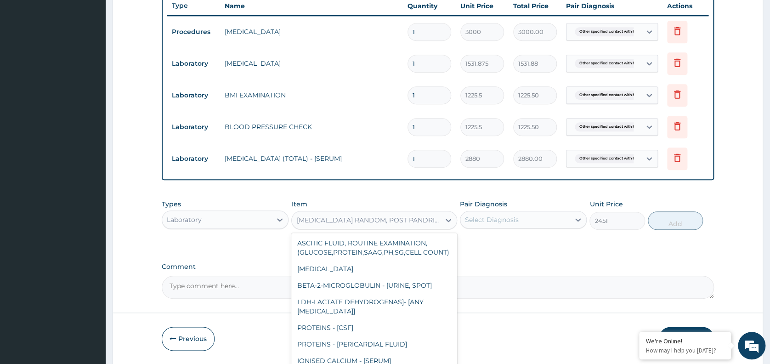
click at [391, 212] on div "[MEDICAL_DATA] RANDOM, POST PANDRIAL SERUM" at bounding box center [374, 220] width 166 height 18
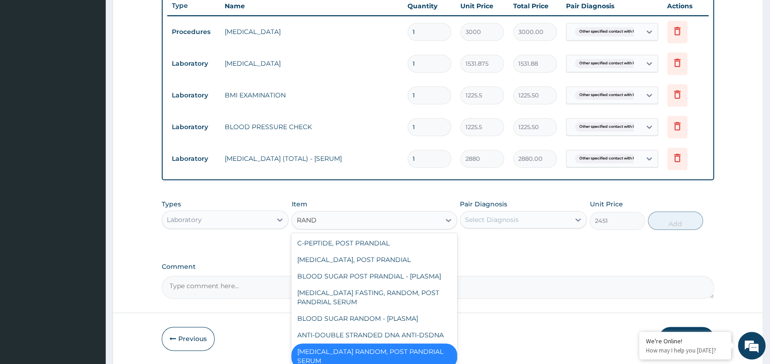
scroll to position [0, 0]
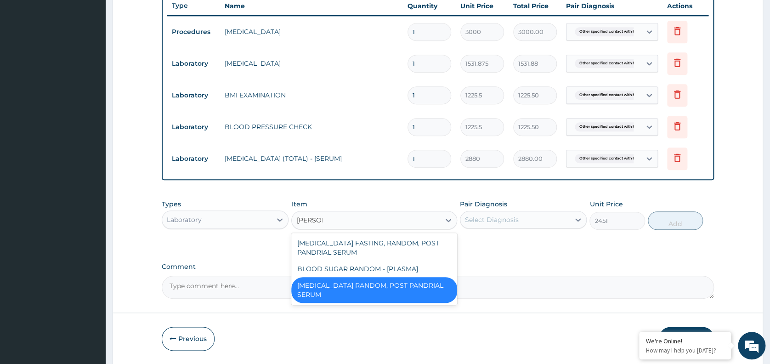
type input "RANDOM"
click at [369, 272] on div "BLOOD SUGAR RANDOM - [PLASMA]" at bounding box center [374, 269] width 166 height 17
type input "1800"
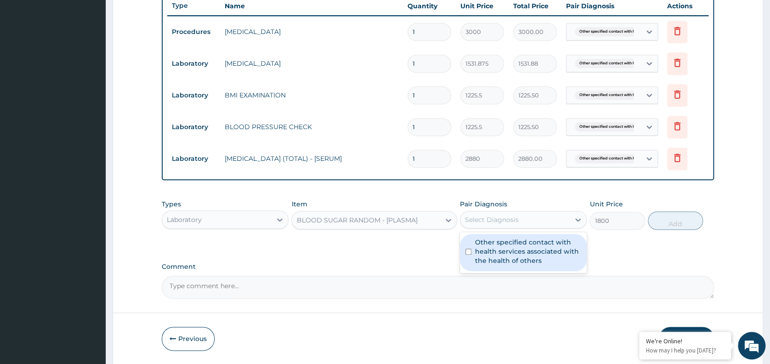
click at [517, 221] on div "Select Diagnosis" at bounding box center [492, 219] width 54 height 9
click at [525, 257] on label "Other specified contact with health services associated with the health of othe…" at bounding box center [528, 252] width 106 height 28
checkbox input "true"
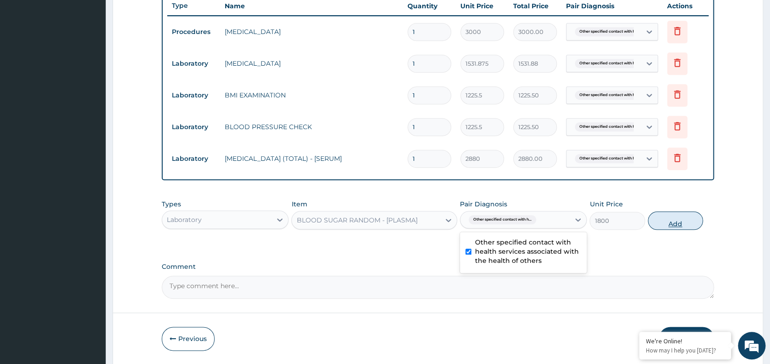
click at [667, 222] on button "Add" at bounding box center [675, 220] width 55 height 18
type input "0"
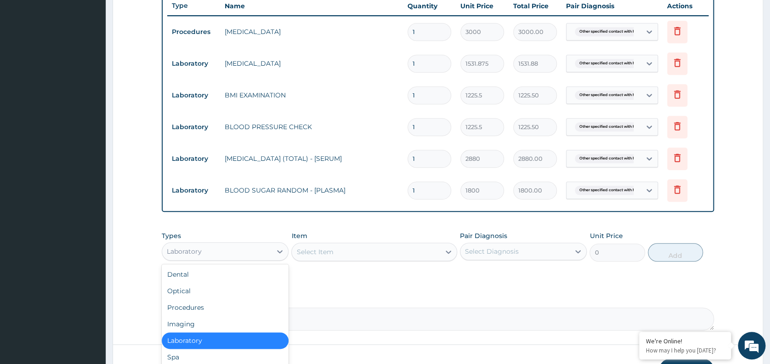
click at [237, 256] on div "Laboratory" at bounding box center [216, 251] width 109 height 15
click at [193, 322] on div "Imaging" at bounding box center [225, 324] width 127 height 17
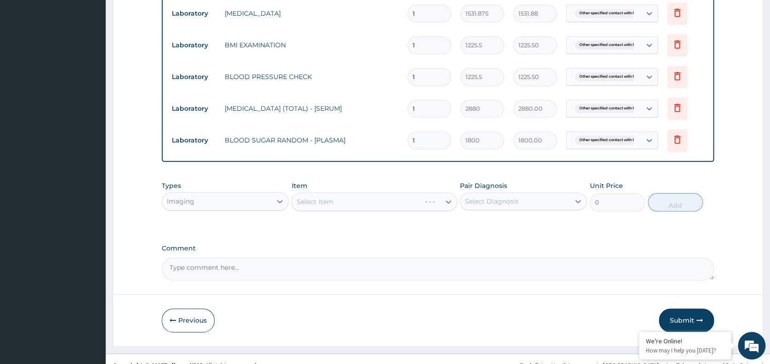
scroll to position [415, 0]
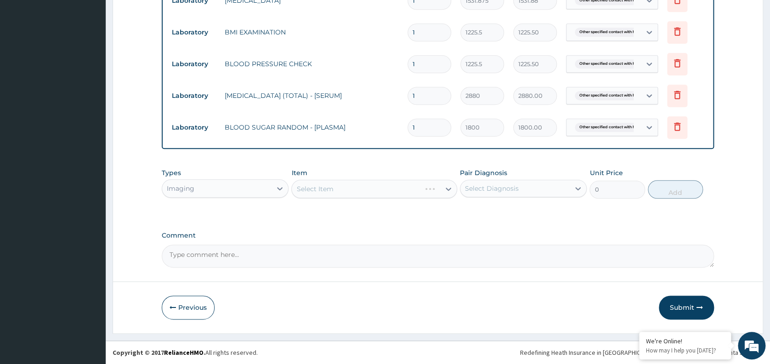
click at [351, 189] on div "Select Item" at bounding box center [374, 189] width 166 height 18
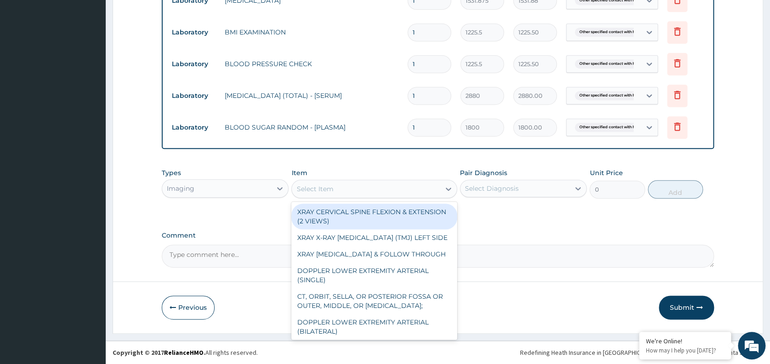
click at [351, 189] on div "Select Item" at bounding box center [366, 188] width 148 height 15
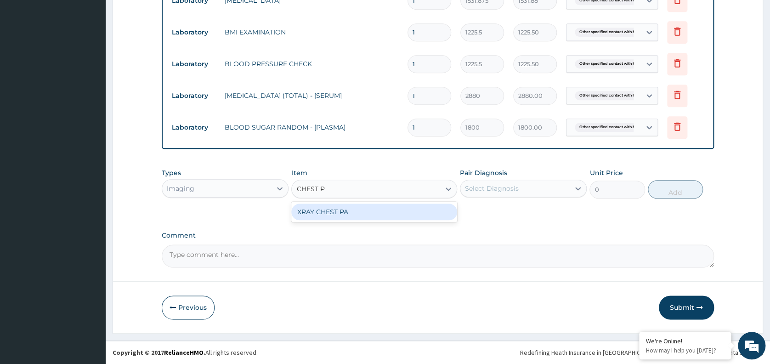
type input "CHEST PA"
click at [355, 216] on div "XRAY CHEST PA" at bounding box center [374, 212] width 166 height 17
type input "7148.75"
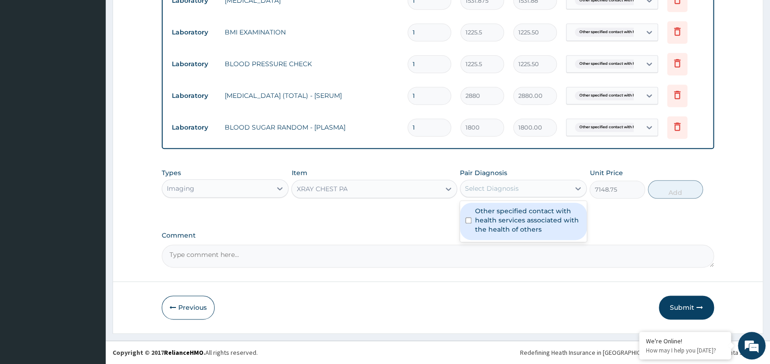
click at [504, 187] on div "Select Diagnosis" at bounding box center [492, 188] width 54 height 9
click at [507, 227] on label "Other specified contact with health services associated with the health of othe…" at bounding box center [528, 220] width 106 height 28
checkbox input "true"
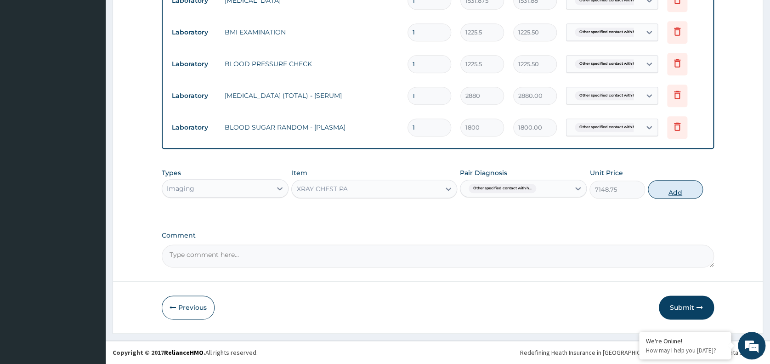
click at [672, 191] on button "Add" at bounding box center [675, 189] width 55 height 18
type input "0"
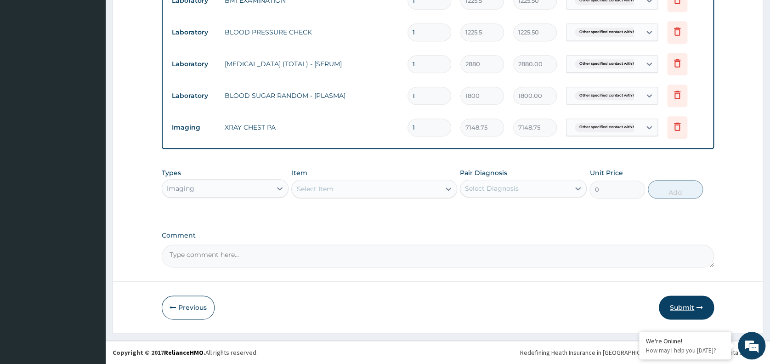
click at [681, 311] on button "Submit" at bounding box center [686, 307] width 55 height 24
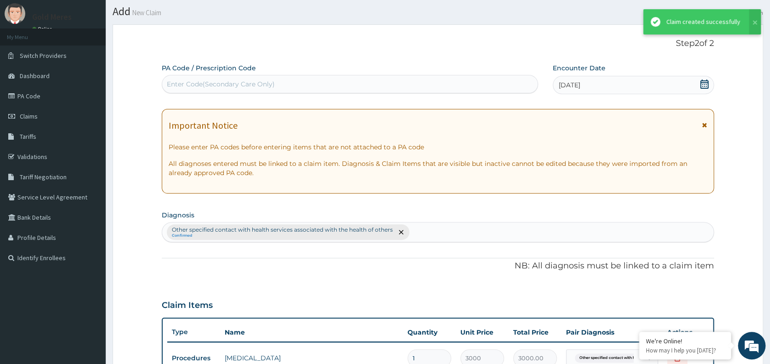
scroll to position [447, 0]
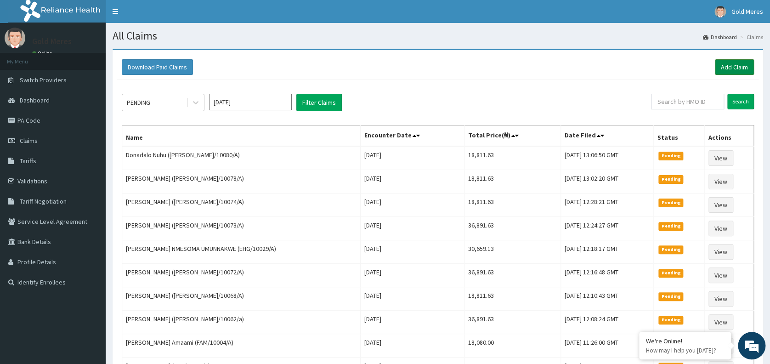
click at [734, 65] on link "Add Claim" at bounding box center [734, 67] width 39 height 16
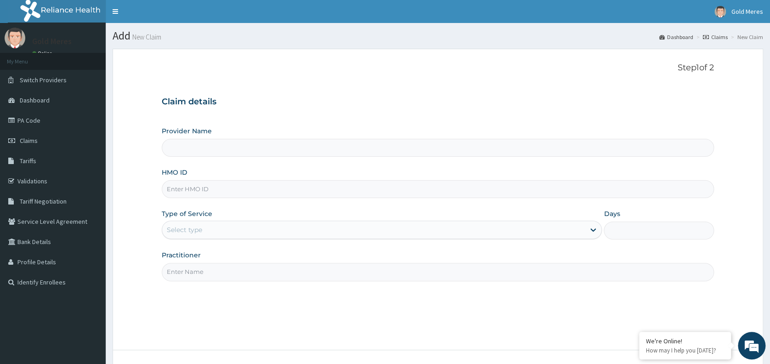
type input "Reliance Family Clinics (RFC) - [GEOGRAPHIC_DATA]"
click at [351, 185] on input "HMO ID" at bounding box center [438, 189] width 552 height 18
type input "[PERSON_NAME]/10083/A"
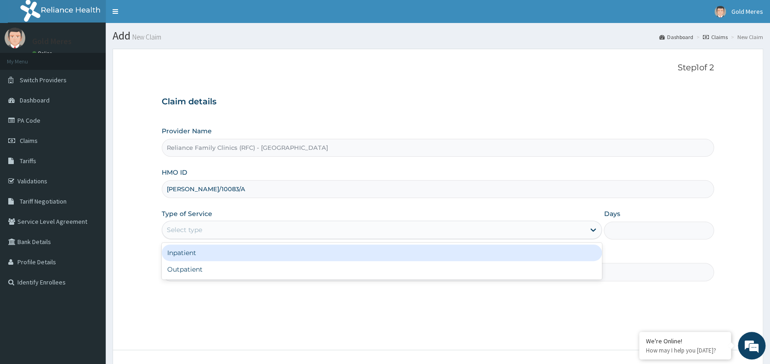
click at [286, 224] on div "Select type" at bounding box center [373, 229] width 423 height 15
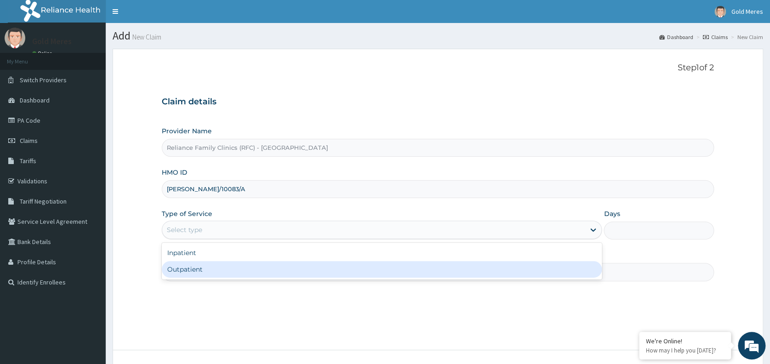
click at [268, 268] on div "Outpatient" at bounding box center [382, 269] width 440 height 17
type input "1"
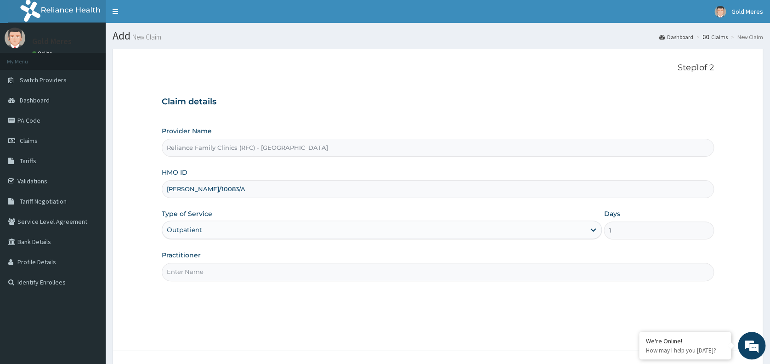
click at [268, 268] on input "Practitioner" at bounding box center [438, 272] width 552 height 18
type input "dr [PERSON_NAME]"
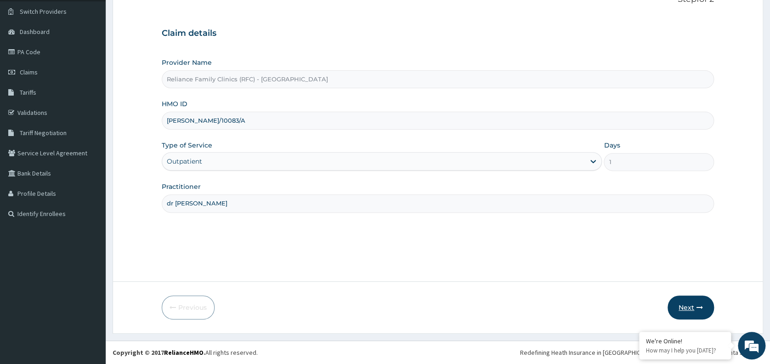
click at [689, 306] on button "Next" at bounding box center [691, 307] width 46 height 24
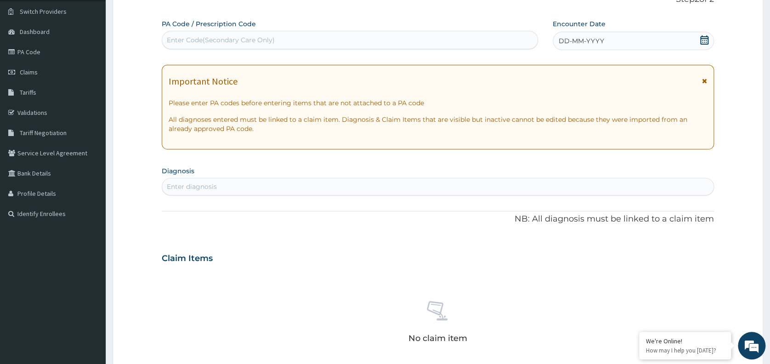
click at [626, 43] on div "DD-MM-YYYY" at bounding box center [633, 41] width 161 height 18
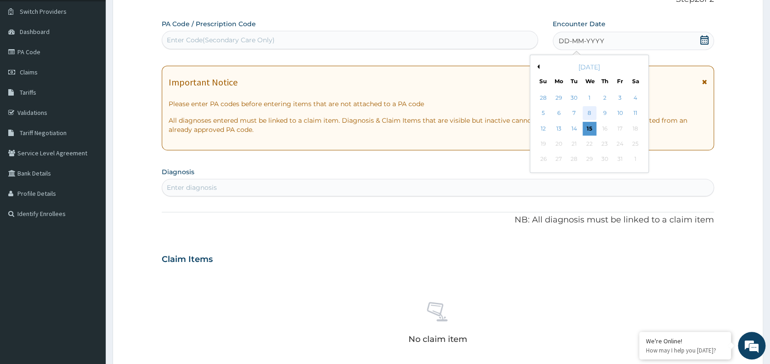
click at [588, 112] on div "8" at bounding box center [590, 114] width 14 height 14
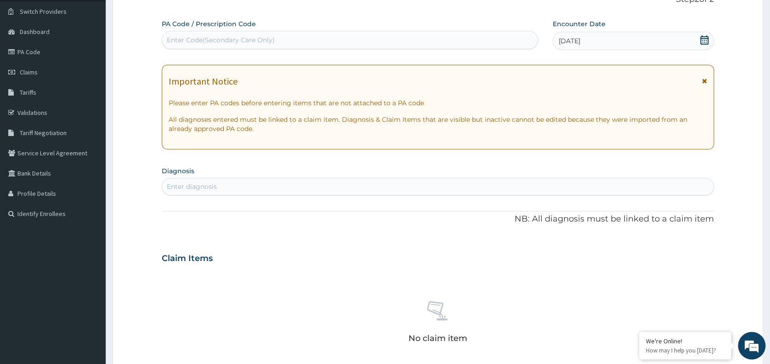
click at [435, 191] on div "Enter diagnosis" at bounding box center [437, 186] width 551 height 15
type input "WELL"
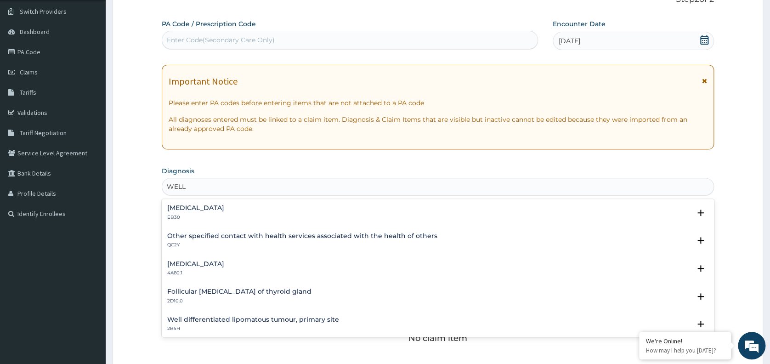
click at [258, 231] on div "Other specified contact with health services associated with the health of othe…" at bounding box center [438, 243] width 552 height 28
click at [202, 238] on h4 "Other specified contact with health services associated with the health of othe…" at bounding box center [302, 235] width 270 height 7
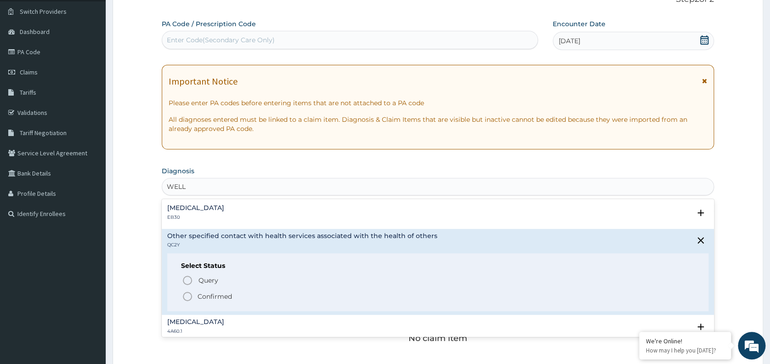
click at [213, 293] on p "Confirmed" at bounding box center [215, 296] width 34 height 9
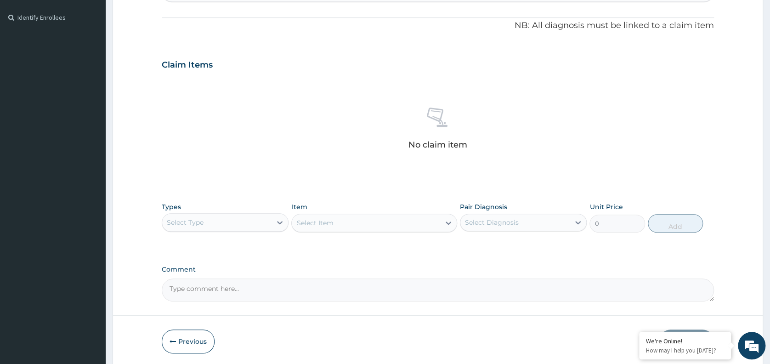
scroll to position [295, 0]
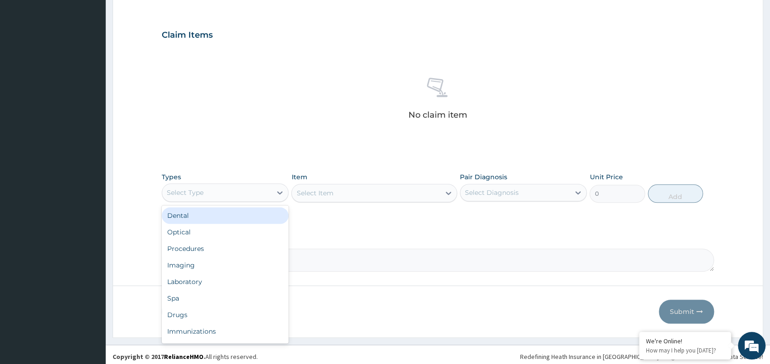
click at [227, 251] on div "Procedures" at bounding box center [225, 248] width 127 height 17
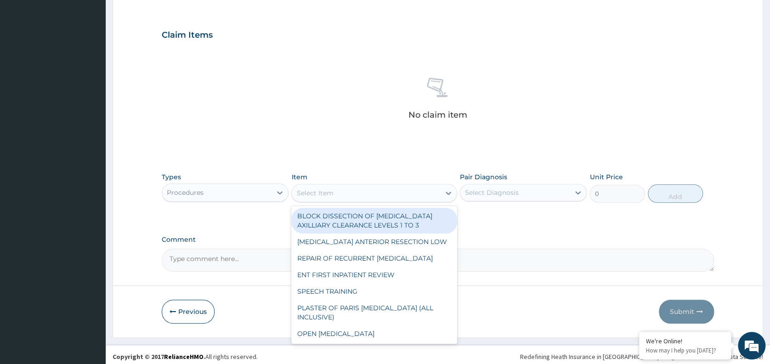
click at [334, 194] on div "Select Item" at bounding box center [366, 193] width 148 height 15
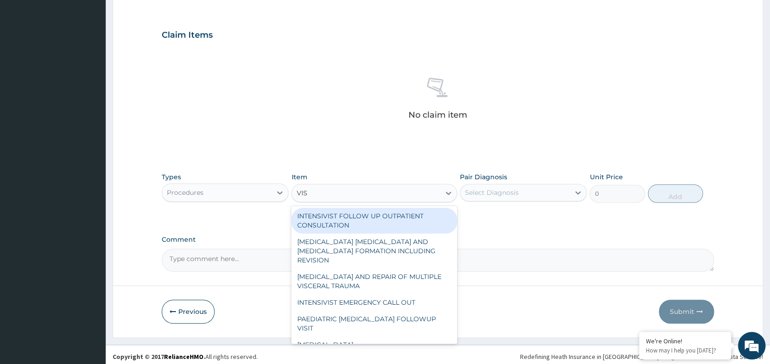
type input "VISU"
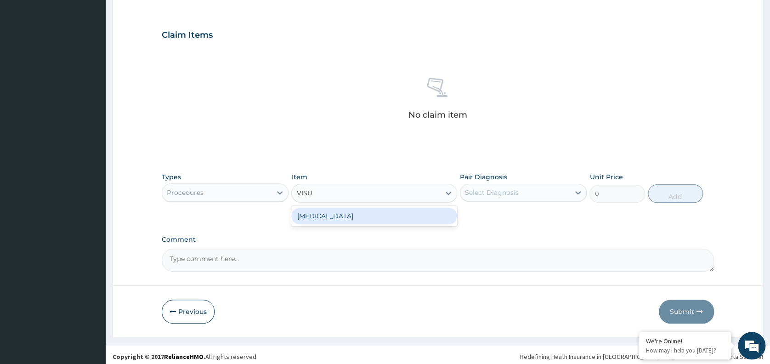
type input "3000"
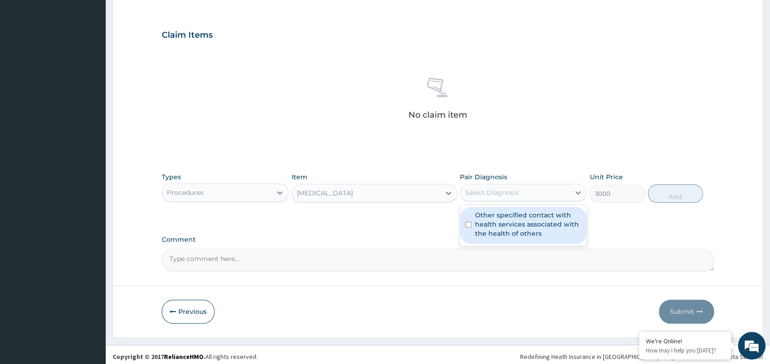
click at [515, 194] on div "Select Diagnosis" at bounding box center [492, 192] width 54 height 9
click at [512, 222] on label "Other specified contact with health services associated with the health of othe…" at bounding box center [528, 224] width 106 height 28
checkbox input "true"
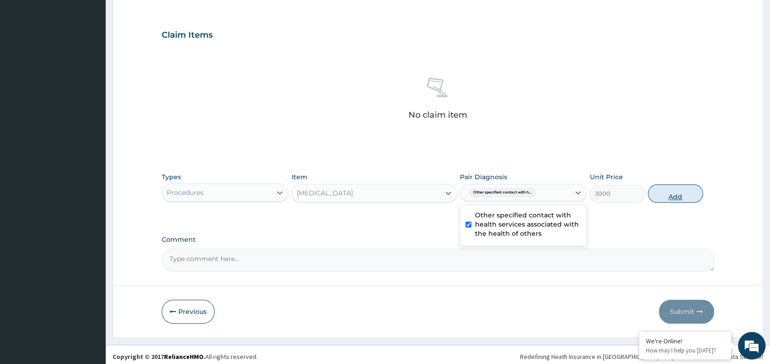
click at [671, 193] on button "Add" at bounding box center [675, 193] width 55 height 18
type input "0"
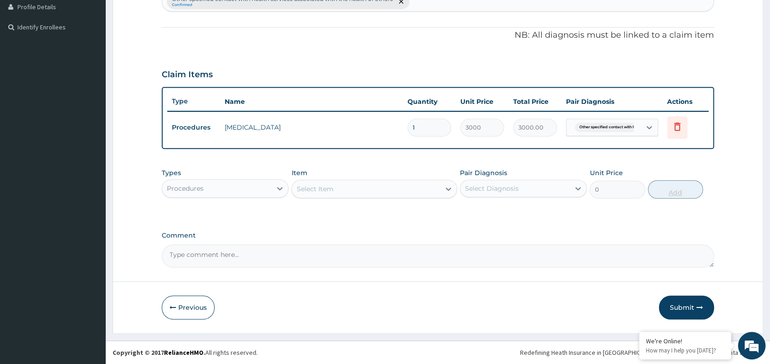
scroll to position [254, 0]
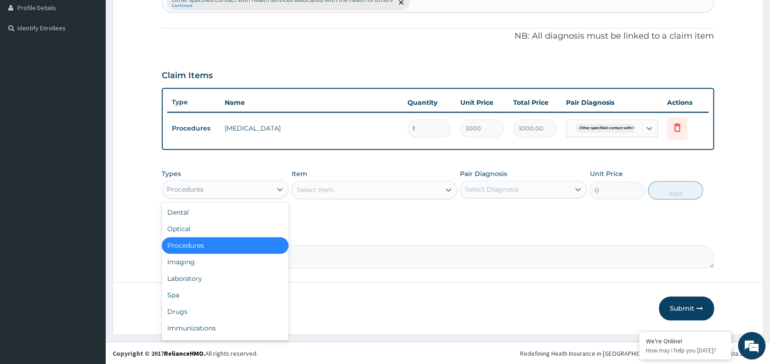
click at [258, 188] on div "Procedures" at bounding box center [216, 189] width 109 height 15
click at [186, 276] on div "Laboratory" at bounding box center [225, 278] width 127 height 17
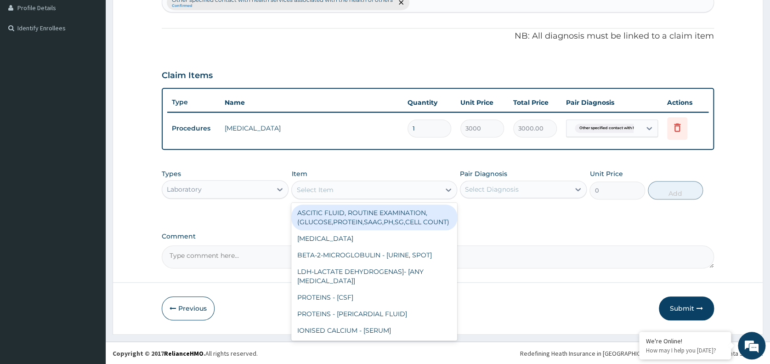
click at [375, 191] on div "Select Item" at bounding box center [366, 189] width 148 height 15
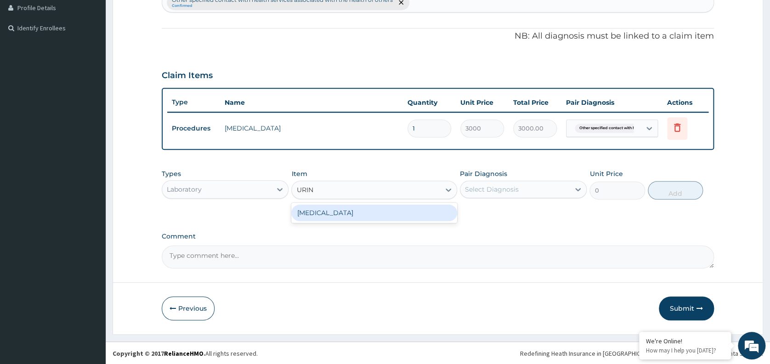
type input "URINA"
type input "1531.875"
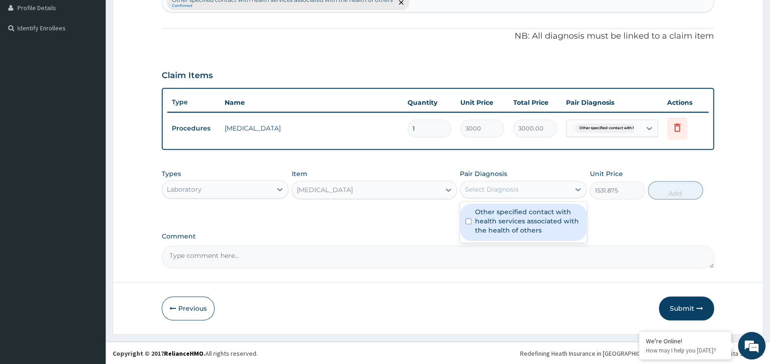
click at [493, 197] on div "Select Diagnosis" at bounding box center [523, 189] width 127 height 17
click at [501, 219] on label "Other specified contact with health services associated with the health of othe…" at bounding box center [528, 221] width 106 height 28
checkbox input "true"
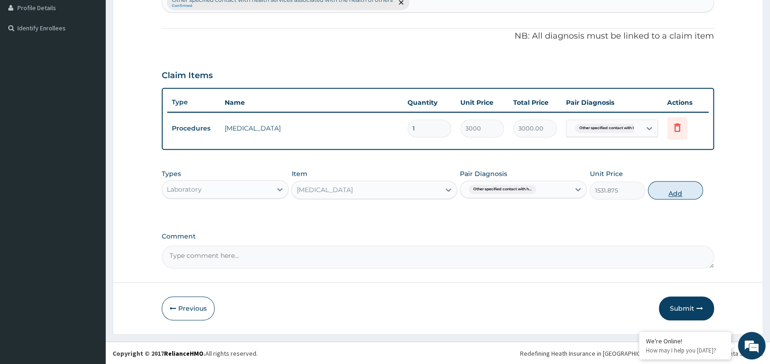
click at [676, 191] on button "Add" at bounding box center [675, 190] width 55 height 18
type input "0"
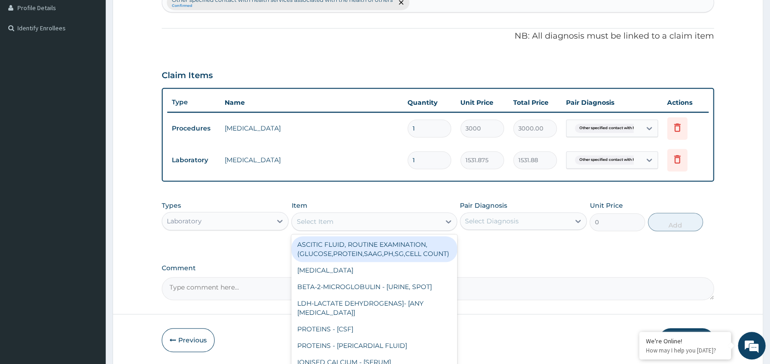
click at [327, 217] on div "Select Item" at bounding box center [314, 221] width 37 height 9
type input "BMI"
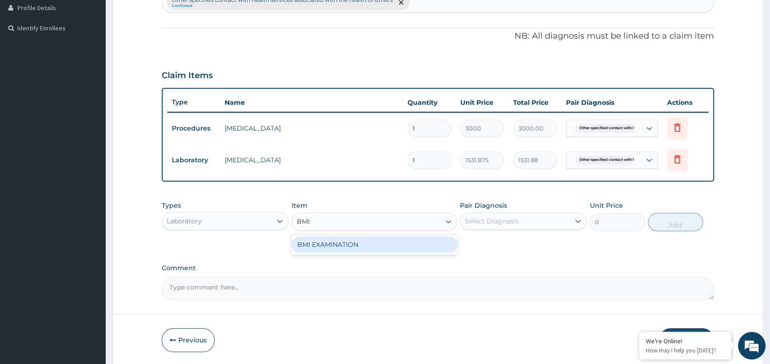
type input "1225.5"
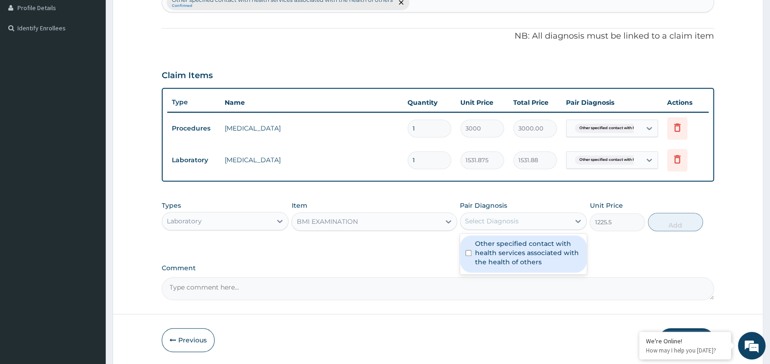
click at [493, 219] on div "Select Diagnosis" at bounding box center [492, 220] width 54 height 9
click at [503, 245] on label "Other specified contact with health services associated with the health of othe…" at bounding box center [528, 253] width 106 height 28
checkbox input "true"
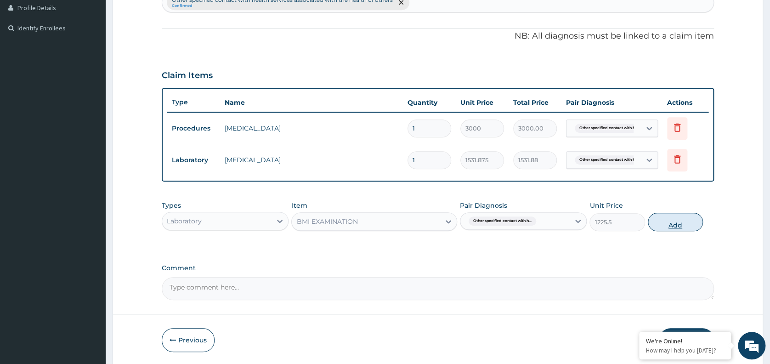
click at [674, 224] on button "Add" at bounding box center [675, 222] width 55 height 18
type input "0"
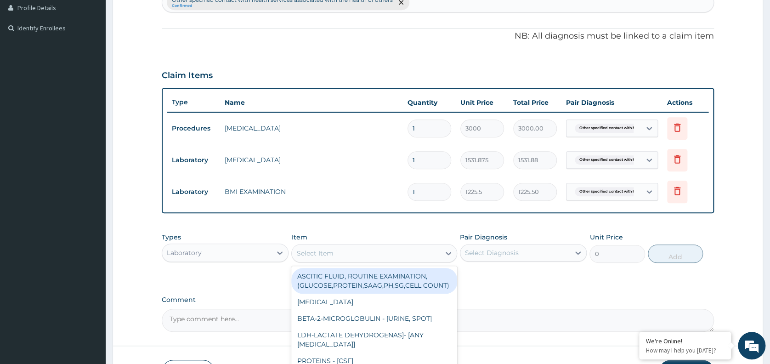
click at [337, 249] on div "Select Item" at bounding box center [366, 253] width 148 height 15
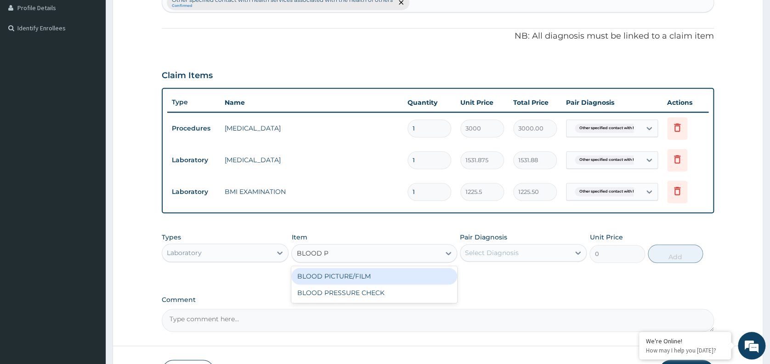
type input "BLOOD PRE"
type input "1225.5"
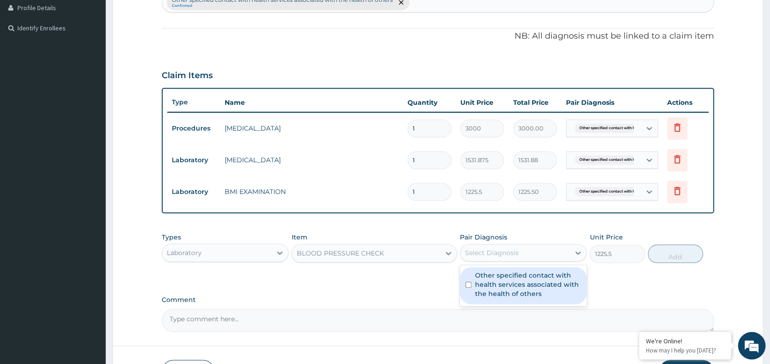
click at [510, 254] on div "Select Diagnosis" at bounding box center [492, 252] width 54 height 9
click at [508, 290] on label "Other specified contact with health services associated with the health of othe…" at bounding box center [528, 285] width 106 height 28
checkbox input "true"
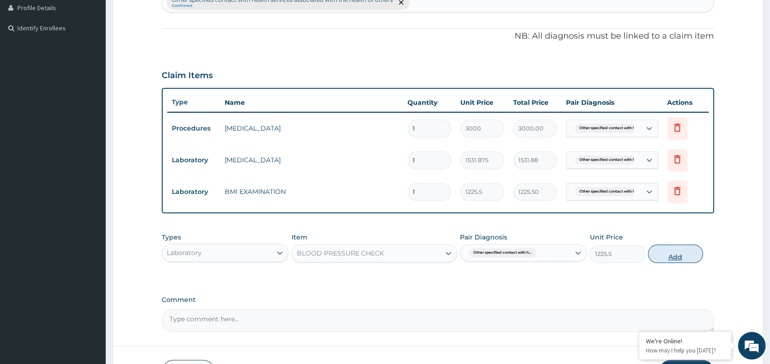
click at [670, 261] on button "Add" at bounding box center [675, 253] width 55 height 18
type input "0"
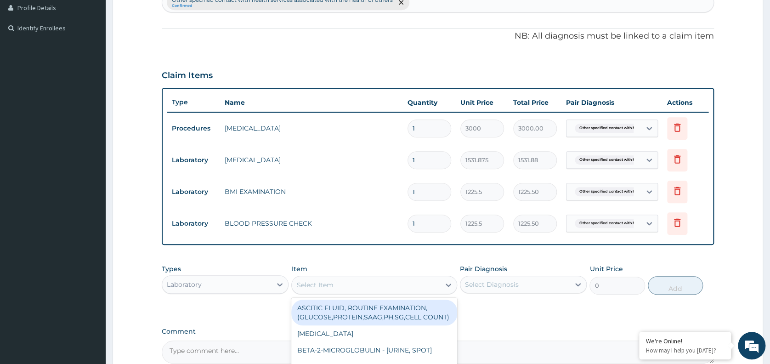
click at [362, 290] on div "Select Item" at bounding box center [366, 285] width 148 height 15
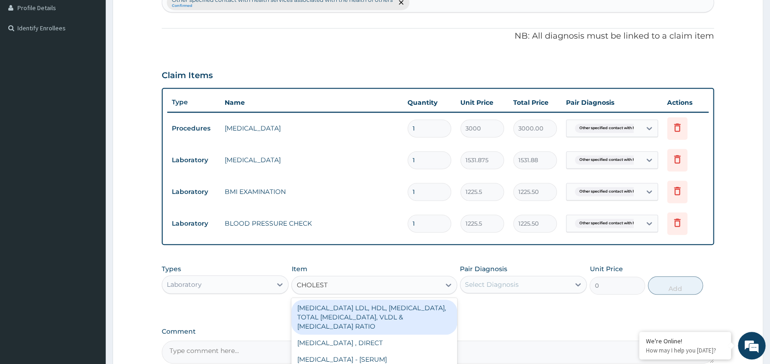
type input "CHOLESTER"
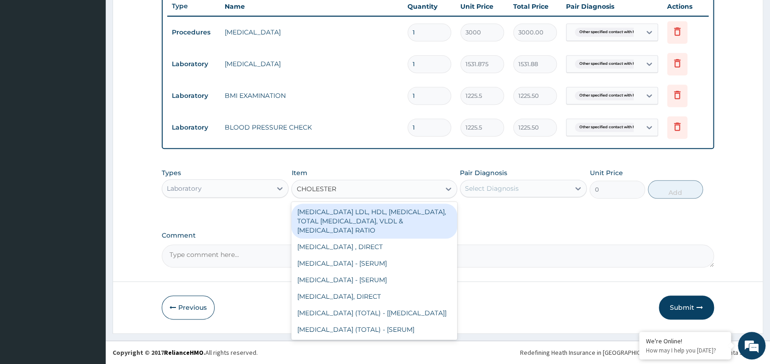
click at [412, 327] on div "[MEDICAL_DATA] (TOTAL) - [SERUM]" at bounding box center [374, 329] width 166 height 17
type input "2880"
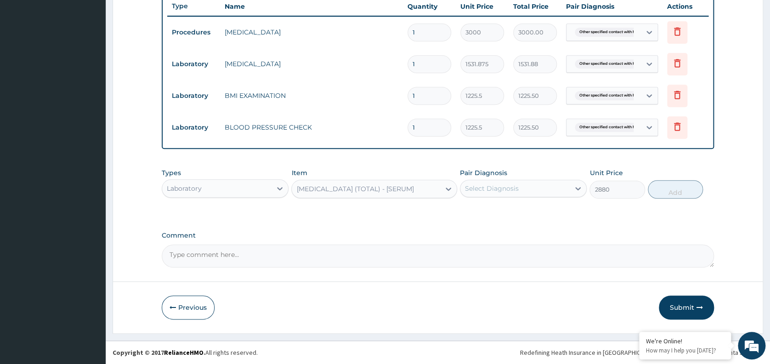
click at [513, 187] on div "Select Diagnosis" at bounding box center [492, 188] width 54 height 9
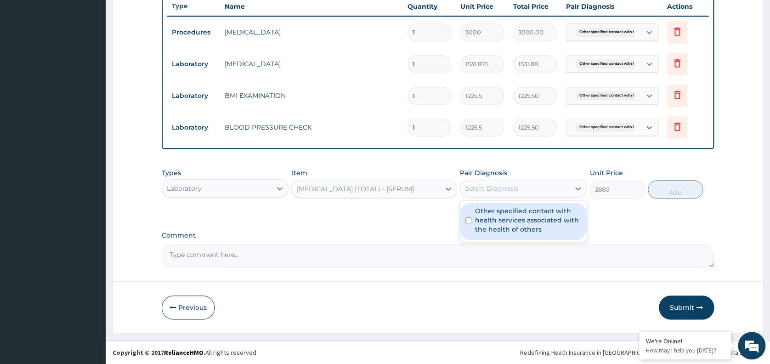
click at [522, 226] on label "Other specified contact with health services associated with the health of othe…" at bounding box center [528, 220] width 106 height 28
checkbox input "true"
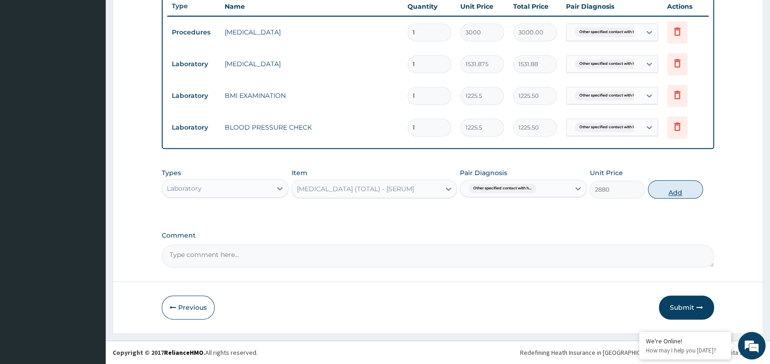
click at [676, 187] on button "Add" at bounding box center [675, 189] width 55 height 18
type input "0"
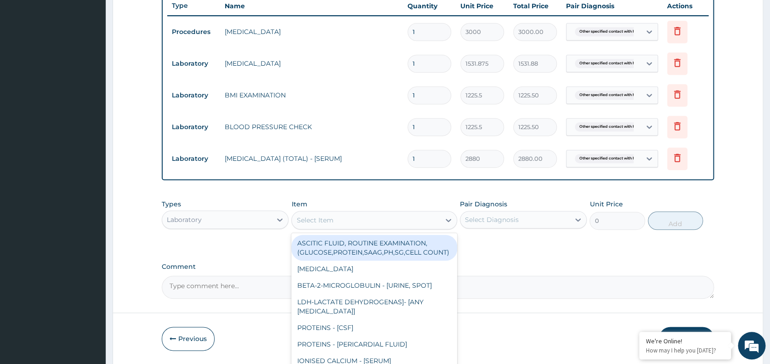
click at [320, 219] on div "Select Item" at bounding box center [314, 219] width 37 height 9
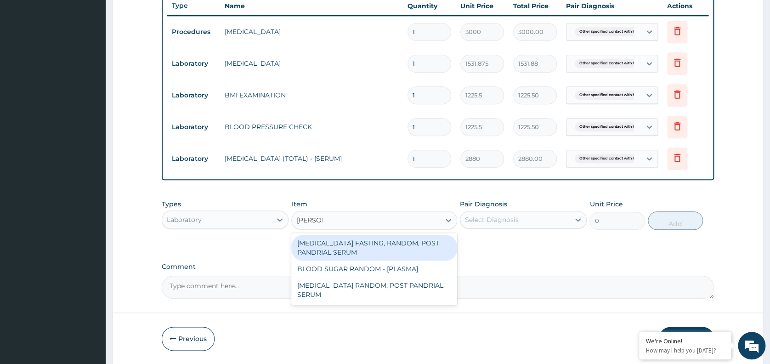
type input "RANDOM"
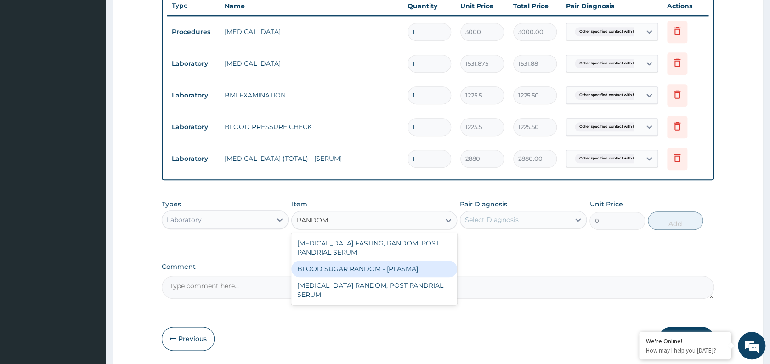
click at [360, 269] on div "BLOOD SUGAR RANDOM - [PLASMA]" at bounding box center [374, 269] width 166 height 17
type input "1800"
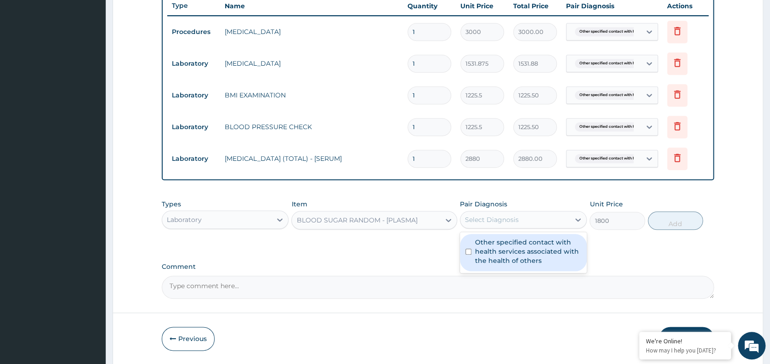
click at [507, 219] on div "Select Diagnosis" at bounding box center [492, 219] width 54 height 9
click at [531, 248] on label "Other specified contact with health services associated with the health of othe…" at bounding box center [528, 252] width 106 height 28
checkbox input "true"
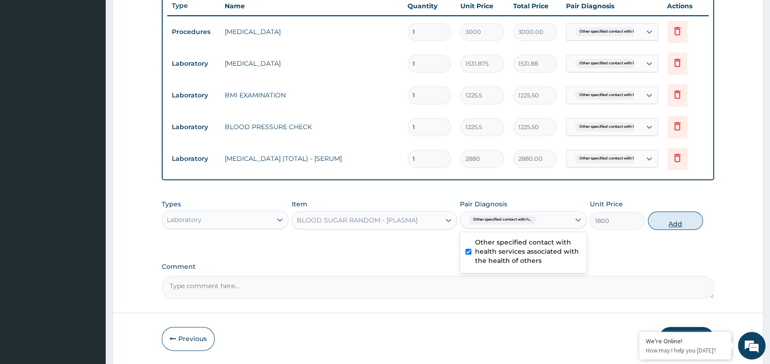
click at [667, 221] on button "Add" at bounding box center [675, 220] width 55 height 18
type input "0"
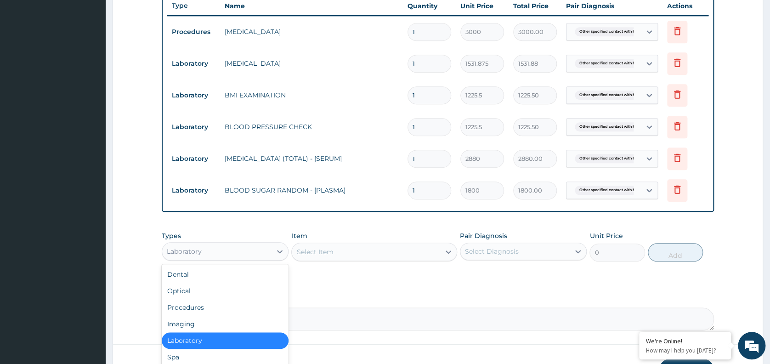
click at [261, 251] on div "Laboratory" at bounding box center [216, 251] width 109 height 15
click at [188, 328] on div "Imaging" at bounding box center [225, 324] width 127 height 17
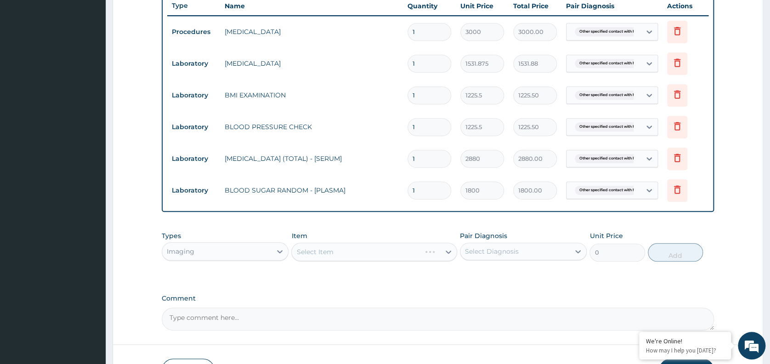
scroll to position [415, 0]
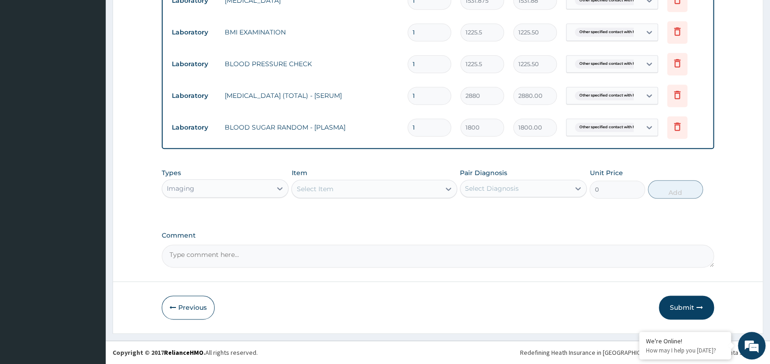
click at [372, 186] on div "Select Item" at bounding box center [366, 188] width 148 height 15
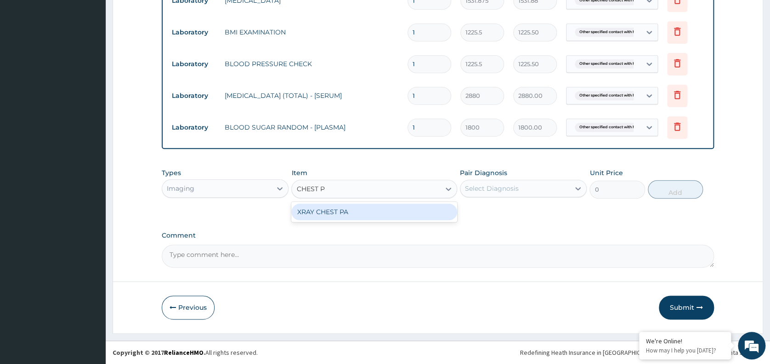
type input "CHEST PA"
click at [357, 210] on div "XRAY CHEST PA" at bounding box center [374, 212] width 166 height 17
type input "7148.75"
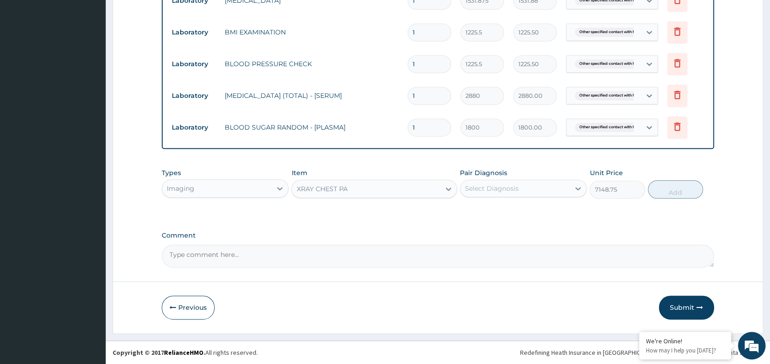
click at [507, 188] on div "Select Diagnosis" at bounding box center [492, 188] width 54 height 9
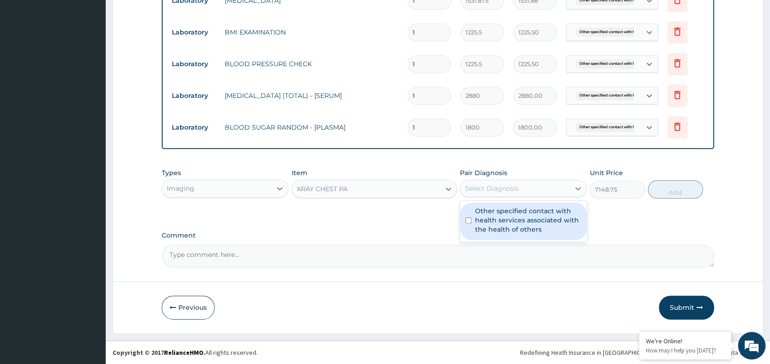
click at [520, 218] on label "Other specified contact with health services associated with the health of othe…" at bounding box center [528, 220] width 106 height 28
checkbox input "true"
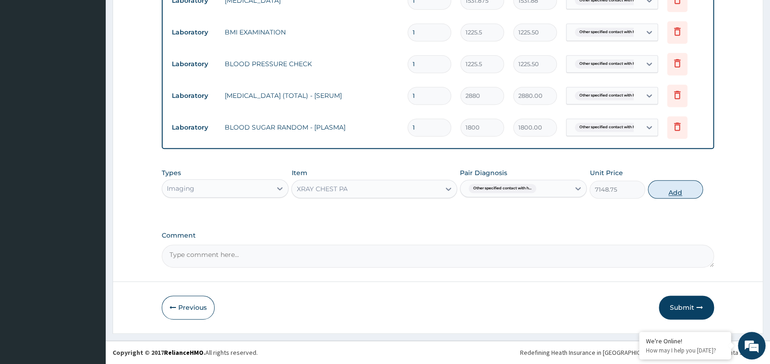
click at [680, 186] on button "Add" at bounding box center [675, 189] width 55 height 18
type input "0"
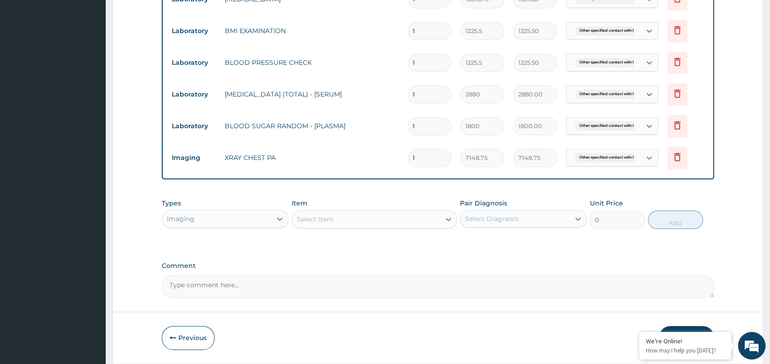
click at [676, 327] on button "Submit" at bounding box center [686, 338] width 55 height 24
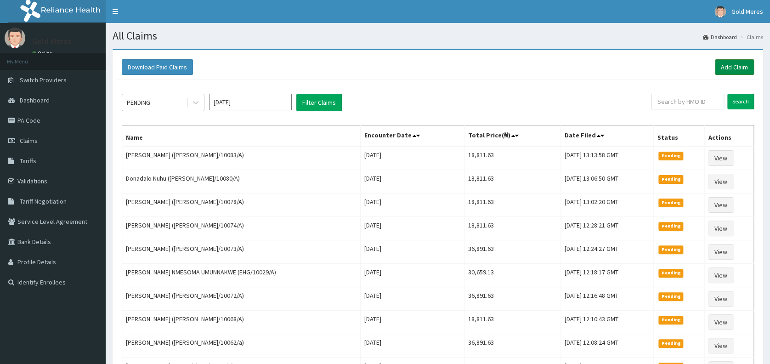
click at [731, 68] on link "Add Claim" at bounding box center [734, 67] width 39 height 16
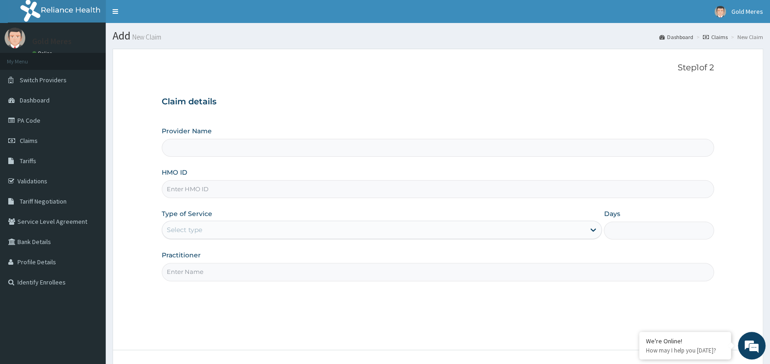
click at [188, 188] on input "HMO ID" at bounding box center [438, 189] width 552 height 18
type input "[PERSON_NAME]/"
type input "Reliance Family Clinics (RFC) - [GEOGRAPHIC_DATA]"
type input "[PERSON_NAME]/10085/A"
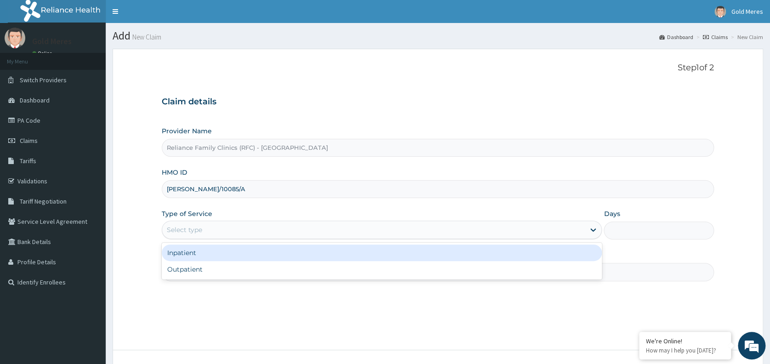
click at [195, 231] on div "Select type" at bounding box center [184, 229] width 35 height 9
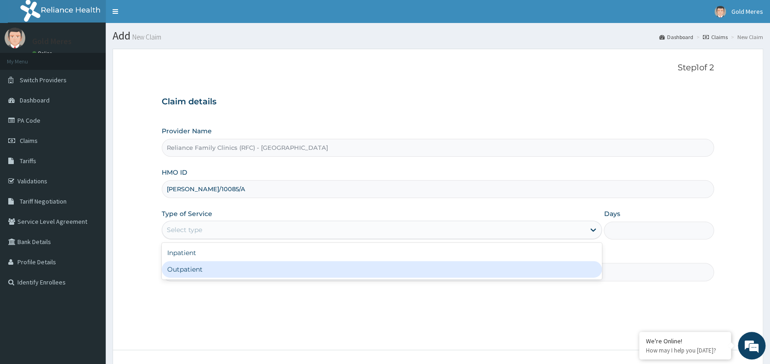
click at [200, 274] on div "Outpatient" at bounding box center [382, 269] width 440 height 17
type input "1"
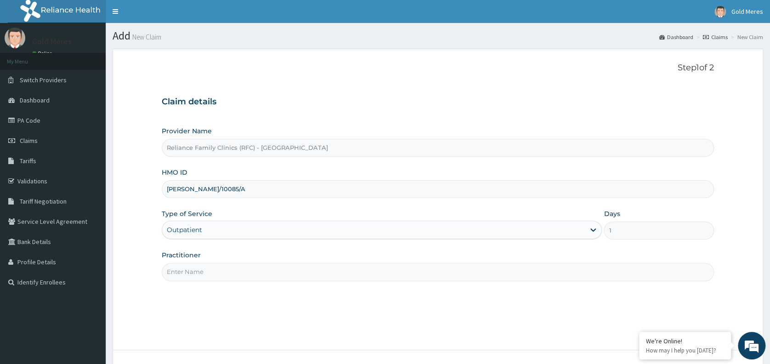
click at [212, 273] on input "Practitioner" at bounding box center [438, 272] width 552 height 18
type input "dr [PERSON_NAME]"
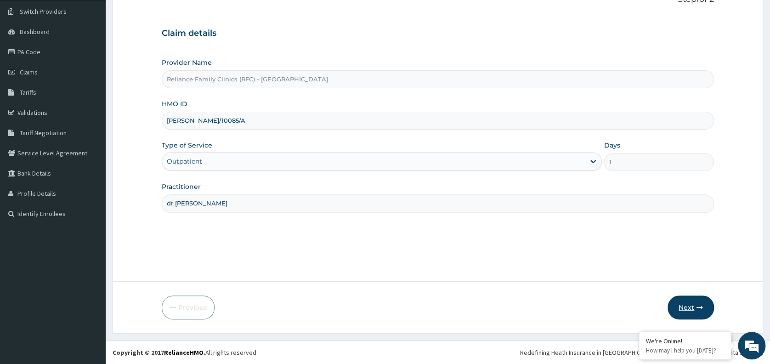
click at [691, 303] on button "Next" at bounding box center [691, 307] width 46 height 24
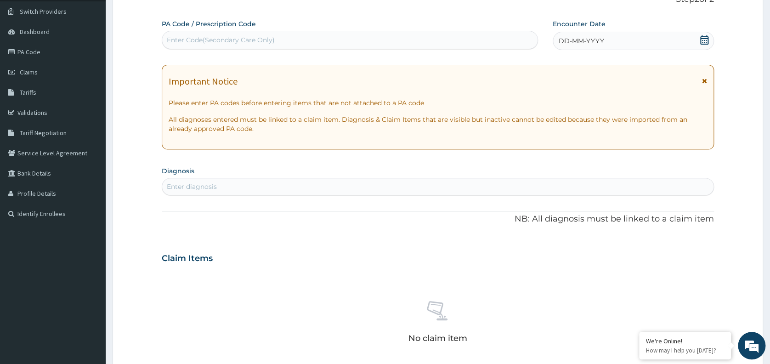
scroll to position [0, 0]
click at [603, 39] on span "DD-MM-YYYY" at bounding box center [581, 40] width 45 height 9
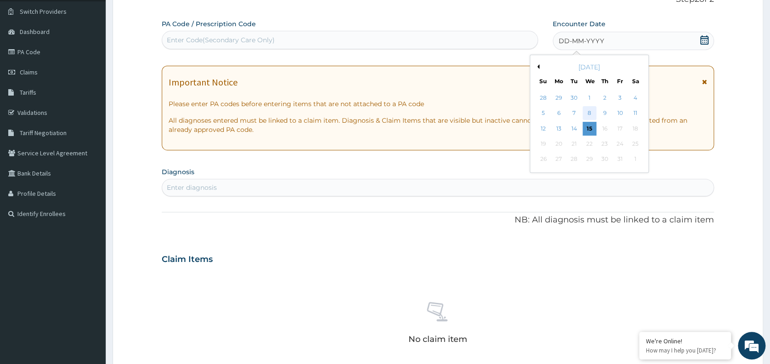
click at [588, 113] on div "8" at bounding box center [590, 114] width 14 height 14
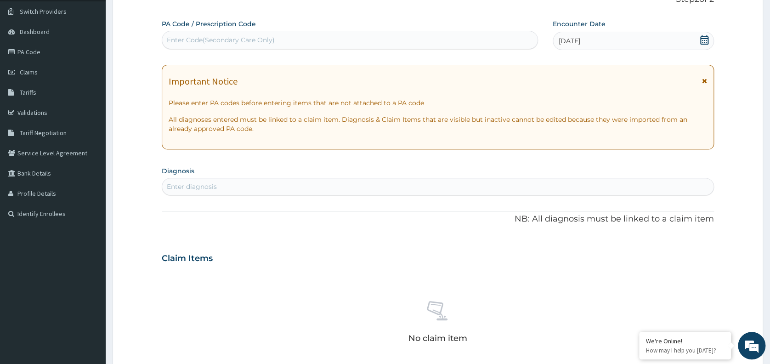
click at [364, 178] on div "Enter diagnosis" at bounding box center [438, 186] width 552 height 17
type input "WELL"
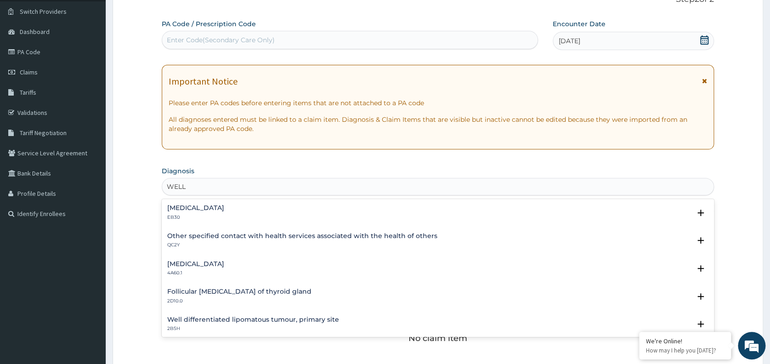
click at [243, 236] on h4 "Other specified contact with health services associated with the health of othe…" at bounding box center [302, 235] width 270 height 7
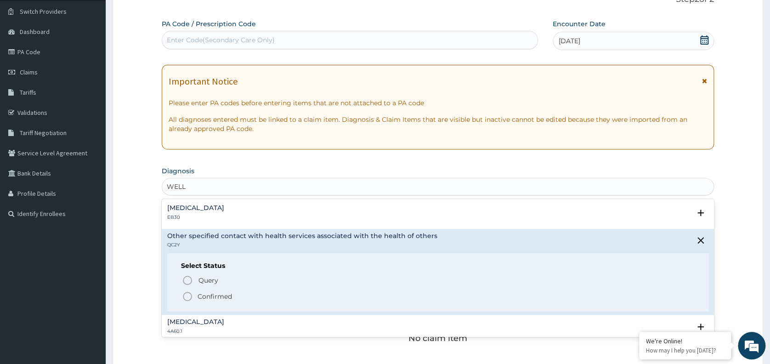
click at [222, 295] on p "Confirmed" at bounding box center [215, 296] width 34 height 9
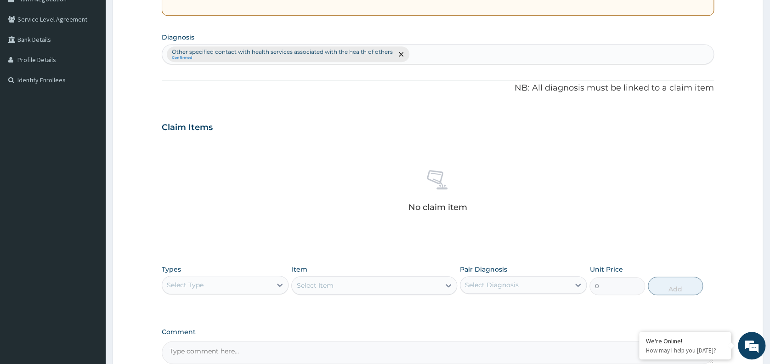
scroll to position [298, 0]
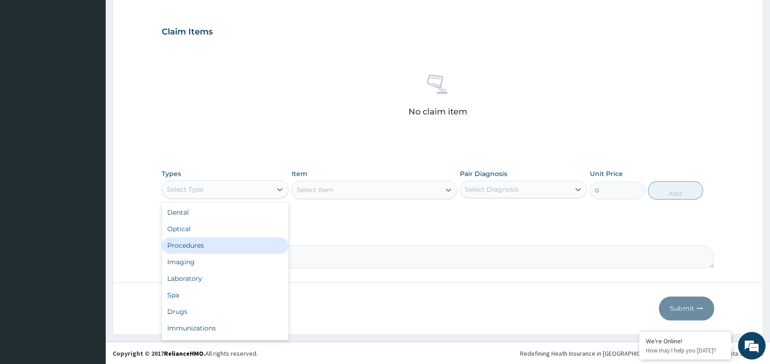
click at [193, 244] on div "Procedures" at bounding box center [225, 245] width 127 height 17
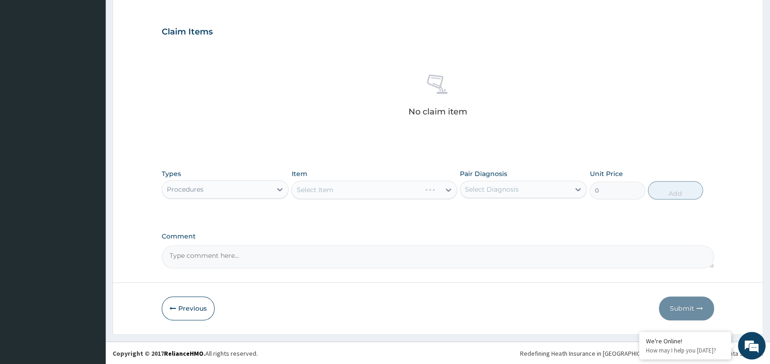
click at [408, 191] on div "Select Item" at bounding box center [374, 190] width 166 height 18
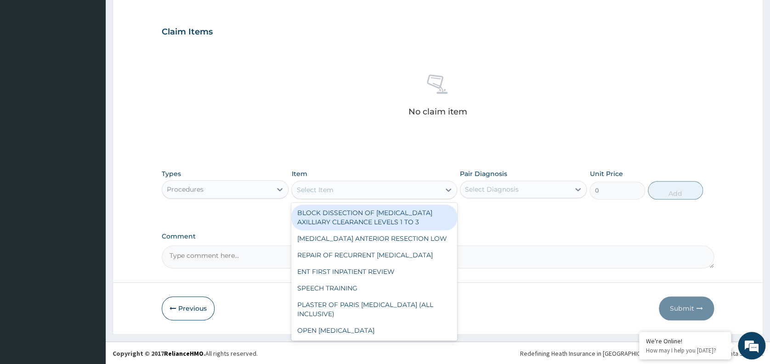
click at [408, 191] on div "Select Item" at bounding box center [366, 189] width 148 height 15
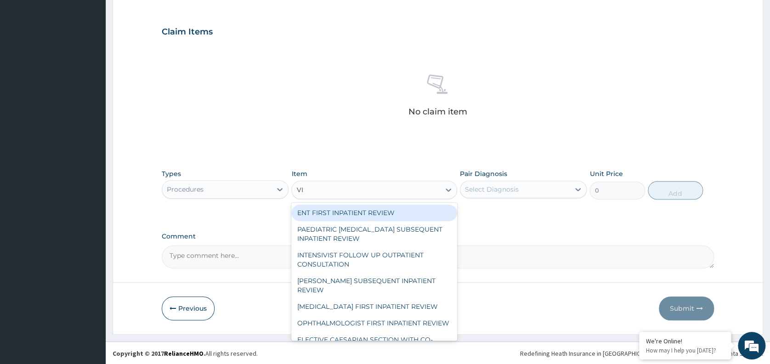
type input "VISU"
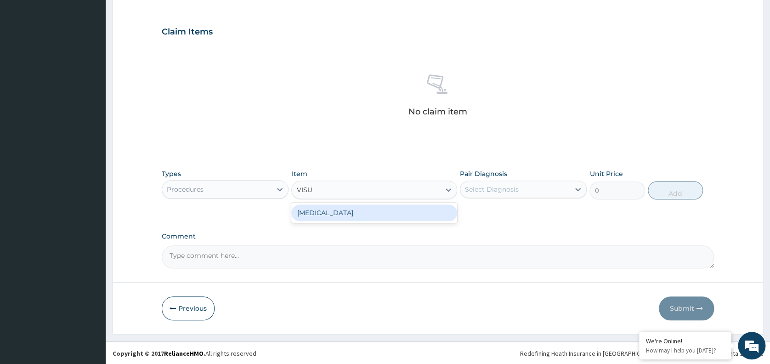
type input "3000"
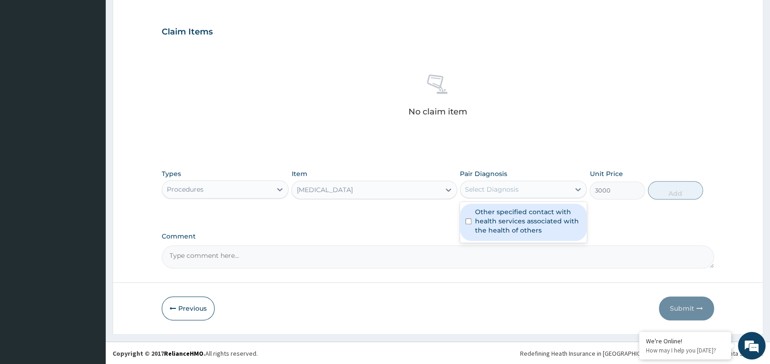
click at [521, 194] on div "Select Diagnosis" at bounding box center [514, 189] width 109 height 15
click at [529, 219] on label "Other specified contact with health services associated with the health of othe…" at bounding box center [528, 221] width 106 height 28
checkbox input "true"
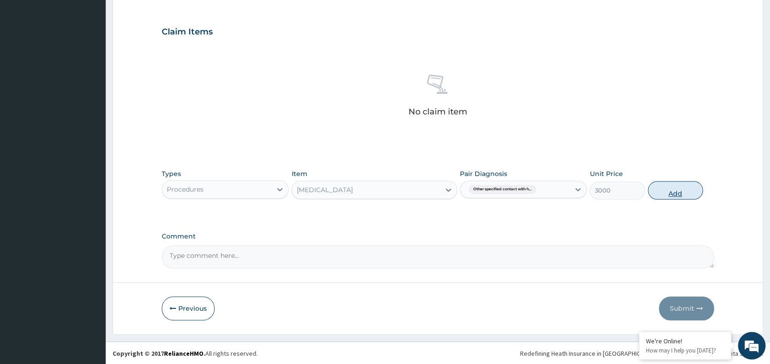
click at [673, 187] on button "Add" at bounding box center [675, 190] width 55 height 18
type input "0"
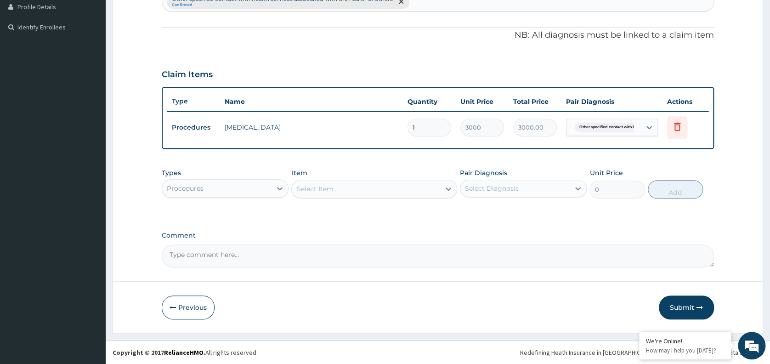
scroll to position [254, 0]
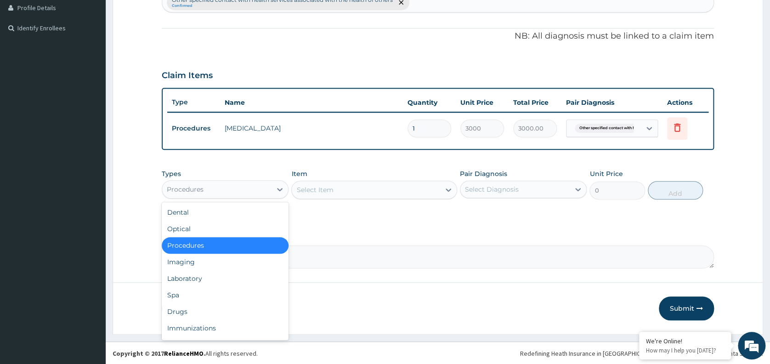
click at [268, 185] on div "Procedures" at bounding box center [216, 189] width 109 height 15
click at [195, 275] on div "Laboratory" at bounding box center [225, 278] width 127 height 17
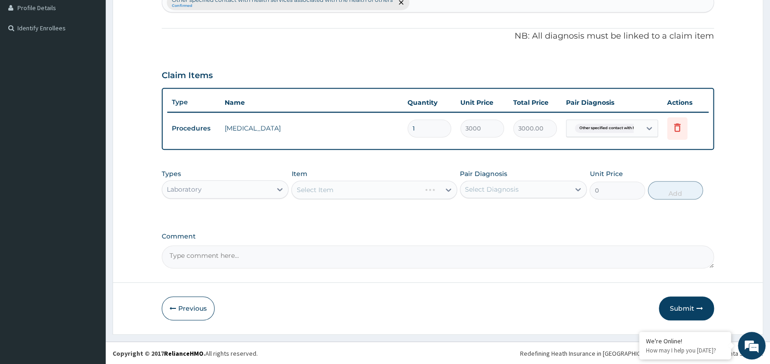
click at [393, 188] on div "Select Item" at bounding box center [374, 190] width 166 height 18
click at [401, 192] on div "Select Item" at bounding box center [374, 190] width 166 height 18
click at [371, 187] on div "Select Item" at bounding box center [374, 190] width 166 height 18
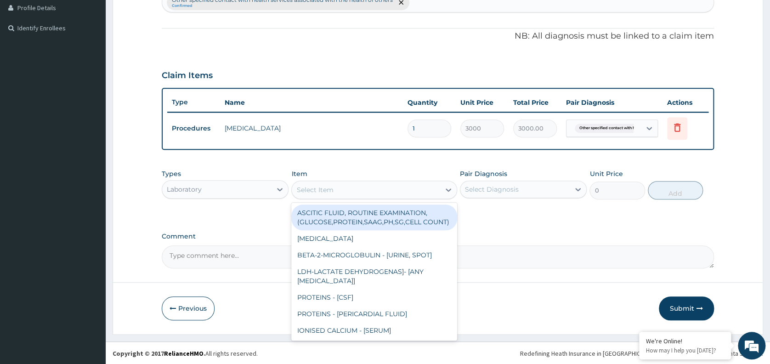
click at [339, 190] on div "Select Item" at bounding box center [366, 189] width 148 height 15
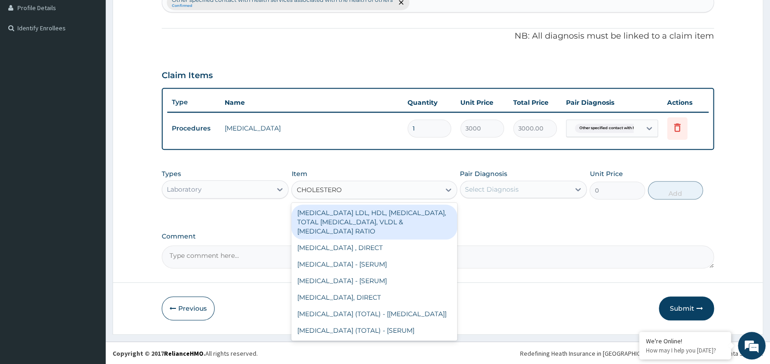
type input "[MEDICAL_DATA]"
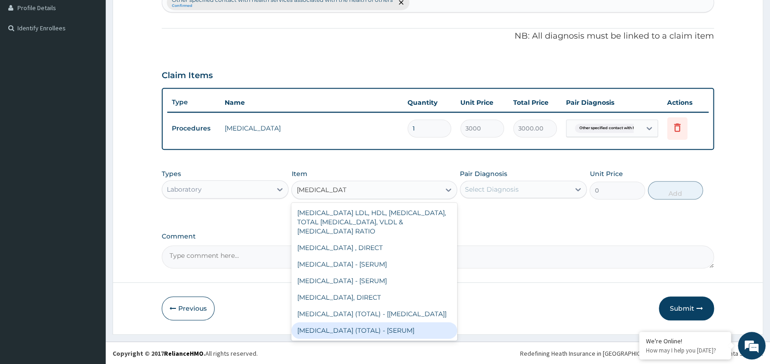
click at [367, 337] on div "[MEDICAL_DATA] (TOTAL) - [SERUM]" at bounding box center [374, 330] width 166 height 17
type input "2880"
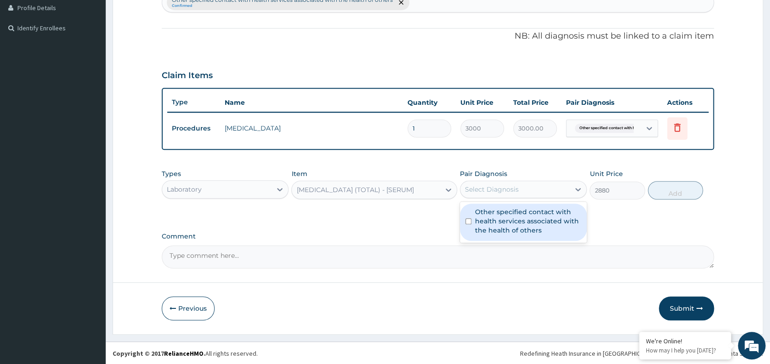
click at [533, 192] on div "Select Diagnosis" at bounding box center [514, 189] width 109 height 15
click at [514, 226] on label "Other specified contact with health services associated with the health of othe…" at bounding box center [528, 221] width 106 height 28
checkbox input "true"
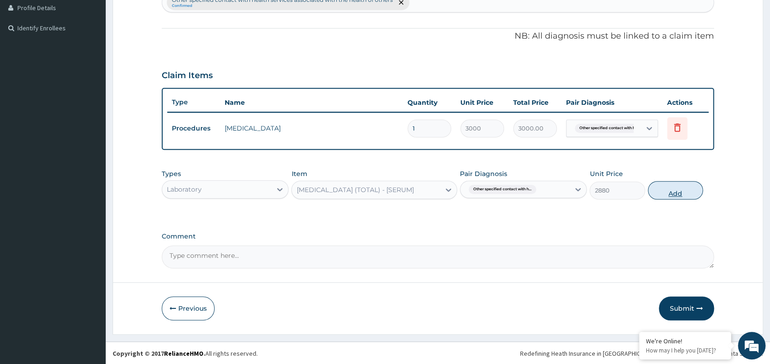
click at [663, 189] on button "Add" at bounding box center [675, 190] width 55 height 18
type input "0"
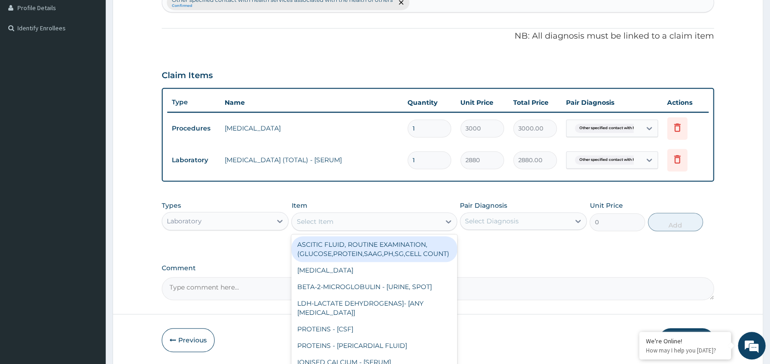
click at [385, 215] on div "Select Item" at bounding box center [366, 221] width 148 height 15
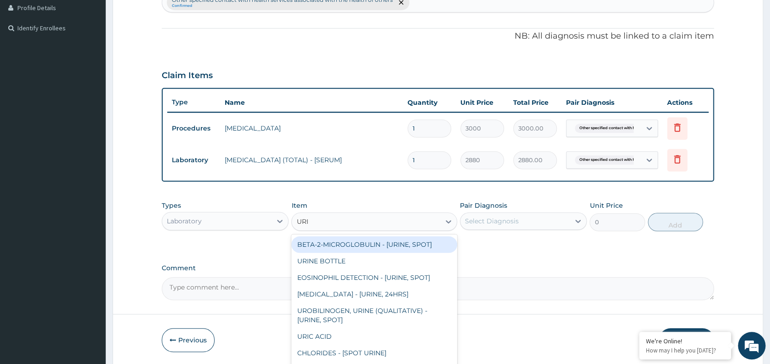
type input "URINA"
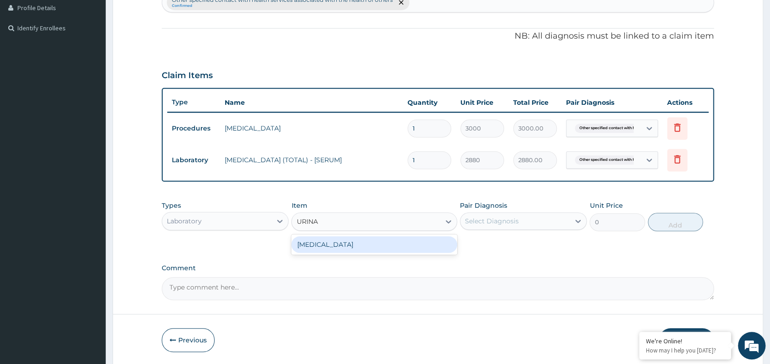
type input "1531.875"
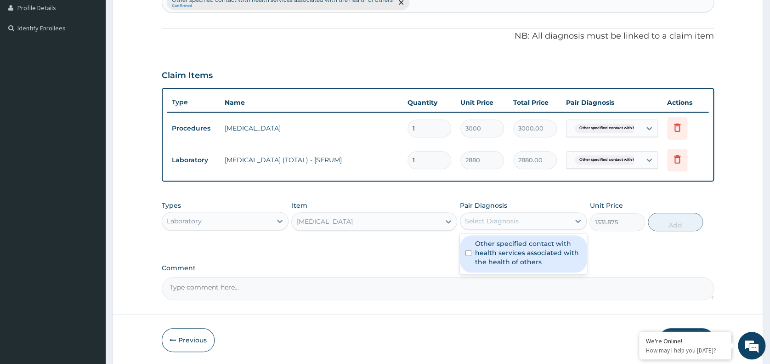
click at [495, 224] on div "Select Diagnosis" at bounding box center [492, 220] width 54 height 9
click at [511, 250] on label "Other specified contact with health services associated with the health of othe…" at bounding box center [528, 253] width 106 height 28
checkbox input "true"
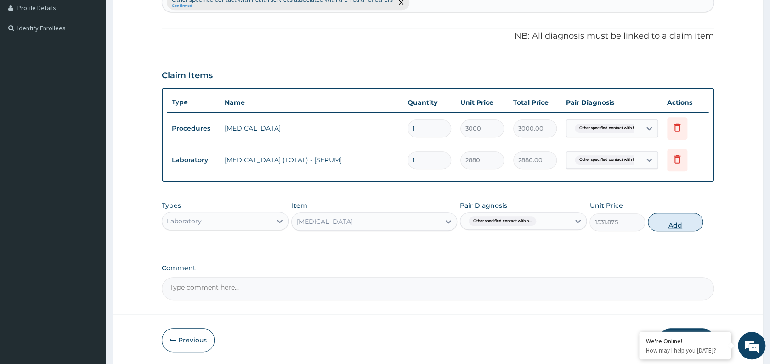
click at [668, 221] on button "Add" at bounding box center [675, 222] width 55 height 18
type input "0"
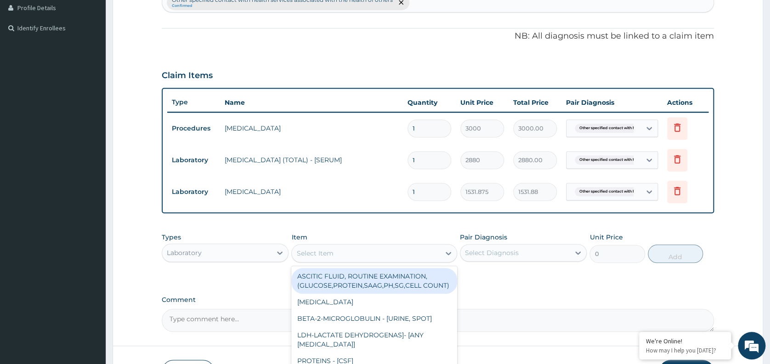
click at [358, 257] on div "Select Item" at bounding box center [366, 253] width 148 height 15
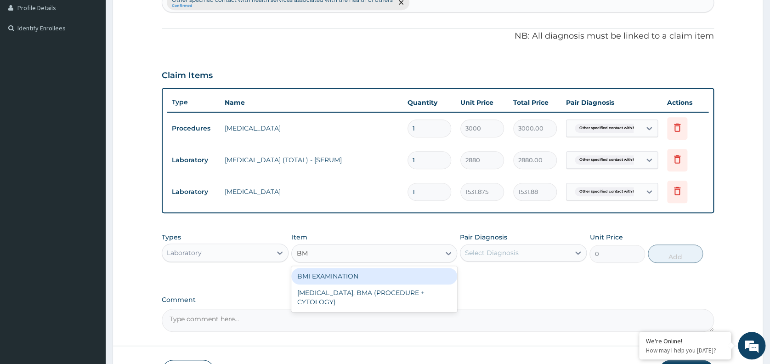
type input "BMI"
type input "1225.5"
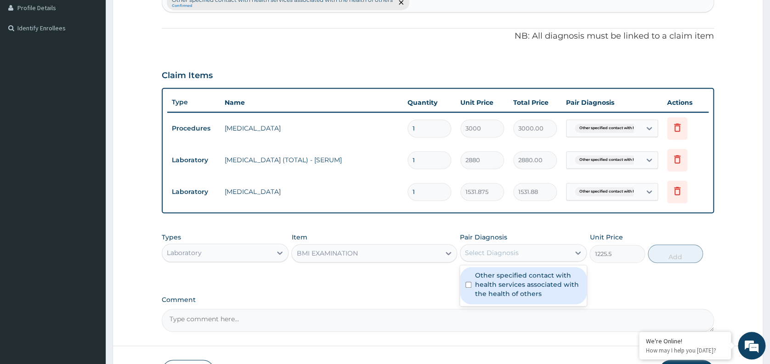
click at [487, 253] on div "Select Diagnosis" at bounding box center [492, 252] width 54 height 9
click at [504, 283] on label "Other specified contact with health services associated with the health of othe…" at bounding box center [528, 285] width 106 height 28
checkbox input "true"
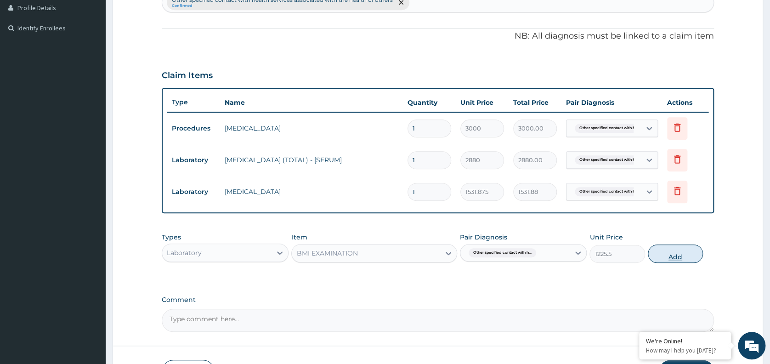
click at [683, 253] on button "Add" at bounding box center [675, 253] width 55 height 18
type input "0"
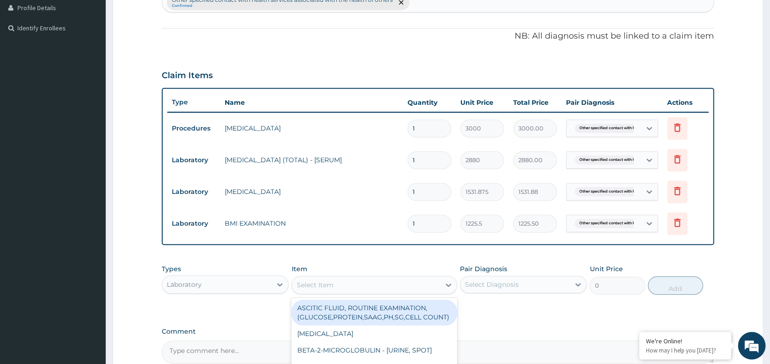
click at [374, 286] on div "Select Item" at bounding box center [366, 285] width 148 height 15
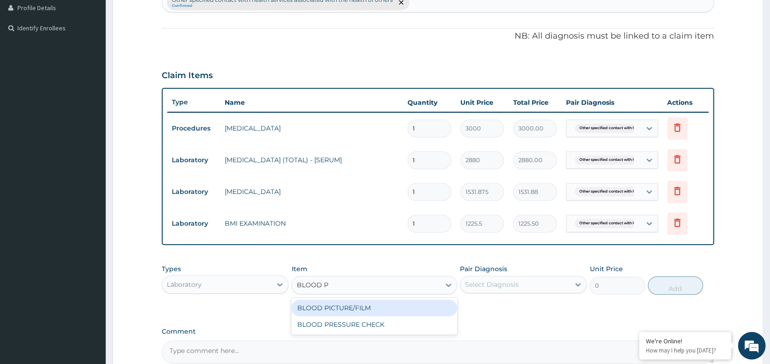
type input "BLOOD PRE"
type input "1225.5"
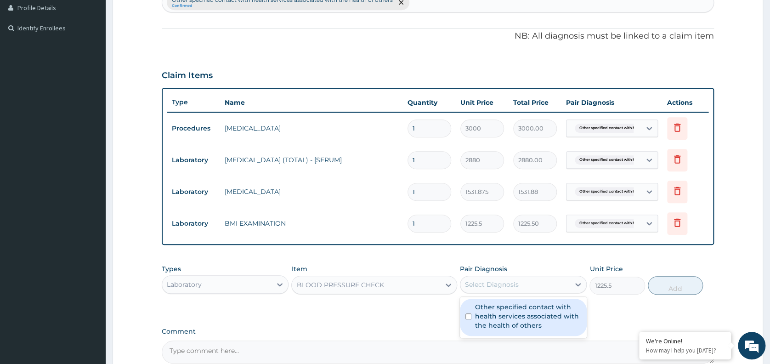
click at [515, 276] on div "Select Diagnosis" at bounding box center [523, 284] width 127 height 17
click at [510, 327] on label "Other specified contact with health services associated with the health of othe…" at bounding box center [528, 316] width 106 height 28
checkbox input "true"
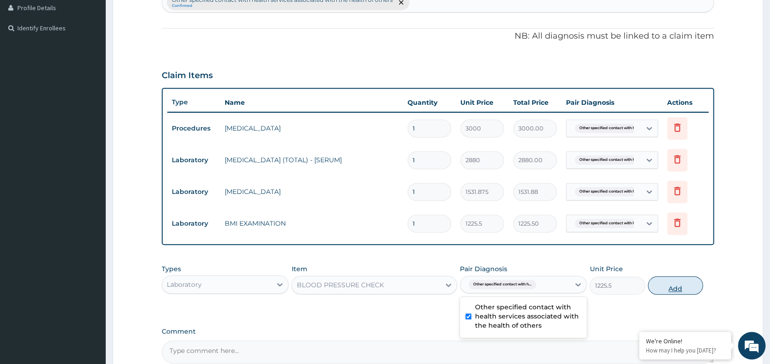
click at [675, 287] on button "Add" at bounding box center [675, 285] width 55 height 18
type input "0"
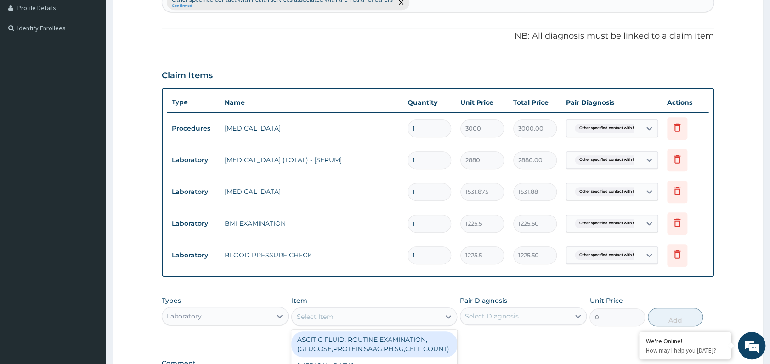
click at [354, 313] on div "Select Item" at bounding box center [366, 316] width 148 height 15
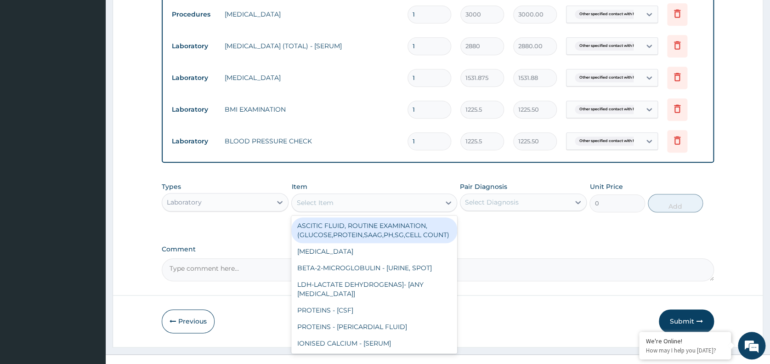
scroll to position [369, 0]
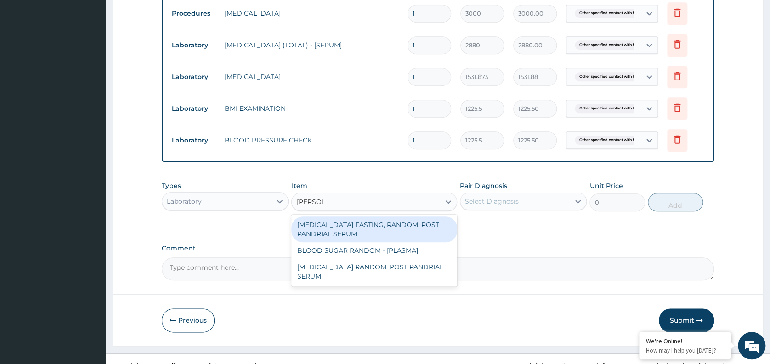
type input "RANDOM"
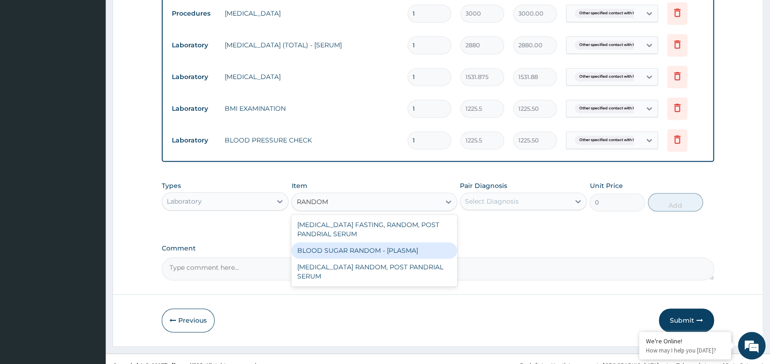
click at [402, 249] on div "BLOOD SUGAR RANDOM - [PLASMA]" at bounding box center [374, 250] width 166 height 17
type input "1800"
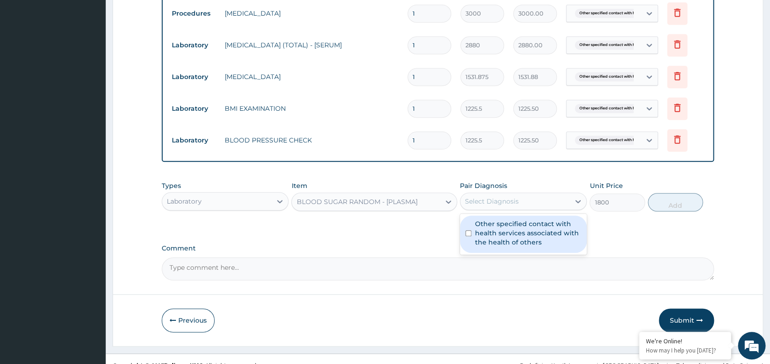
click at [531, 201] on div "Select Diagnosis" at bounding box center [514, 201] width 109 height 15
click at [517, 236] on label "Other specified contact with health services associated with the health of othe…" at bounding box center [528, 233] width 106 height 28
checkbox input "true"
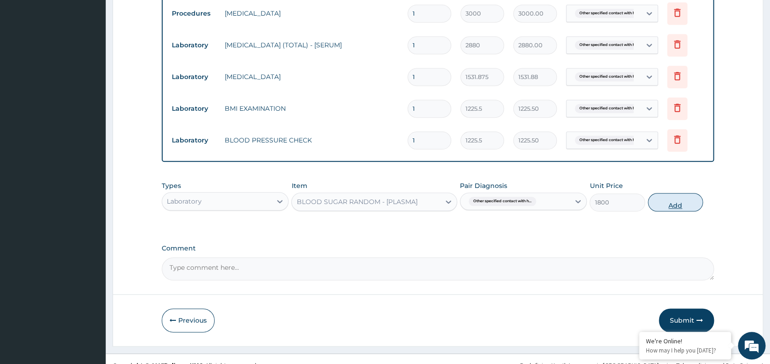
click at [674, 206] on button "Add" at bounding box center [675, 202] width 55 height 18
type input "0"
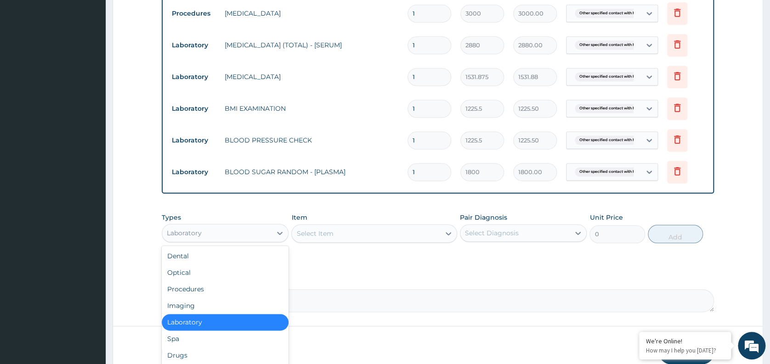
click at [262, 236] on div "Laboratory" at bounding box center [216, 233] width 109 height 15
click at [190, 302] on div "Imaging" at bounding box center [225, 305] width 127 height 17
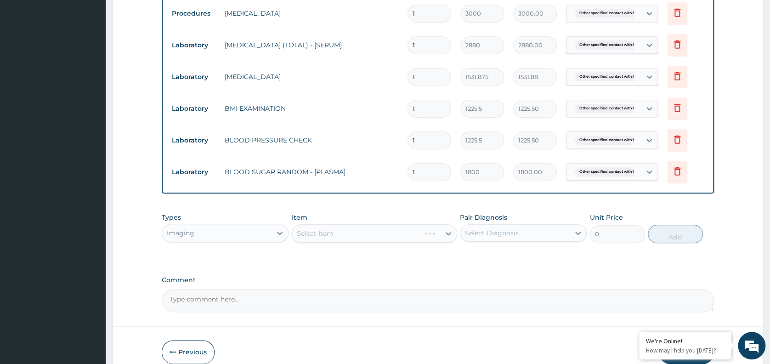
click at [357, 232] on div "Select Item" at bounding box center [374, 233] width 166 height 18
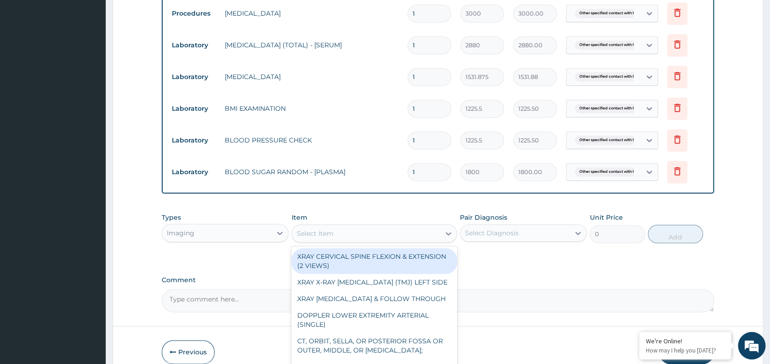
click at [369, 235] on div "Select Item" at bounding box center [366, 233] width 148 height 15
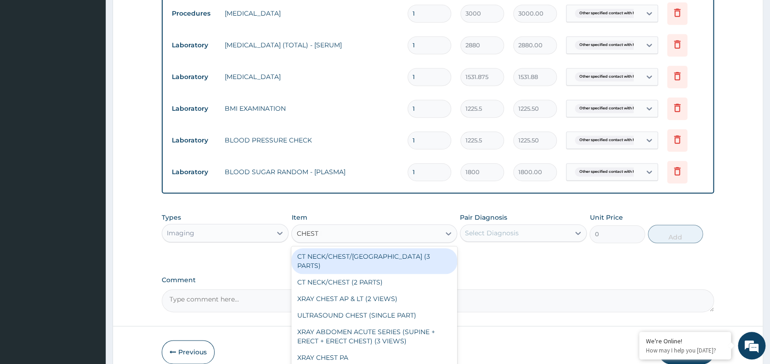
type input "CHEST PA"
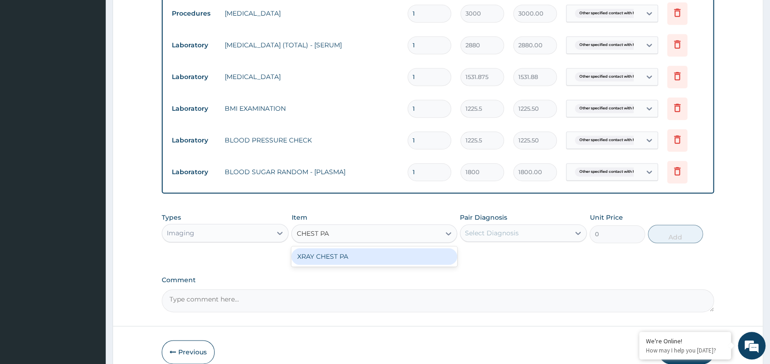
click at [366, 260] on div "XRAY CHEST PA" at bounding box center [374, 256] width 166 height 17
type input "7148.75"
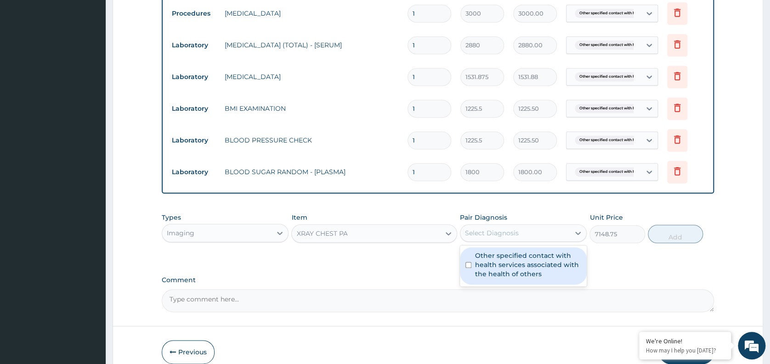
click at [537, 236] on div "Select Diagnosis" at bounding box center [514, 233] width 109 height 15
click at [538, 276] on label "Other specified contact with health services associated with the health of othe…" at bounding box center [528, 265] width 106 height 28
checkbox input "true"
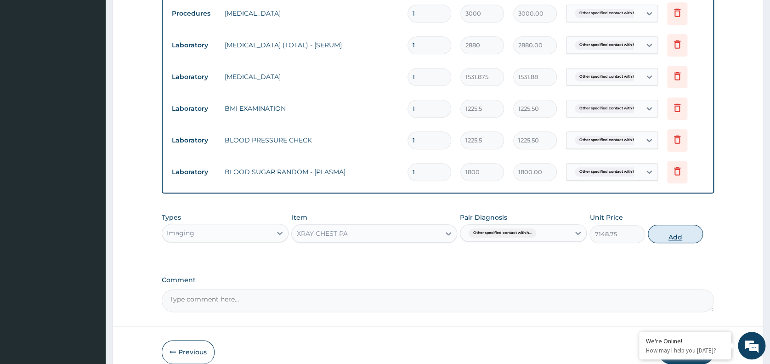
click at [672, 233] on button "Add" at bounding box center [675, 234] width 55 height 18
type input "0"
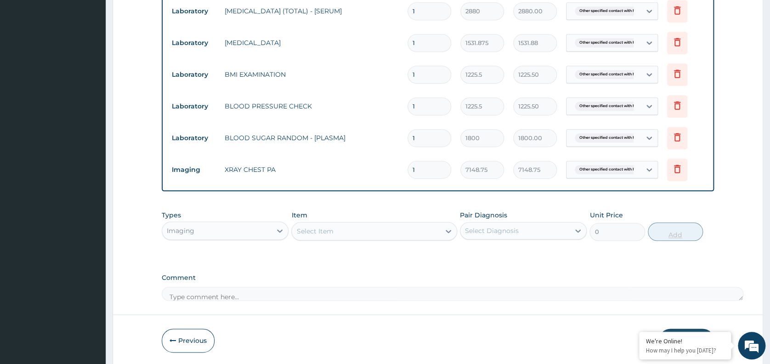
scroll to position [437, 0]
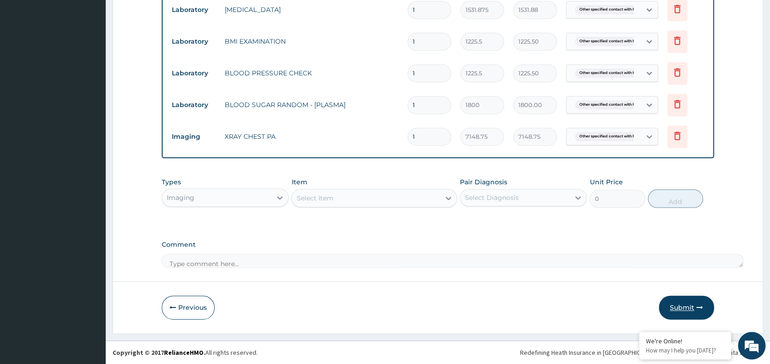
click at [692, 308] on button "Submit" at bounding box center [686, 307] width 55 height 24
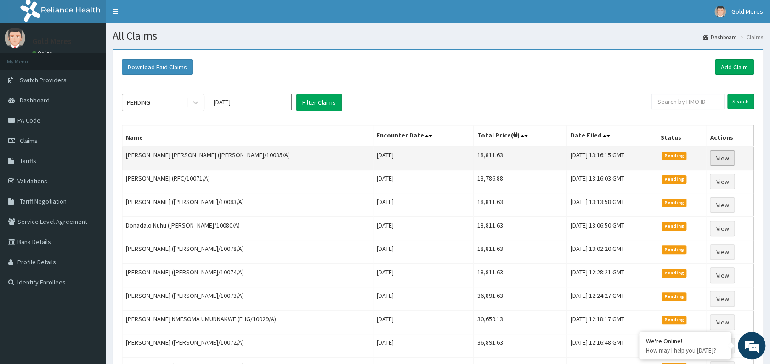
click at [721, 158] on link "View" at bounding box center [722, 158] width 25 height 16
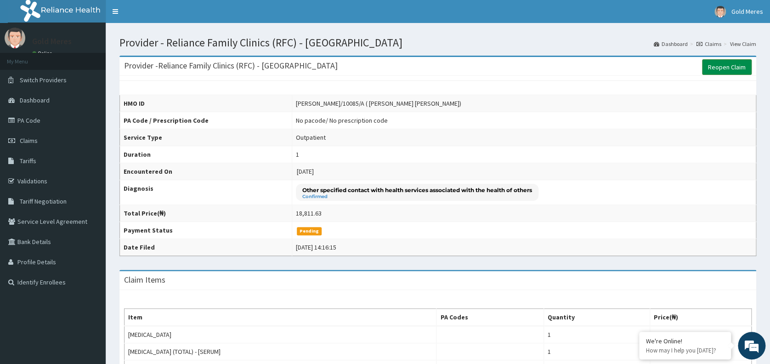
click at [730, 68] on link "Reopen Claim" at bounding box center [727, 67] width 50 height 16
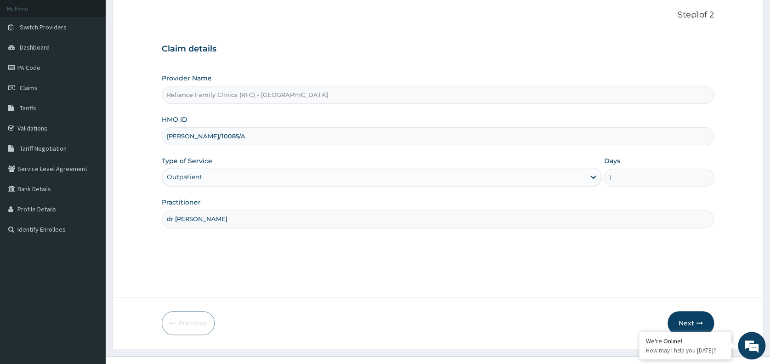
scroll to position [68, 0]
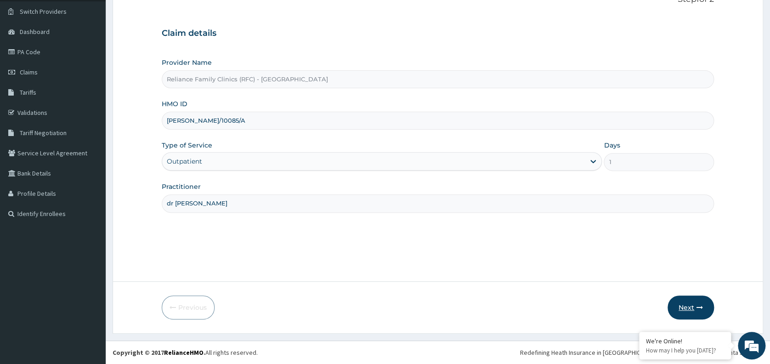
click at [690, 305] on button "Next" at bounding box center [691, 307] width 46 height 24
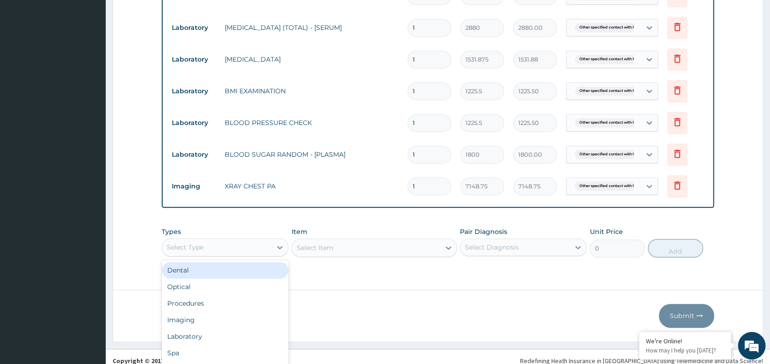
scroll to position [26, 0]
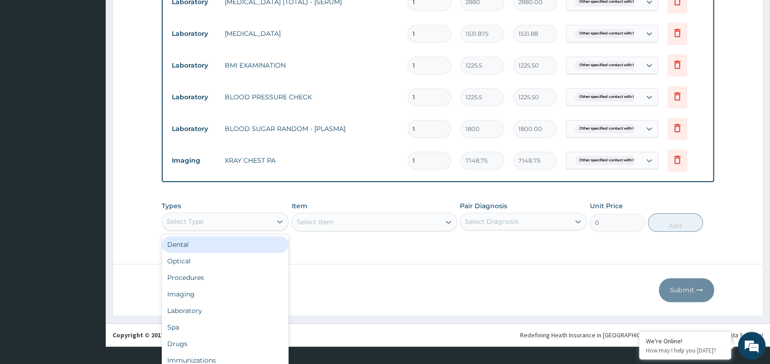
click at [243, 231] on div "option Dental focused, 1 of 10. 10 results available. Use Up and Down to choose…" at bounding box center [225, 221] width 127 height 18
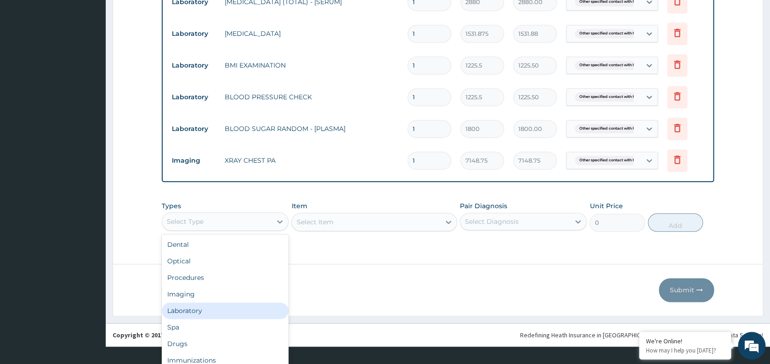
click at [181, 310] on div "Laboratory" at bounding box center [225, 310] width 127 height 17
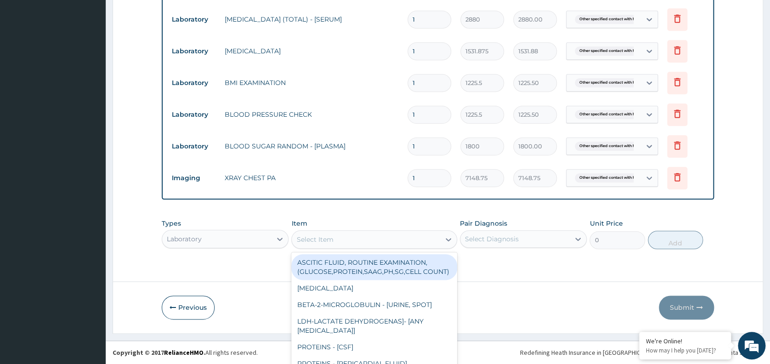
scroll to position [26, 0]
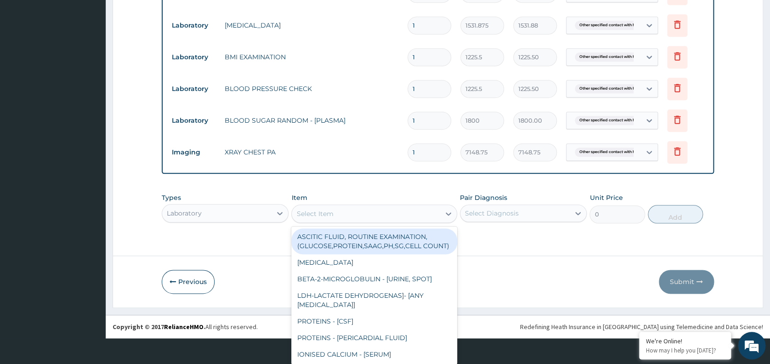
click at [408, 223] on div "option ASCITIC FLUID, ROUTINE EXAMINATION, (GLUCOSE,PROTEIN,SAAG,PH,SG,CELL COU…" at bounding box center [374, 213] width 166 height 18
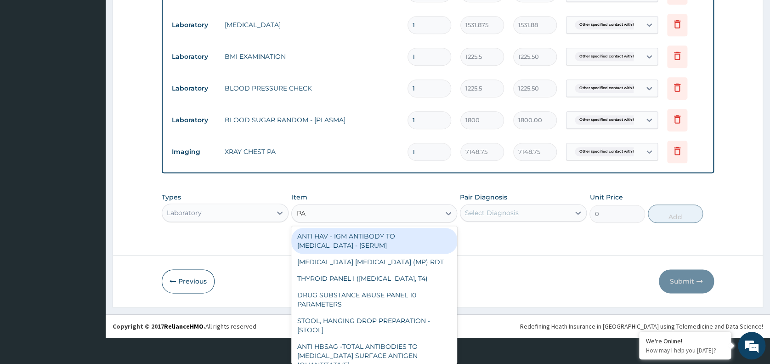
type input "PAP"
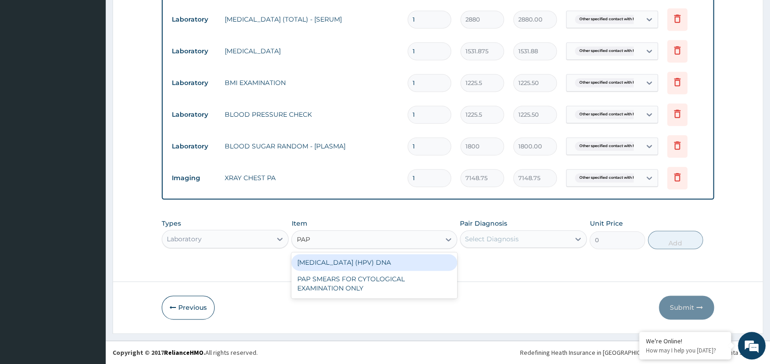
scroll to position [0, 0]
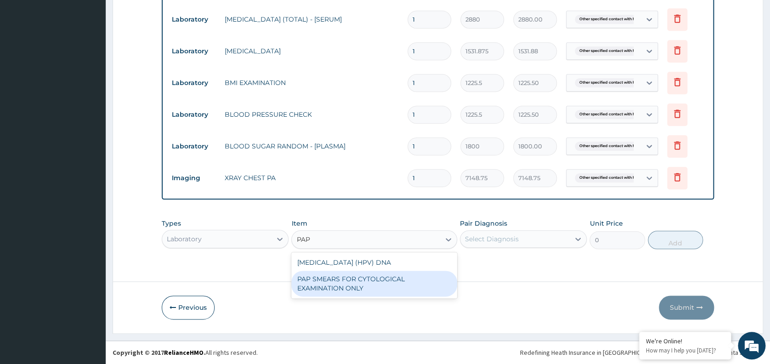
click at [374, 288] on div "PAP SMEARS FOR CYTOLOGICAL EXAMINATION ONLY" at bounding box center [374, 284] width 166 height 26
type input "18080"
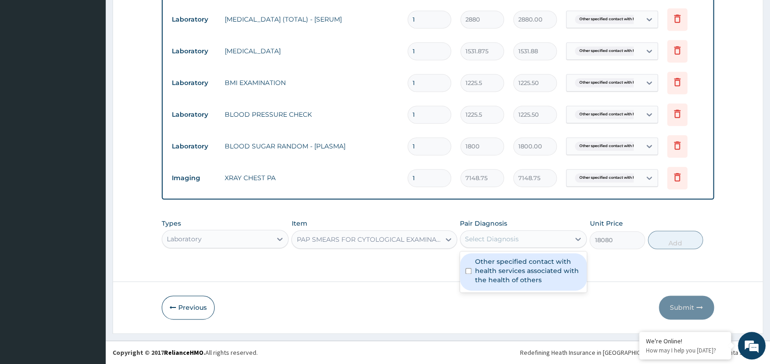
click at [510, 238] on div "Select Diagnosis" at bounding box center [492, 238] width 54 height 9
click at [517, 272] on label "Other specified contact with health services associated with the health of othe…" at bounding box center [528, 271] width 106 height 28
checkbox input "true"
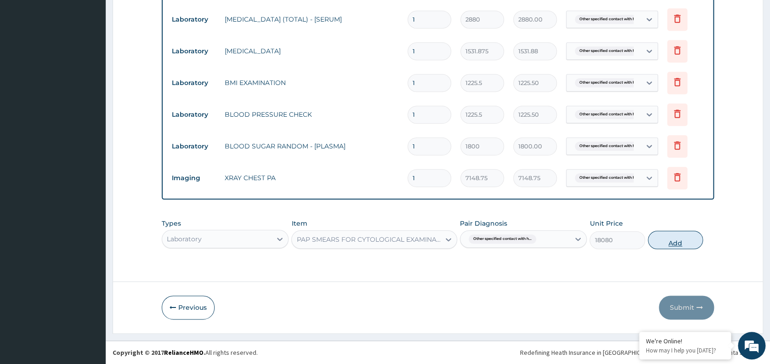
click at [674, 239] on button "Add" at bounding box center [675, 240] width 55 height 18
type input "0"
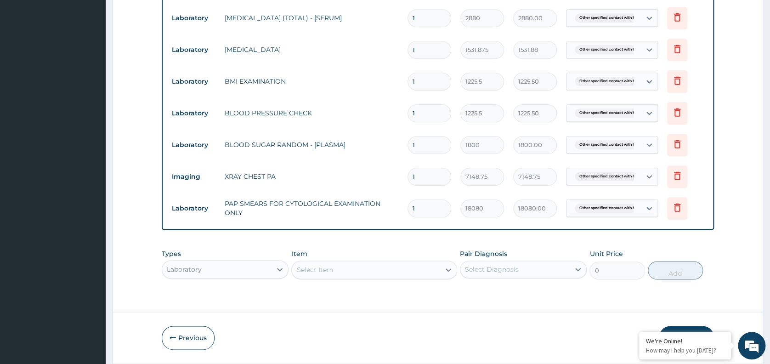
click at [684, 328] on button "Submit" at bounding box center [686, 338] width 55 height 24
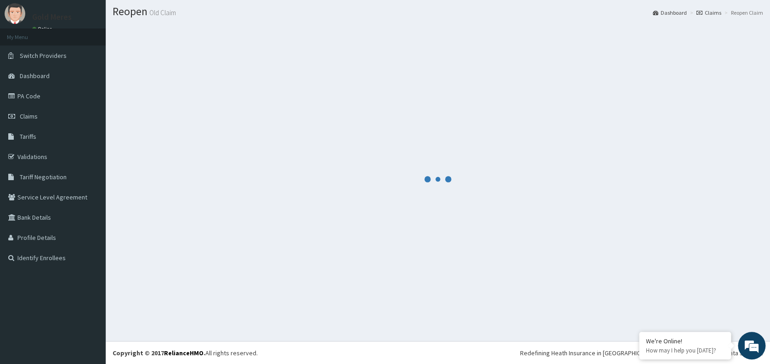
scroll to position [396, 0]
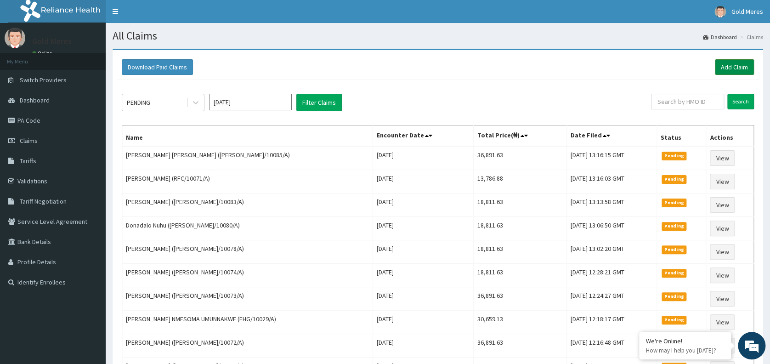
click at [727, 64] on link "Add Claim" at bounding box center [734, 67] width 39 height 16
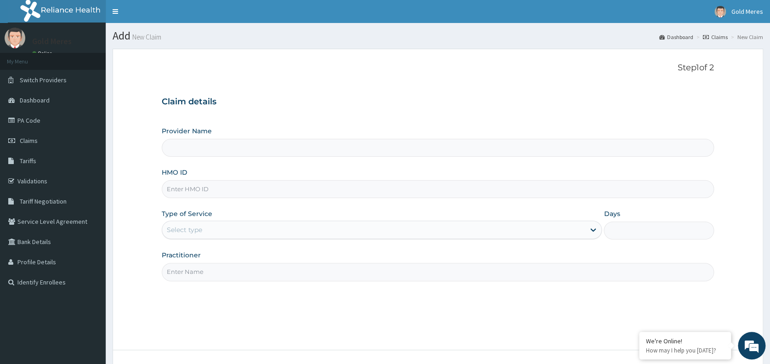
type input "Reliance Family Clinics (RFC) - Abuja"
click at [188, 184] on input "HMO ID" at bounding box center [438, 189] width 552 height 18
type input "ANH/10087/A"
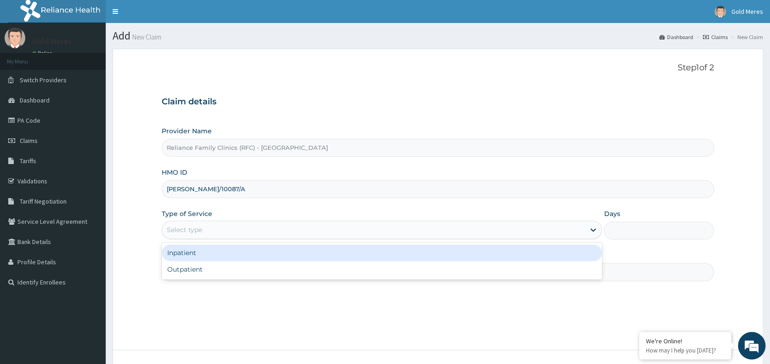
click at [198, 227] on div "Select type" at bounding box center [184, 229] width 35 height 9
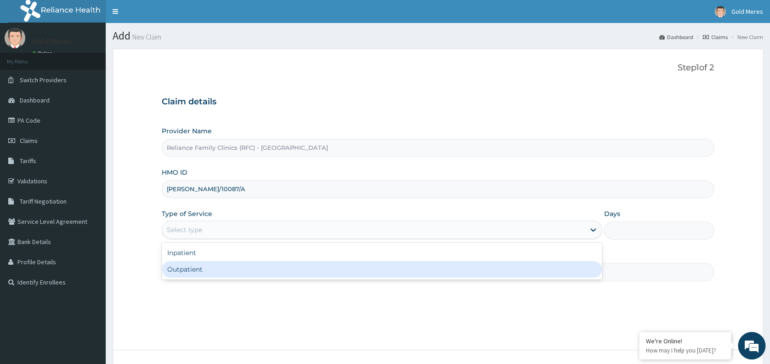
click at [198, 266] on div "Outpatient" at bounding box center [382, 269] width 440 height 17
type input "1"
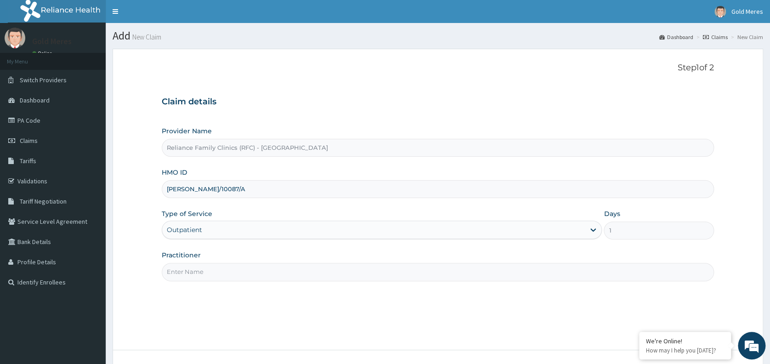
click at [198, 266] on input "Practitioner" at bounding box center [438, 272] width 552 height 18
type input "dr [PERSON_NAME]"
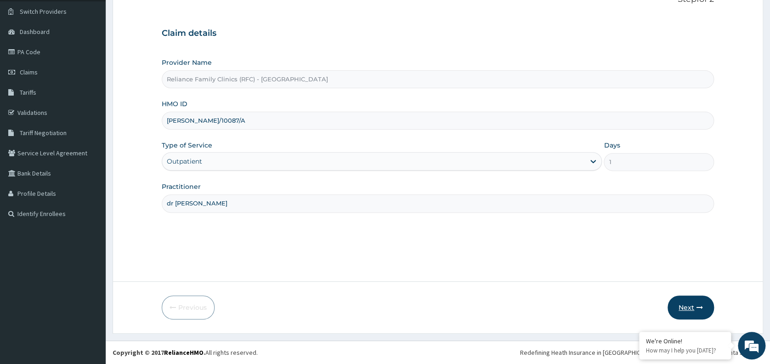
click at [690, 306] on button "Next" at bounding box center [691, 307] width 46 height 24
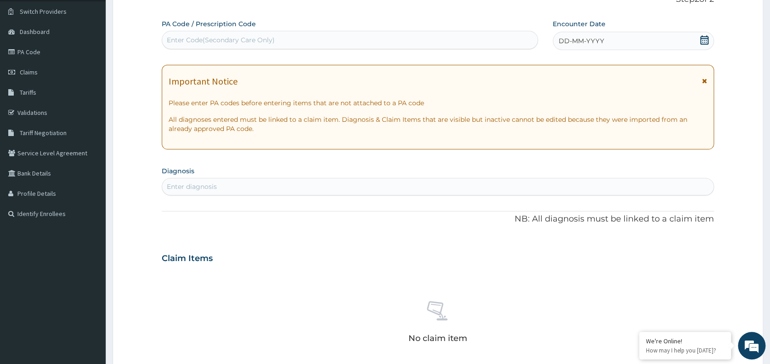
click at [620, 36] on div "DD-MM-YYYY" at bounding box center [633, 41] width 161 height 18
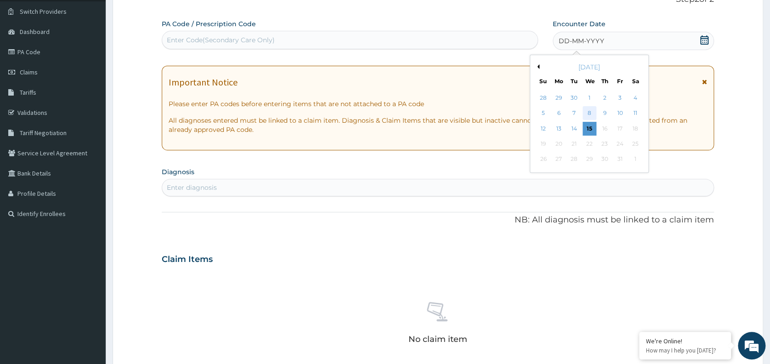
click at [586, 110] on div "8" at bounding box center [590, 114] width 14 height 14
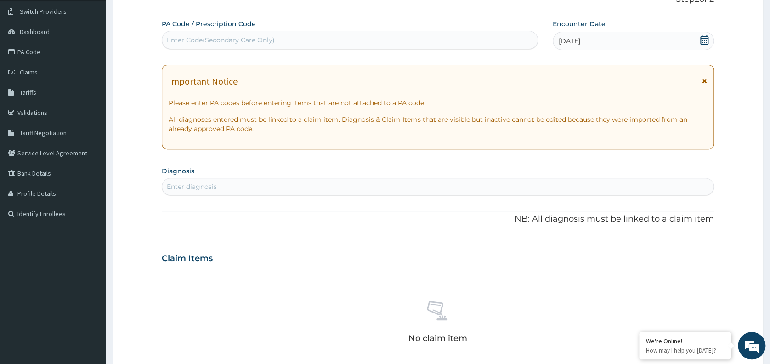
click at [359, 184] on div "Enter diagnosis" at bounding box center [437, 186] width 551 height 15
type input "WELL"
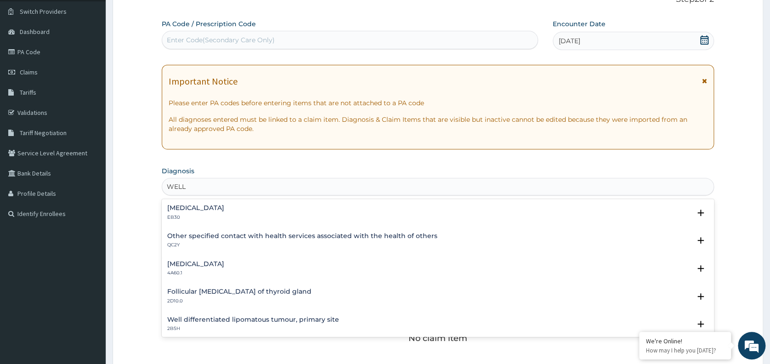
click at [242, 231] on div "Other specified contact with health services associated with the health of othe…" at bounding box center [438, 243] width 552 height 28
click at [262, 238] on h4 "Other specified contact with health services associated with the health of othe…" at bounding box center [302, 235] width 270 height 7
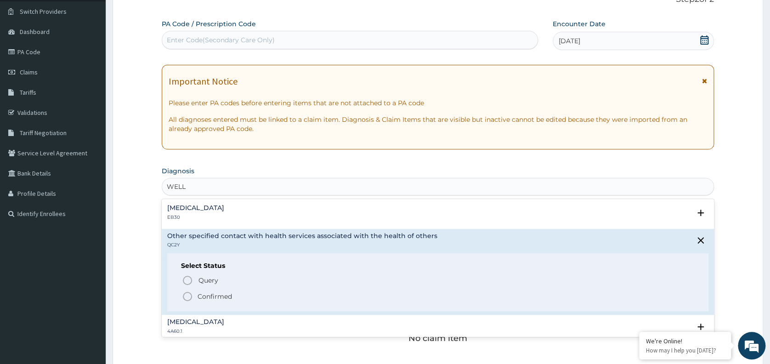
click at [211, 294] on p "Confirmed" at bounding box center [215, 296] width 34 height 9
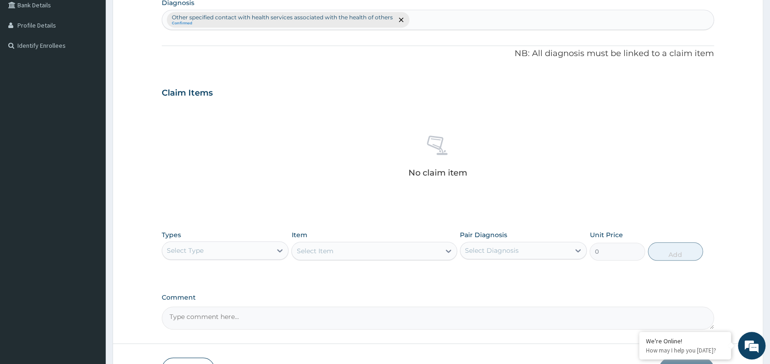
scroll to position [298, 0]
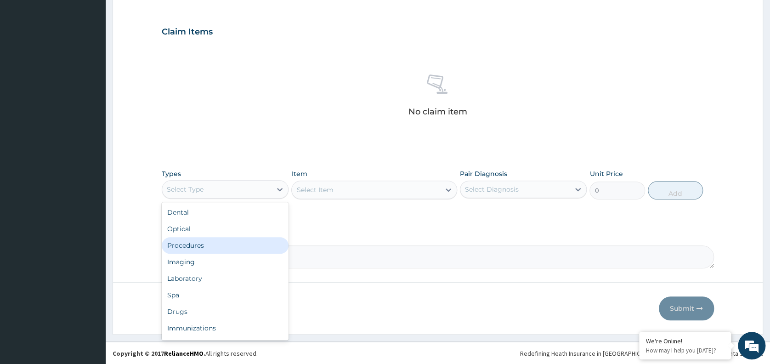
click at [190, 245] on div "Procedures" at bounding box center [225, 245] width 127 height 17
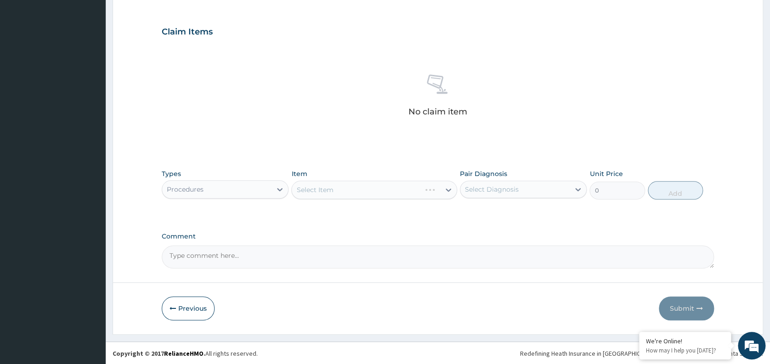
click at [368, 191] on div "Select Item" at bounding box center [374, 190] width 166 height 18
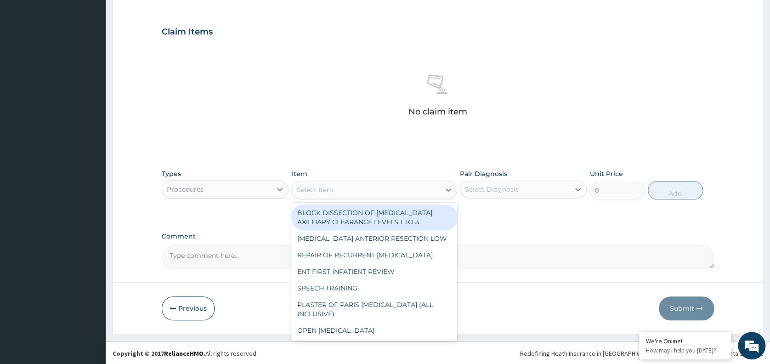
click at [368, 191] on div "Select Item" at bounding box center [366, 189] width 148 height 15
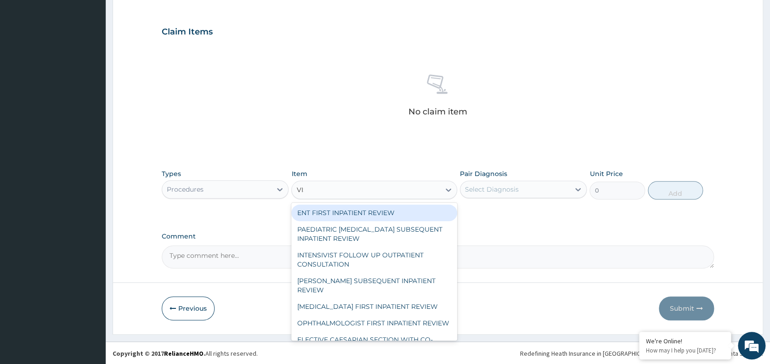
type input "VISU"
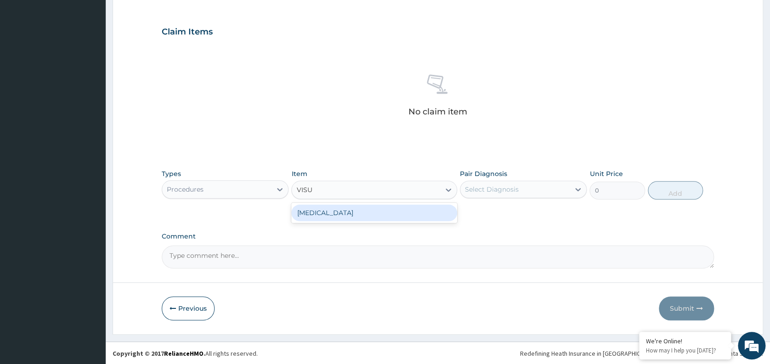
type input "3000"
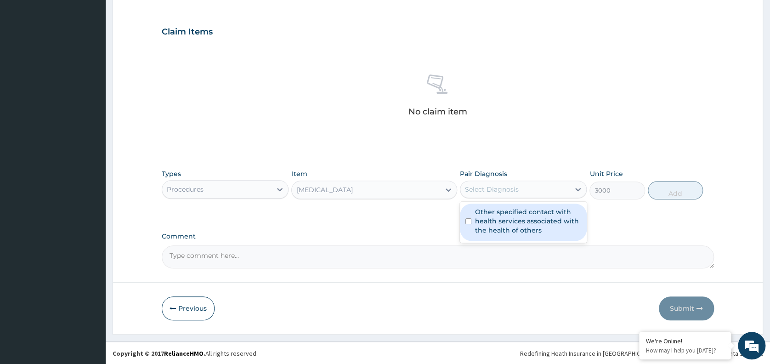
click at [509, 183] on div "Select Diagnosis" at bounding box center [514, 189] width 109 height 15
click at [528, 214] on label "Other specified contact with health services associated with the health of othe…" at bounding box center [528, 221] width 106 height 28
checkbox input "true"
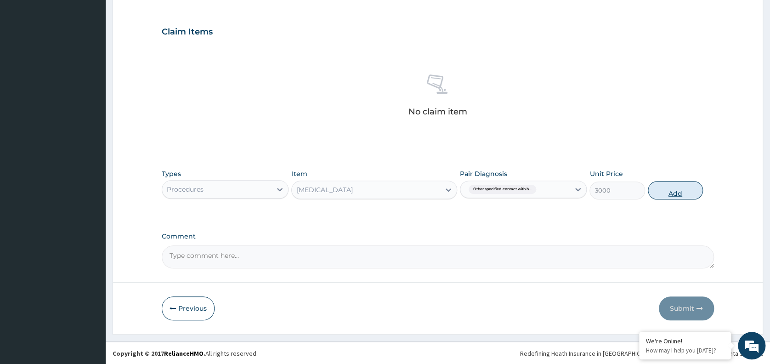
click at [670, 188] on button "Add" at bounding box center [675, 190] width 55 height 18
type input "0"
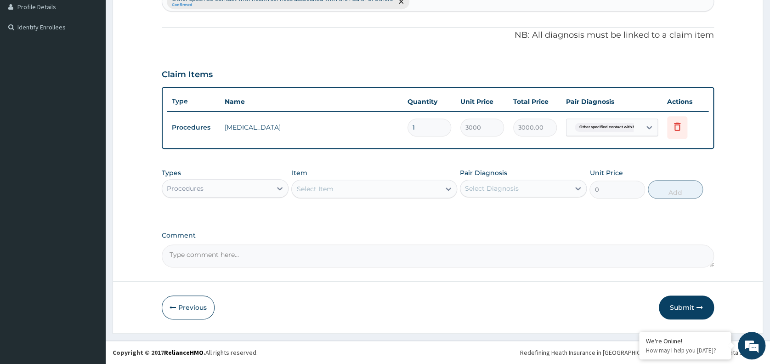
scroll to position [254, 0]
click at [264, 187] on div "Procedures" at bounding box center [216, 189] width 109 height 15
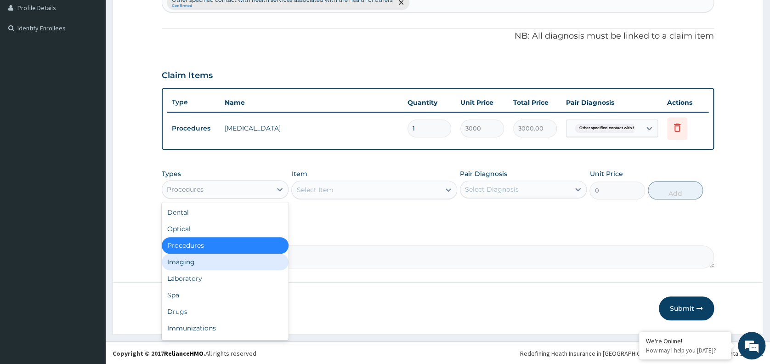
click at [195, 260] on div "Imaging" at bounding box center [225, 262] width 127 height 17
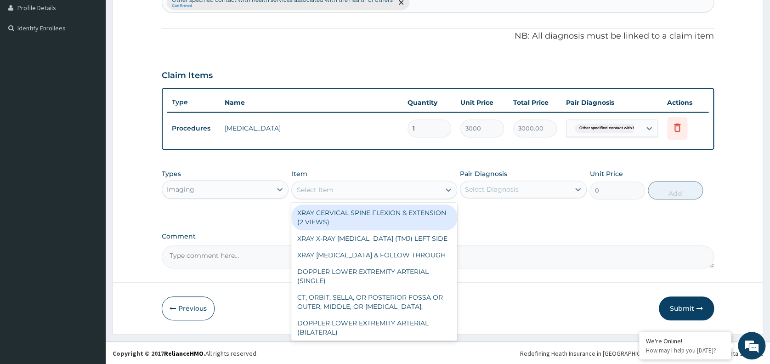
click at [363, 187] on div "Select Item" at bounding box center [366, 189] width 148 height 15
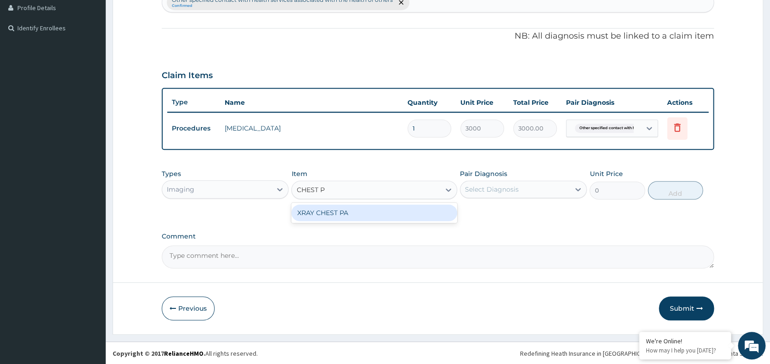
type input "CHEST PA"
click at [364, 211] on div "XRAY CHEST PA" at bounding box center [374, 212] width 166 height 17
type input "7148.75"
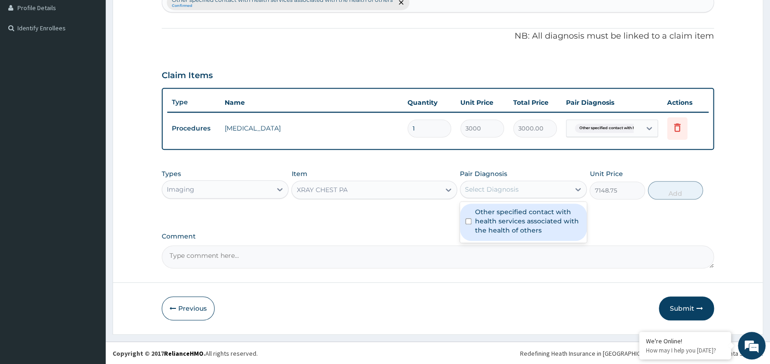
drag, startPoint x: 506, startPoint y: 189, endPoint x: 513, endPoint y: 213, distance: 24.9
click at [513, 198] on div "option Other specified contact with health services associated with the health …" at bounding box center [523, 189] width 127 height 17
click at [513, 213] on label "Other specified contact with health services associated with the health of othe…" at bounding box center [528, 221] width 106 height 28
checkbox input "true"
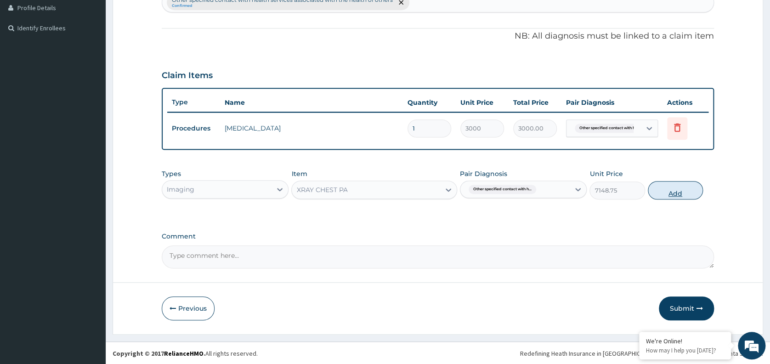
click at [669, 182] on button "Add" at bounding box center [675, 190] width 55 height 18
type input "0"
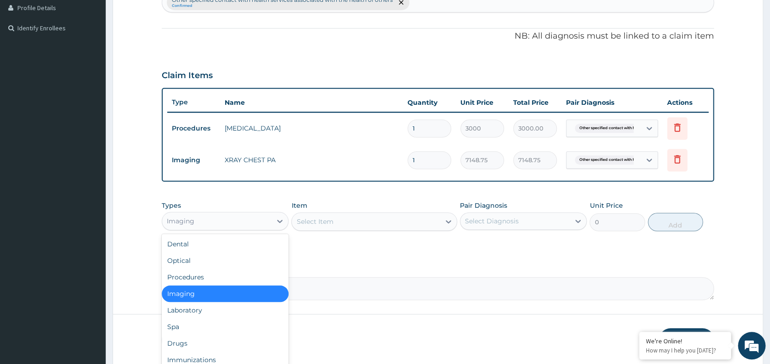
click at [252, 220] on div "Imaging" at bounding box center [216, 221] width 109 height 15
click at [195, 306] on div "Laboratory" at bounding box center [225, 310] width 127 height 17
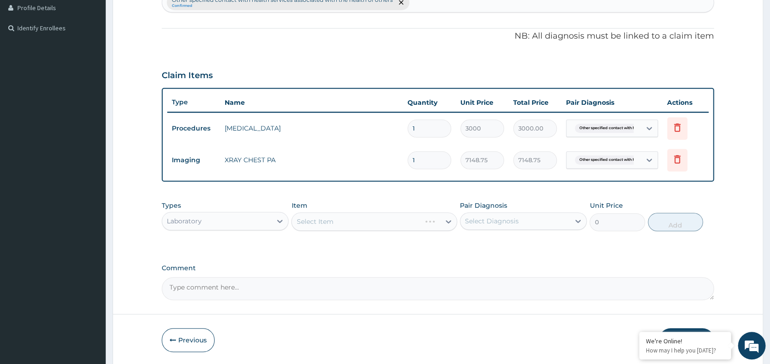
scroll to position [287, 0]
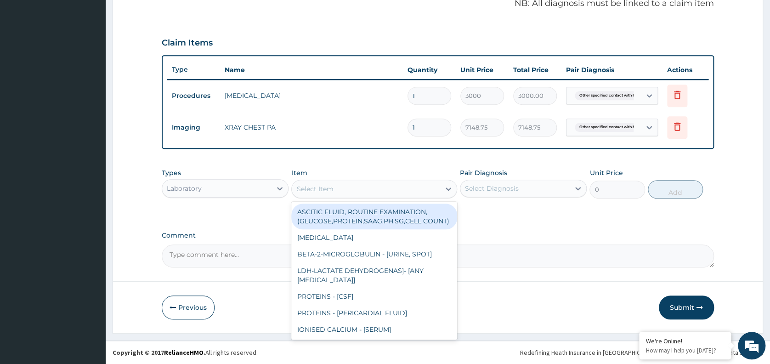
click at [365, 188] on div "Select Item" at bounding box center [366, 188] width 148 height 15
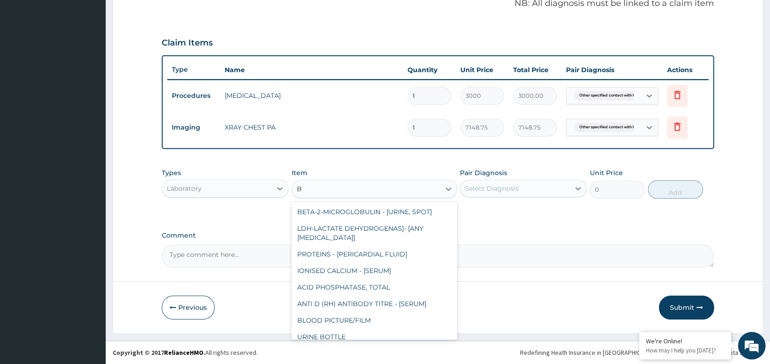
type input "BMI"
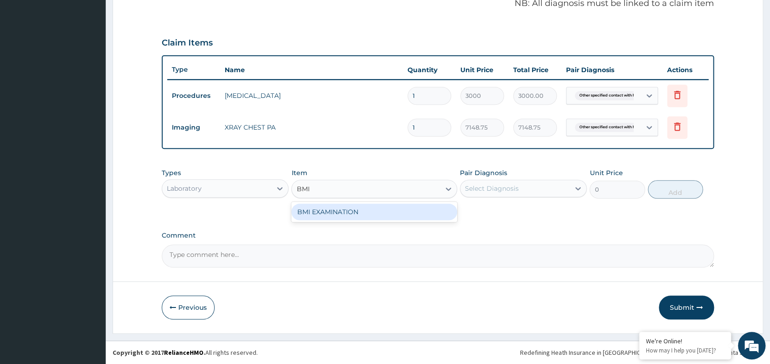
type input "1225.5"
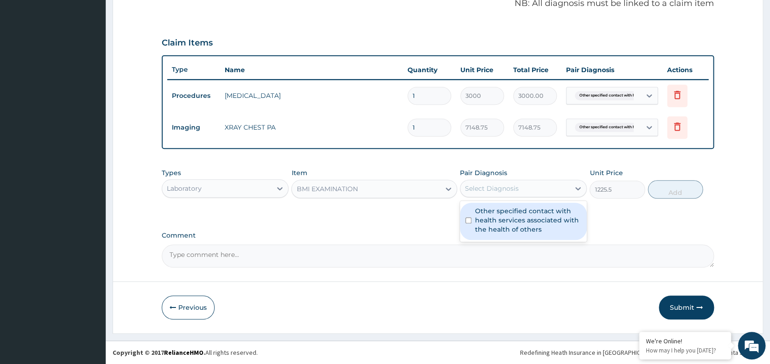
click at [493, 185] on div "Select Diagnosis" at bounding box center [492, 188] width 54 height 9
click at [512, 216] on label "Other specified contact with health services associated with the health of othe…" at bounding box center [528, 220] width 106 height 28
checkbox input "true"
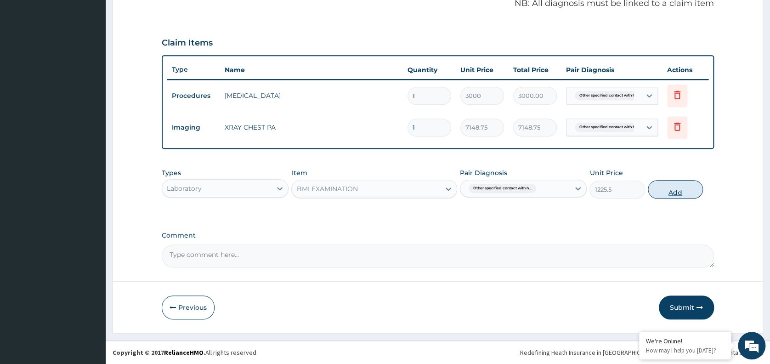
click at [676, 187] on button "Add" at bounding box center [675, 189] width 55 height 18
type input "0"
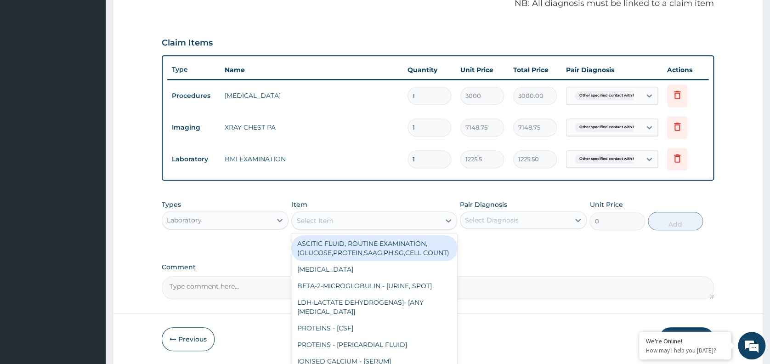
click at [379, 218] on div "Select Item" at bounding box center [366, 220] width 148 height 15
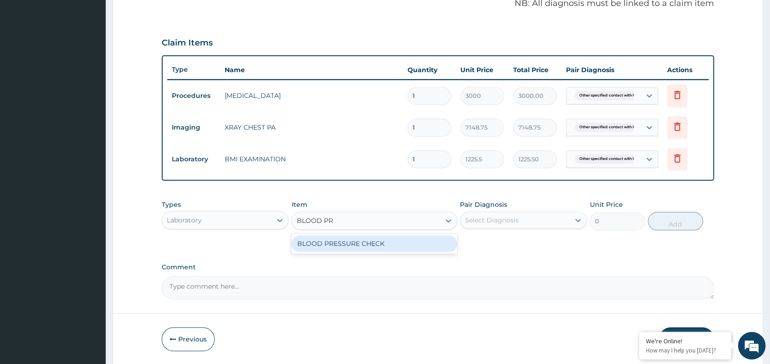
type input "BLOOD PRE"
type input "1225.5"
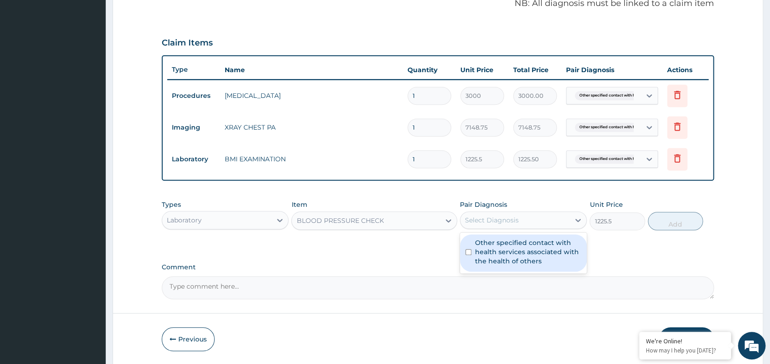
click at [489, 218] on div "Select Diagnosis" at bounding box center [492, 219] width 54 height 9
click at [501, 262] on label "Other specified contact with health services associated with the health of othe…" at bounding box center [528, 252] width 106 height 28
checkbox input "true"
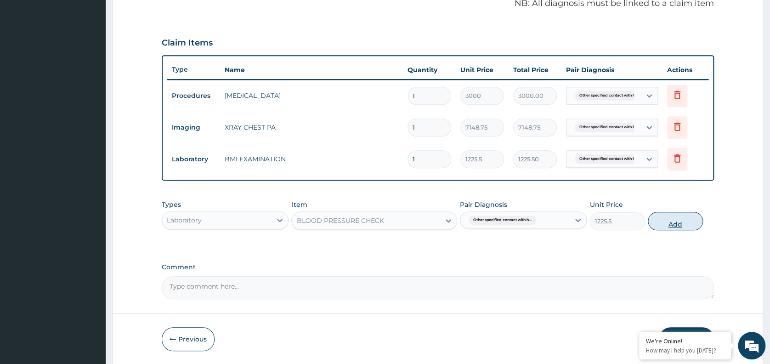
click at [678, 220] on button "Add" at bounding box center [675, 221] width 55 height 18
type input "0"
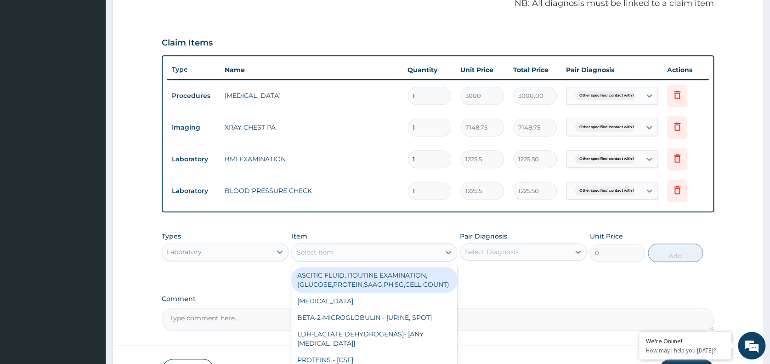
click at [336, 250] on div "Select Item" at bounding box center [366, 252] width 148 height 15
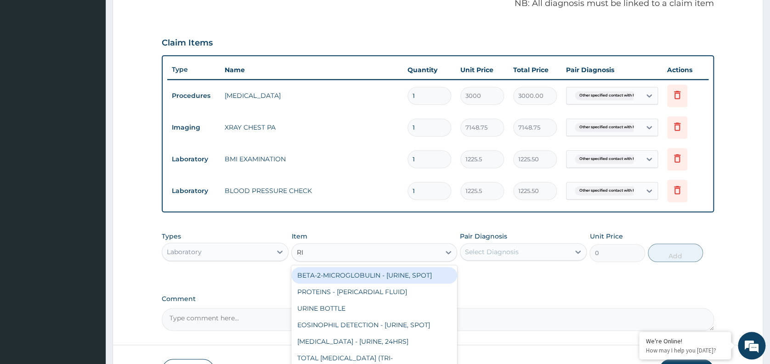
type input "R"
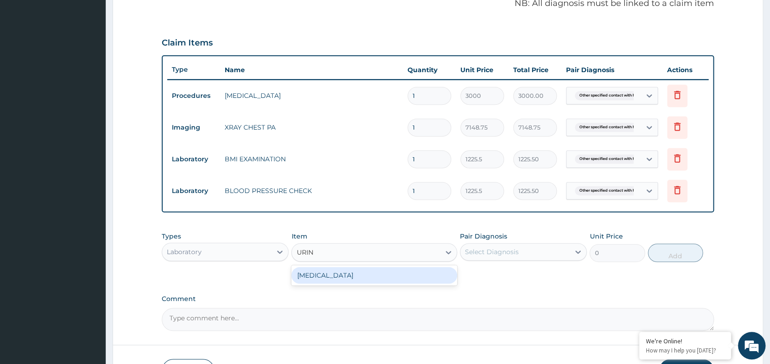
type input "URINA"
type input "1531.875"
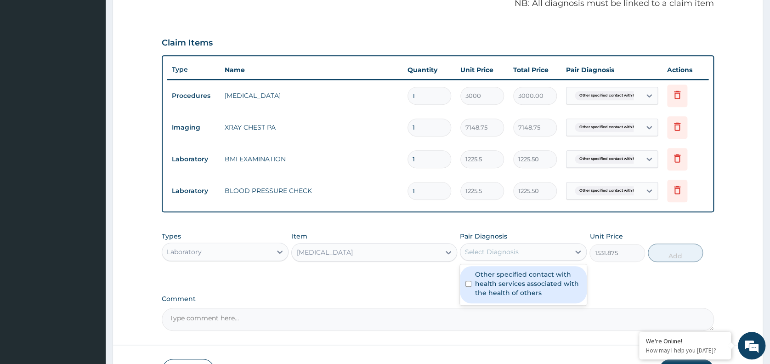
click at [502, 254] on div "Select Diagnosis" at bounding box center [492, 251] width 54 height 9
click at [514, 287] on label "Other specified contact with health services associated with the health of othe…" at bounding box center [528, 284] width 106 height 28
checkbox input "true"
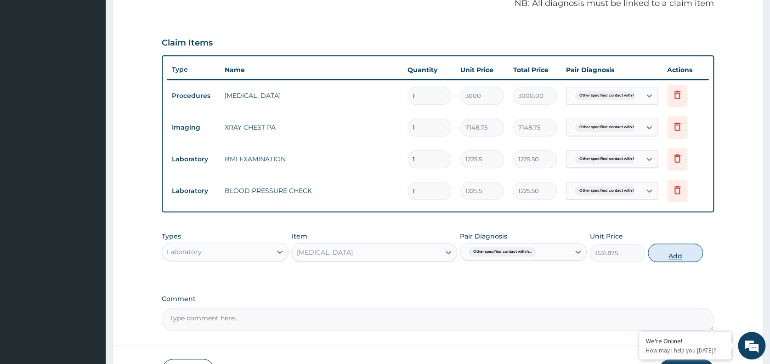
click at [676, 257] on button "Add" at bounding box center [675, 253] width 55 height 18
type input "0"
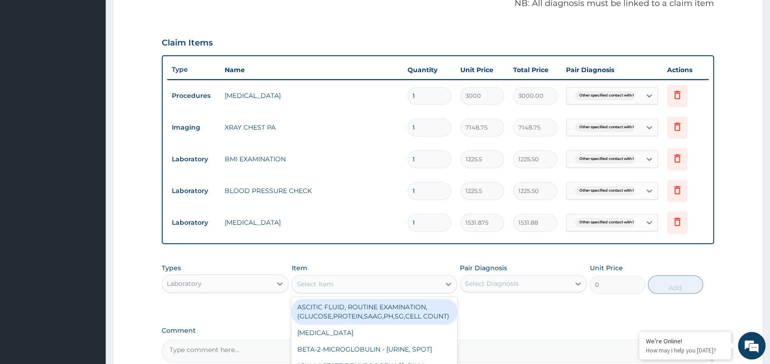
click at [349, 283] on div "Select Item" at bounding box center [366, 284] width 148 height 15
type input "PAP"
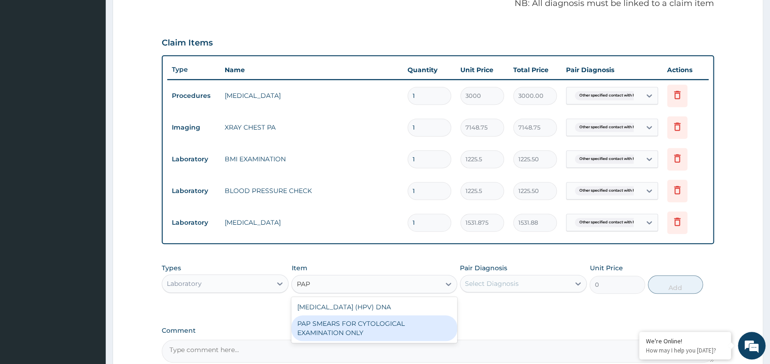
type input "18080"
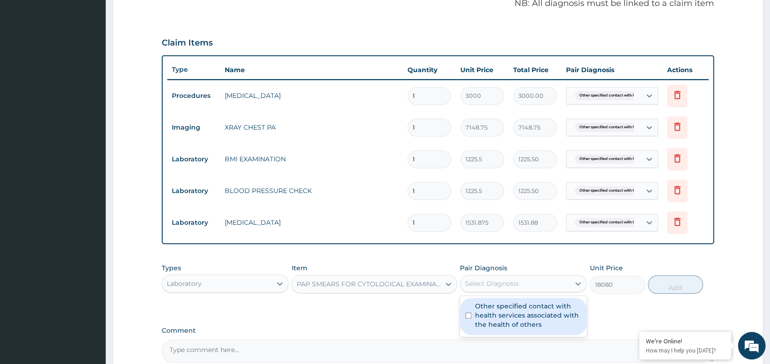
click at [483, 287] on div "Select Diagnosis" at bounding box center [492, 283] width 54 height 9
click at [503, 316] on label "Other specified contact with health services associated with the health of othe…" at bounding box center [528, 315] width 106 height 28
checkbox input "true"
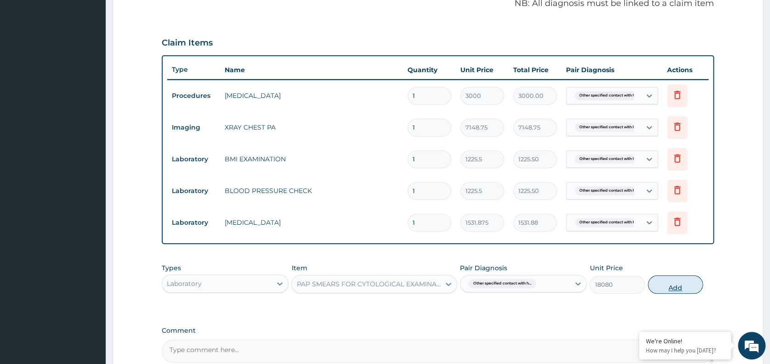
click at [670, 288] on button "Add" at bounding box center [675, 284] width 55 height 18
type input "0"
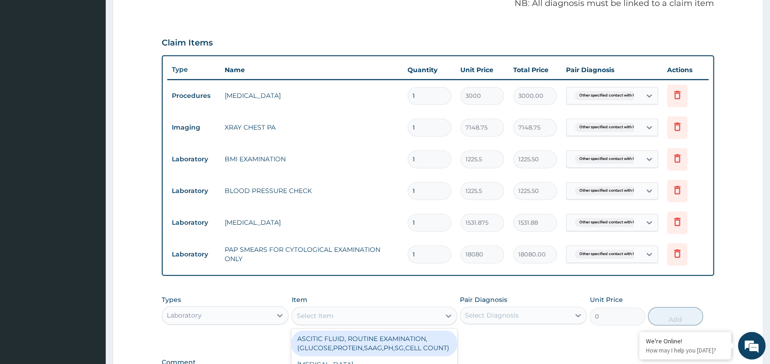
click at [349, 317] on div "Select Item" at bounding box center [366, 315] width 148 height 15
type input "CHOLESTEROL"
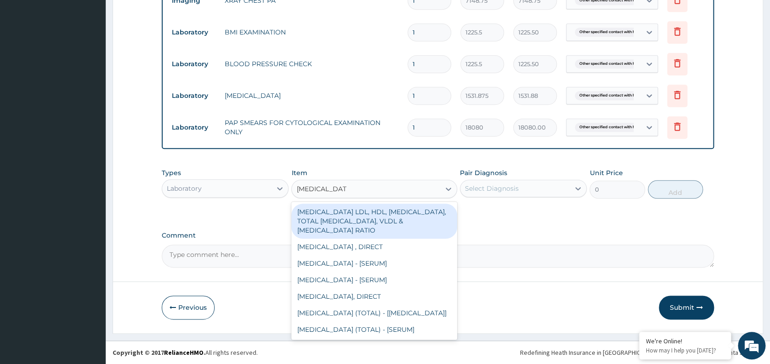
click at [412, 330] on div "CHOLESTEROL (TOTAL) - [SERUM]" at bounding box center [374, 329] width 166 height 17
type input "2880"
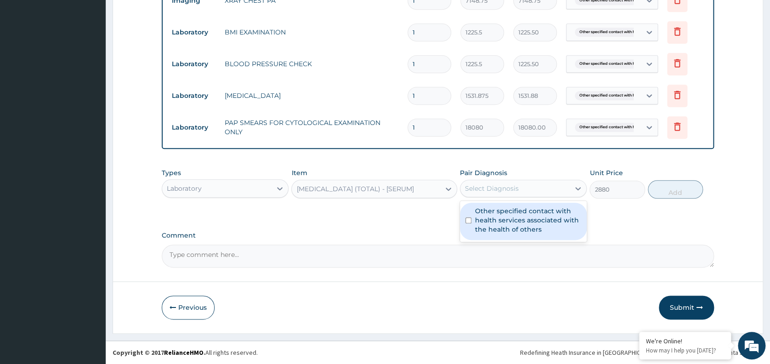
click at [534, 191] on div "Select Diagnosis" at bounding box center [514, 188] width 109 height 15
click at [511, 222] on label "Other specified contact with health services associated with the health of othe…" at bounding box center [528, 220] width 106 height 28
checkbox input "true"
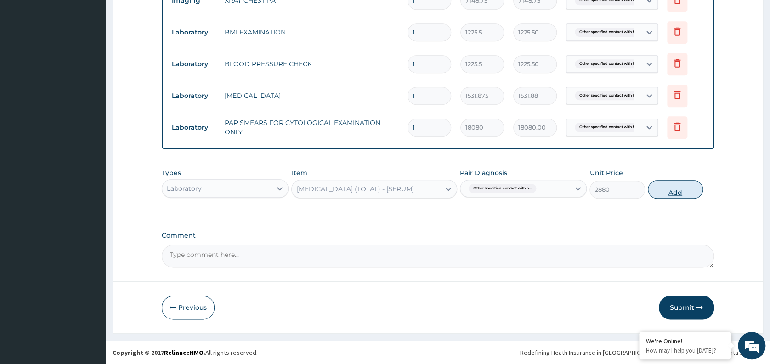
click at [665, 192] on button "Add" at bounding box center [675, 189] width 55 height 18
type input "0"
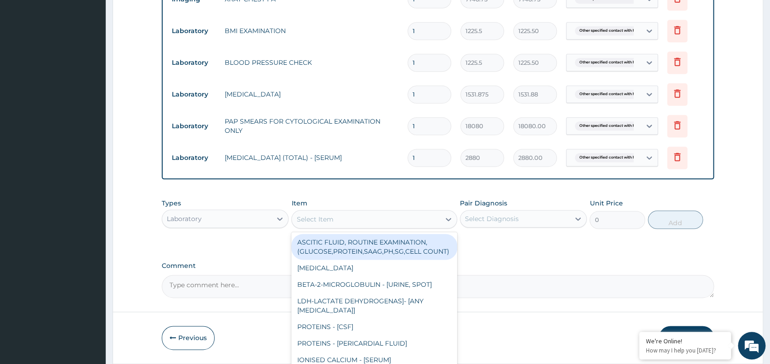
click at [347, 218] on div "Select Item" at bounding box center [366, 219] width 148 height 15
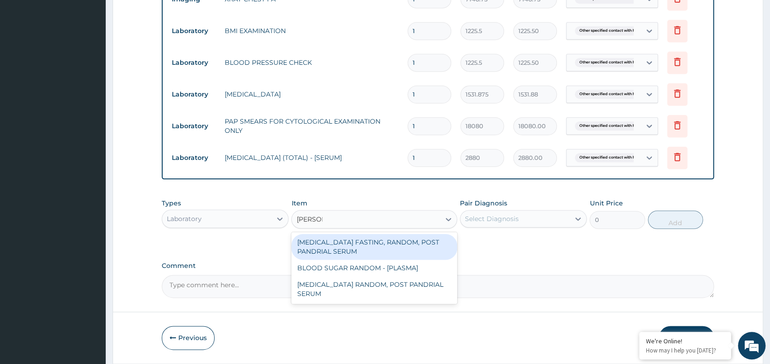
type input "RANDOM"
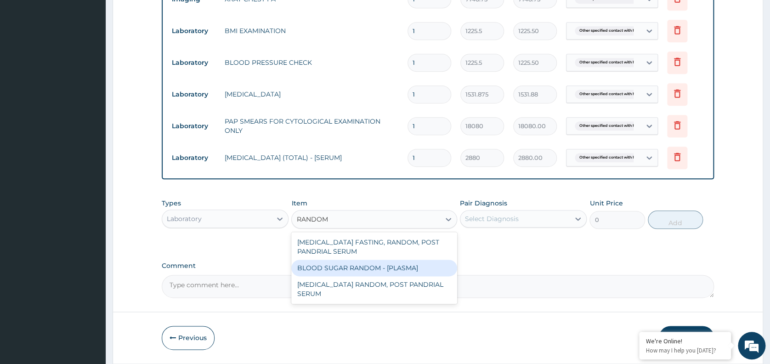
click at [417, 265] on div "BLOOD SUGAR RANDOM - [PLASMA]" at bounding box center [374, 268] width 166 height 17
type input "1800"
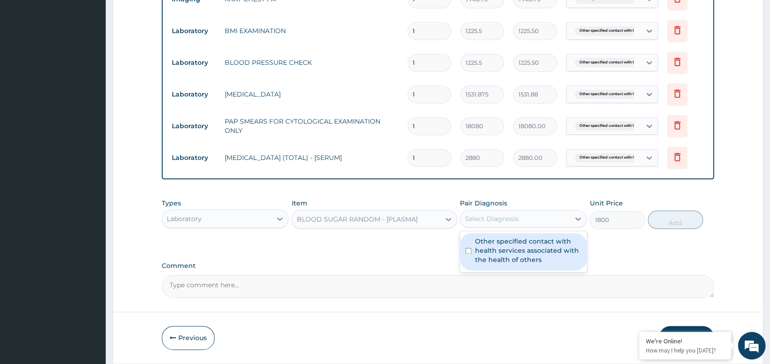
click at [533, 211] on div "Select Diagnosis" at bounding box center [523, 218] width 127 height 17
click at [530, 252] on label "Other specified contact with health services associated with the health of othe…" at bounding box center [528, 251] width 106 height 28
checkbox input "true"
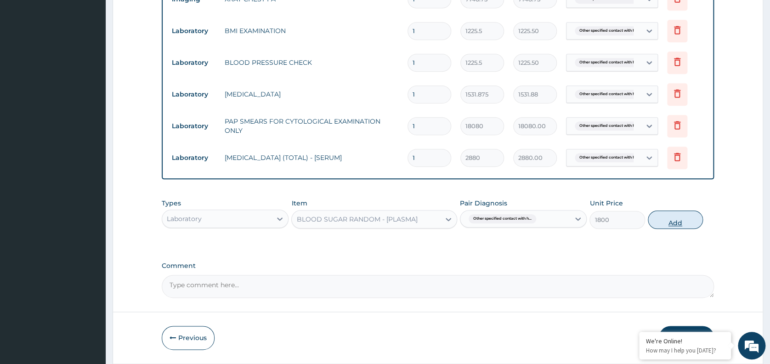
click at [665, 224] on button "Add" at bounding box center [675, 219] width 55 height 18
type input "0"
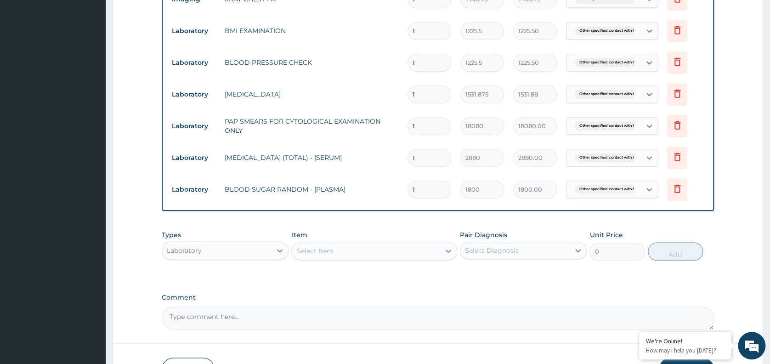
click at [767, 334] on section "Step 2 of 2 PA Code / Prescription Code Enter Code(Secondary Care Only) Encount…" at bounding box center [438, 14] width 664 height 775
click at [769, 338] on section "Step 2 of 2 PA Code / Prescription Code Enter Code(Secondary Care Only) Encount…" at bounding box center [438, 14] width 664 height 775
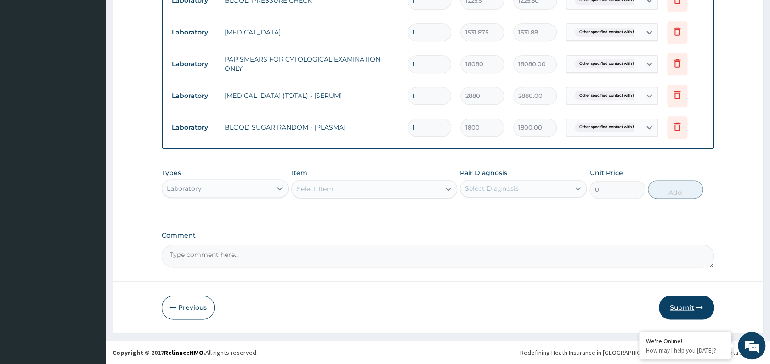
click at [686, 308] on button "Submit" at bounding box center [686, 307] width 55 height 24
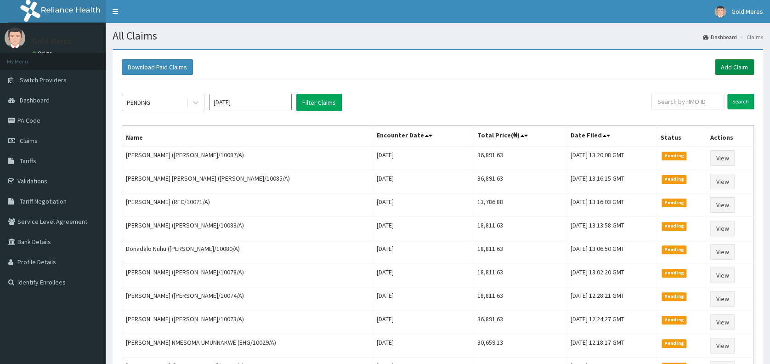
click at [743, 66] on link "Add Claim" at bounding box center [734, 67] width 39 height 16
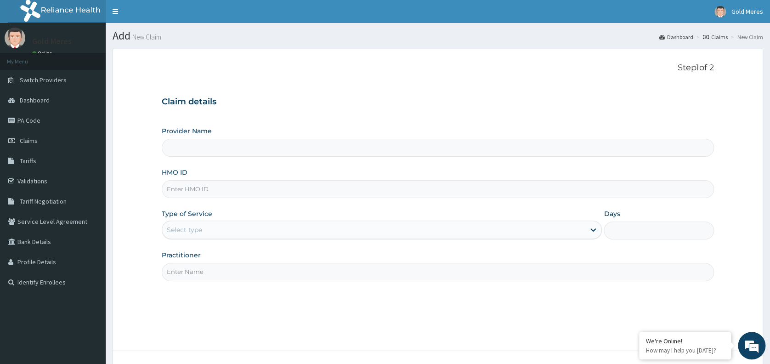
click at [221, 177] on div "HMO ID" at bounding box center [438, 183] width 552 height 30
click at [223, 195] on input "HMO ID" at bounding box center [438, 189] width 552 height 18
type input "Reliance Family Clinics (RFC) - Abuja"
type input "ANH/10035/A"
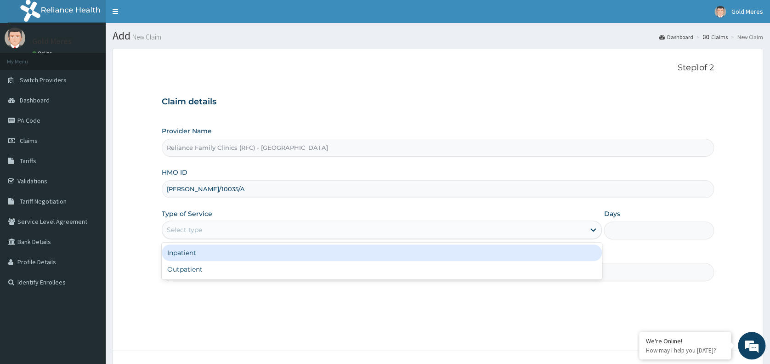
click at [206, 222] on div "Select type" at bounding box center [373, 229] width 423 height 15
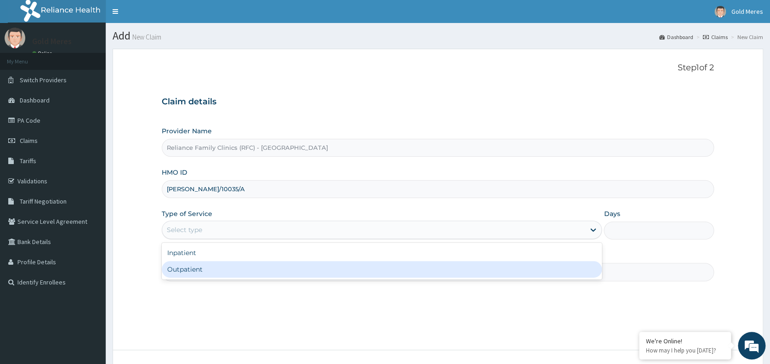
click at [217, 265] on div "Outpatient" at bounding box center [382, 269] width 440 height 17
type input "1"
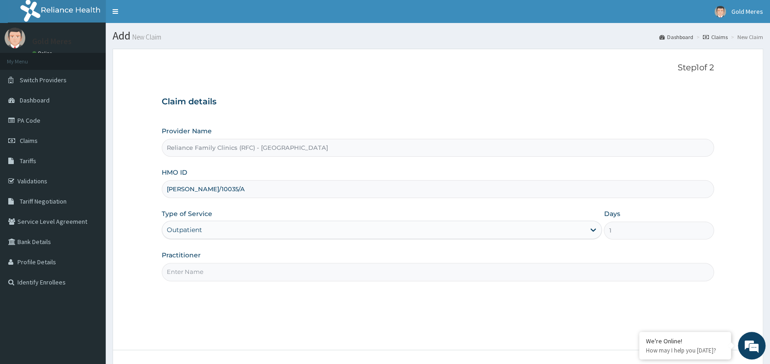
click at [224, 271] on input "Practitioner" at bounding box center [438, 272] width 552 height 18
type input "dr [PERSON_NAME]"
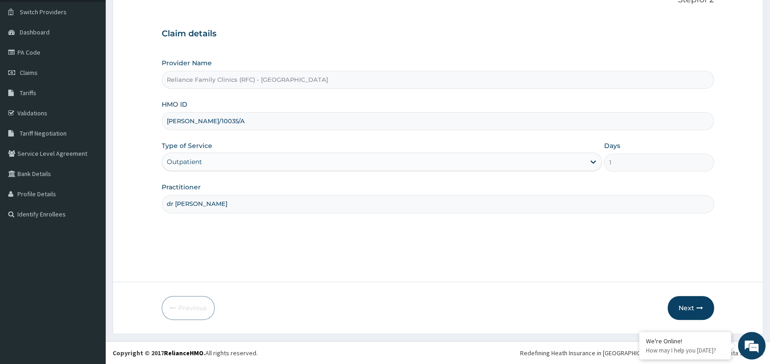
scroll to position [68, 0]
click at [693, 308] on button "Next" at bounding box center [691, 307] width 46 height 24
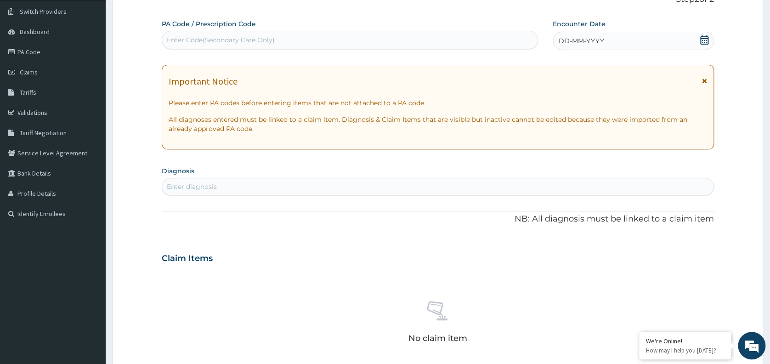
click at [639, 39] on div "DD-MM-YYYY" at bounding box center [633, 41] width 161 height 18
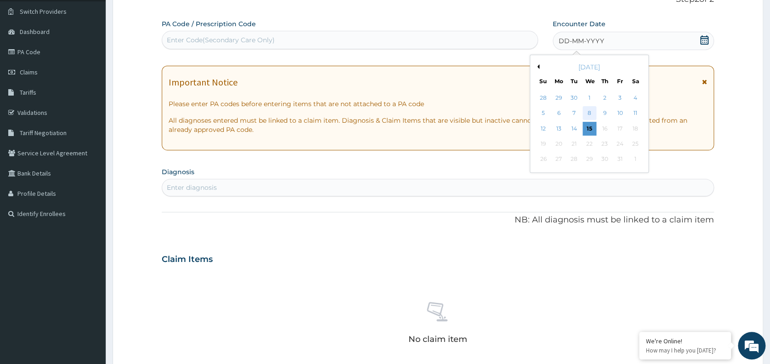
click at [592, 114] on div "8" at bounding box center [590, 114] width 14 height 14
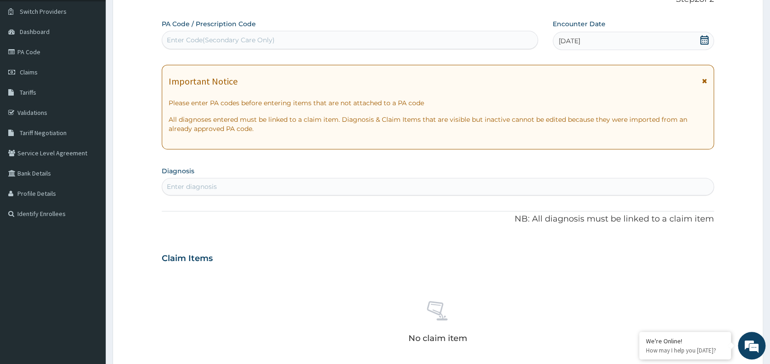
click at [317, 176] on section "Diagnosis Enter diagnosis" at bounding box center [438, 179] width 552 height 31
click at [302, 183] on div "Enter diagnosis" at bounding box center [437, 186] width 551 height 15
type input "WELL"
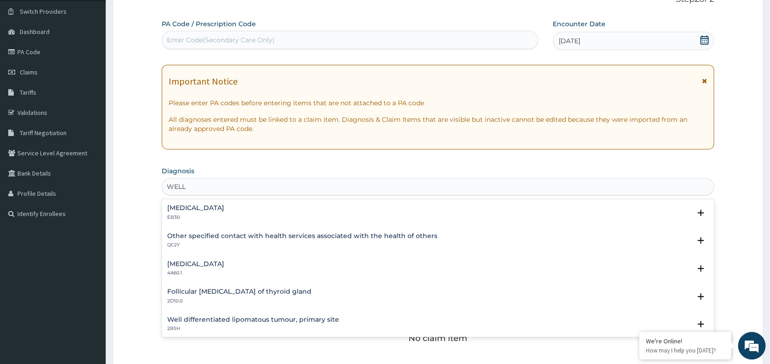
click at [251, 234] on h4 "Other specified contact with health services associated with the health of othe…" at bounding box center [302, 235] width 270 height 7
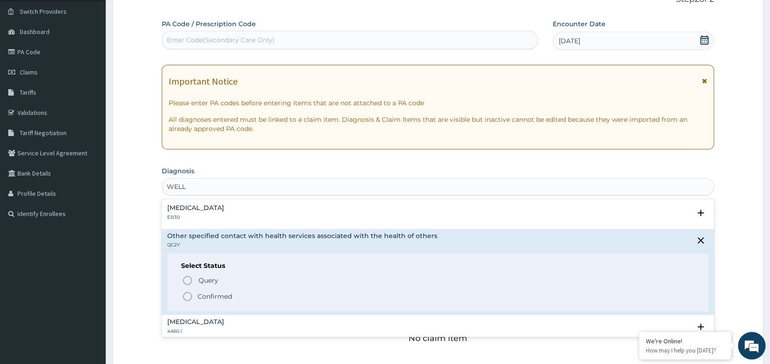
click at [205, 296] on p "Confirmed" at bounding box center [215, 296] width 34 height 9
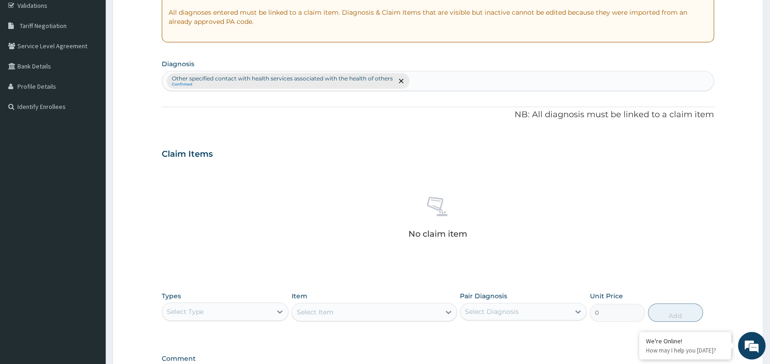
scroll to position [298, 0]
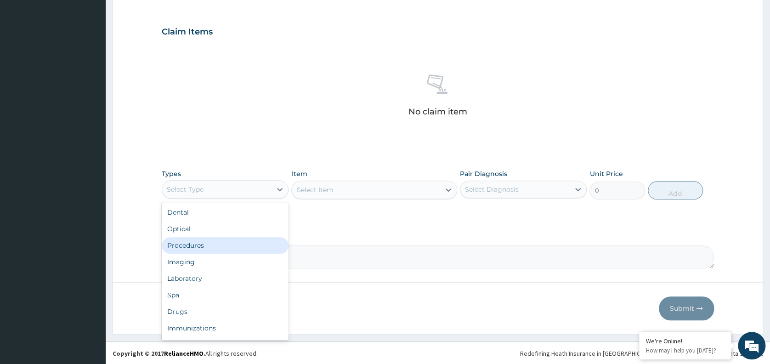
click at [192, 243] on div "Procedures" at bounding box center [225, 245] width 127 height 17
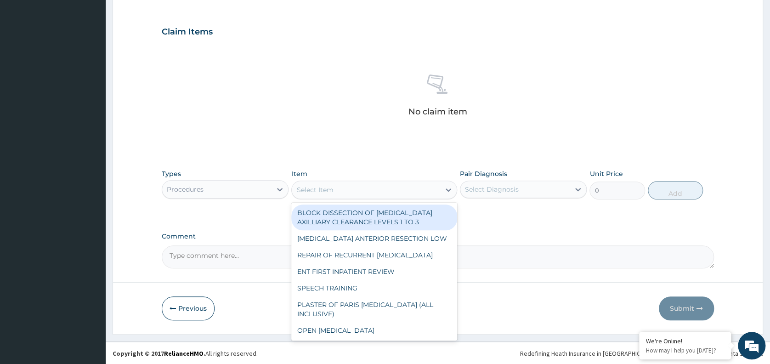
click at [375, 185] on div "Select Item" at bounding box center [366, 189] width 148 height 15
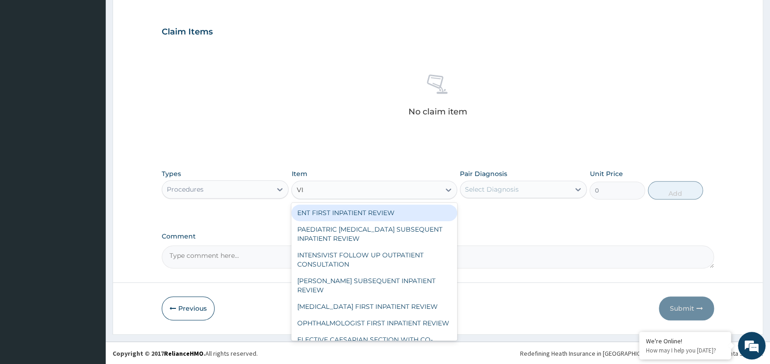
type input "VISU"
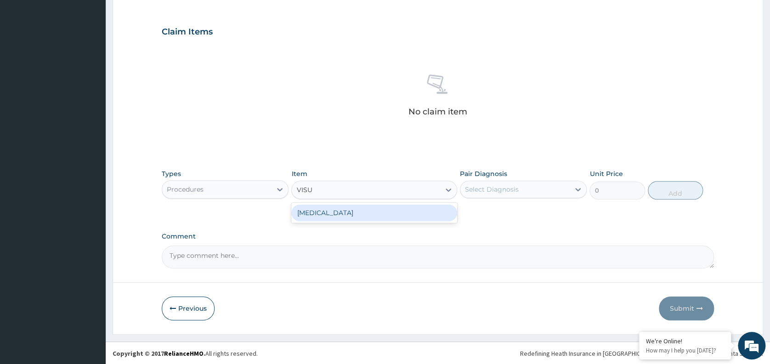
type input "3000"
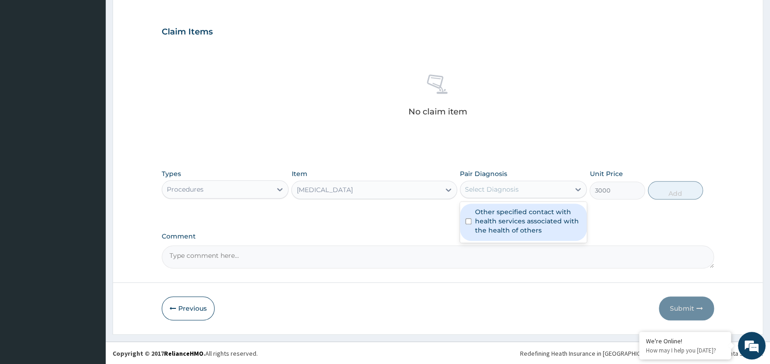
click at [519, 188] on div "Select Diagnosis" at bounding box center [514, 189] width 109 height 15
click at [518, 226] on label "Other specified contact with health services associated with the health of othe…" at bounding box center [528, 221] width 106 height 28
checkbox input "true"
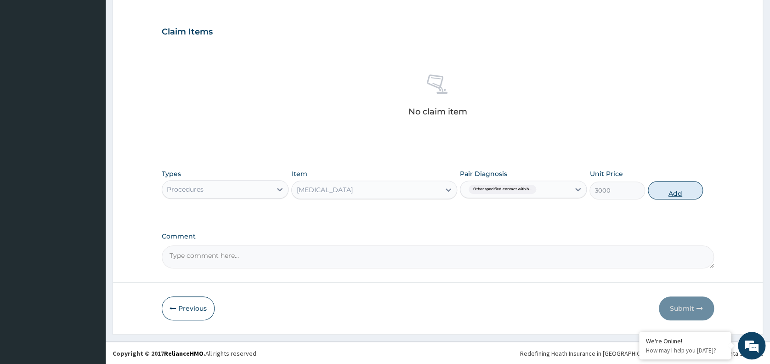
click at [675, 191] on button "Add" at bounding box center [675, 190] width 55 height 18
type input "0"
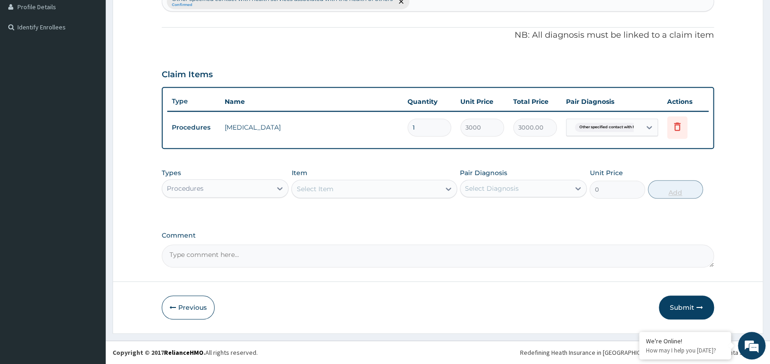
scroll to position [254, 0]
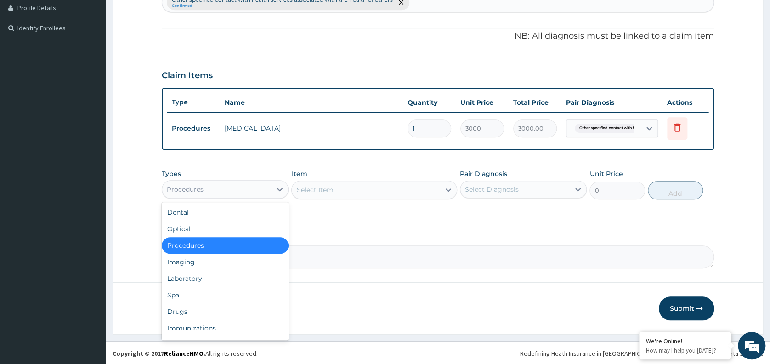
click at [270, 188] on div "Procedures" at bounding box center [216, 189] width 109 height 15
click at [201, 261] on div "Imaging" at bounding box center [225, 262] width 127 height 17
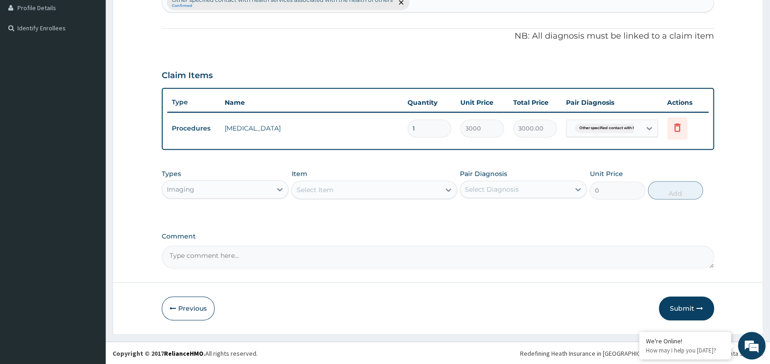
click at [368, 188] on div "Select Item" at bounding box center [366, 189] width 148 height 15
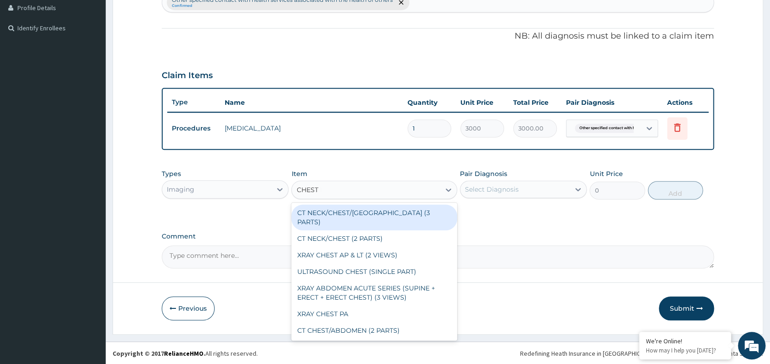
type input "CHEST PA"
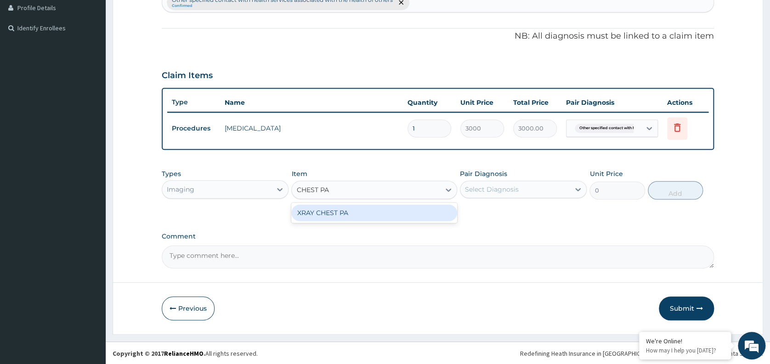
click at [425, 215] on div "XRAY CHEST PA" at bounding box center [374, 212] width 166 height 17
type input "7148.75"
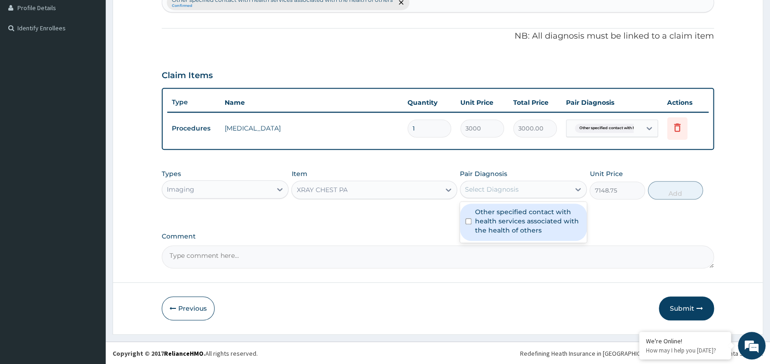
click at [518, 189] on div "Select Diagnosis" at bounding box center [514, 189] width 109 height 15
click at [519, 214] on label "Other specified contact with health services associated with the health of othe…" at bounding box center [528, 221] width 106 height 28
checkbox input "true"
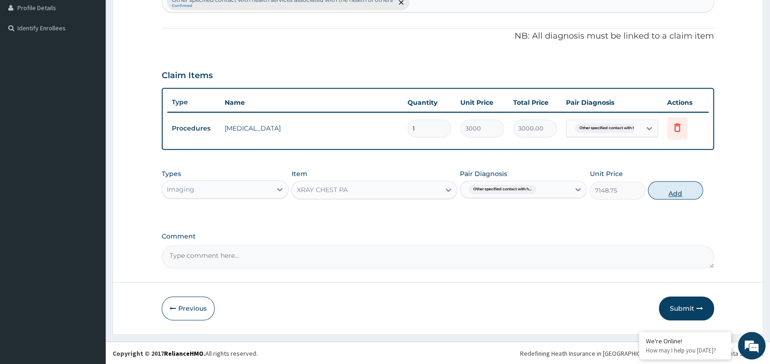
click at [666, 191] on button "Add" at bounding box center [675, 190] width 55 height 18
type input "0"
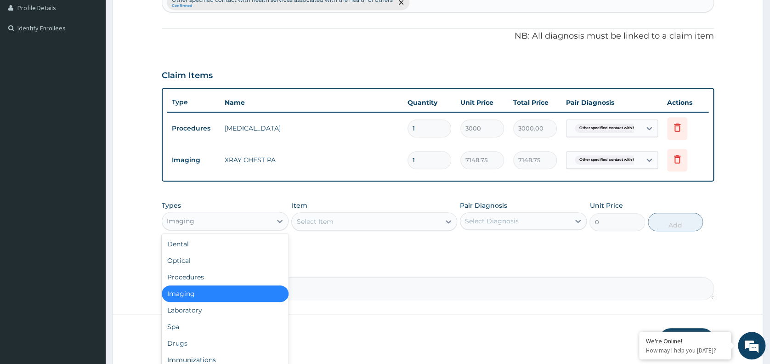
click at [228, 214] on div "Imaging" at bounding box center [216, 221] width 109 height 15
click at [198, 309] on div "Laboratory" at bounding box center [225, 310] width 127 height 17
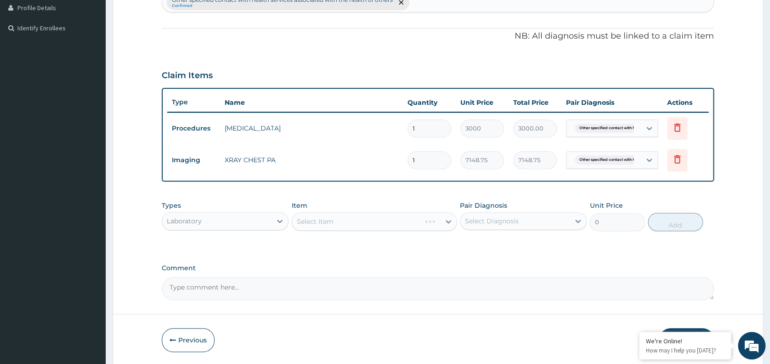
scroll to position [287, 0]
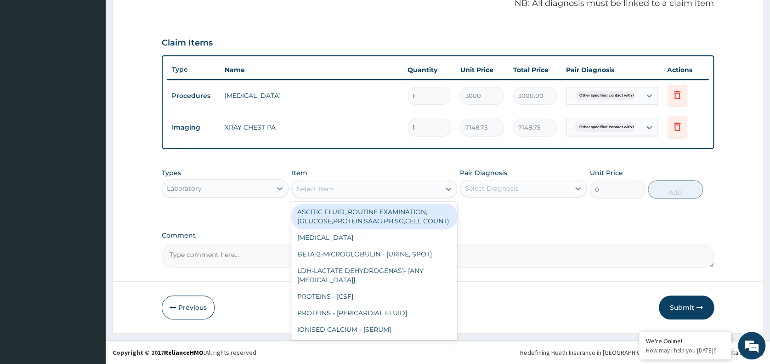
click at [329, 184] on div "Select Item" at bounding box center [366, 188] width 148 height 15
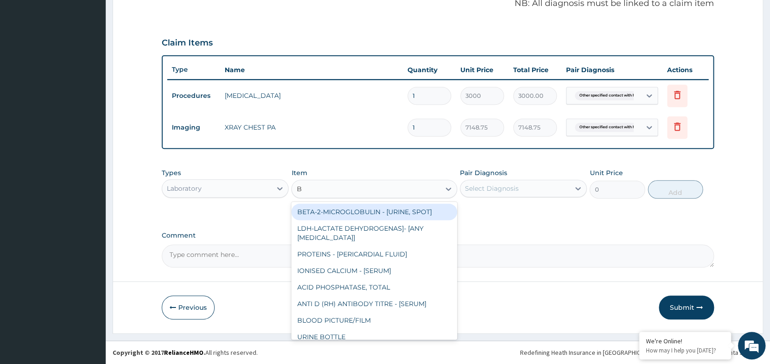
type input "BMI"
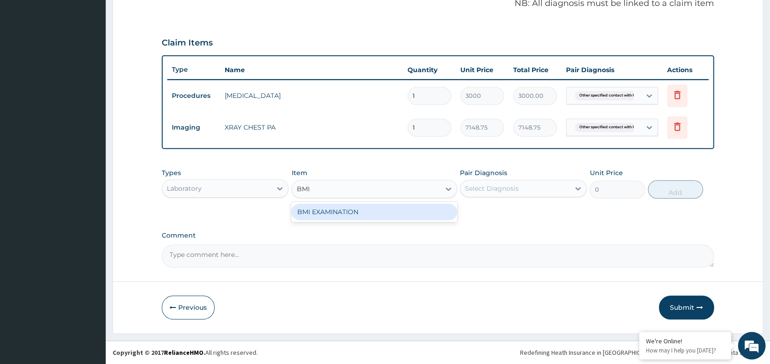
type input "1225.5"
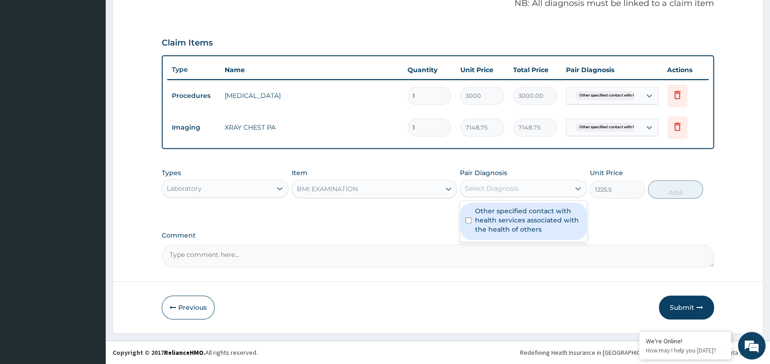
click at [495, 187] on div "Select Diagnosis" at bounding box center [492, 188] width 54 height 9
click at [502, 220] on label "Other specified contact with health services associated with the health of othe…" at bounding box center [528, 220] width 106 height 28
checkbox input "true"
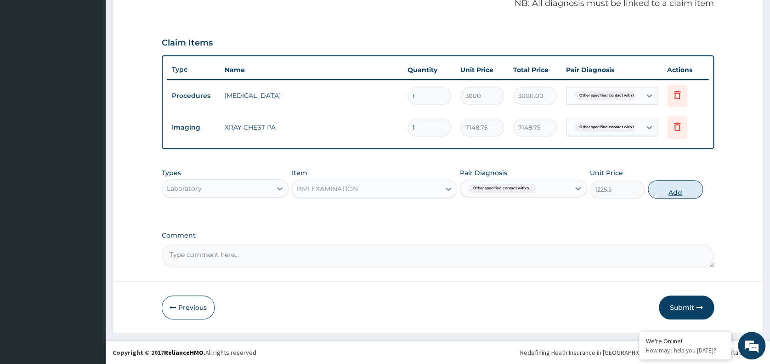
click at [677, 192] on button "Add" at bounding box center [675, 189] width 55 height 18
type input "0"
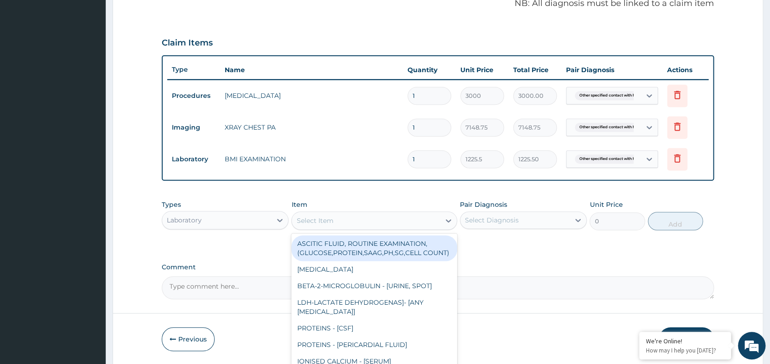
click at [358, 216] on div "Select Item" at bounding box center [366, 220] width 148 height 15
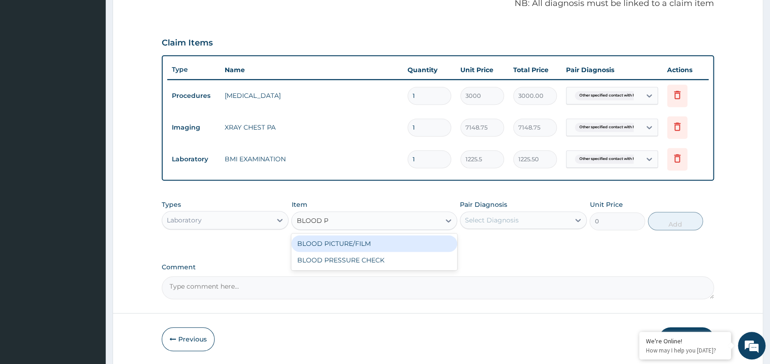
type input "BLOOD PRE"
type input "1225.5"
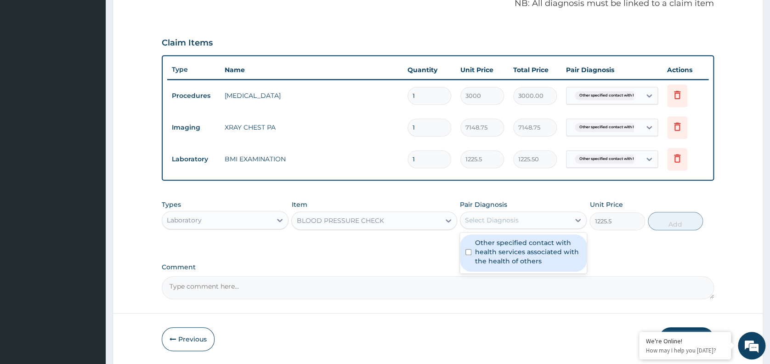
click at [510, 218] on div "Select Diagnosis" at bounding box center [492, 219] width 54 height 9
click at [505, 257] on label "Other specified contact with health services associated with the health of othe…" at bounding box center [528, 252] width 106 height 28
checkbox input "true"
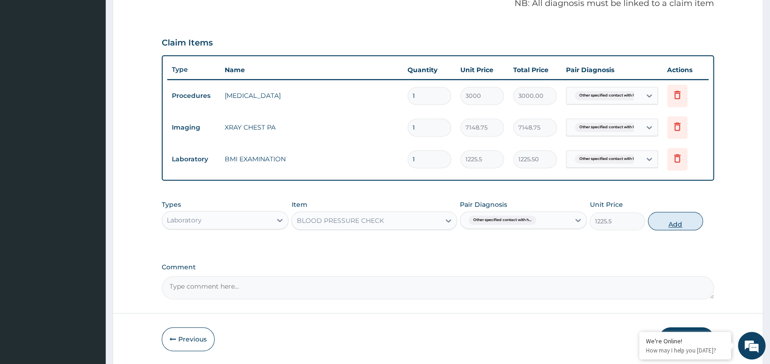
click at [672, 221] on button "Add" at bounding box center [675, 221] width 55 height 18
type input "0"
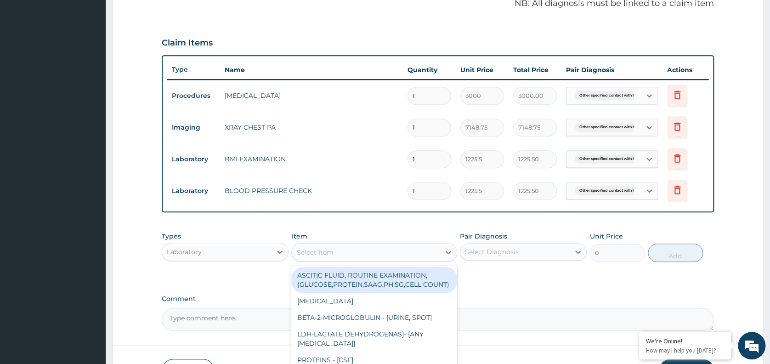
click at [363, 252] on div "Select Item" at bounding box center [366, 252] width 148 height 15
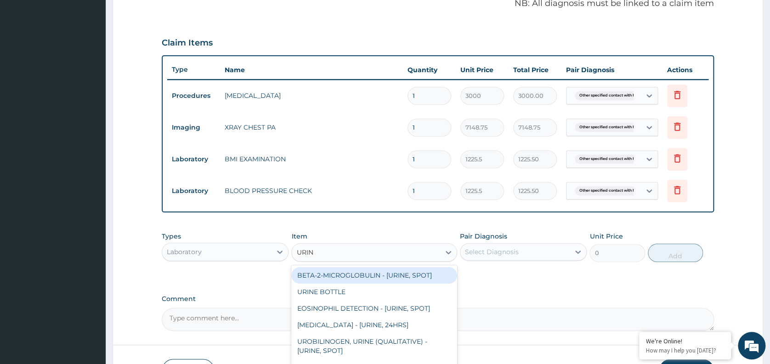
type input "URINA"
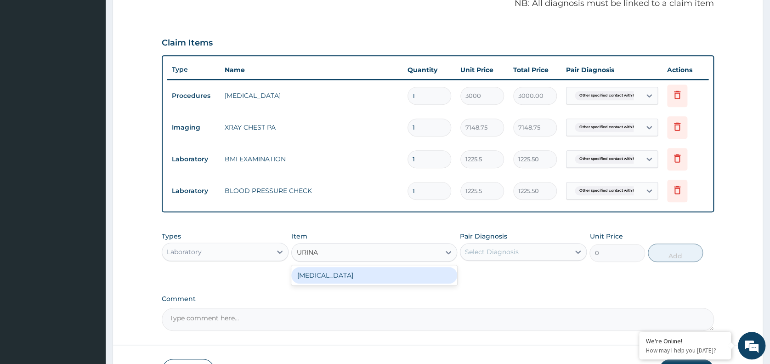
type input "1531.875"
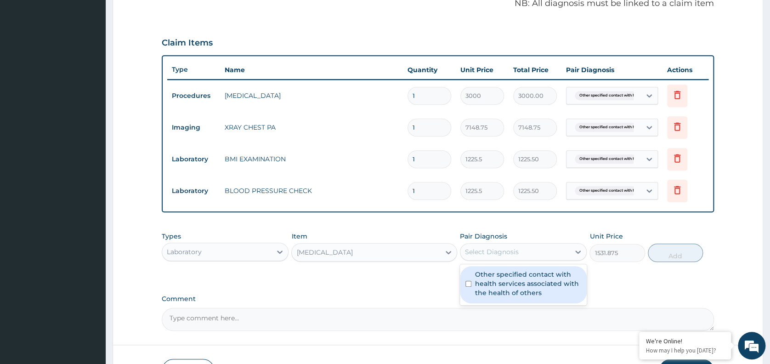
click at [504, 254] on div "Select Diagnosis" at bounding box center [492, 251] width 54 height 9
click at [515, 290] on label "Other specified contact with health services associated with the health of othe…" at bounding box center [528, 284] width 106 height 28
checkbox input "true"
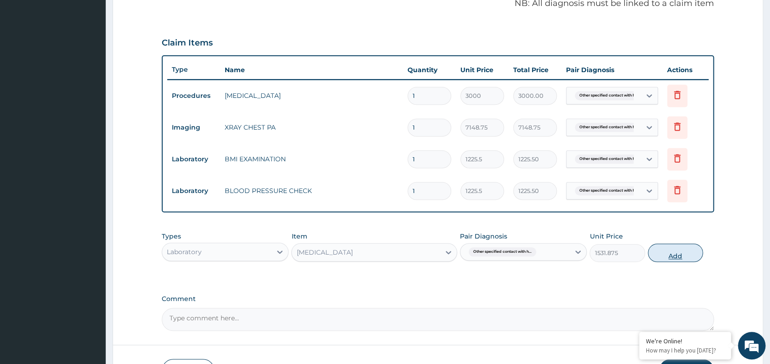
click at [673, 255] on button "Add" at bounding box center [675, 253] width 55 height 18
type input "0"
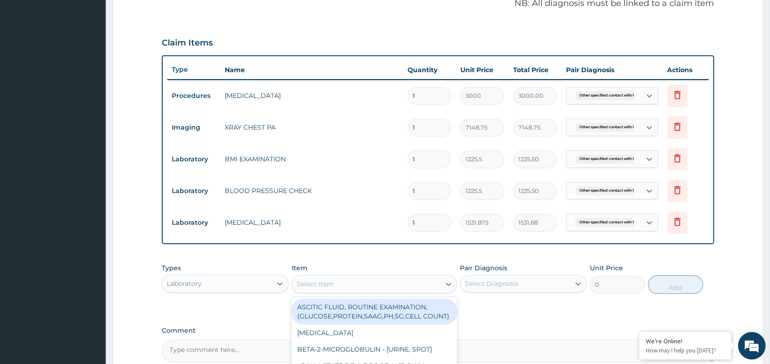
click at [357, 281] on div "Select Item" at bounding box center [366, 284] width 148 height 15
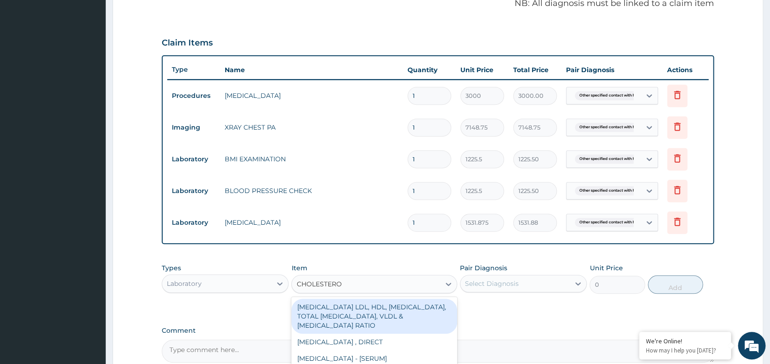
type input "CHOLESTEROL"
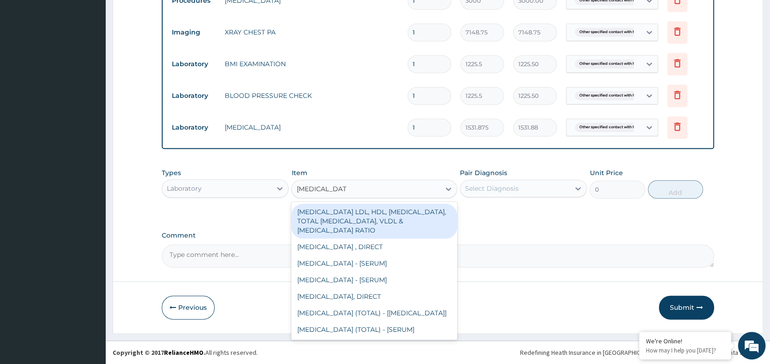
click at [411, 337] on div "CHOLESTEROL (TOTAL) - [SERUM]" at bounding box center [374, 329] width 166 height 17
type input "2880"
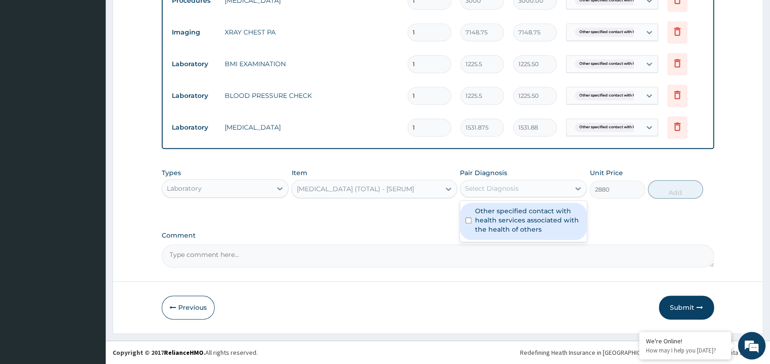
click at [540, 191] on div "Select Diagnosis" at bounding box center [514, 188] width 109 height 15
click at [528, 217] on label "Other specified contact with health services associated with the health of othe…" at bounding box center [528, 220] width 106 height 28
checkbox input "true"
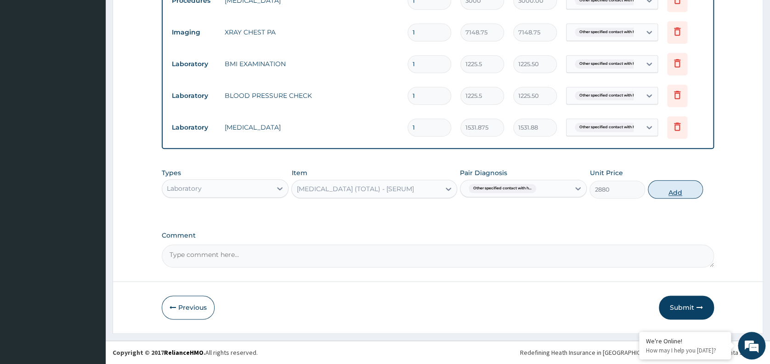
click at [684, 185] on button "Add" at bounding box center [675, 189] width 55 height 18
type input "0"
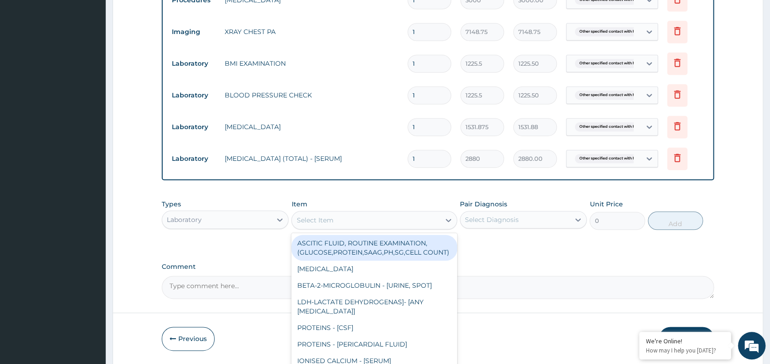
click at [317, 222] on div "Select Item" at bounding box center [314, 219] width 37 height 9
type input "PAP"
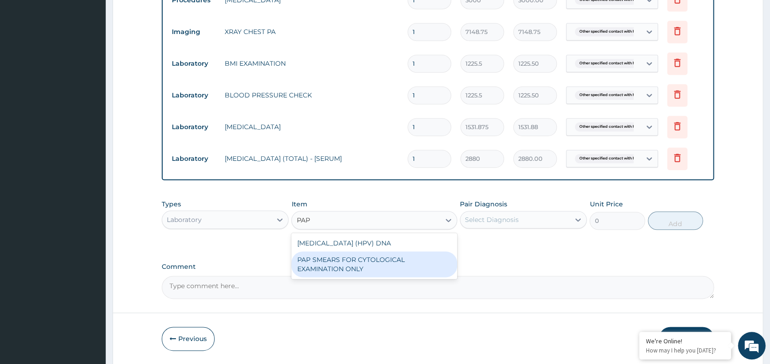
click at [358, 257] on div "PAP SMEARS FOR CYTOLOGICAL EXAMINATION ONLY" at bounding box center [374, 264] width 166 height 26
type input "18080"
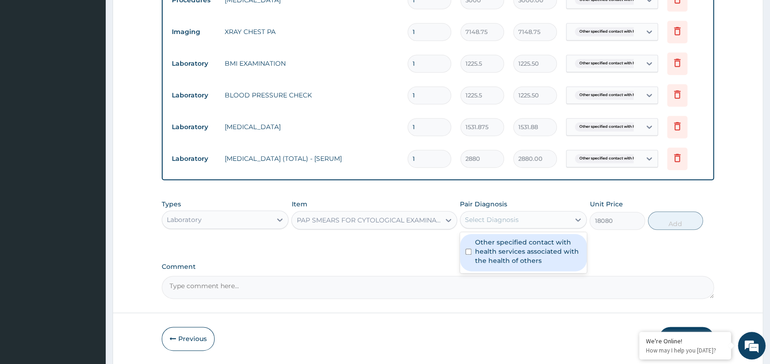
click at [527, 224] on div "Select Diagnosis" at bounding box center [514, 219] width 109 height 15
click at [523, 257] on label "Other specified contact with health services associated with the health of othe…" at bounding box center [528, 252] width 106 height 28
checkbox input "true"
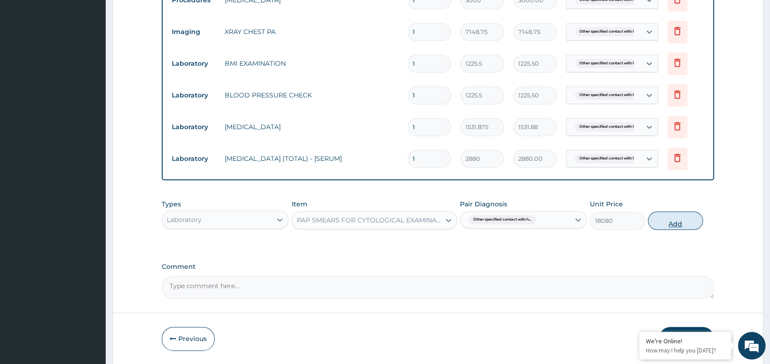
click at [680, 217] on button "Add" at bounding box center [675, 220] width 55 height 18
type input "0"
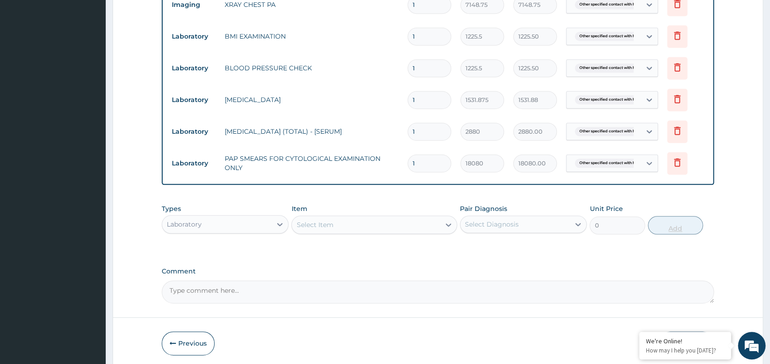
scroll to position [410, 0]
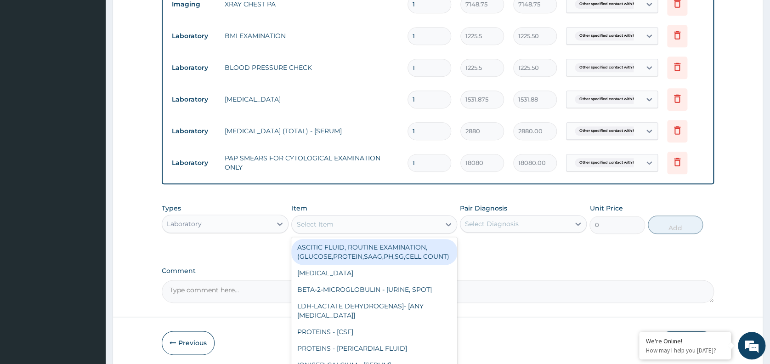
click at [394, 227] on div "Select Item" at bounding box center [366, 224] width 148 height 15
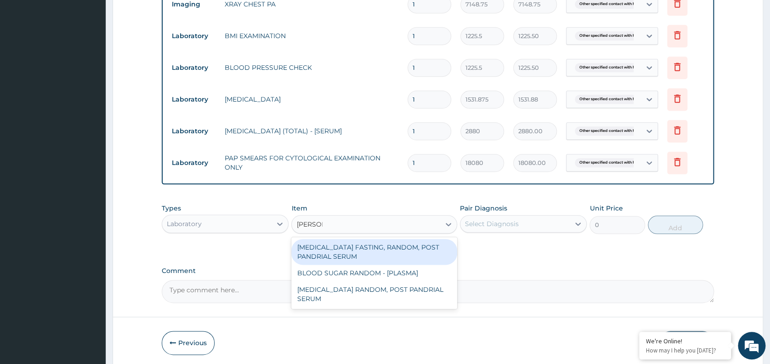
type input "RANDOM"
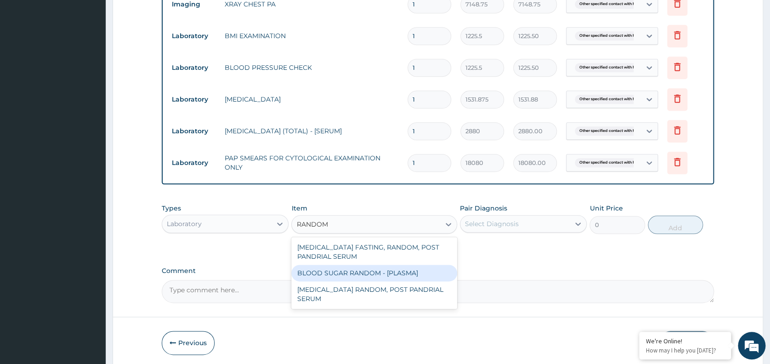
click at [392, 268] on div "BLOOD SUGAR RANDOM - [PLASMA]" at bounding box center [374, 273] width 166 height 17
type input "1800"
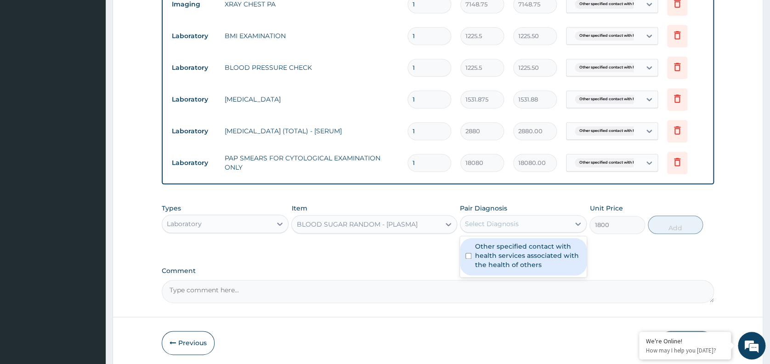
click at [508, 221] on div "Select Diagnosis" at bounding box center [492, 223] width 54 height 9
click at [516, 253] on label "Other specified contact with health services associated with the health of othe…" at bounding box center [528, 256] width 106 height 28
checkbox input "true"
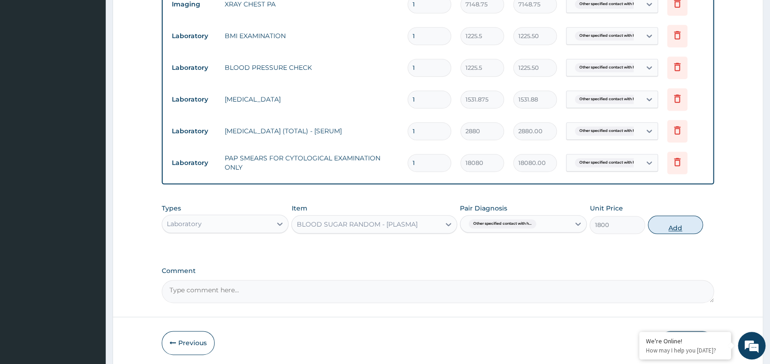
click at [669, 225] on button "Add" at bounding box center [675, 224] width 55 height 18
type input "0"
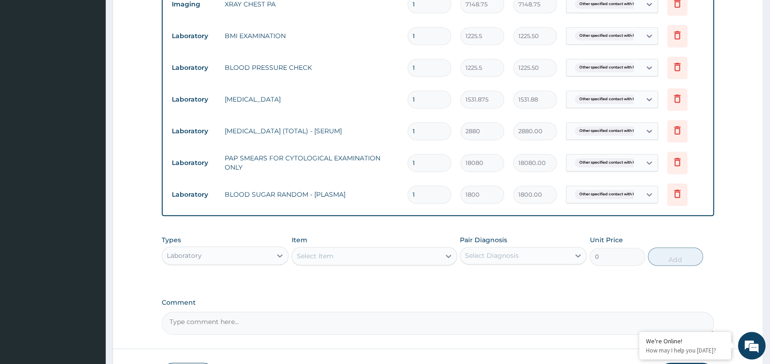
scroll to position [479, 0]
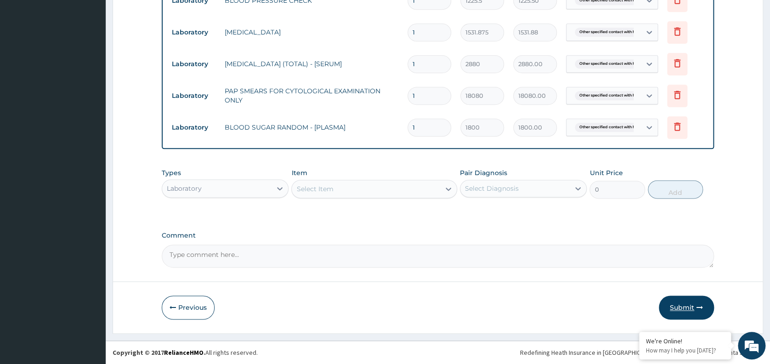
click at [683, 307] on button "Submit" at bounding box center [686, 307] width 55 height 24
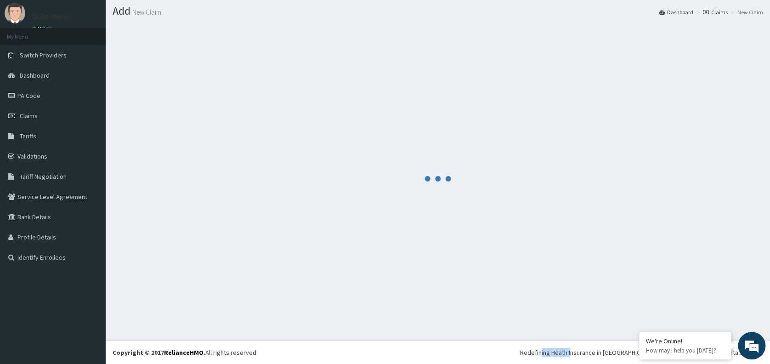
click at [683, 307] on div at bounding box center [438, 178] width 651 height 309
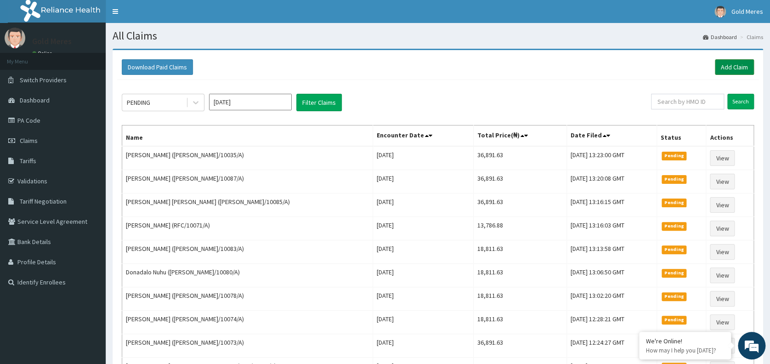
click at [727, 64] on link "Add Claim" at bounding box center [734, 67] width 39 height 16
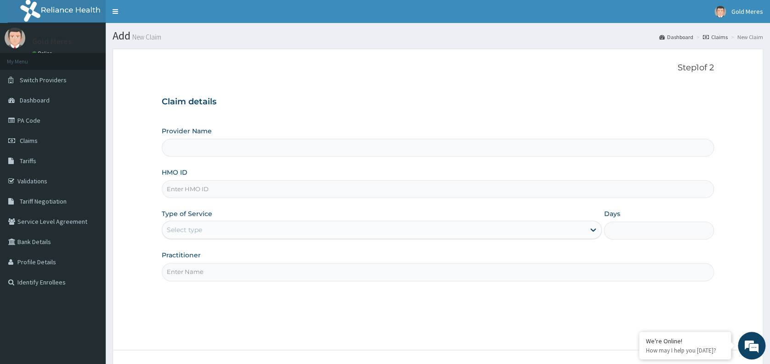
click at [185, 193] on input "HMO ID" at bounding box center [438, 189] width 552 height 18
type input "[PERSON_NAME]/100"
type input "Reliance Family Clinics (RFC) - [GEOGRAPHIC_DATA]"
type input "[PERSON_NAME]/10041/A"
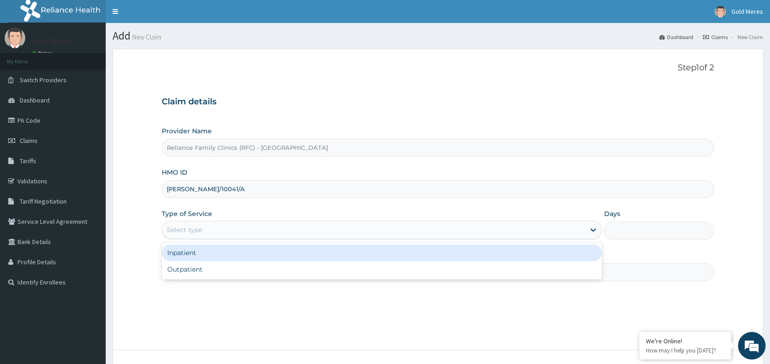
click at [204, 226] on div "Select type" at bounding box center [373, 229] width 423 height 15
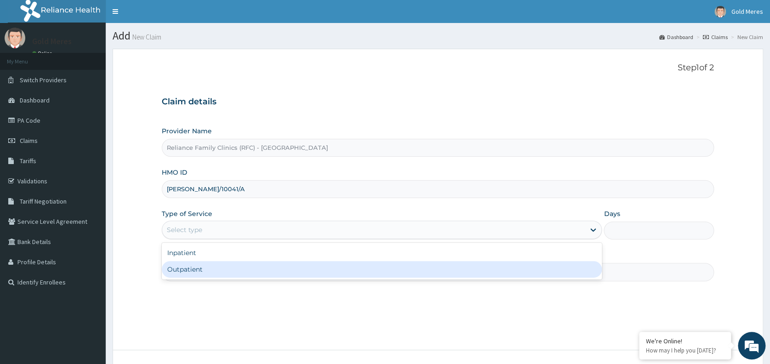
click at [206, 265] on div "Outpatient" at bounding box center [382, 269] width 440 height 17
type input "1"
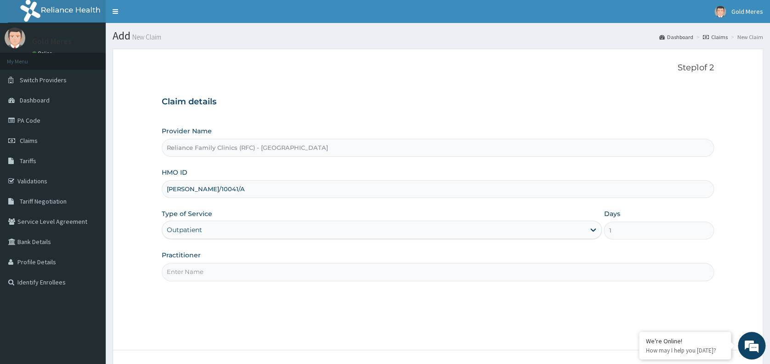
click at [206, 265] on input "Practitioner" at bounding box center [438, 272] width 552 height 18
type input "dr [PERSON_NAME]"
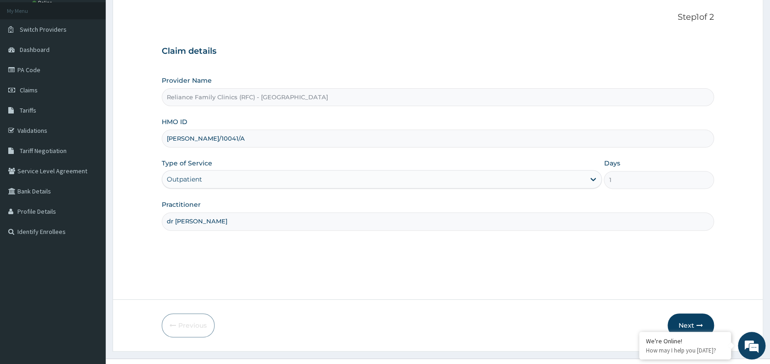
scroll to position [68, 0]
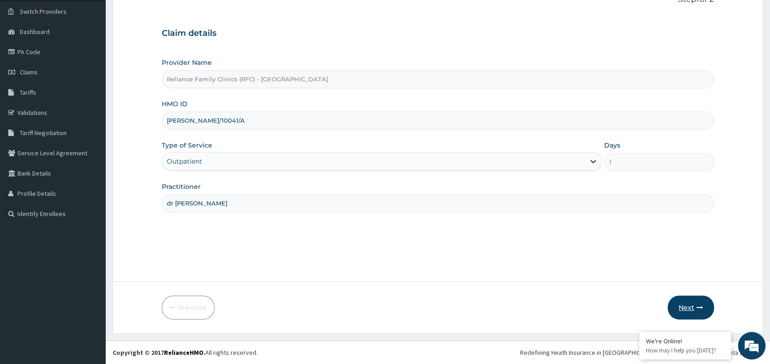
click at [687, 305] on button "Next" at bounding box center [691, 307] width 46 height 24
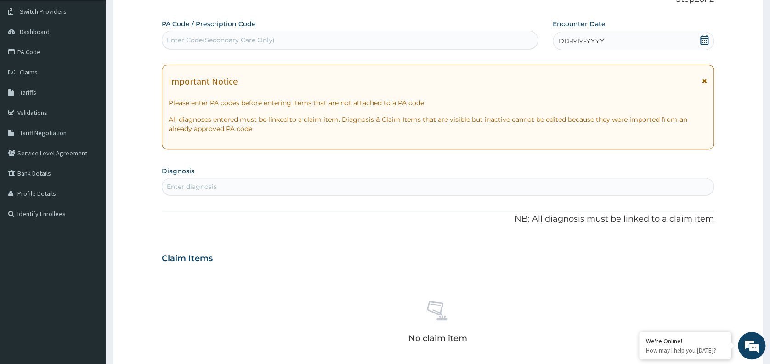
click at [656, 42] on div "DD-MM-YYYY" at bounding box center [633, 41] width 161 height 18
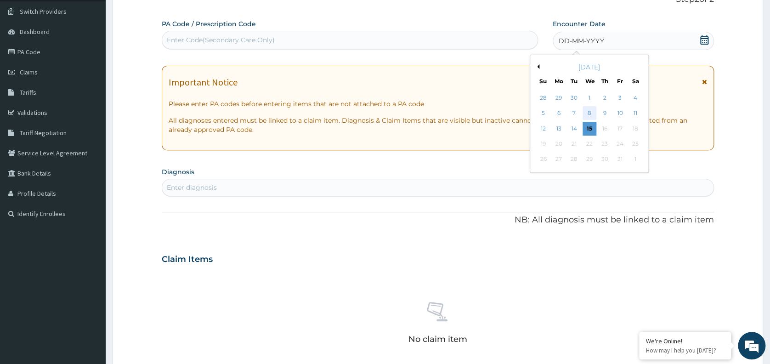
click at [590, 113] on div "8" at bounding box center [590, 114] width 14 height 14
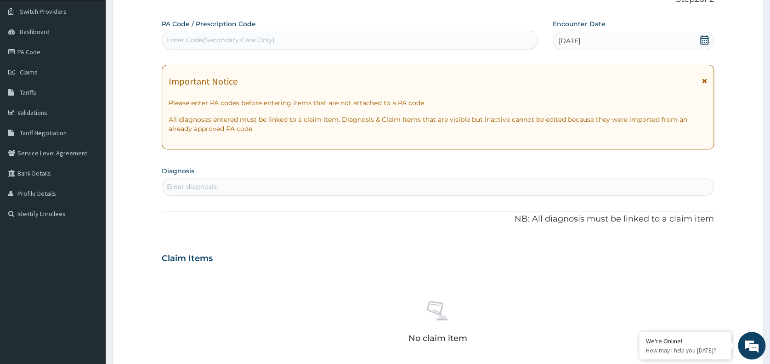
click at [294, 184] on div "Enter diagnosis" at bounding box center [437, 186] width 551 height 15
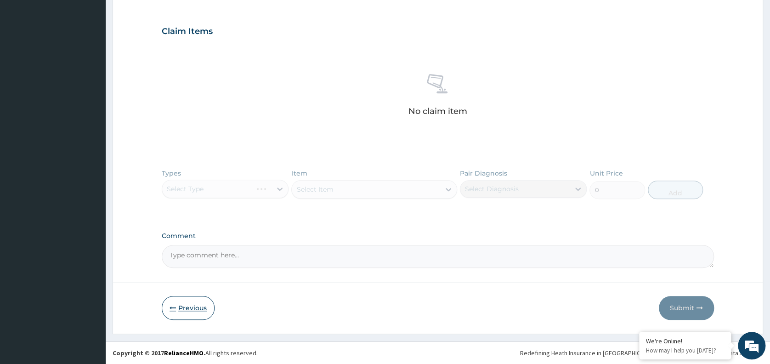
click at [198, 313] on button "Previous" at bounding box center [188, 308] width 53 height 24
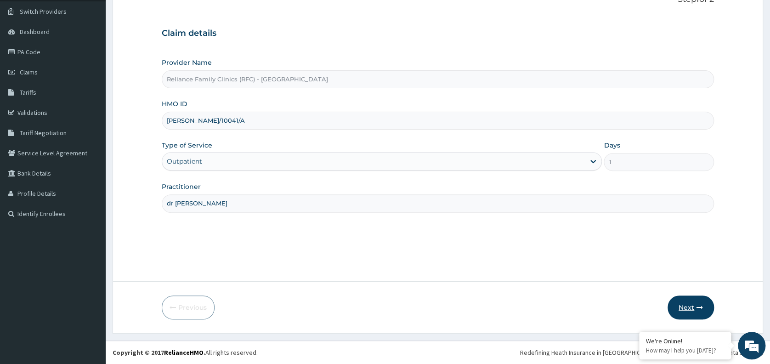
click at [697, 302] on button "Next" at bounding box center [691, 307] width 46 height 24
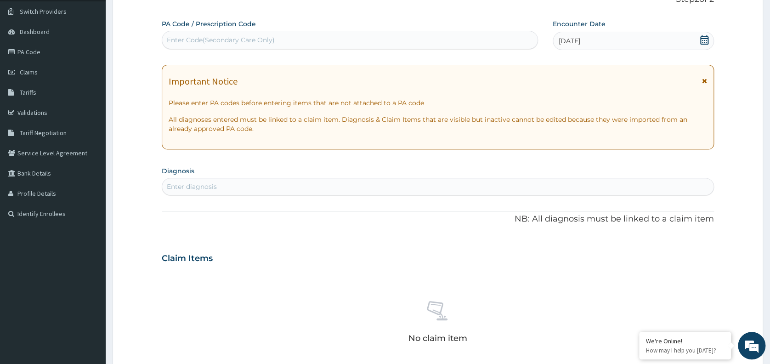
click at [453, 181] on div "Enter diagnosis" at bounding box center [437, 186] width 551 height 15
type input "WELL"
drag, startPoint x: 765, startPoint y: 220, endPoint x: 779, endPoint y: 218, distance: 14.8
click at [770, 218] on html "R EL Toggle navigation Gold Meres Gold Meres - [EMAIL_ADDRESS][DOMAIN_NAME] Mem…" at bounding box center [385, 262] width 770 height 660
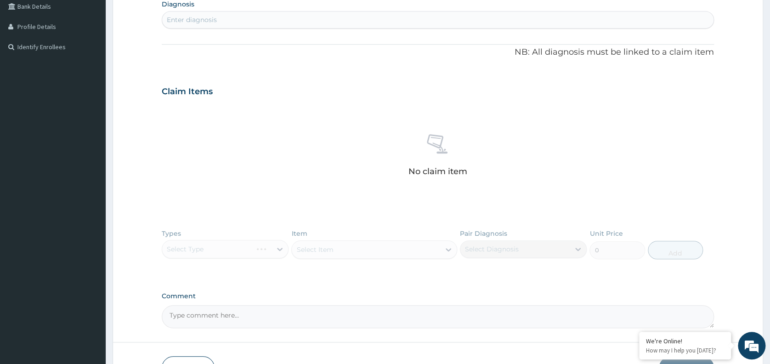
scroll to position [240, 0]
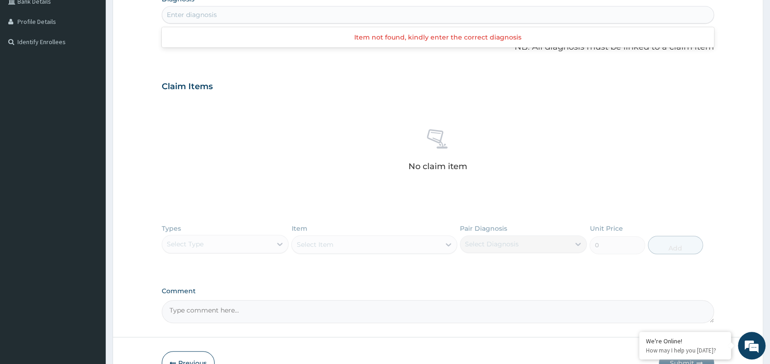
click at [329, 12] on div "Enter diagnosis" at bounding box center [437, 14] width 551 height 15
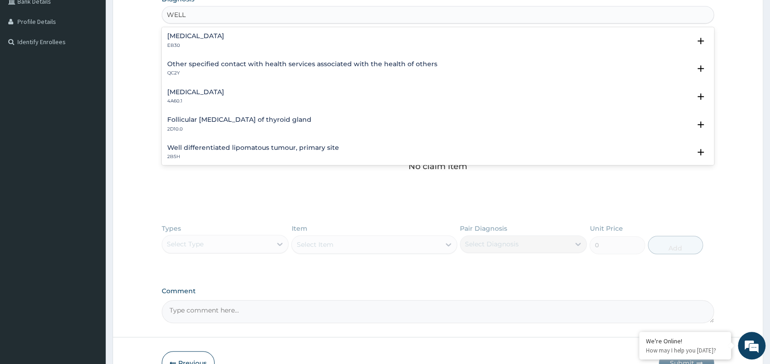
type input "WELL"
